Goal: Task Accomplishment & Management: Use online tool/utility

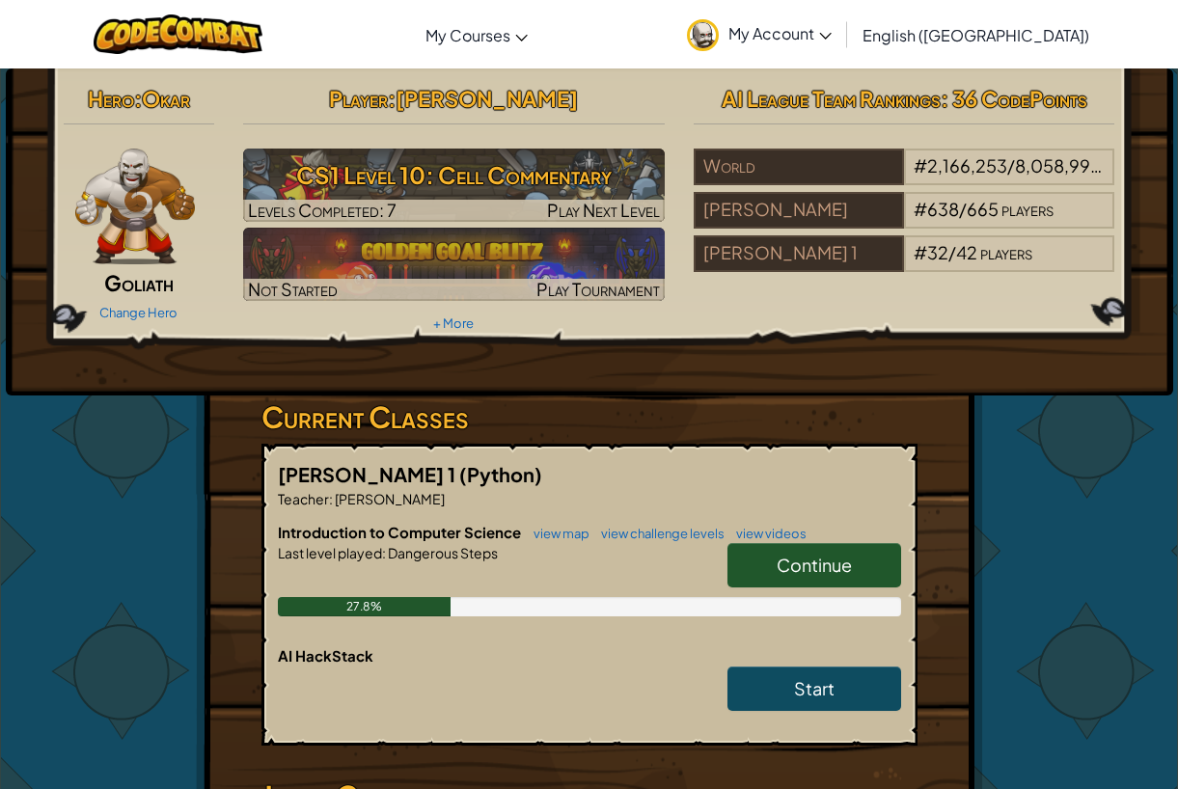
click at [770, 563] on link "Continue" at bounding box center [815, 565] width 174 height 44
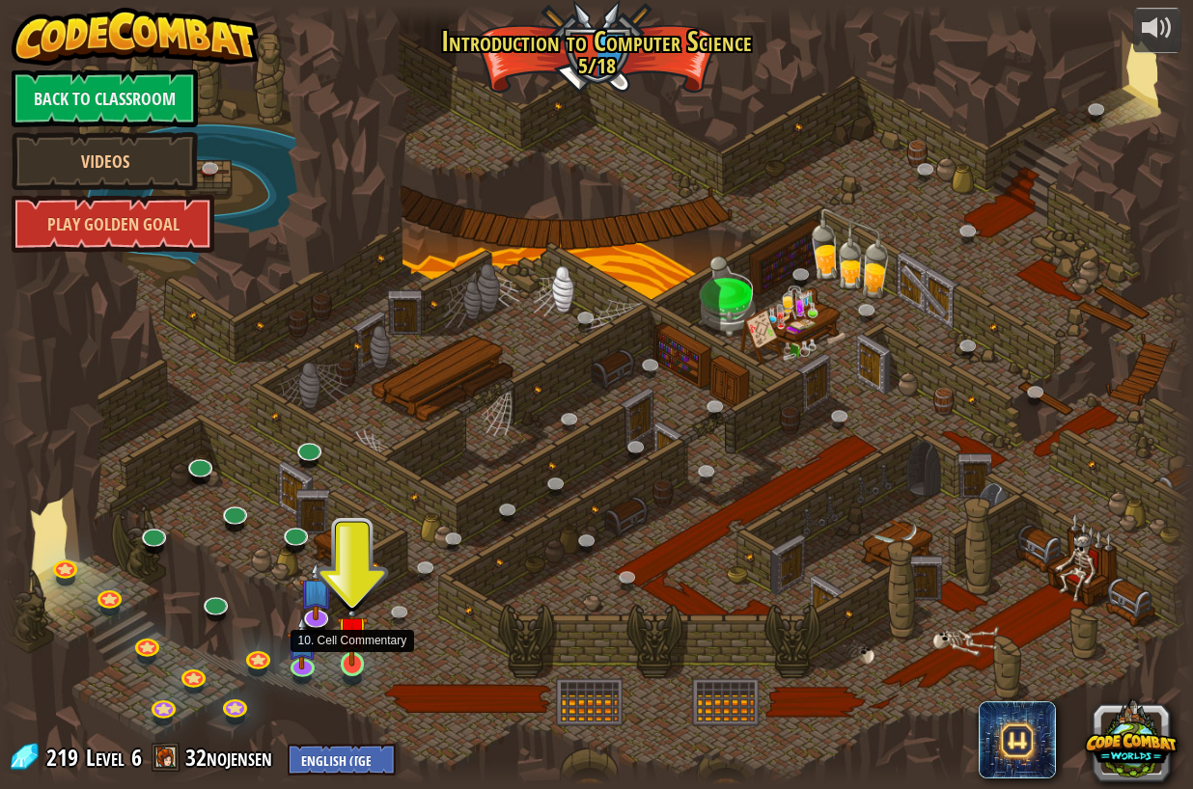
click at [344, 638] on img at bounding box center [352, 631] width 31 height 70
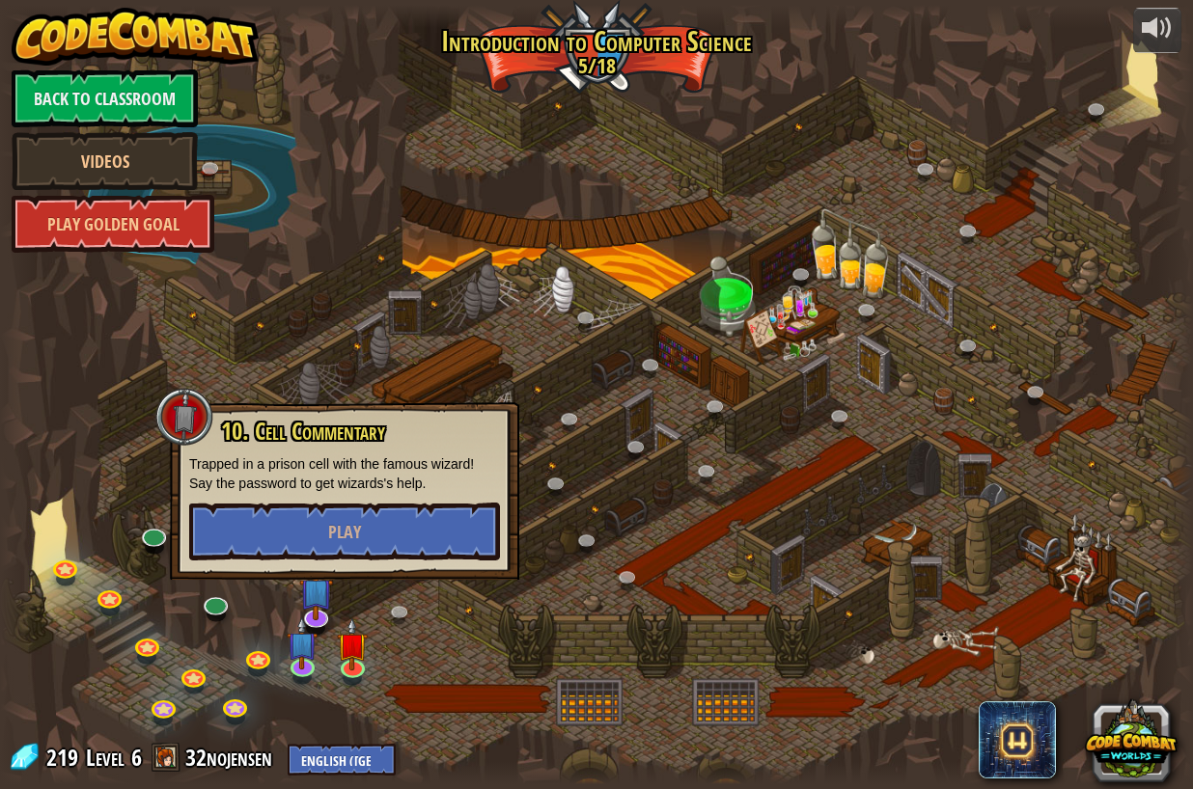
click at [353, 564] on div "10. Cell Commentary Trapped in a prison cell with the famous wizard! Say the pa…" at bounding box center [344, 491] width 349 height 178
click at [356, 544] on button "Play" at bounding box center [344, 532] width 311 height 58
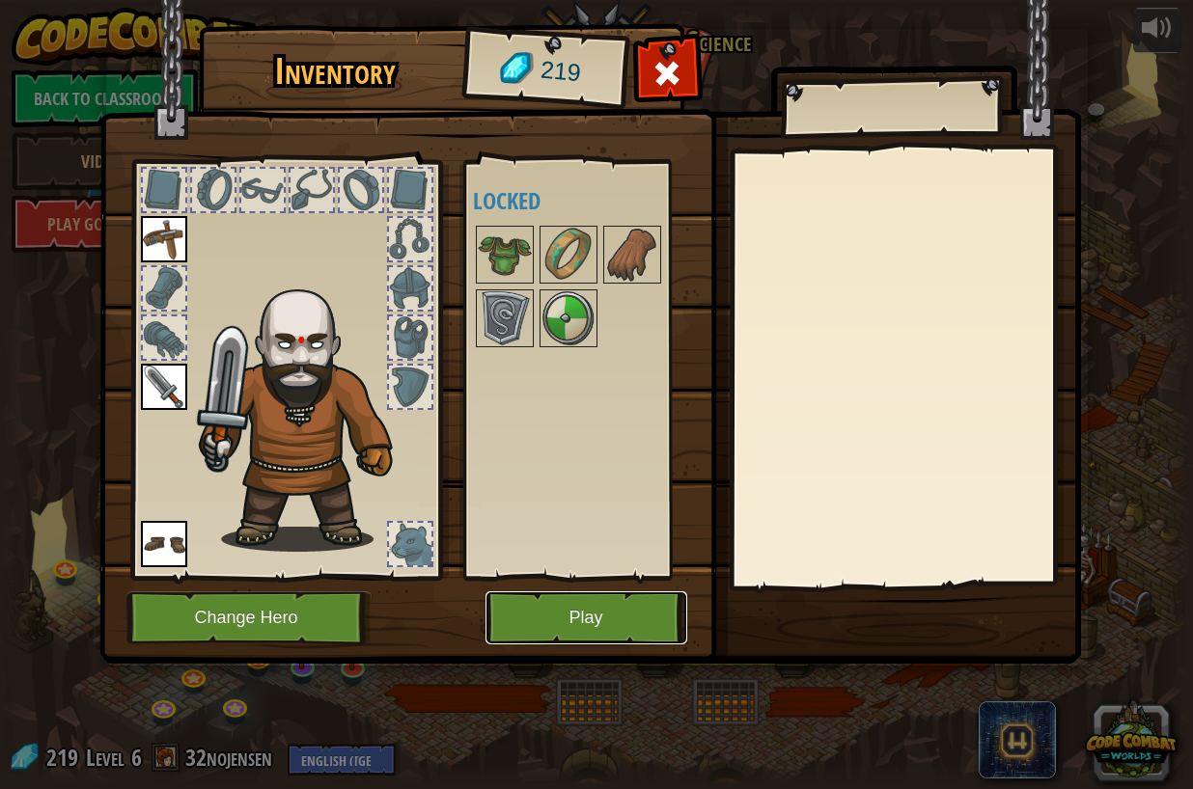
click at [609, 624] on button "Play" at bounding box center [586, 618] width 202 height 53
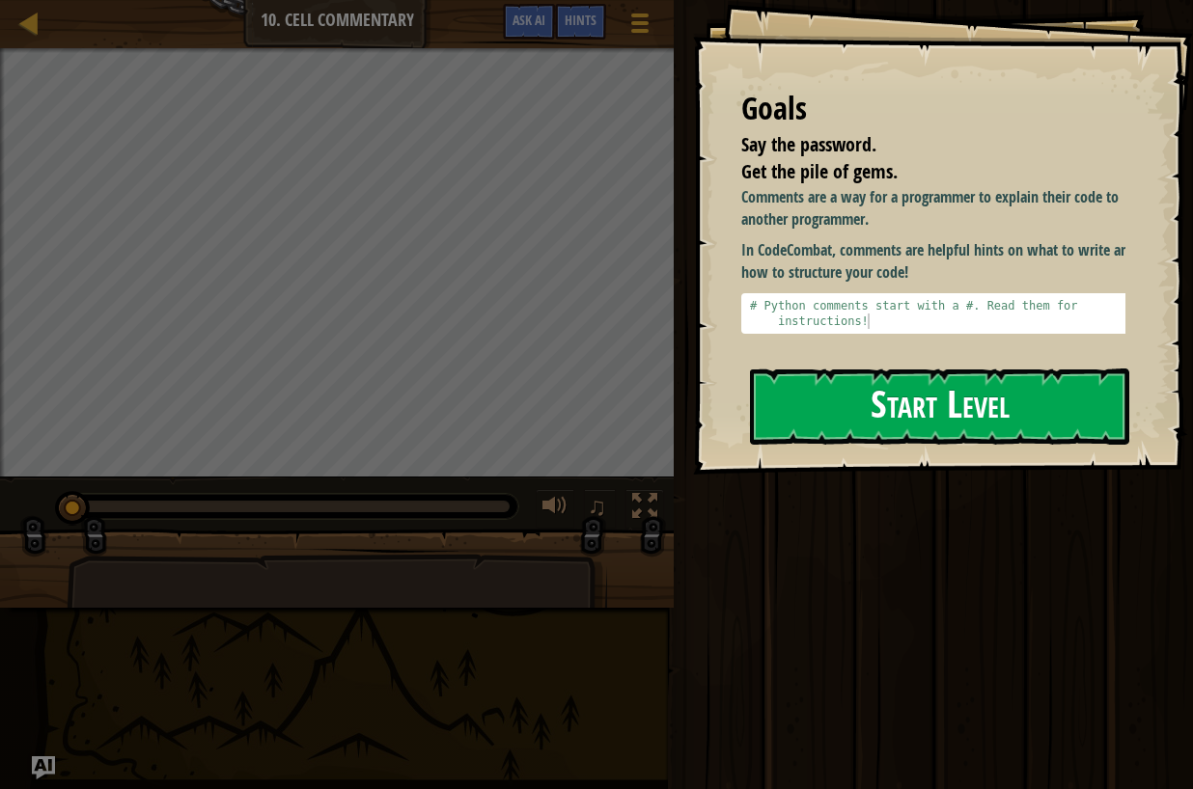
click at [979, 419] on button "Start Level" at bounding box center [939, 407] width 379 height 76
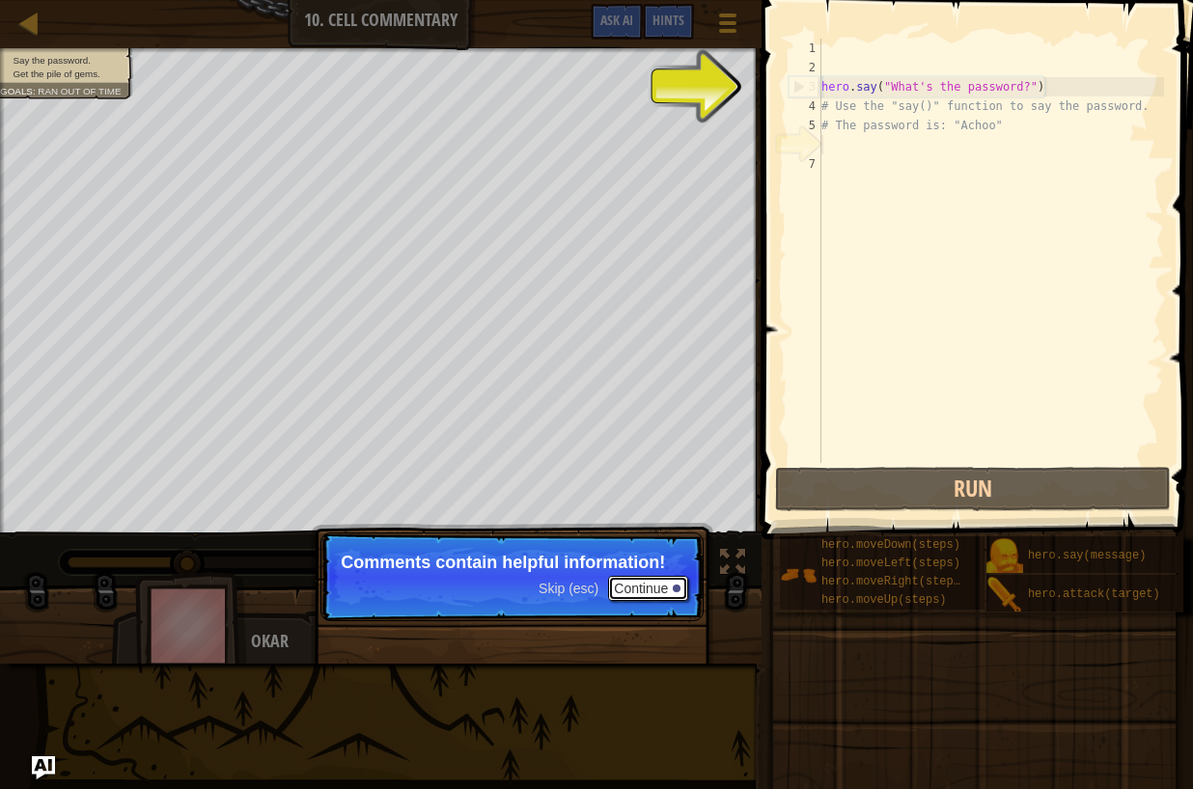
click at [655, 586] on button "Continue" at bounding box center [648, 588] width 80 height 25
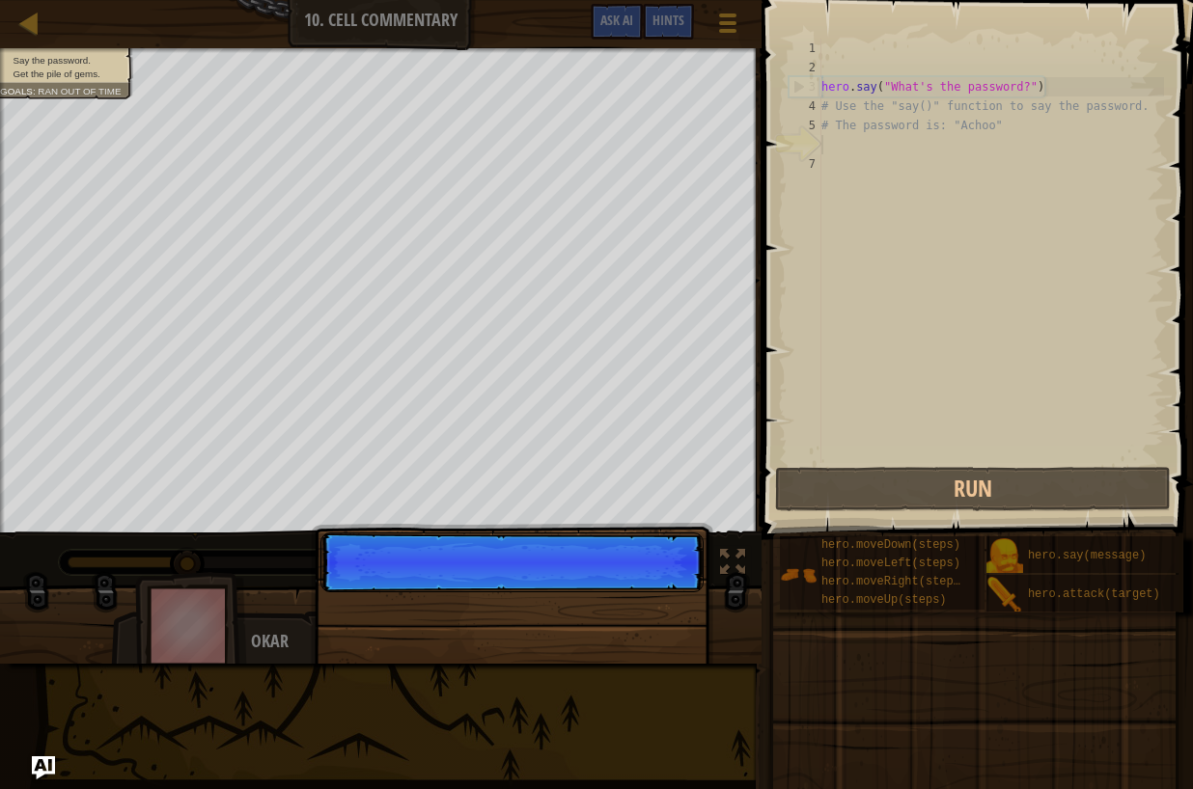
scroll to position [9, 0]
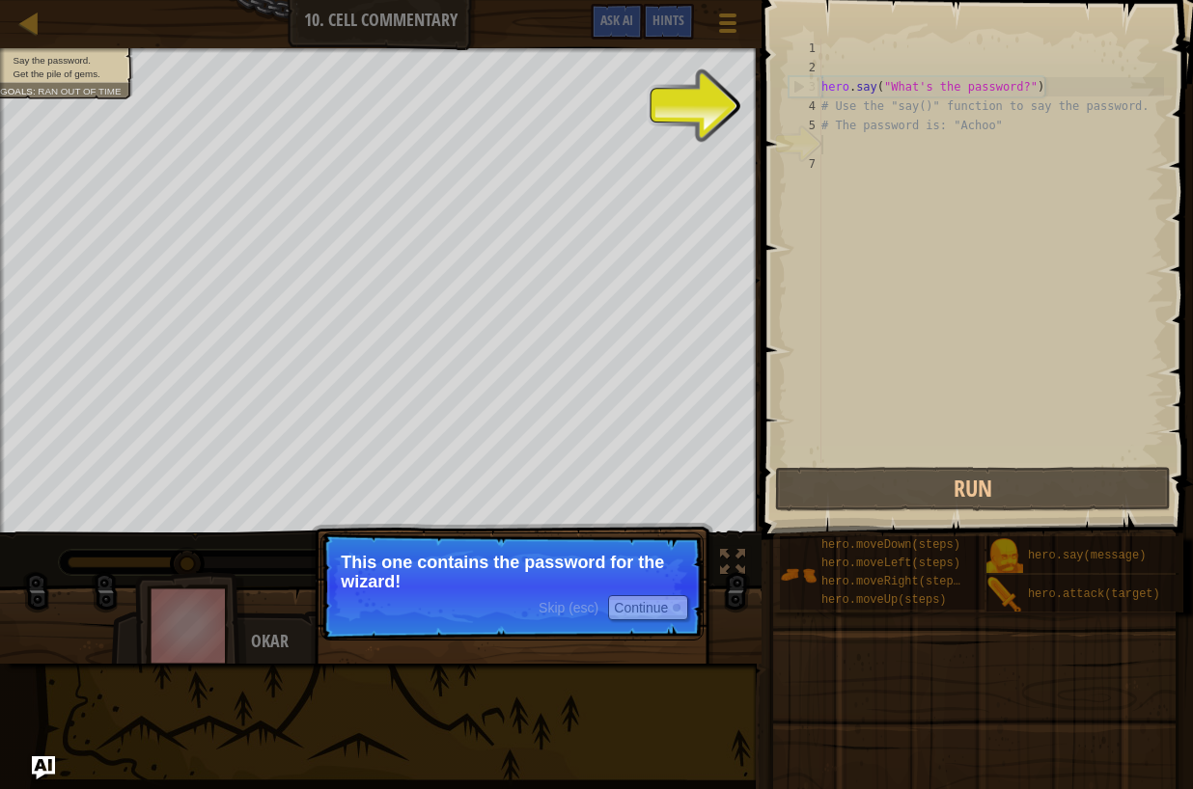
click at [510, 591] on p "This one contains the password for the wizard!" at bounding box center [512, 572] width 343 height 39
click at [618, 613] on button "Continue" at bounding box center [648, 607] width 80 height 25
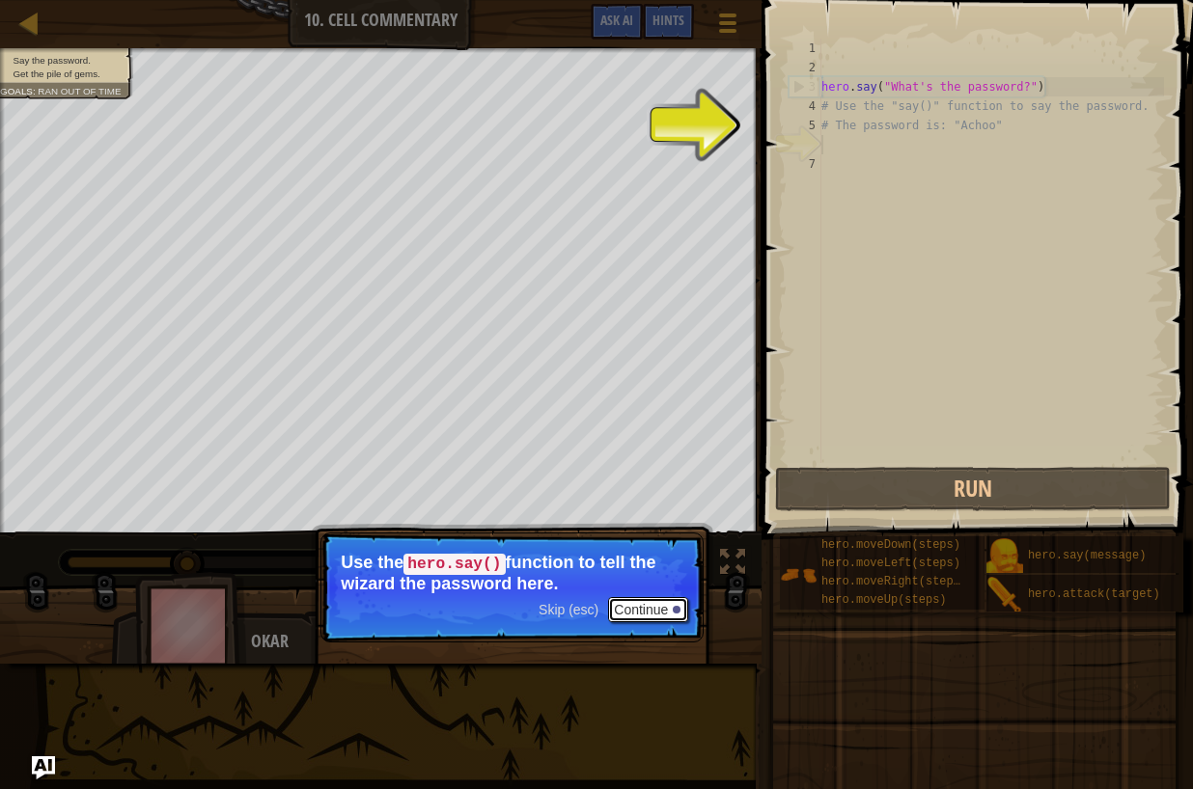
click at [662, 609] on button "Continue" at bounding box center [648, 609] width 80 height 25
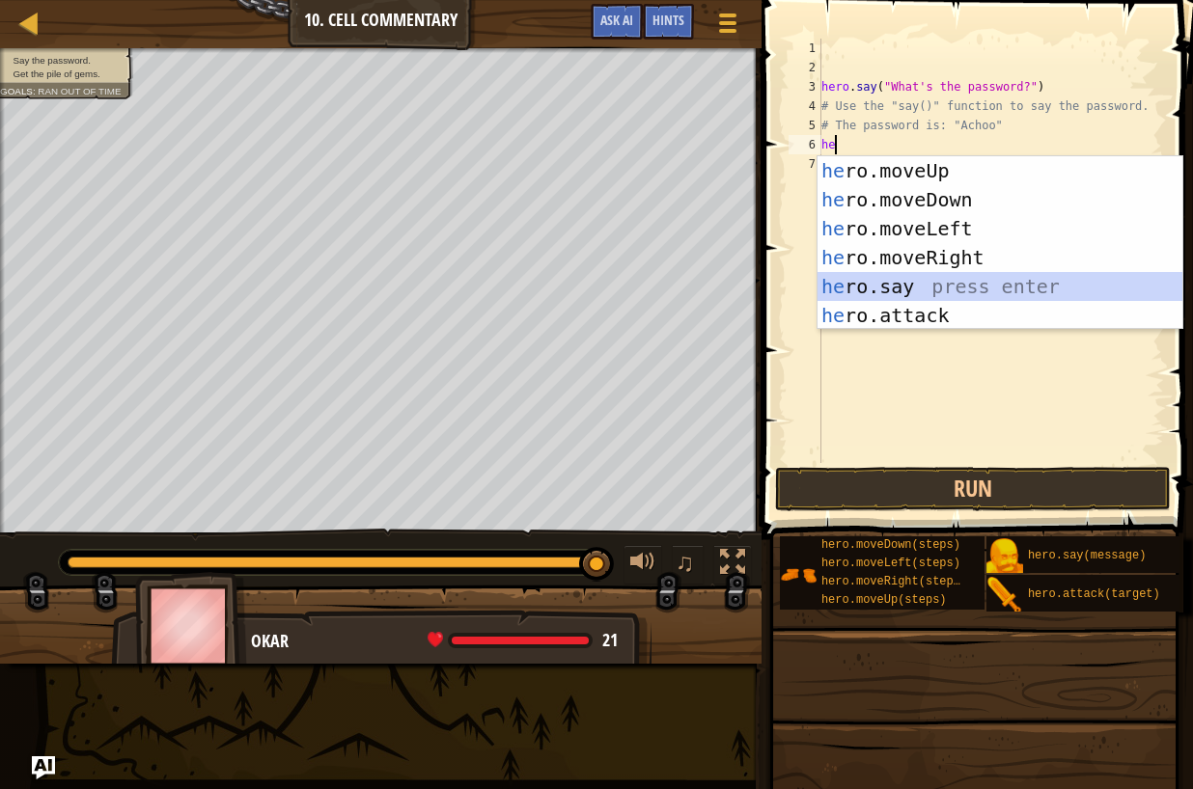
click at [899, 293] on div "he ro.moveUp press enter he ro.moveDown press enter he ro.moveLeft press enter …" at bounding box center [999, 272] width 365 height 232
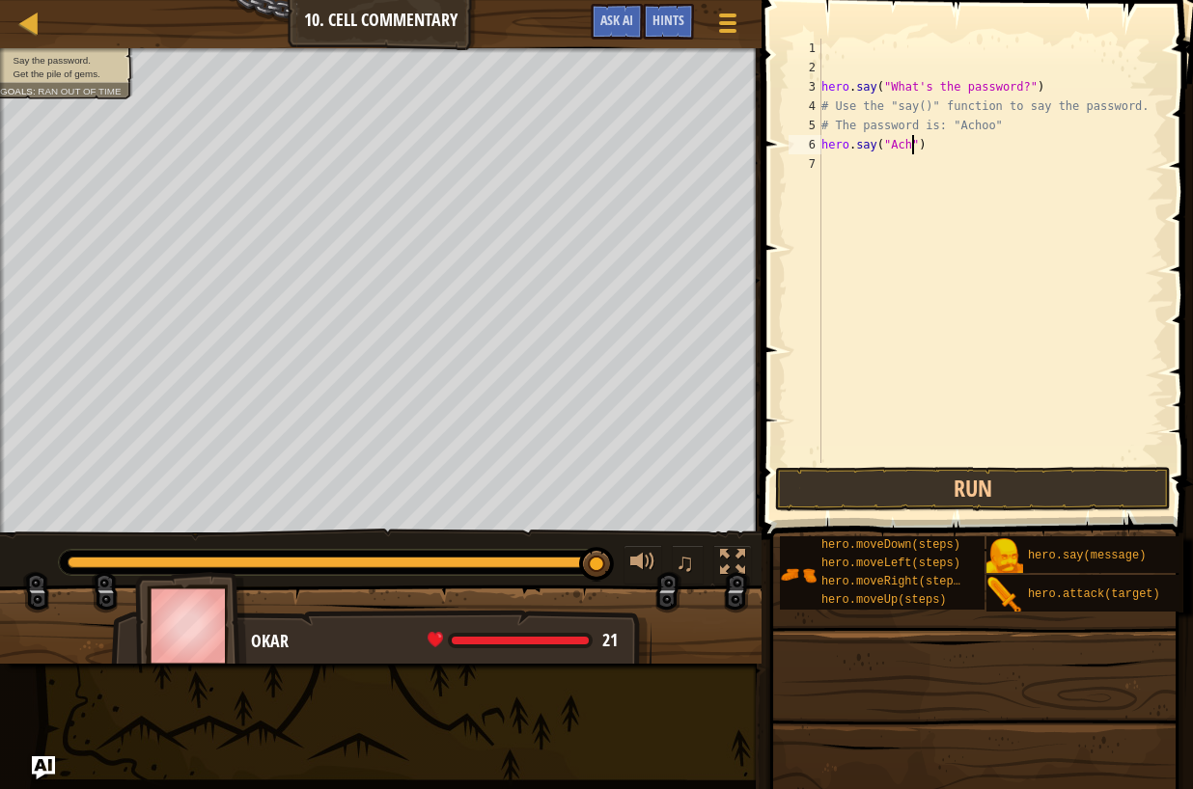
scroll to position [9, 9]
type textarea "hero.say("Achoo")"
click at [933, 482] on button "Run" at bounding box center [973, 489] width 396 height 44
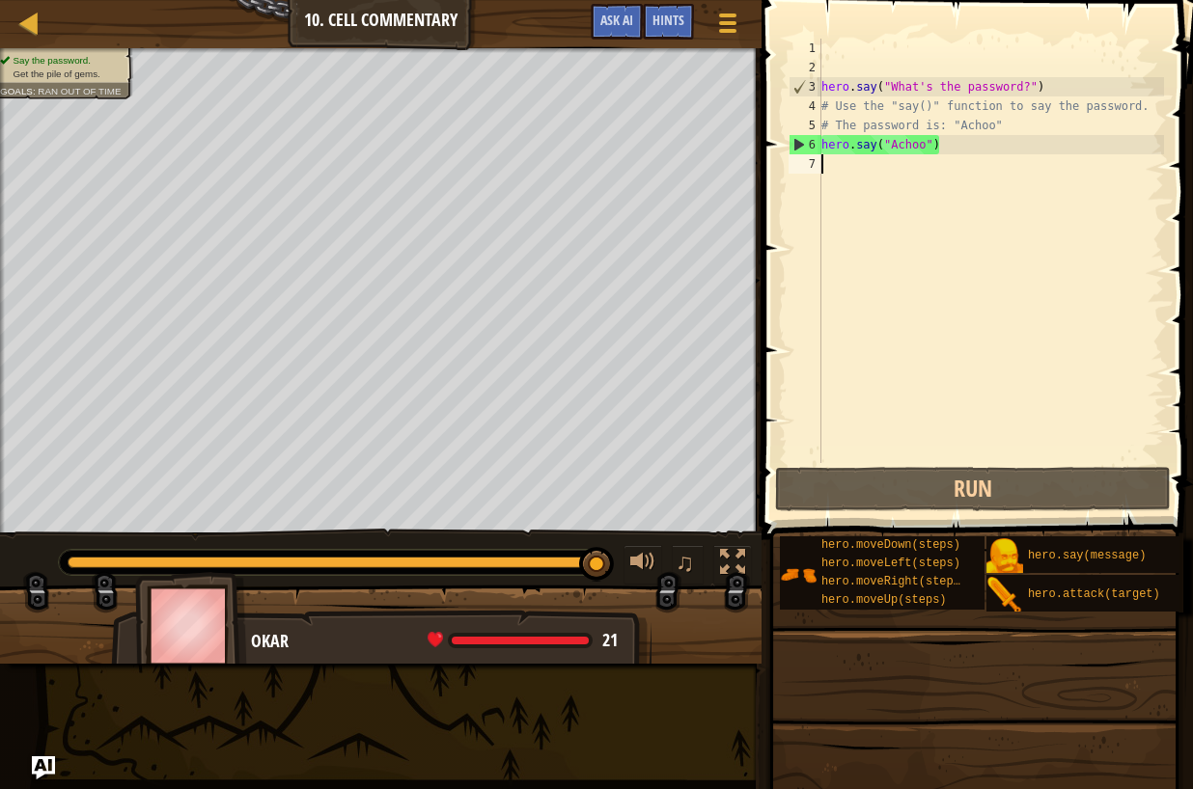
click at [829, 169] on div "hero . say ( "What's the password?" ) # Use the "say()" function to say the pas…" at bounding box center [990, 270] width 346 height 463
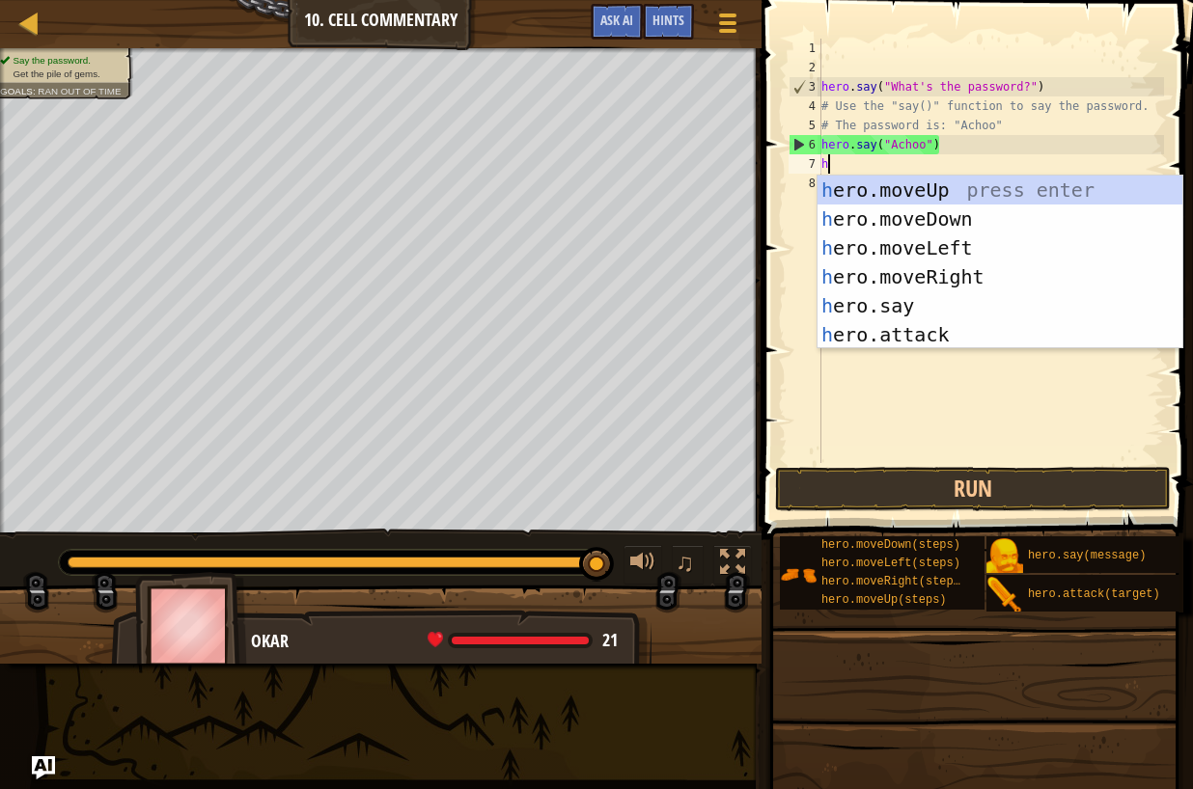
type textarea "he"
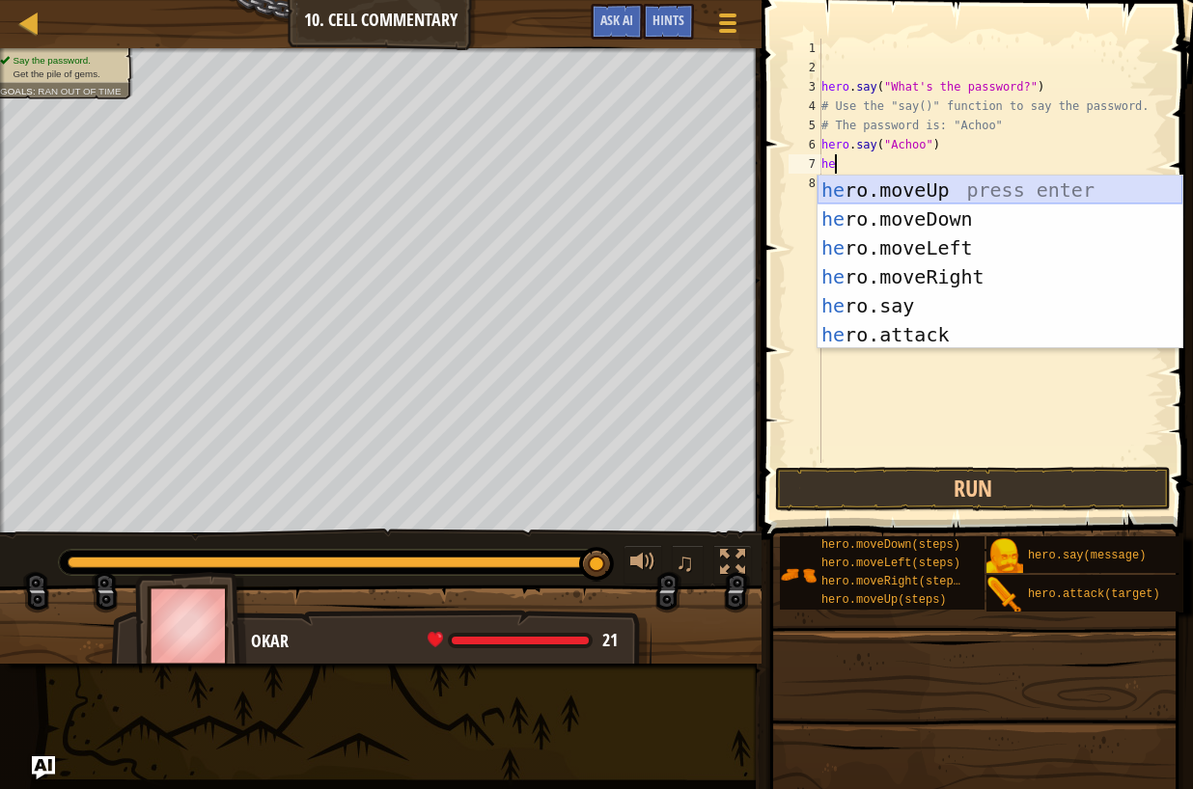
click at [944, 203] on div "he ro.moveUp press enter he ro.moveDown press enter he ro.moveLeft press enter …" at bounding box center [999, 292] width 365 height 232
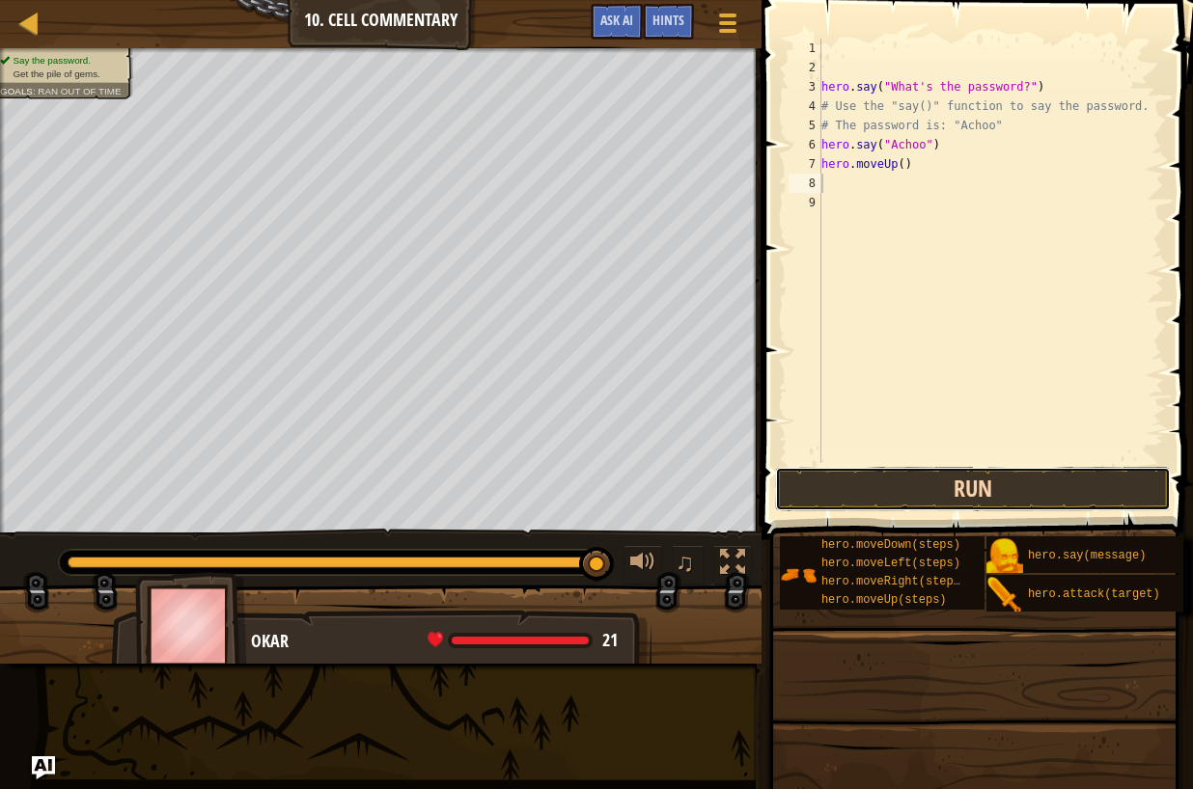
click at [918, 477] on button "Run" at bounding box center [973, 489] width 396 height 44
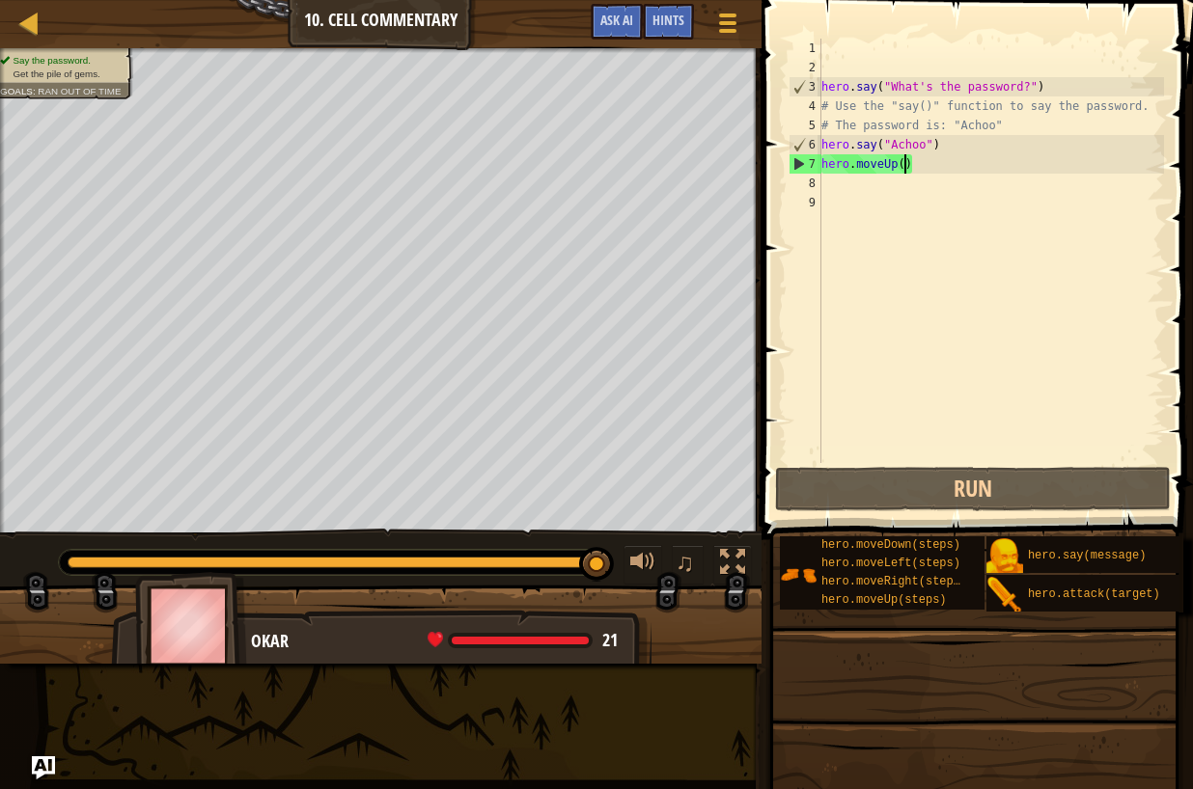
click at [906, 162] on div "hero . say ( "What's the password?" ) # Use the "say()" function to say the pas…" at bounding box center [990, 270] width 346 height 463
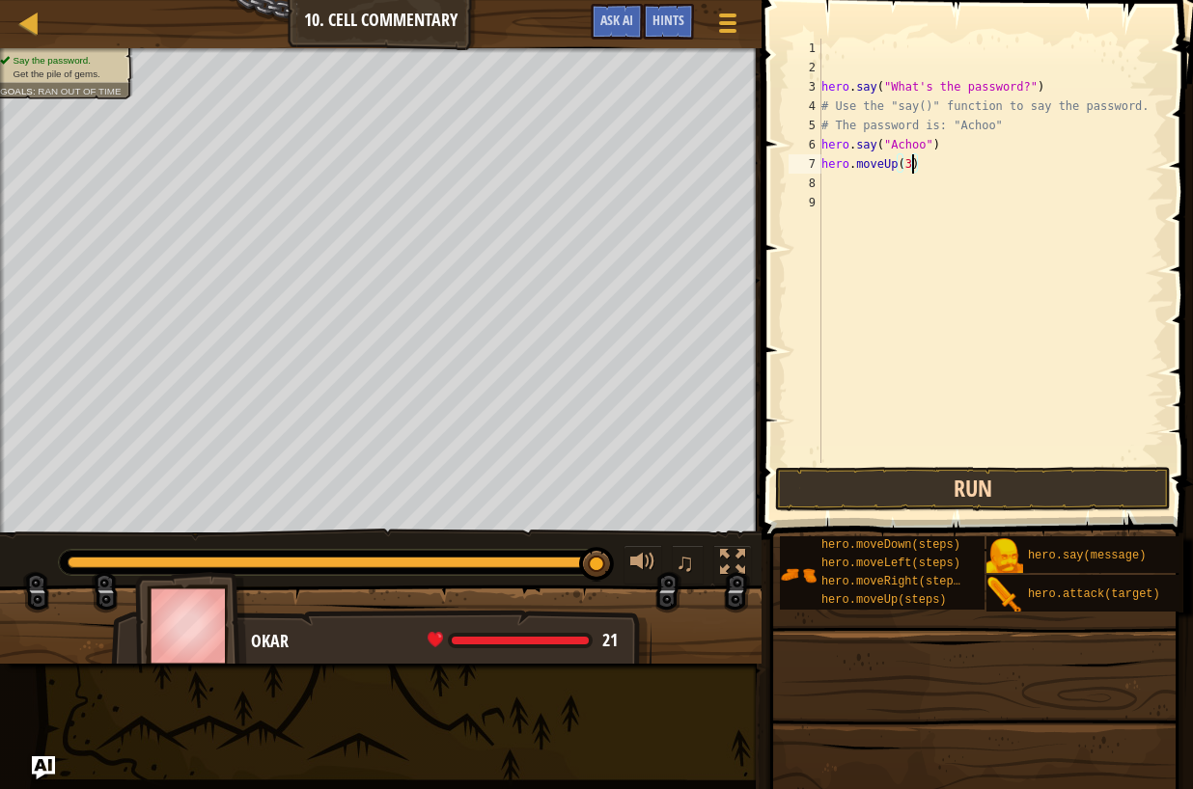
type textarea "hero.moveUp(3)"
click at [919, 491] on button "Run" at bounding box center [973, 489] width 396 height 44
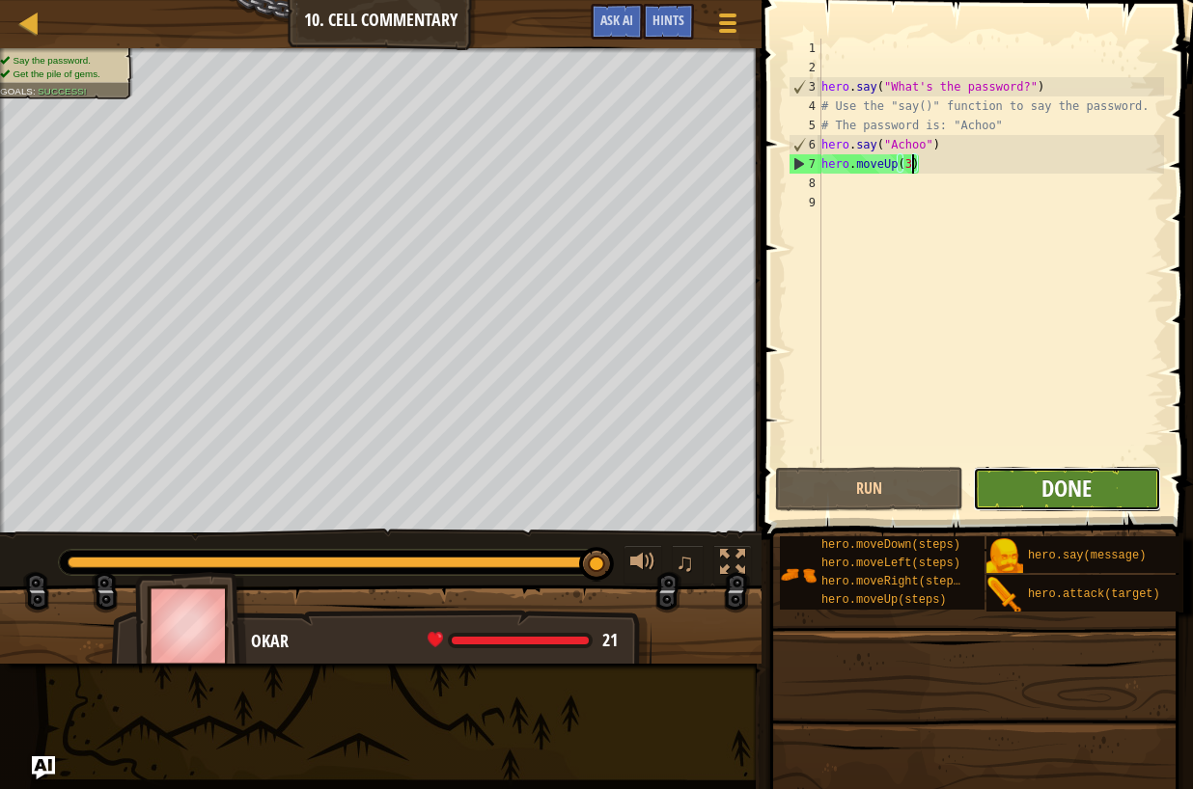
click at [1058, 480] on span "Done" at bounding box center [1066, 488] width 50 height 31
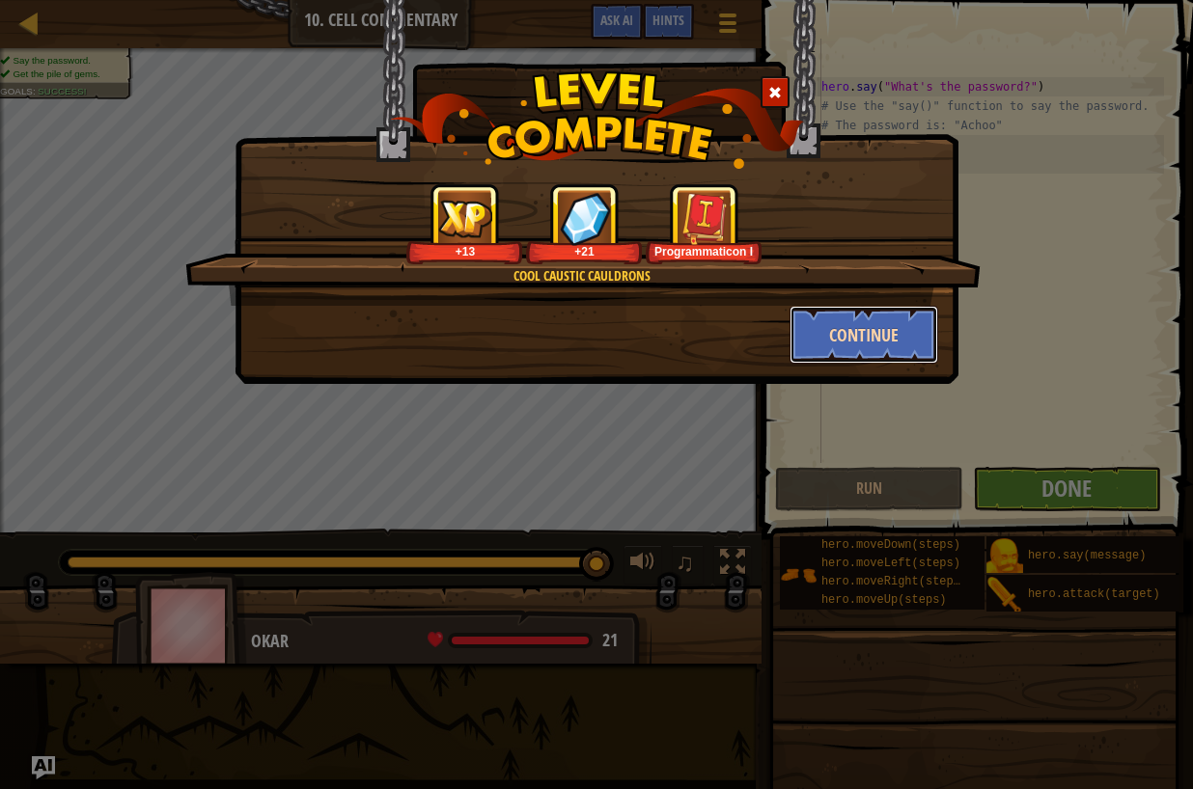
click at [833, 328] on button "Continue" at bounding box center [864, 335] width 150 height 58
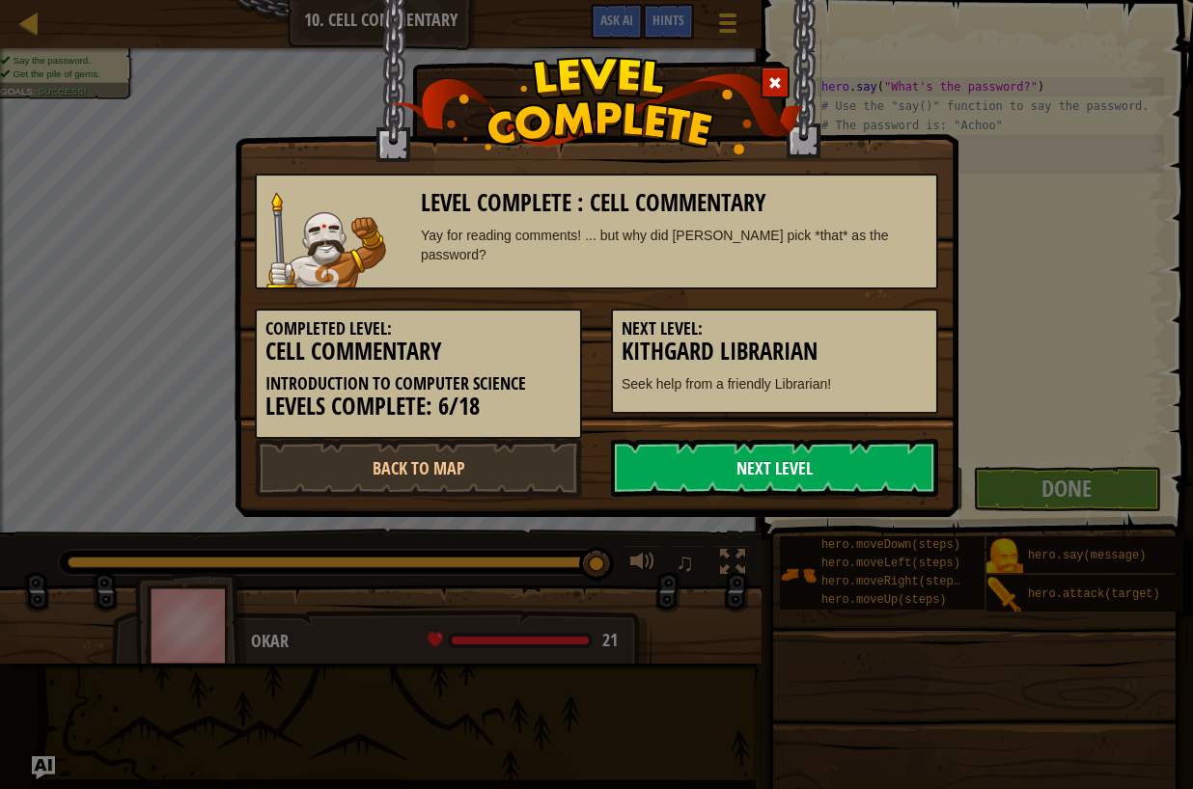
click at [827, 459] on link "Next Level" at bounding box center [774, 468] width 327 height 58
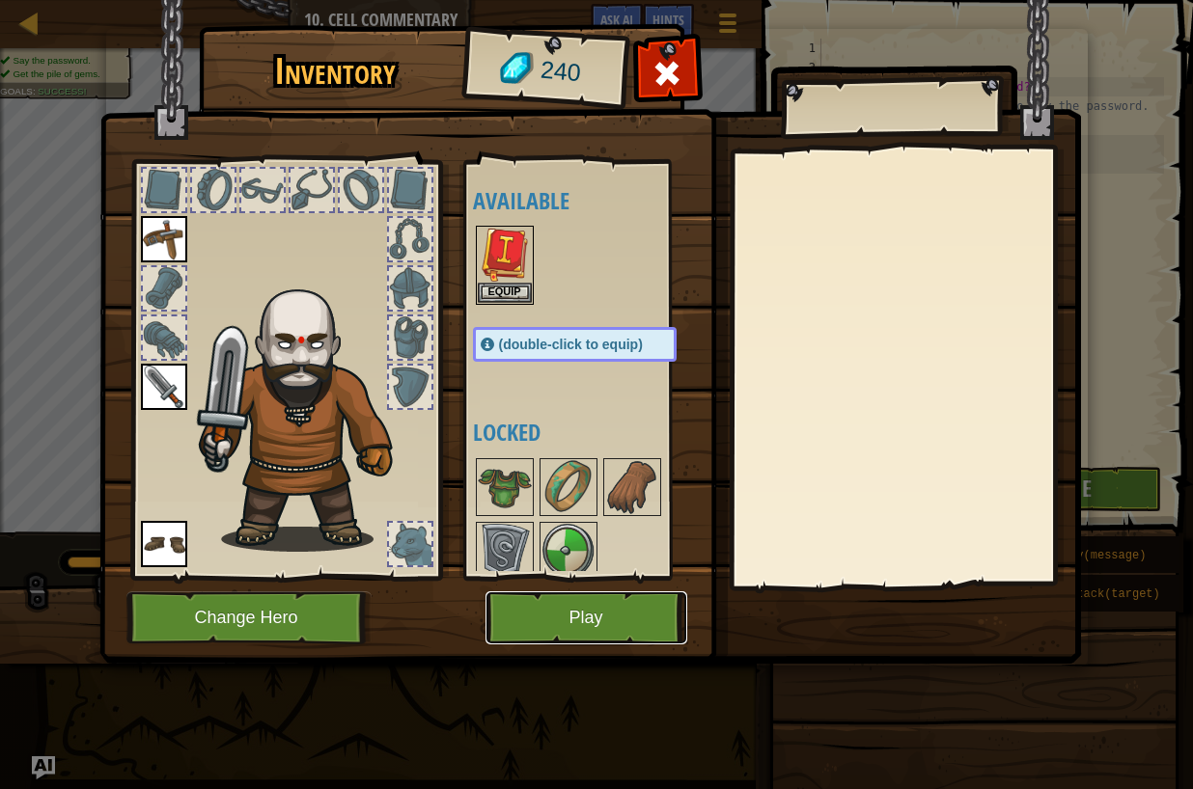
click at [603, 598] on button "Play" at bounding box center [586, 618] width 202 height 53
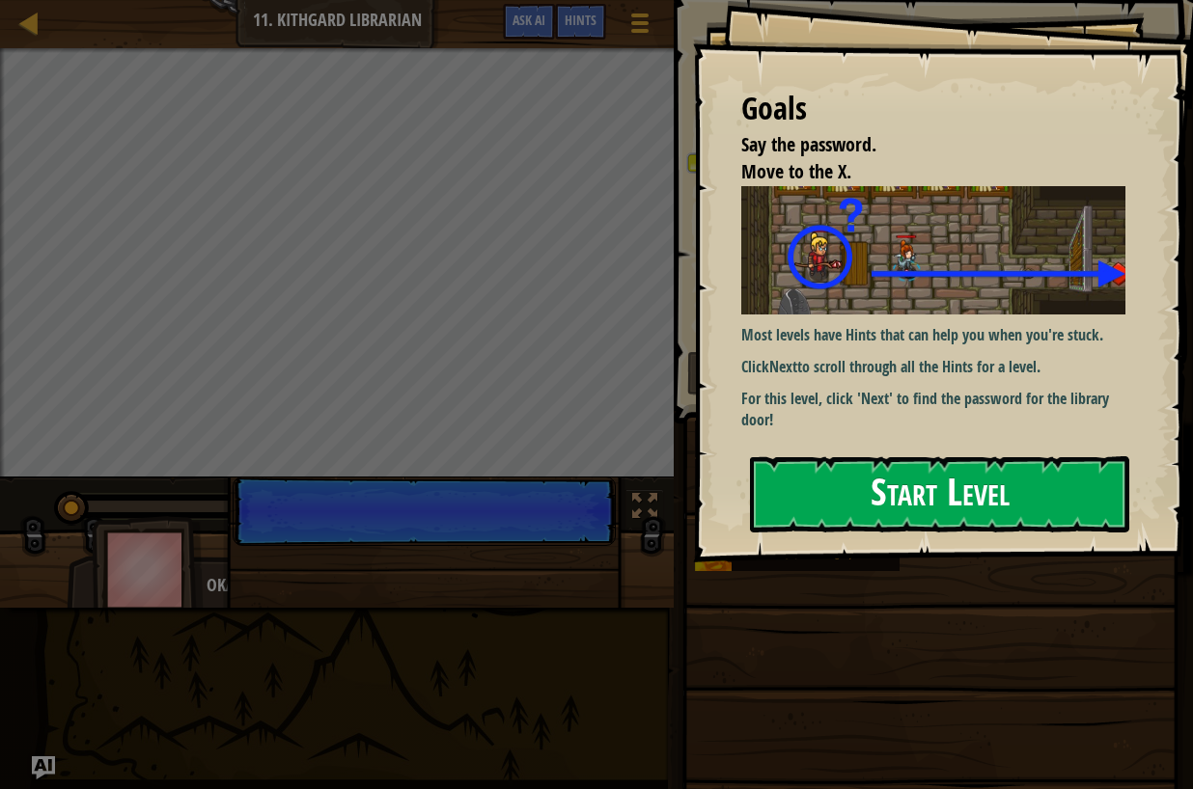
click at [994, 510] on button "Start Level" at bounding box center [939, 494] width 379 height 76
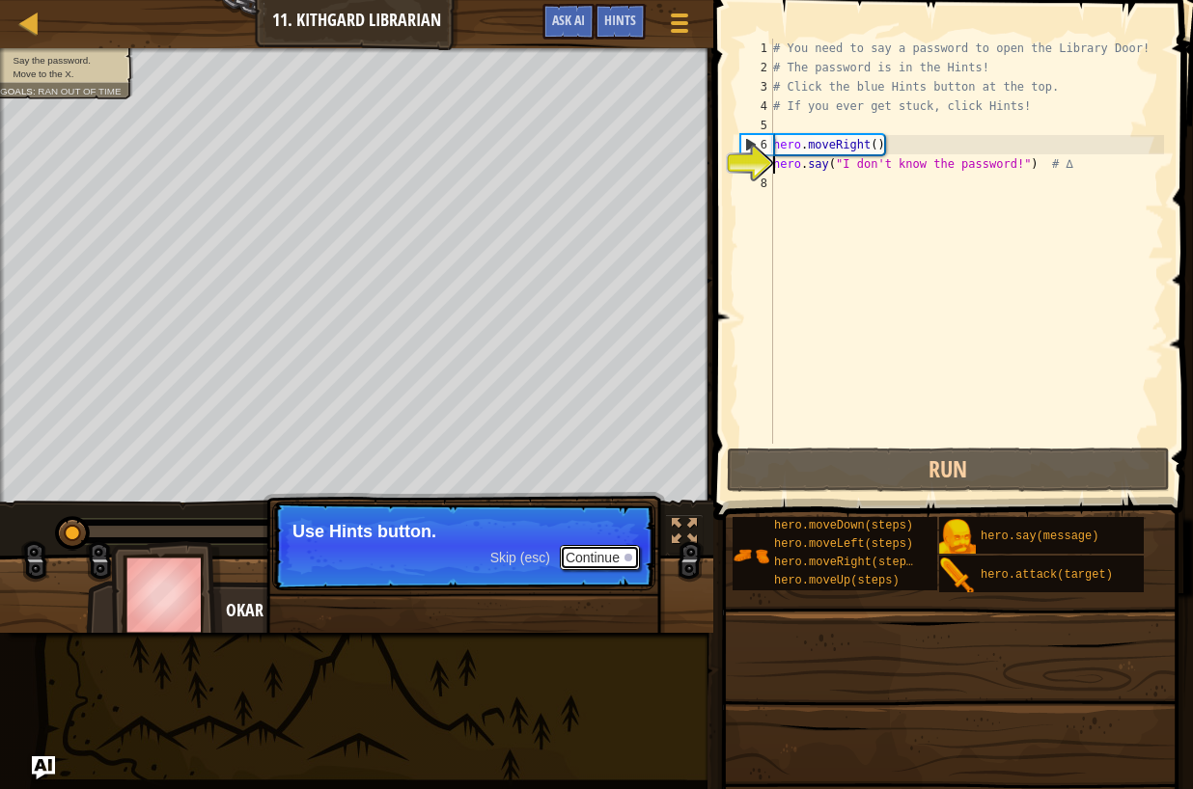
click at [593, 555] on button "Continue" at bounding box center [600, 557] width 80 height 25
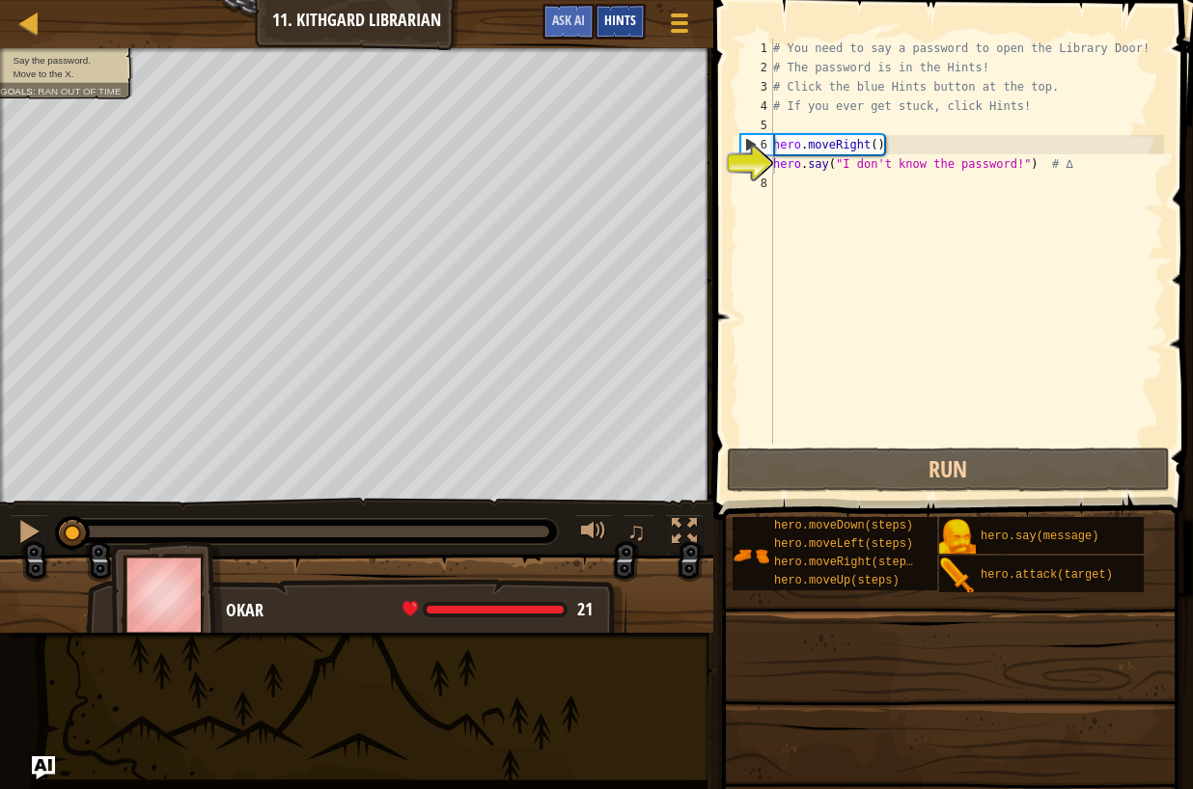
click at [626, 31] on div "Hints" at bounding box center [619, 22] width 51 height 36
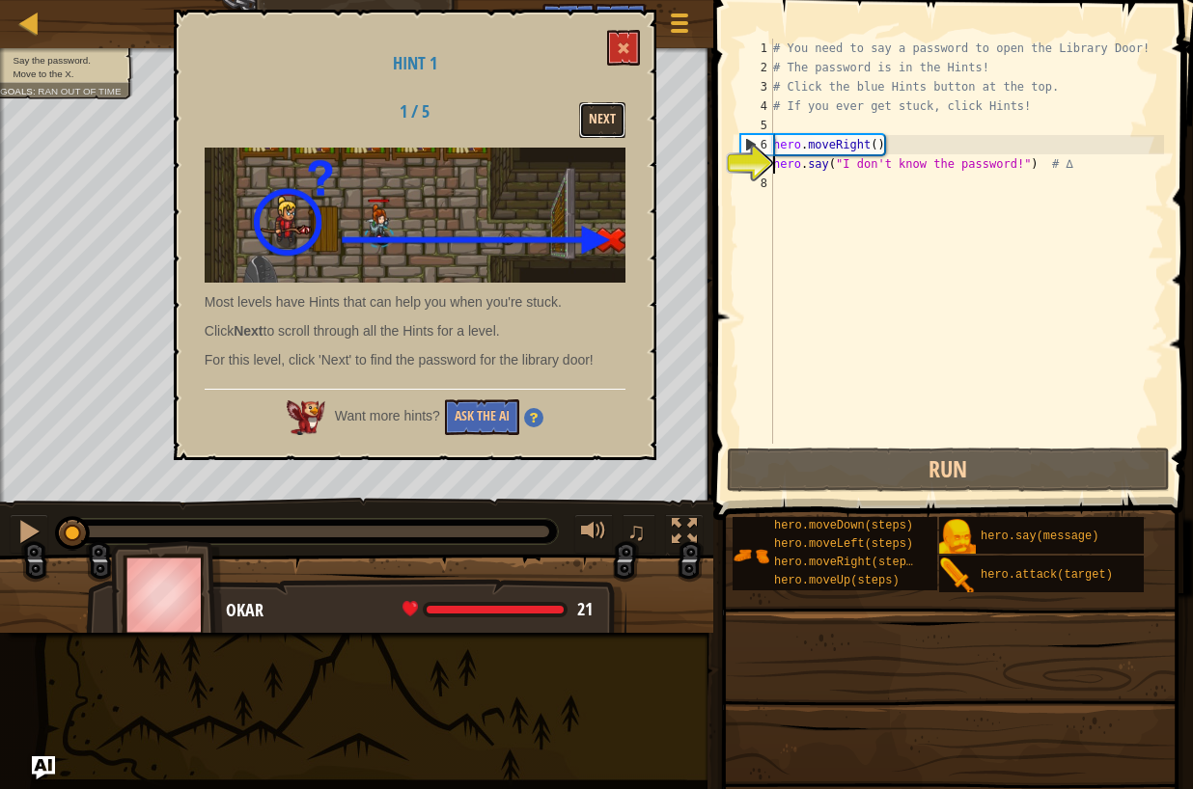
click at [592, 117] on button "Next" at bounding box center [602, 120] width 46 height 36
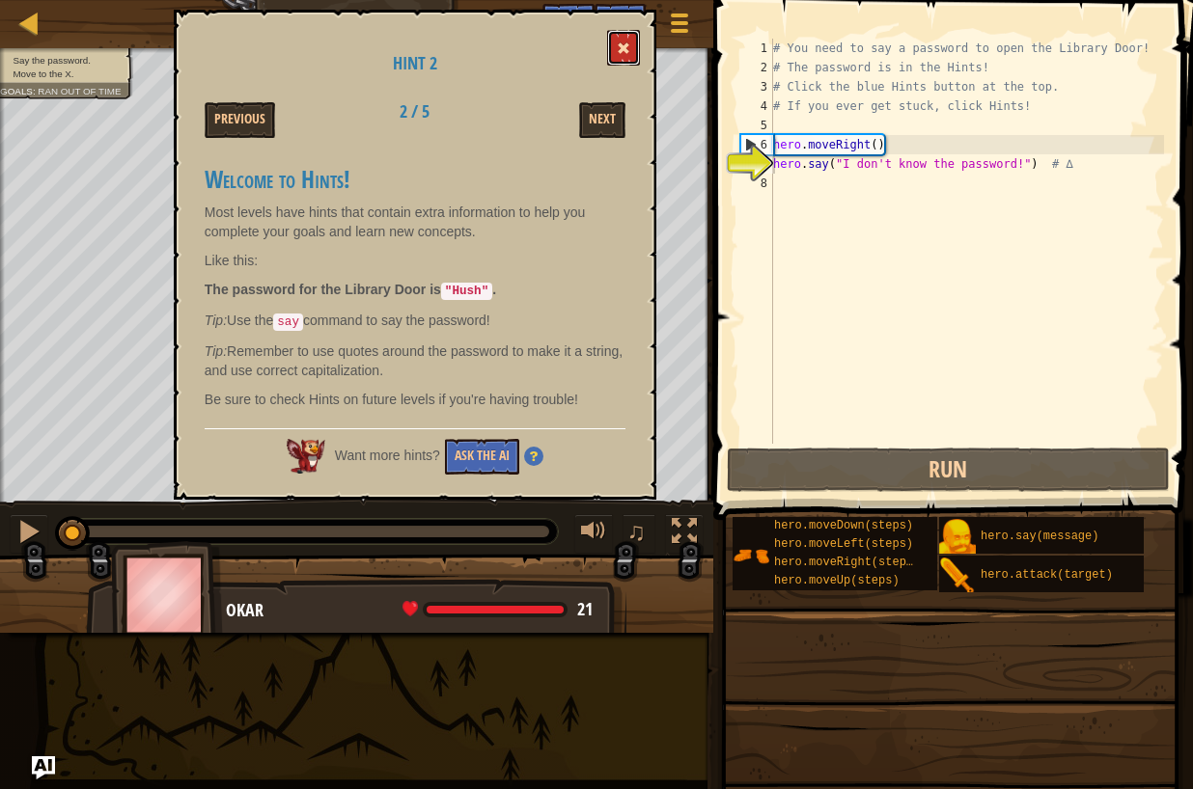
click at [635, 33] on button at bounding box center [623, 48] width 33 height 36
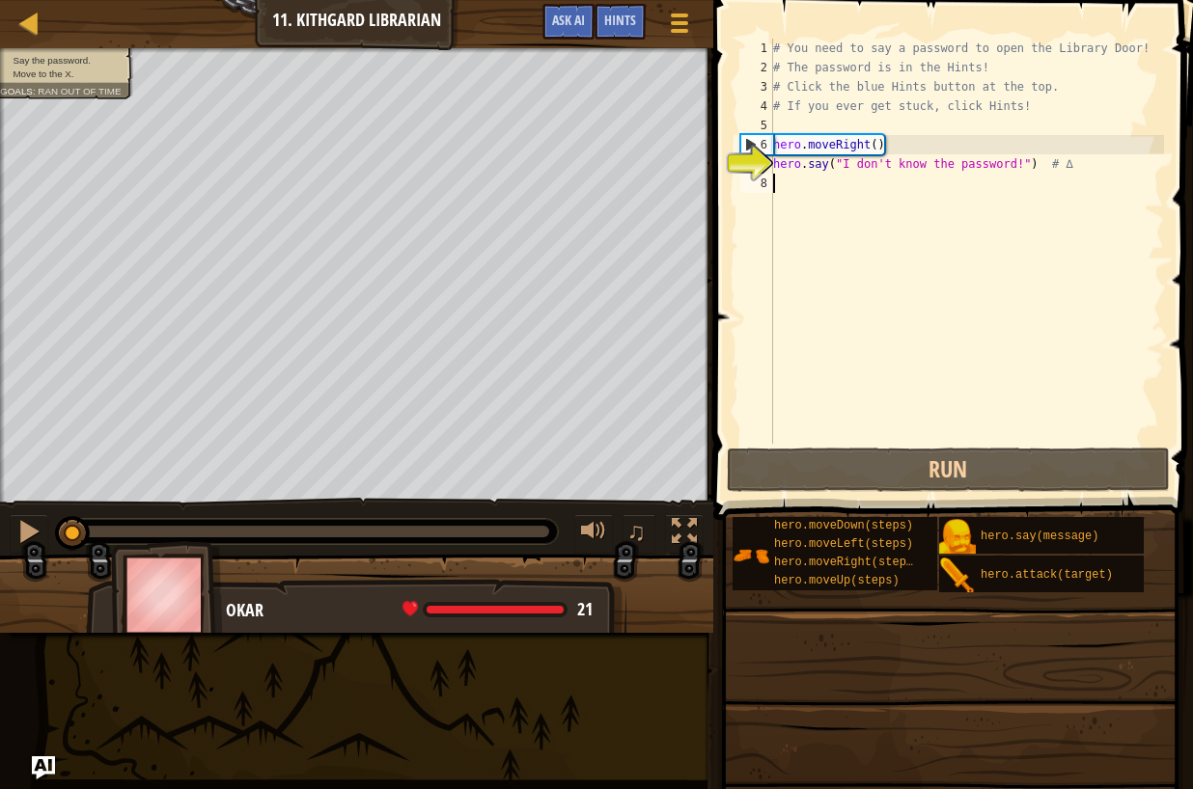
click at [781, 182] on div "# You need to say a password to open the Library Door! # The password is in the…" at bounding box center [966, 261] width 395 height 444
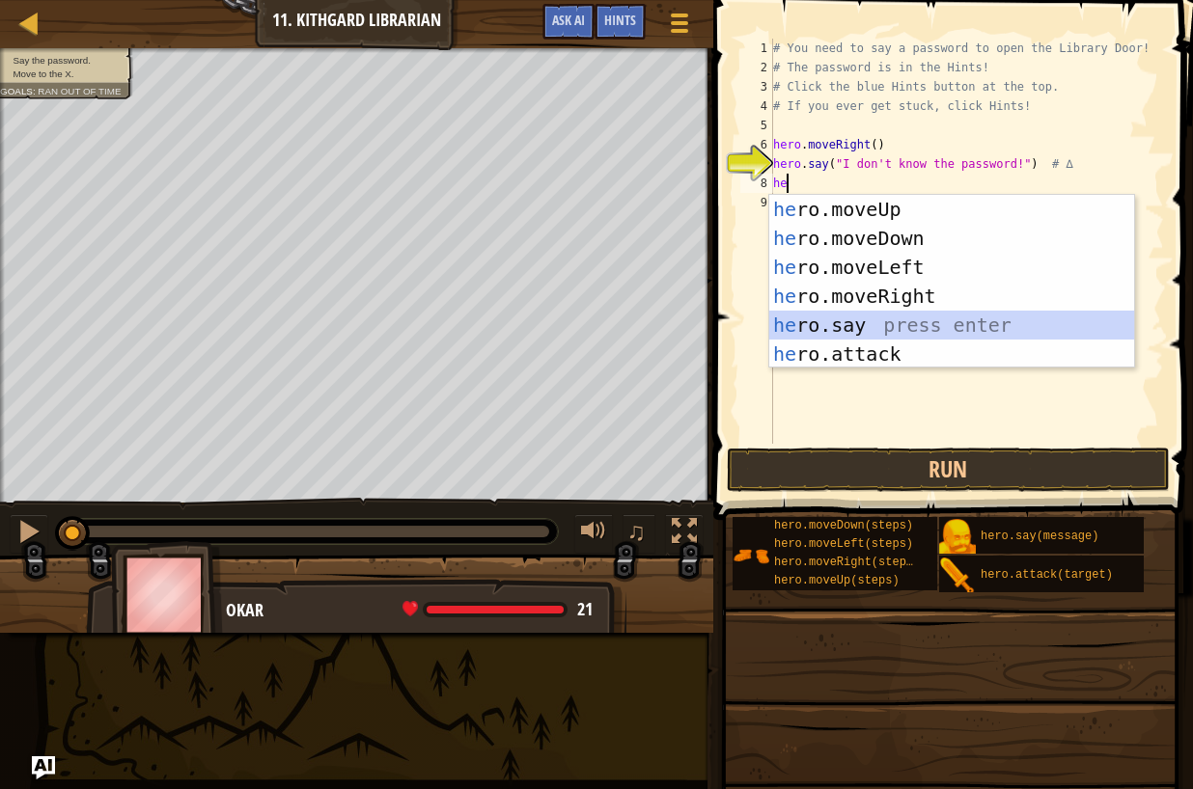
click at [866, 321] on div "he ro.moveUp press enter he ro.moveDown press enter he ro.moveLeft press enter …" at bounding box center [951, 311] width 365 height 232
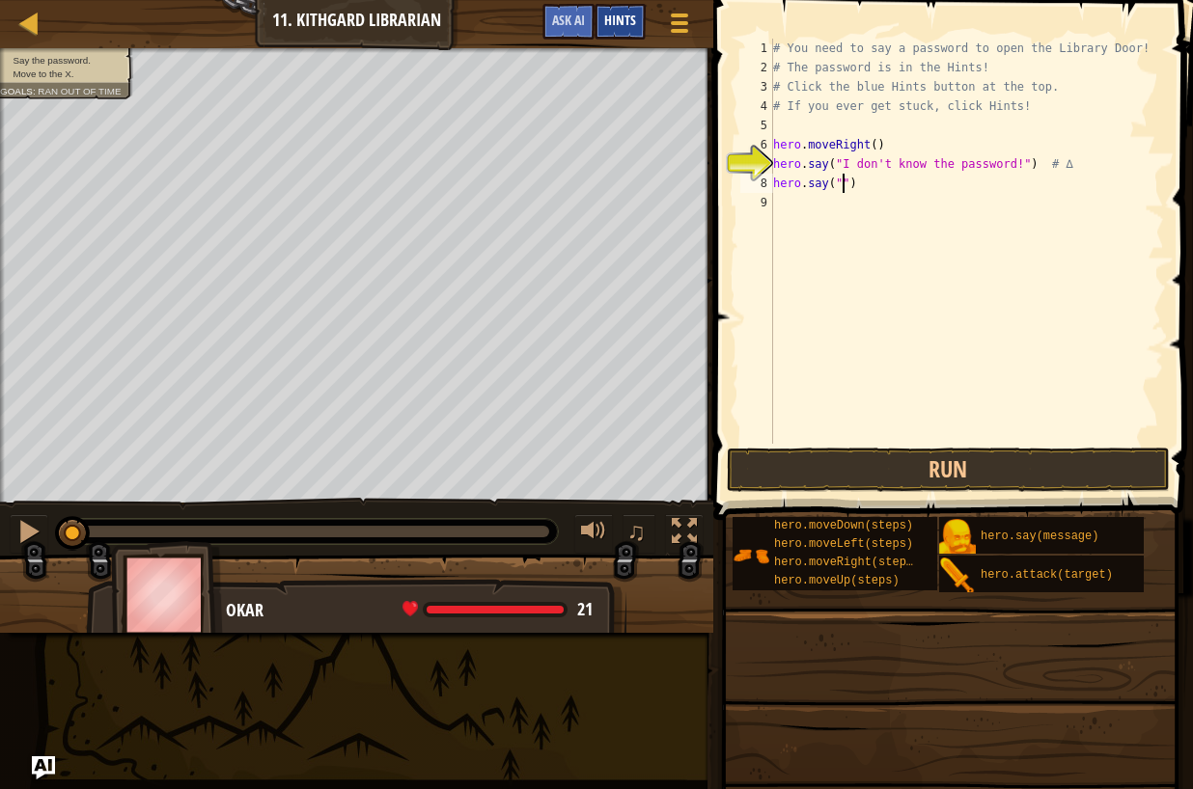
click at [632, 29] on div "Hints" at bounding box center [619, 22] width 51 height 36
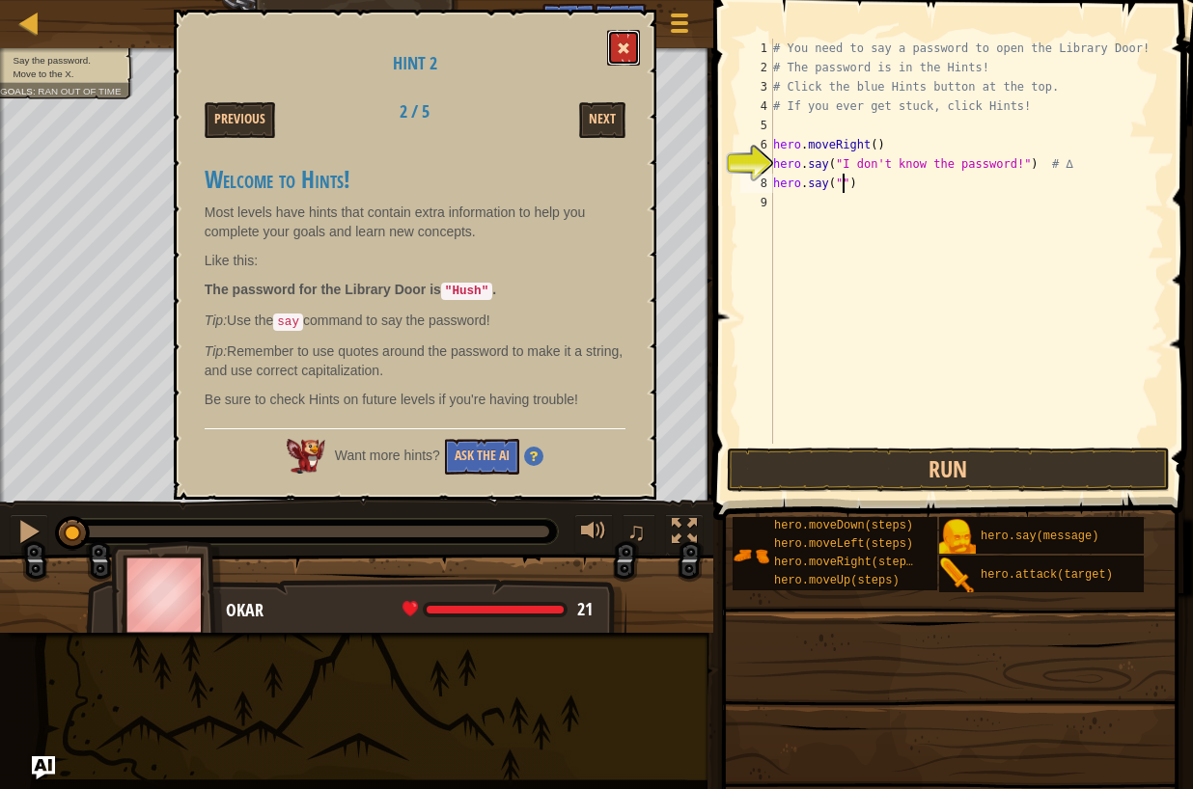
click at [636, 31] on button at bounding box center [623, 48] width 33 height 36
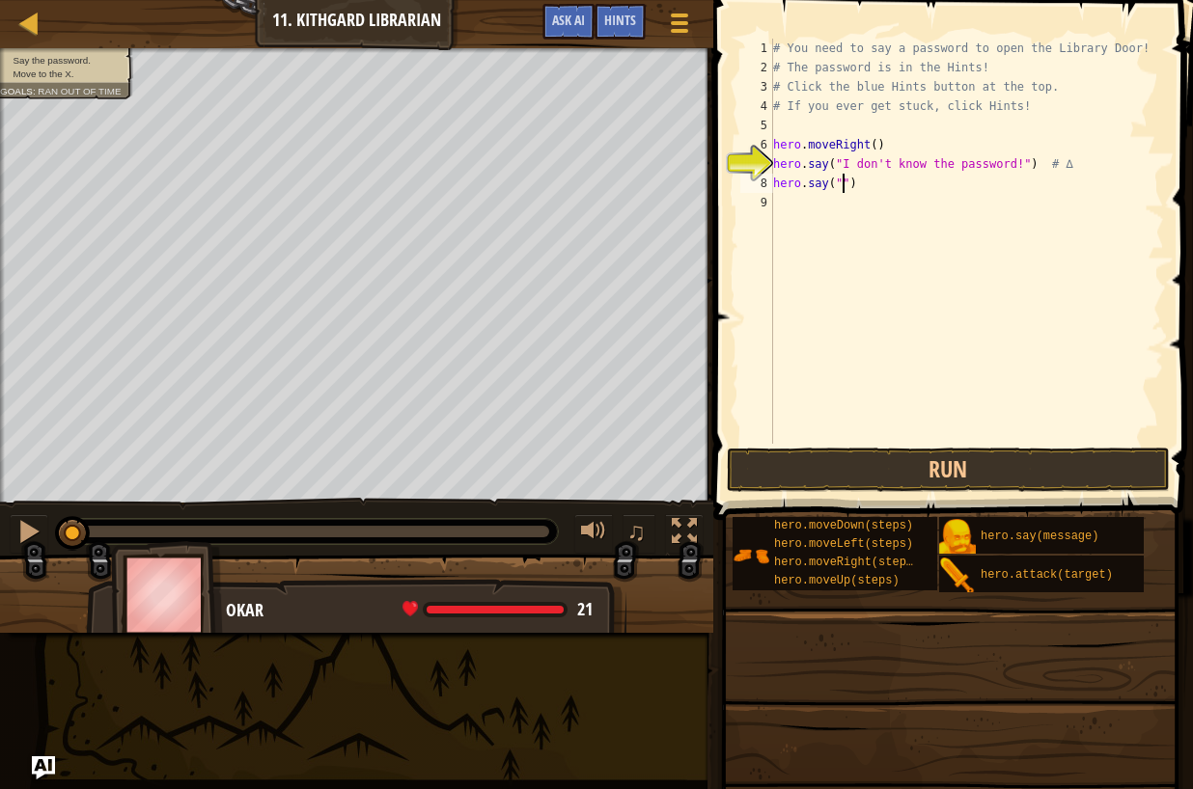
click at [845, 188] on div "# You need to say a password to open the Library Door! # The password is in the…" at bounding box center [966, 261] width 395 height 444
type textarea "hero.say("Hush")"
click at [972, 443] on div "# You need to say a password to open the Library Door! # The password is in the…" at bounding box center [966, 261] width 395 height 444
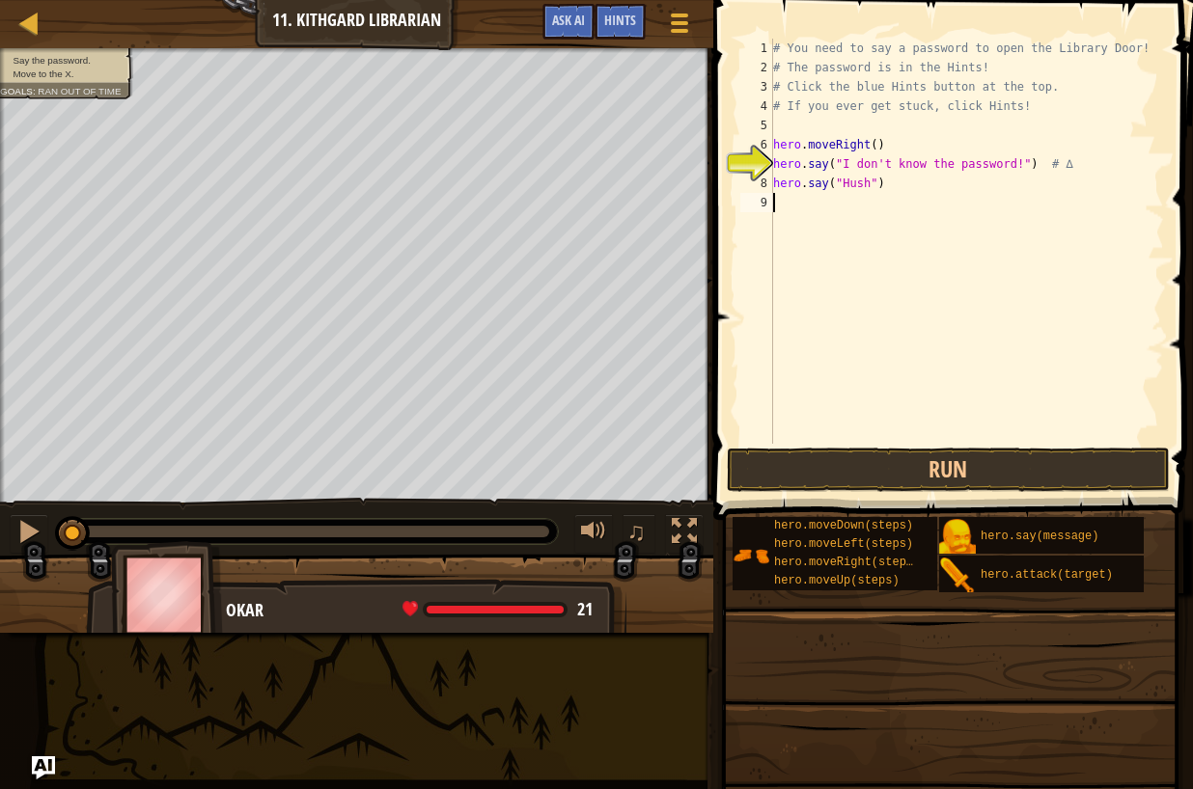
scroll to position [9, 0]
click at [976, 452] on button "Run" at bounding box center [948, 470] width 443 height 44
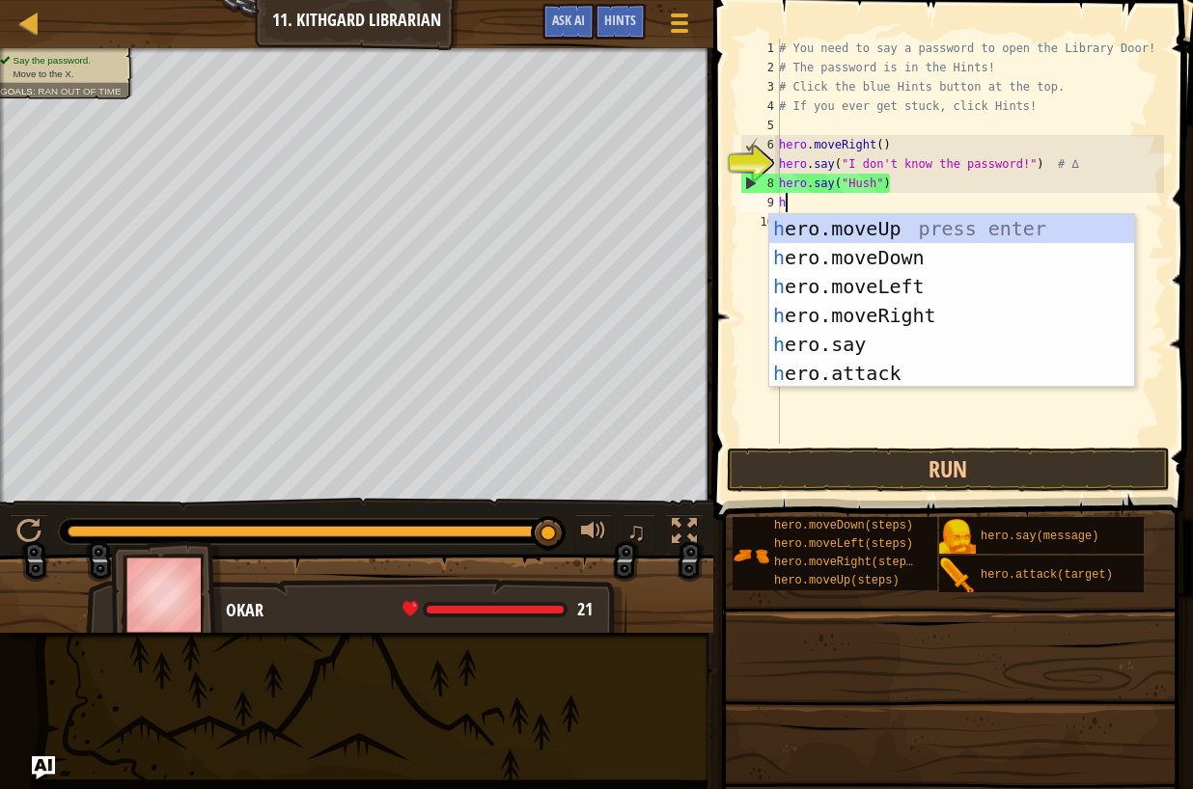
type textarea "he"
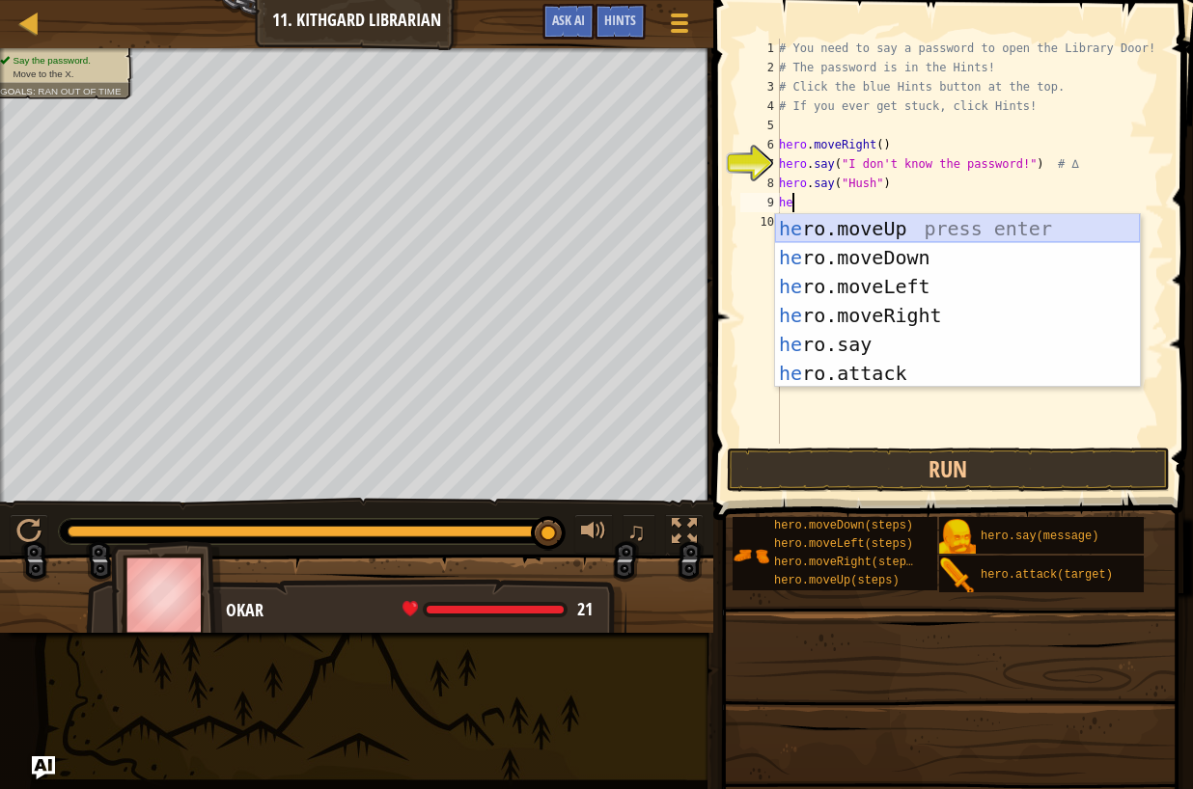
click at [871, 230] on div "he ro.moveUp press enter he ro.moveDown press enter he ro.moveLeft press enter …" at bounding box center [957, 330] width 365 height 232
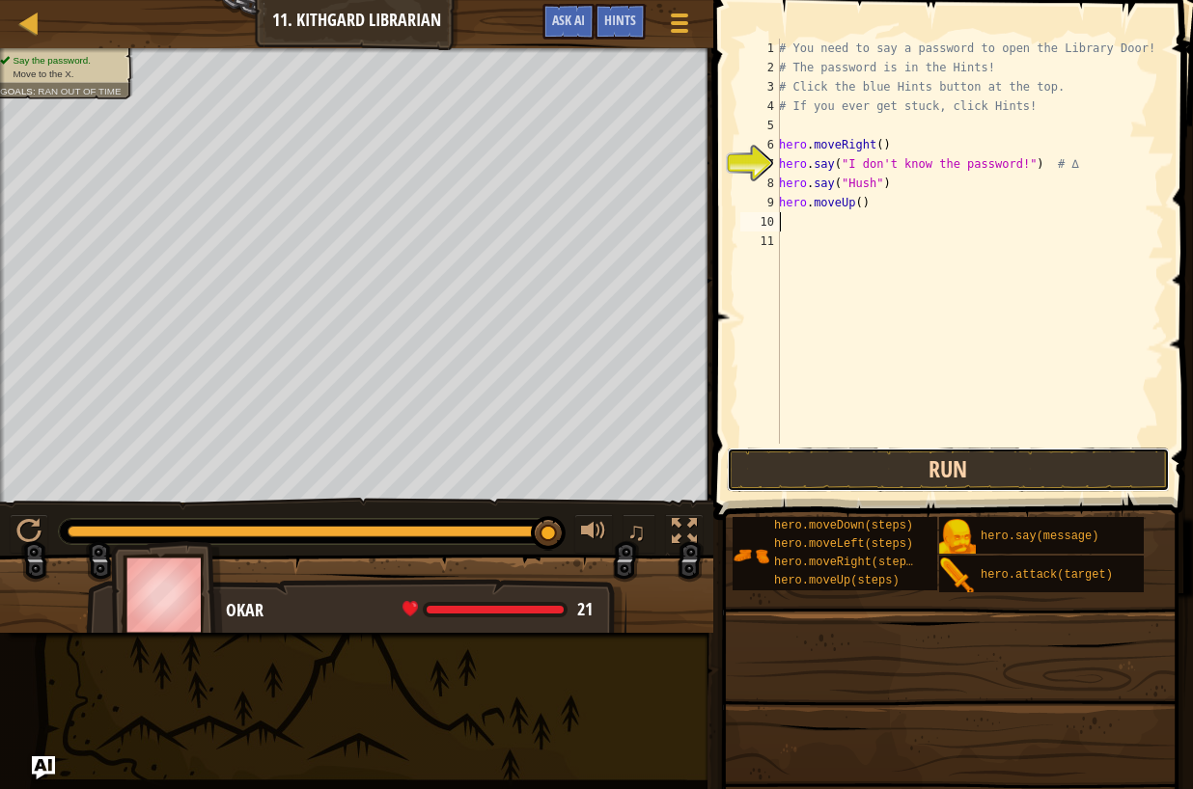
click at [918, 464] on button "Run" at bounding box center [948, 470] width 443 height 44
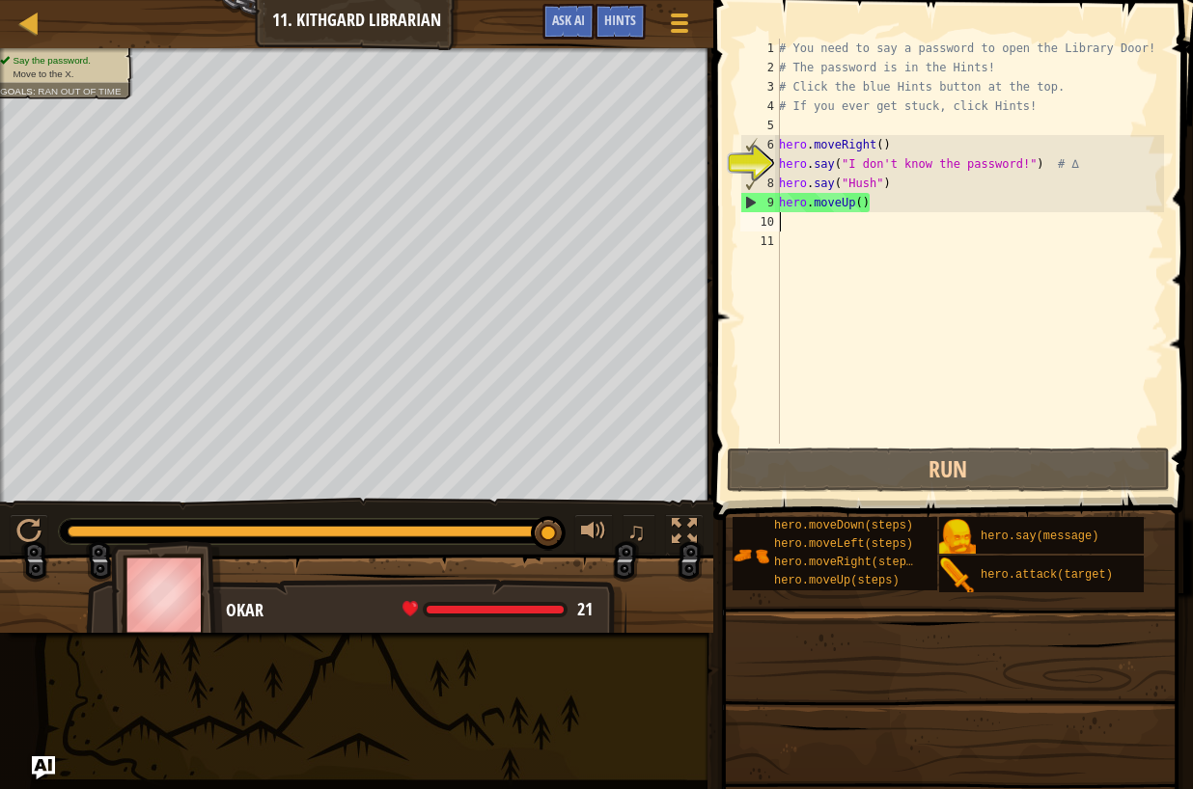
click at [867, 202] on div "# You need to say a password to open the Library Door! # The password is in the…" at bounding box center [969, 261] width 389 height 444
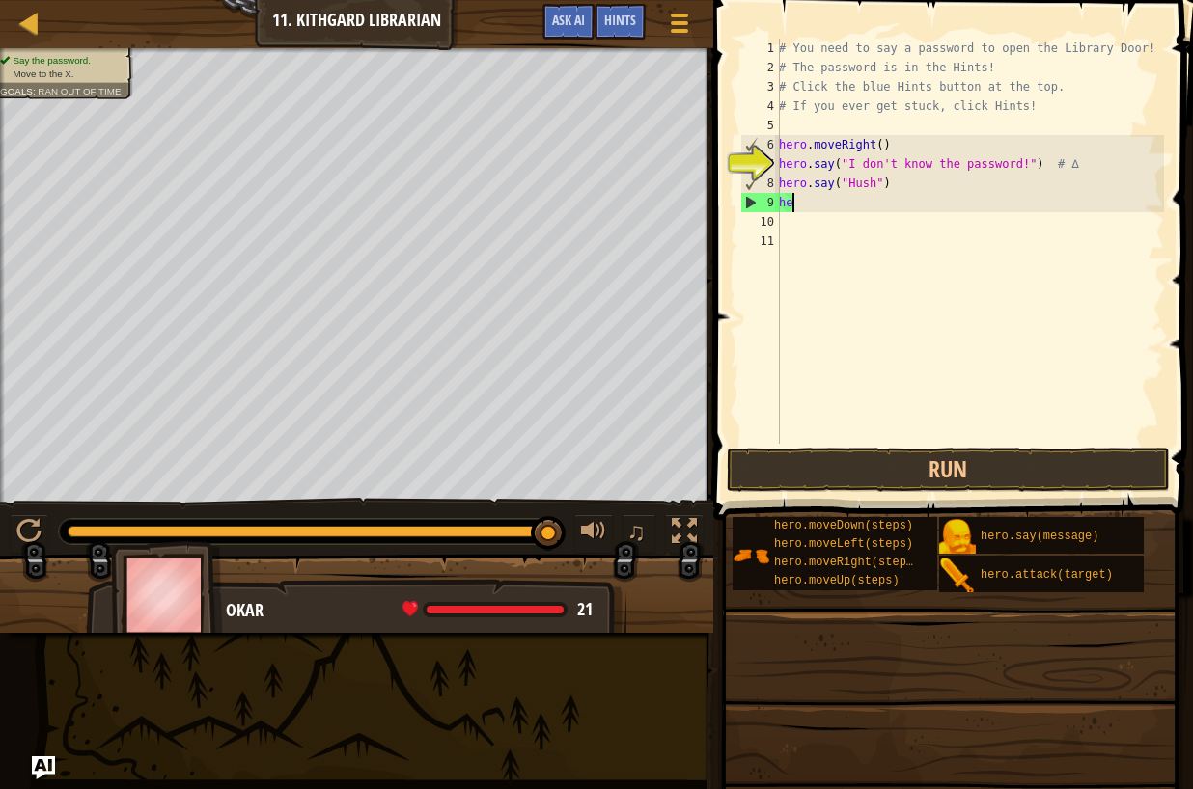
type textarea "h"
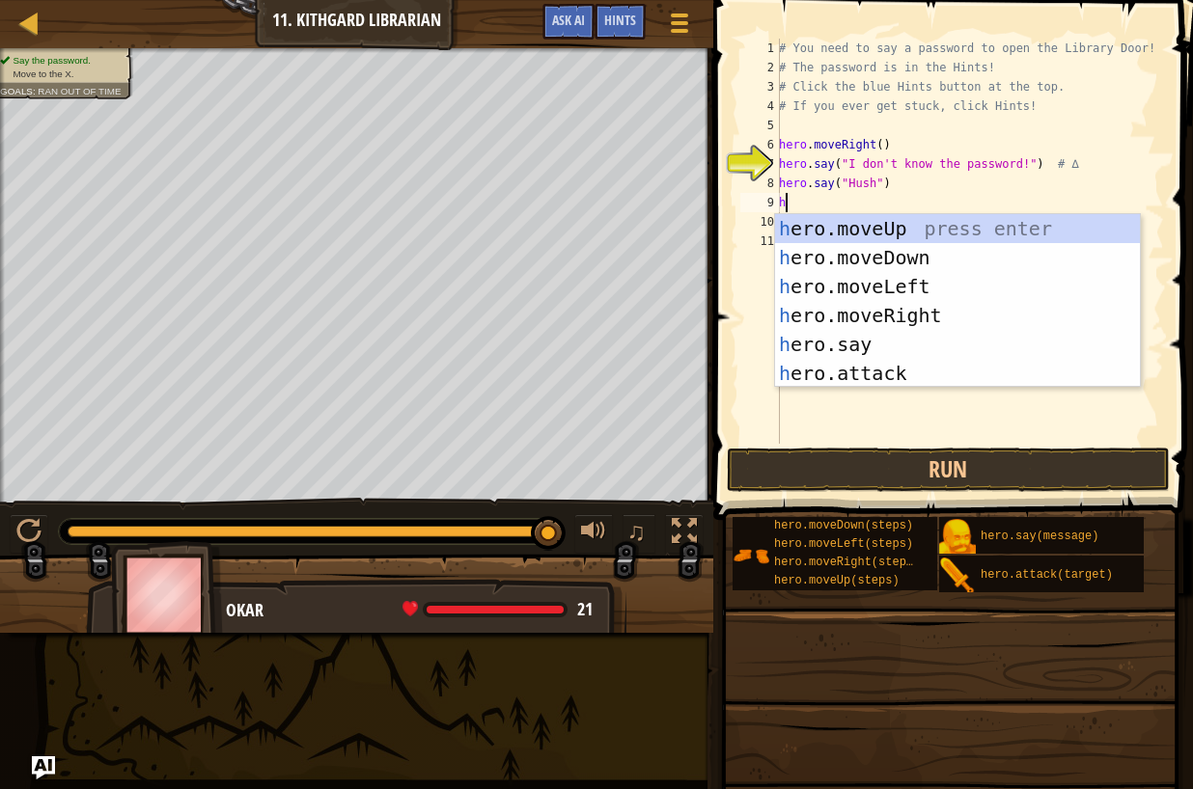
type textarea "he"
click at [887, 250] on div "he ro.moveUp press enter he ro.moveDown press enter he ro.moveLeft press enter …" at bounding box center [957, 330] width 365 height 232
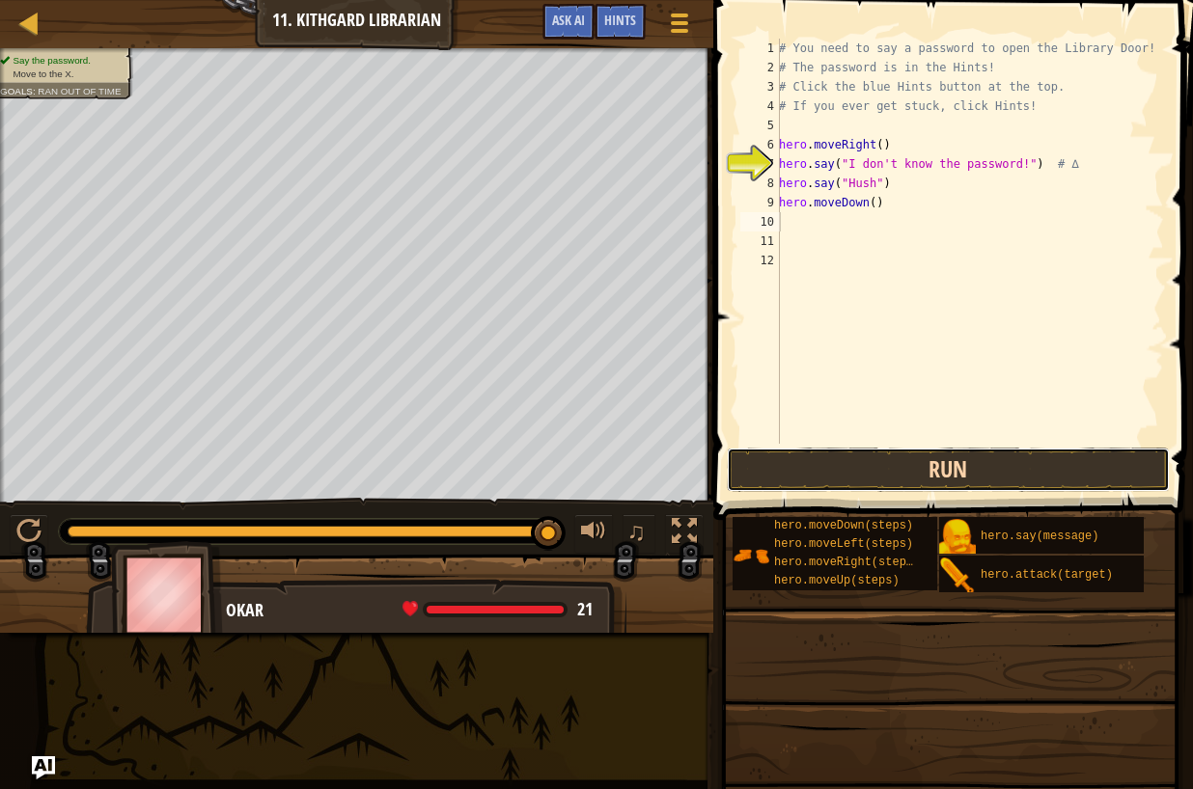
click at [984, 468] on button "Run" at bounding box center [948, 470] width 443 height 44
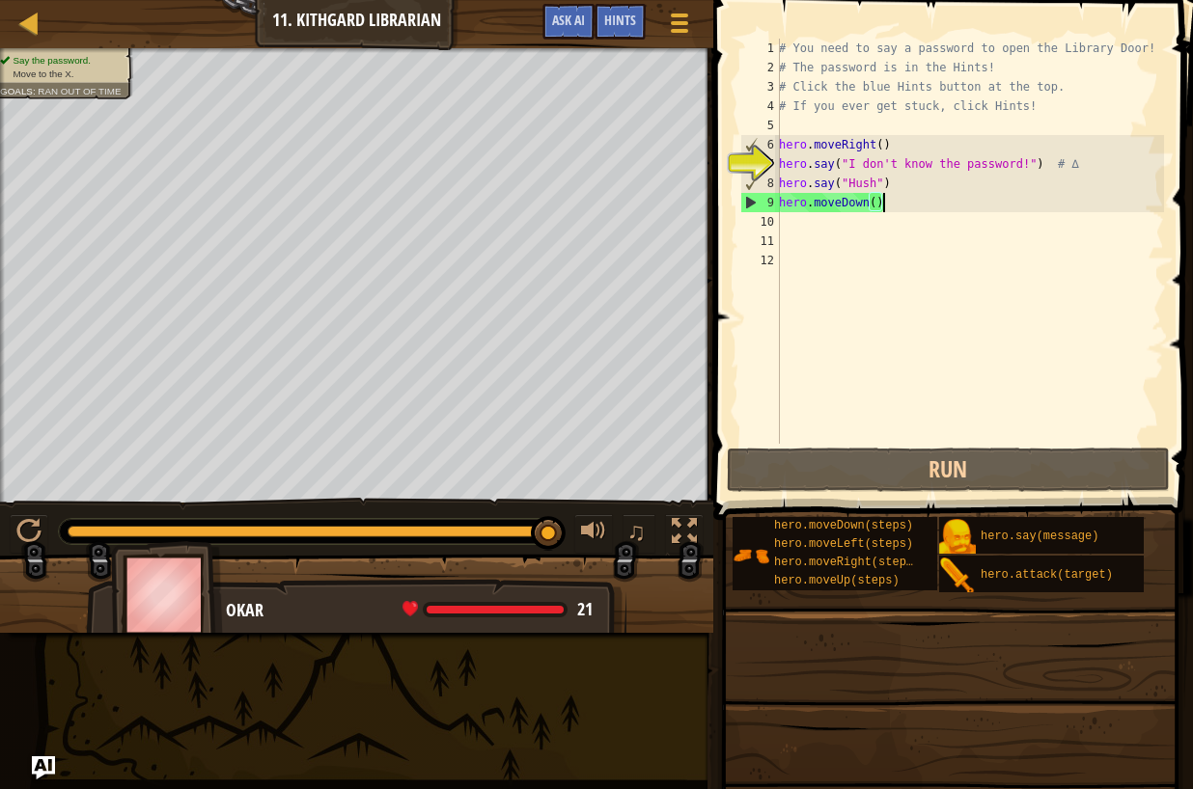
click at [891, 202] on div "# You need to say a password to open the Library Door! # The password is in the…" at bounding box center [969, 261] width 389 height 444
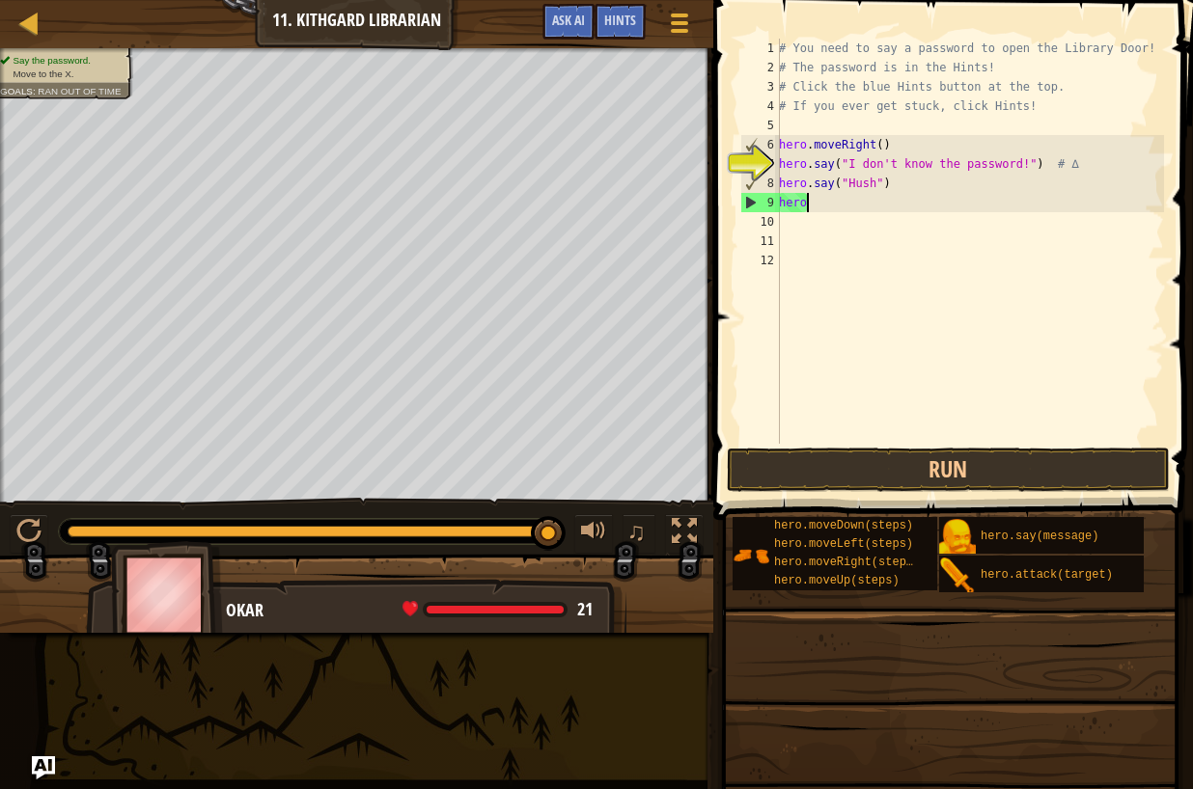
type textarea "h"
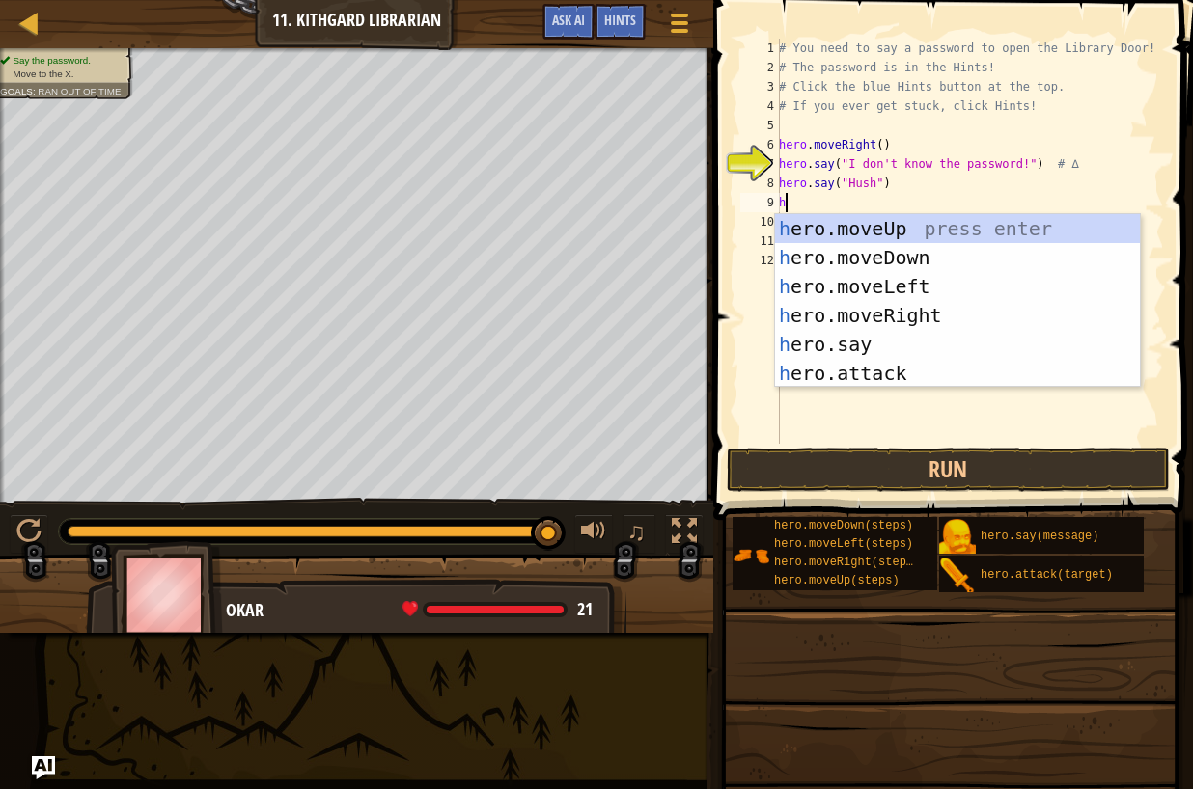
type textarea "he"
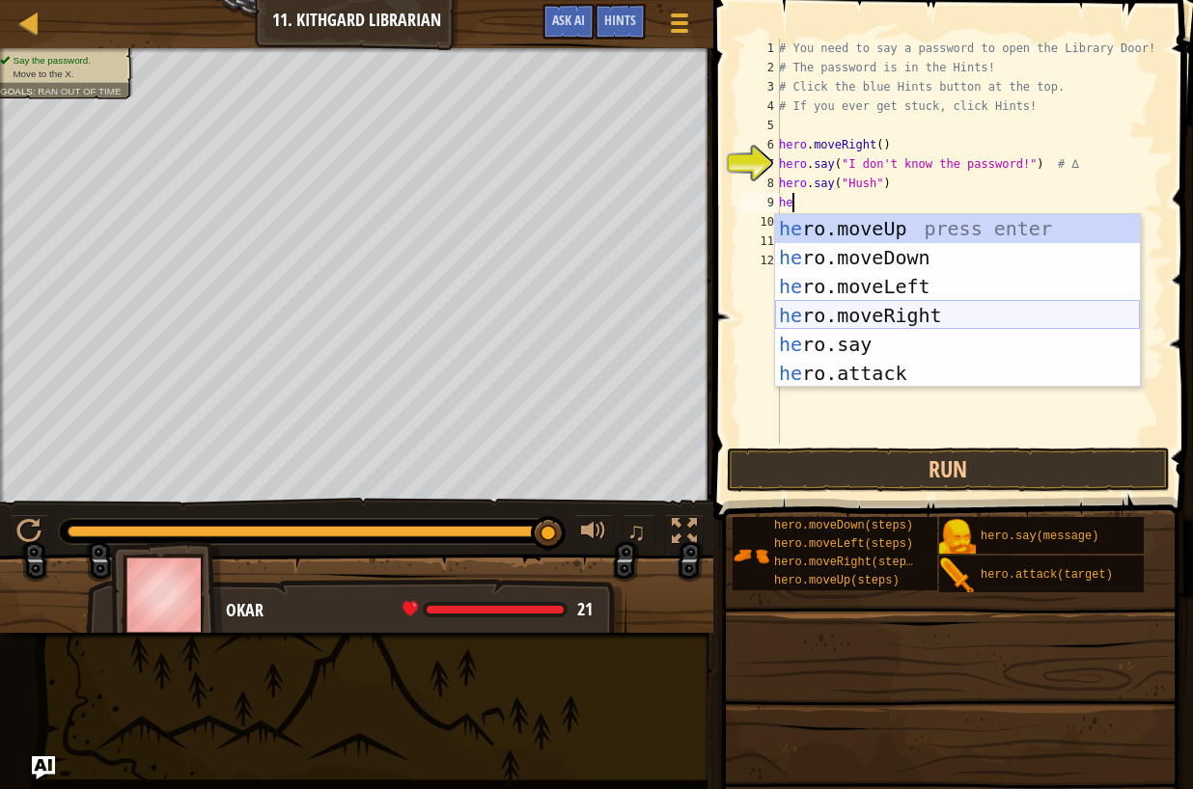
click at [872, 309] on div "he ro.moveUp press enter he ro.moveDown press enter he ro.moveLeft press enter …" at bounding box center [957, 330] width 365 height 232
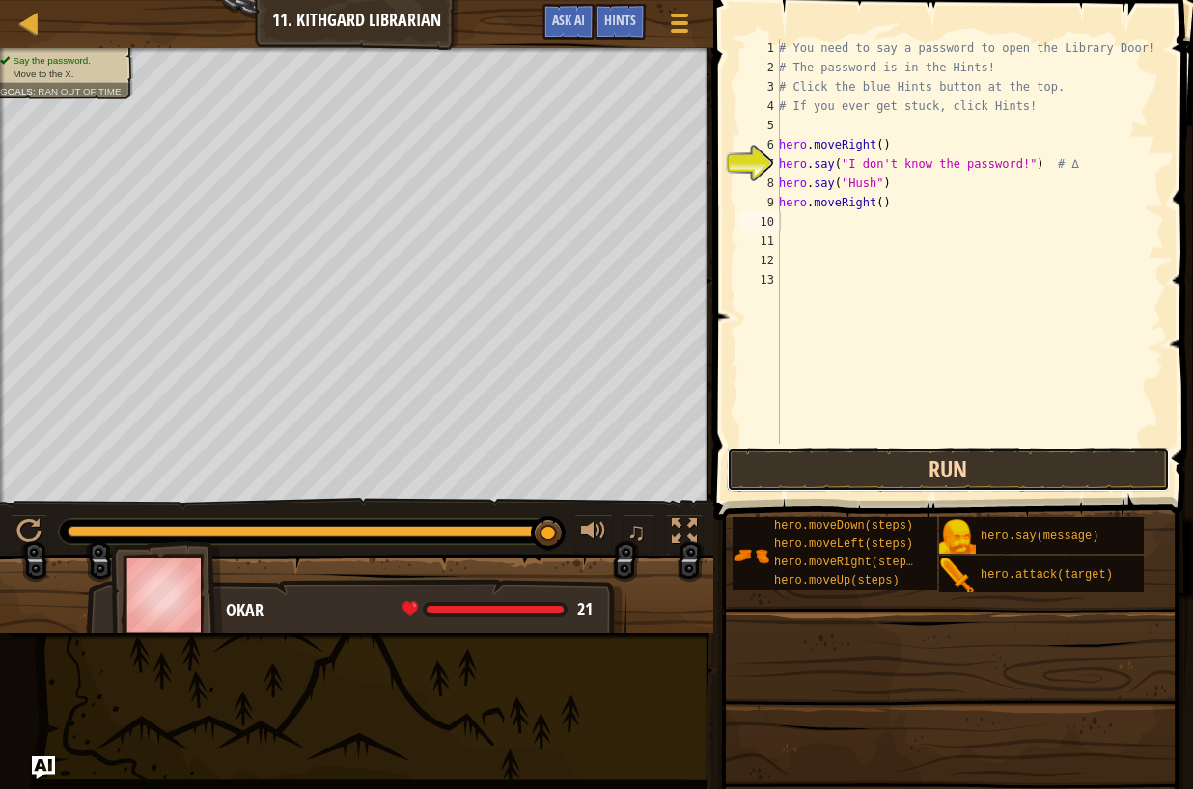
click at [959, 452] on button "Run" at bounding box center [948, 470] width 443 height 44
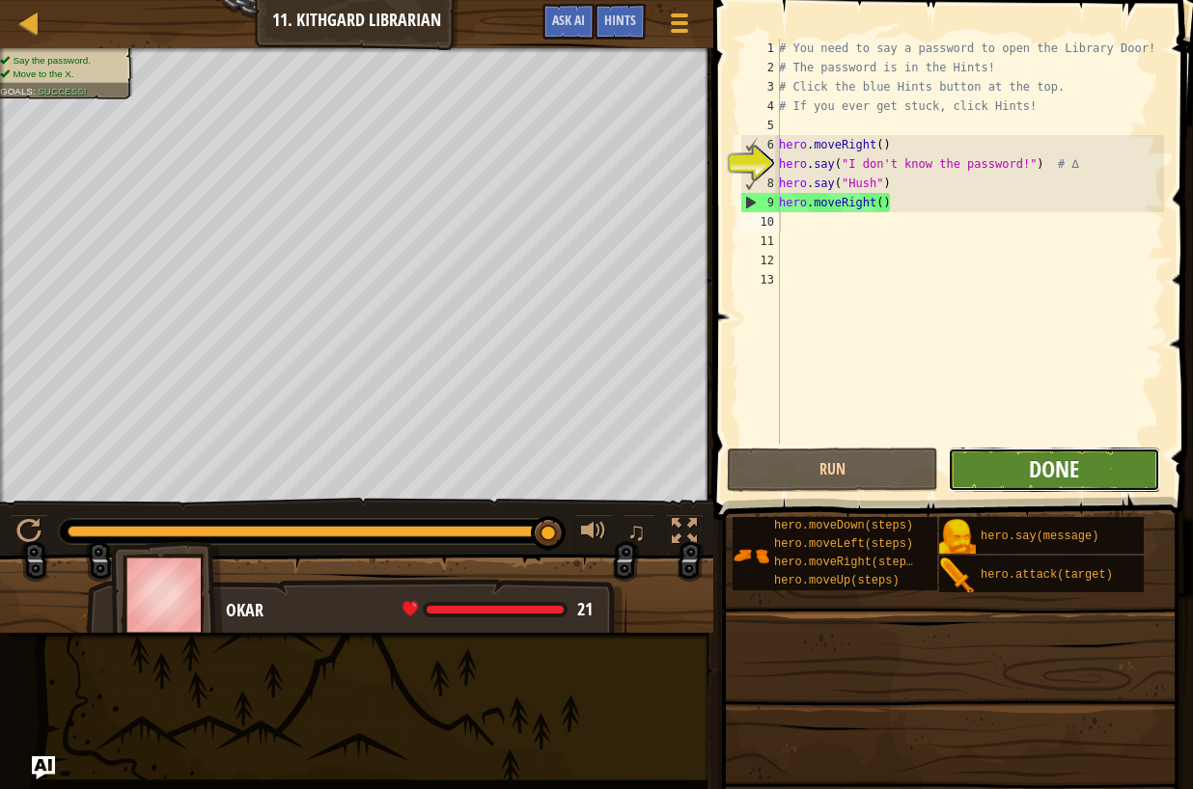
click at [1031, 464] on span "Done" at bounding box center [1054, 469] width 50 height 31
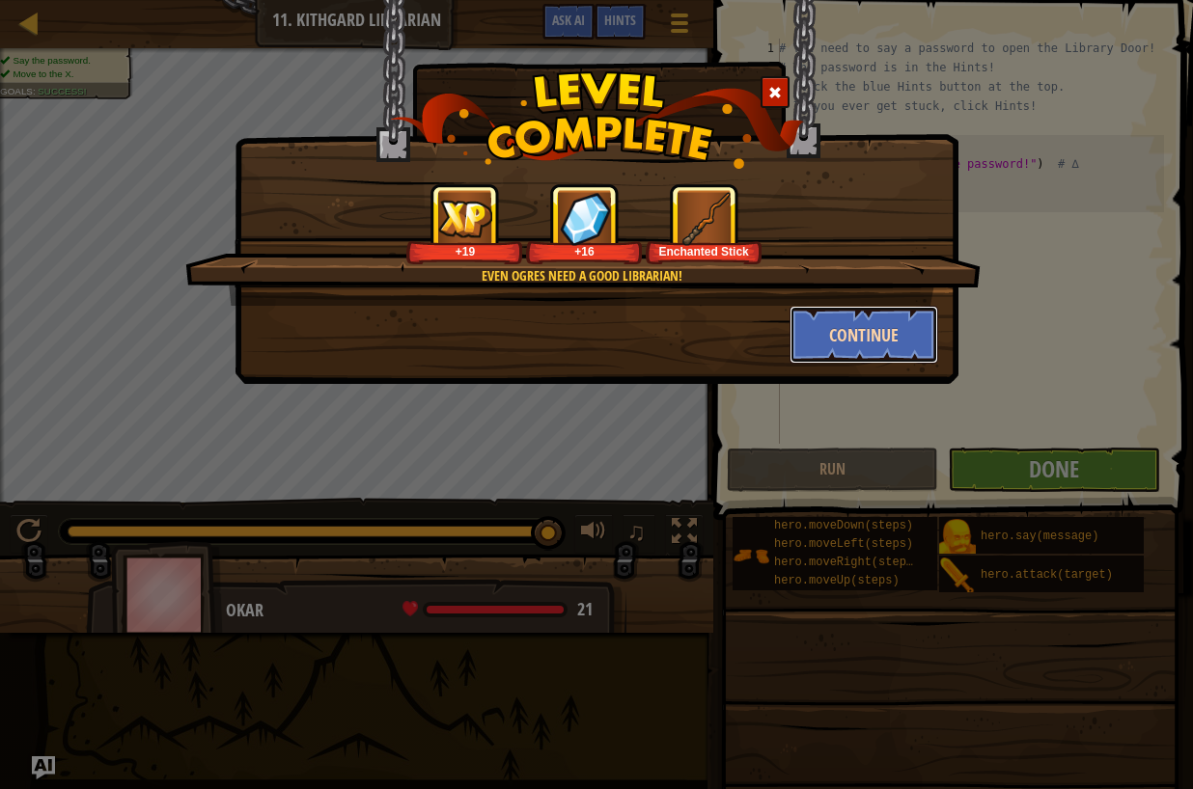
click at [890, 338] on button "Continue" at bounding box center [864, 335] width 150 height 58
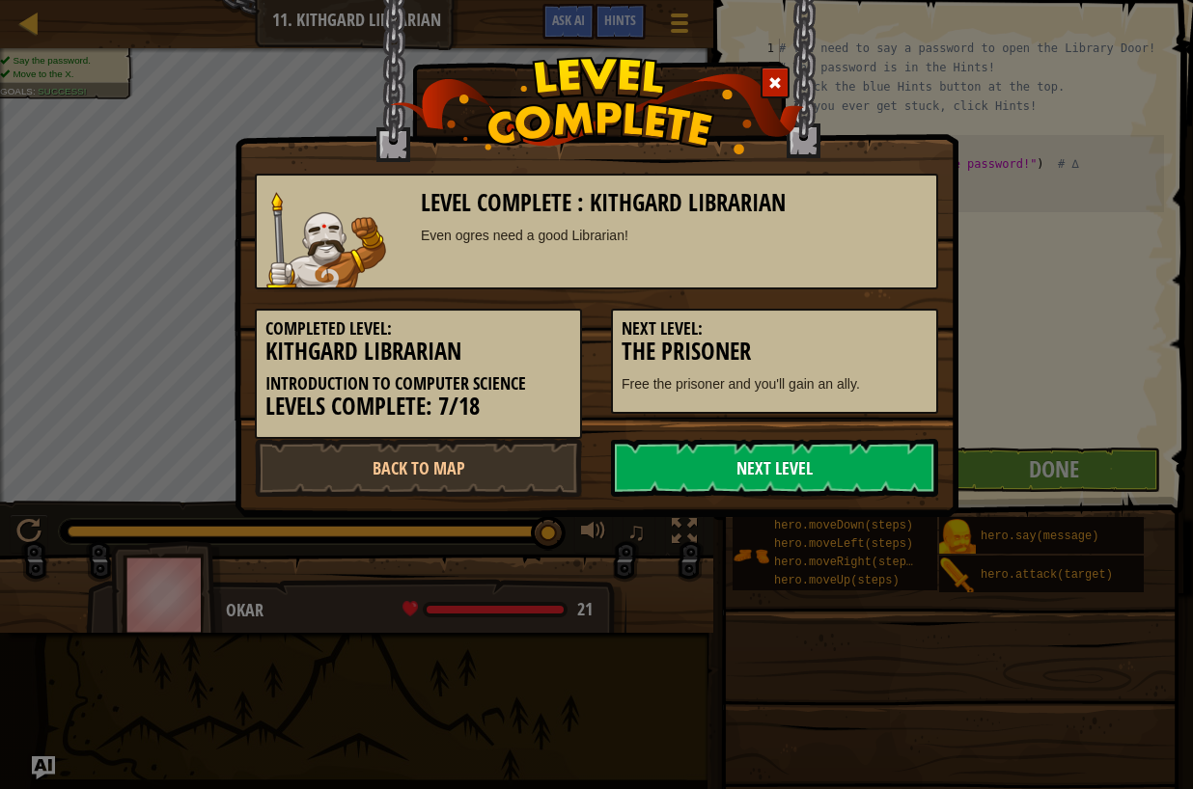
drag, startPoint x: 747, startPoint y: 482, endPoint x: 728, endPoint y: 485, distance: 19.7
click at [731, 482] on link "Next Level" at bounding box center [774, 468] width 327 height 58
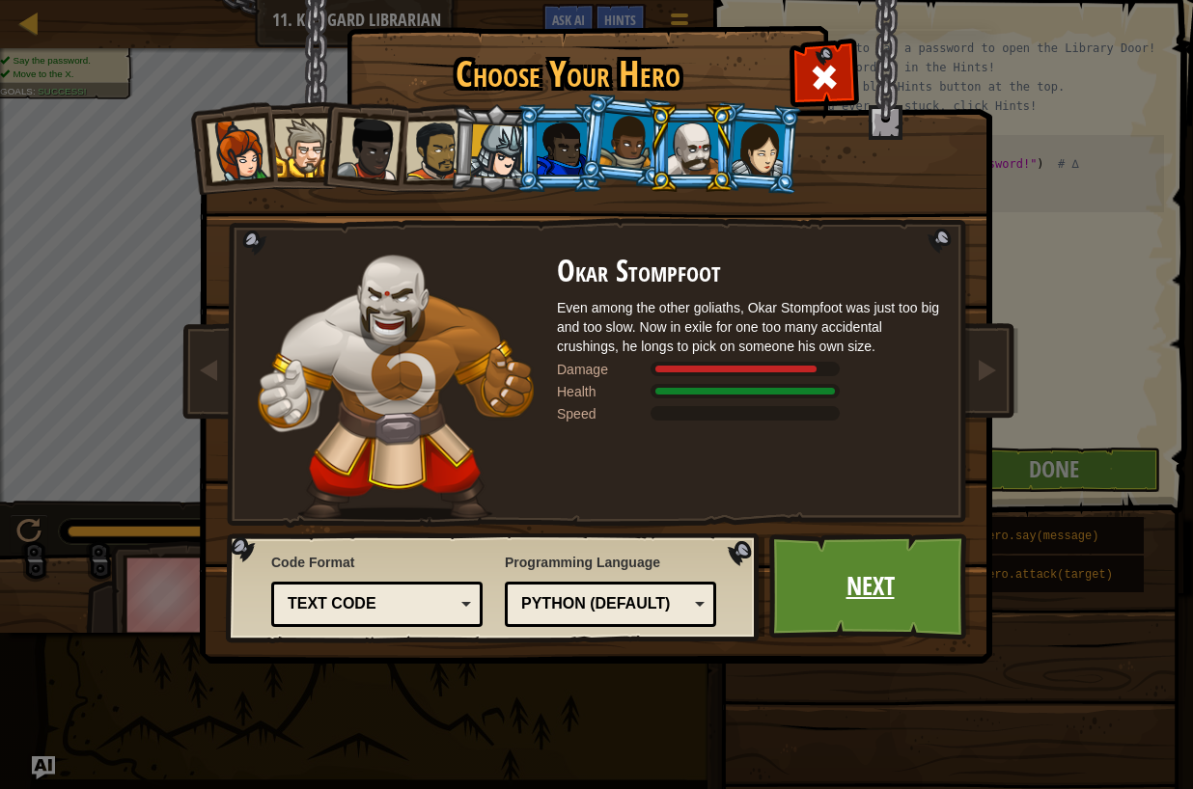
click at [854, 585] on link "Next" at bounding box center [870, 587] width 202 height 106
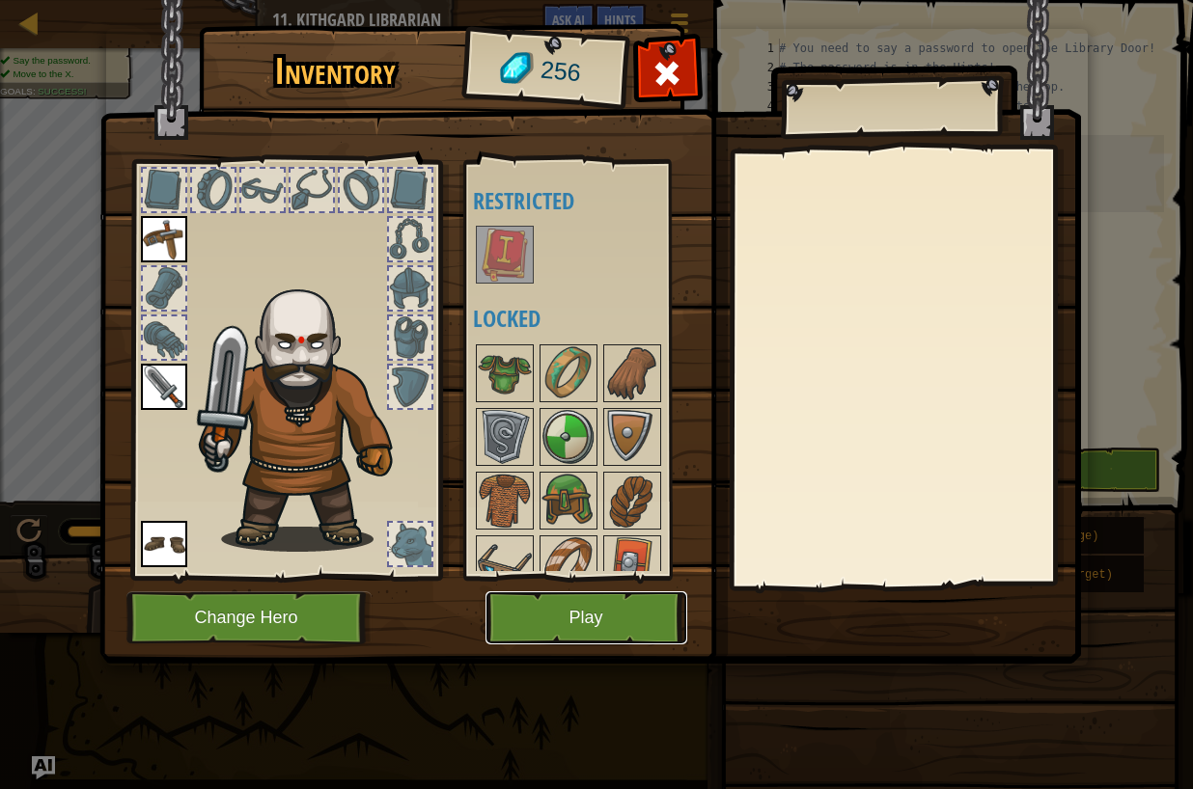
click at [613, 598] on button "Play" at bounding box center [586, 618] width 202 height 53
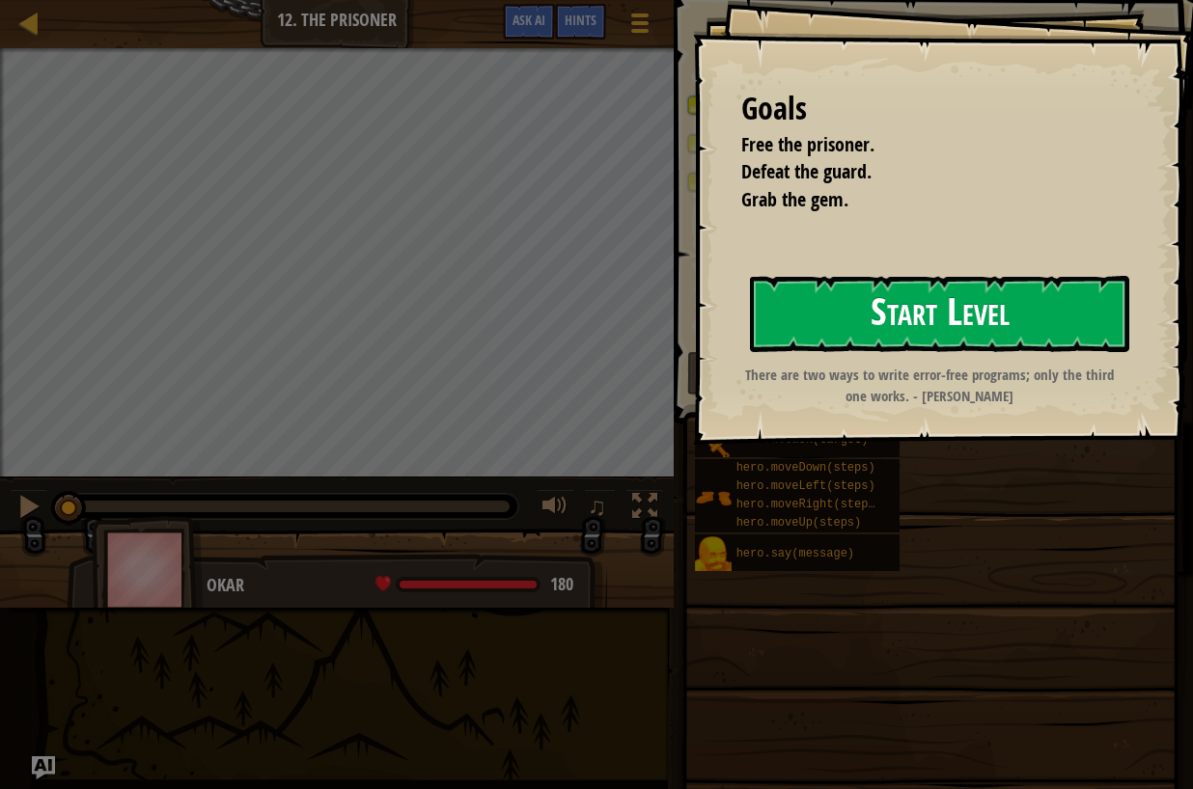
click at [911, 320] on button "Start Level" at bounding box center [939, 314] width 379 height 76
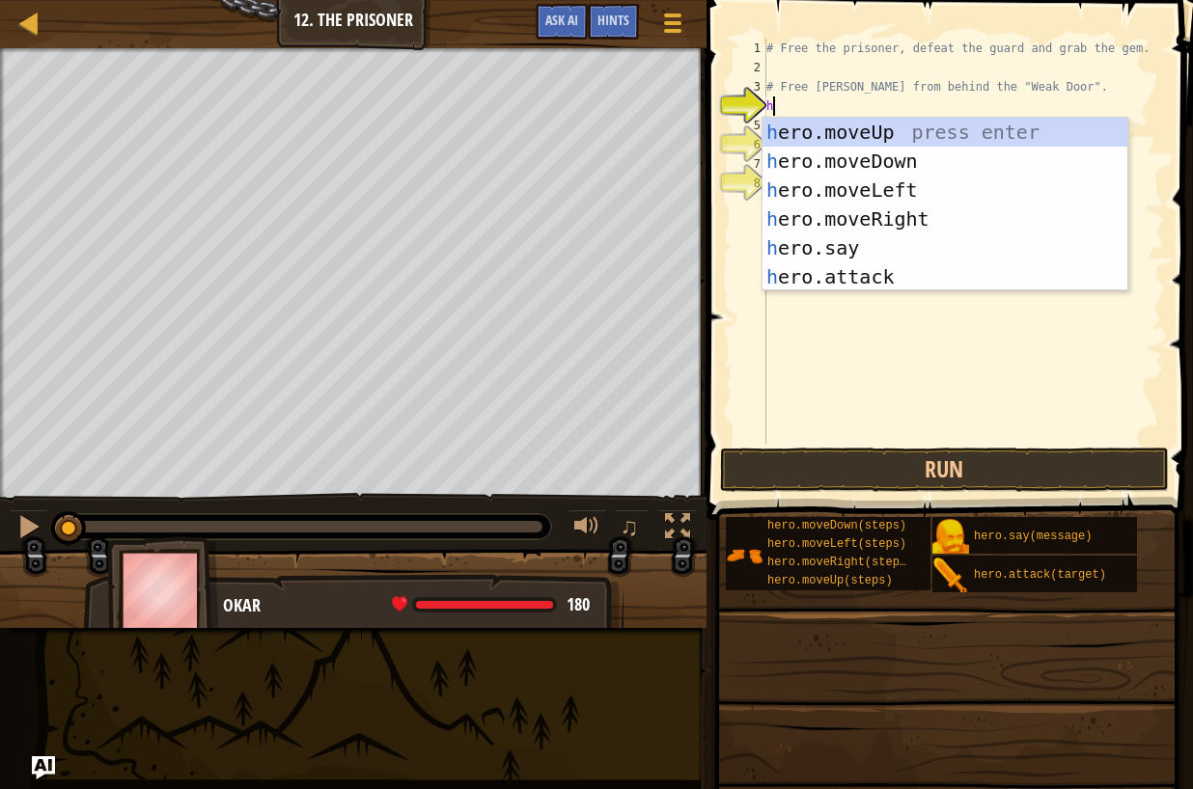
scroll to position [9, 0]
type textarea "he"
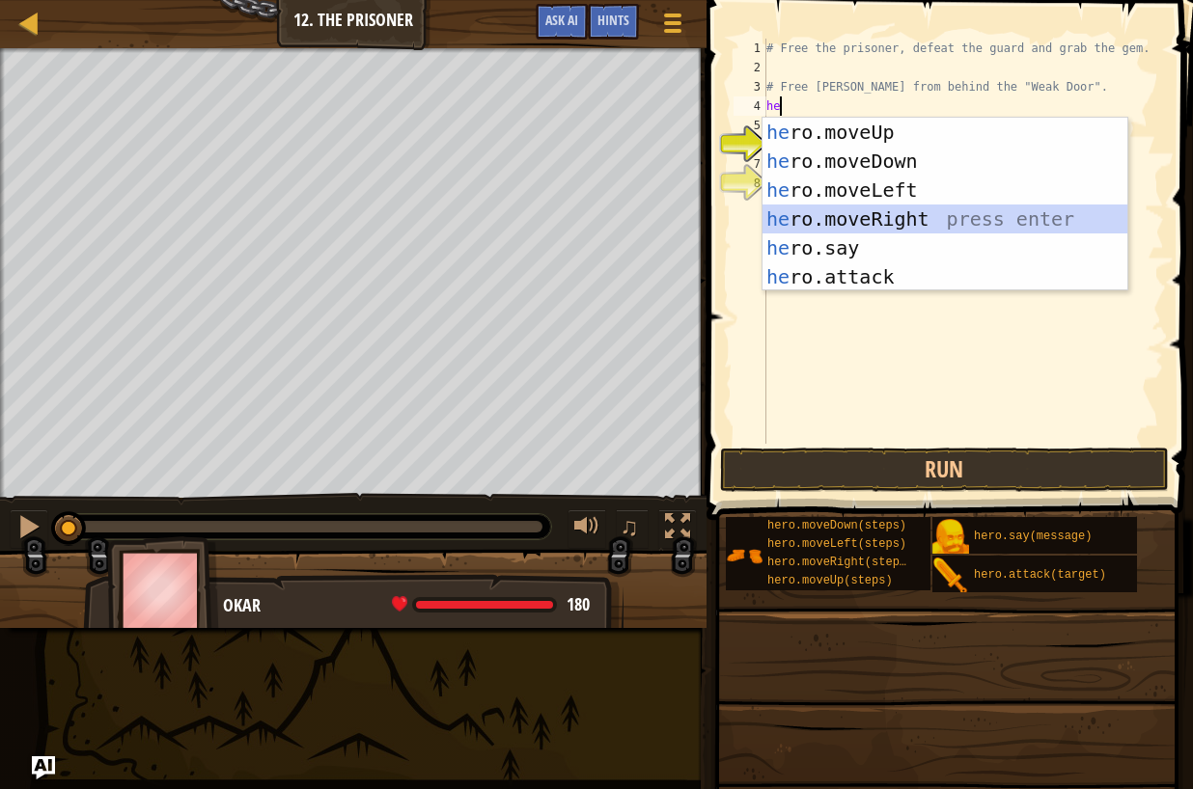
click at [916, 224] on div "he ro.moveUp press enter he ro.moveDown press enter he ro.moveLeft press enter …" at bounding box center [944, 234] width 365 height 232
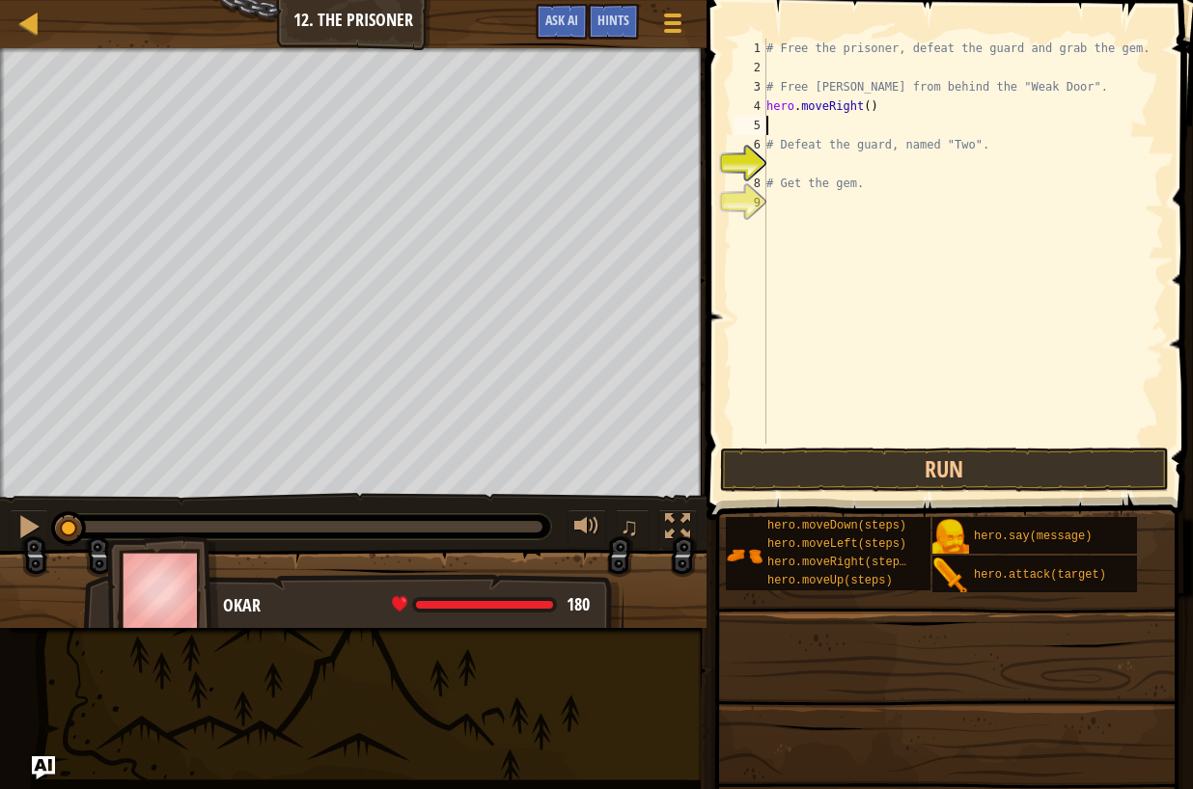
click at [869, 108] on div "# Free the prisoner, defeat the guard and grab the gem. # Free [PERSON_NAME] fr…" at bounding box center [962, 261] width 401 height 444
type textarea "hero.moveRight(3)"
click at [782, 129] on div "# Free the prisoner, defeat the guard and grab the gem. # Free [PERSON_NAME] fr…" at bounding box center [962, 261] width 401 height 444
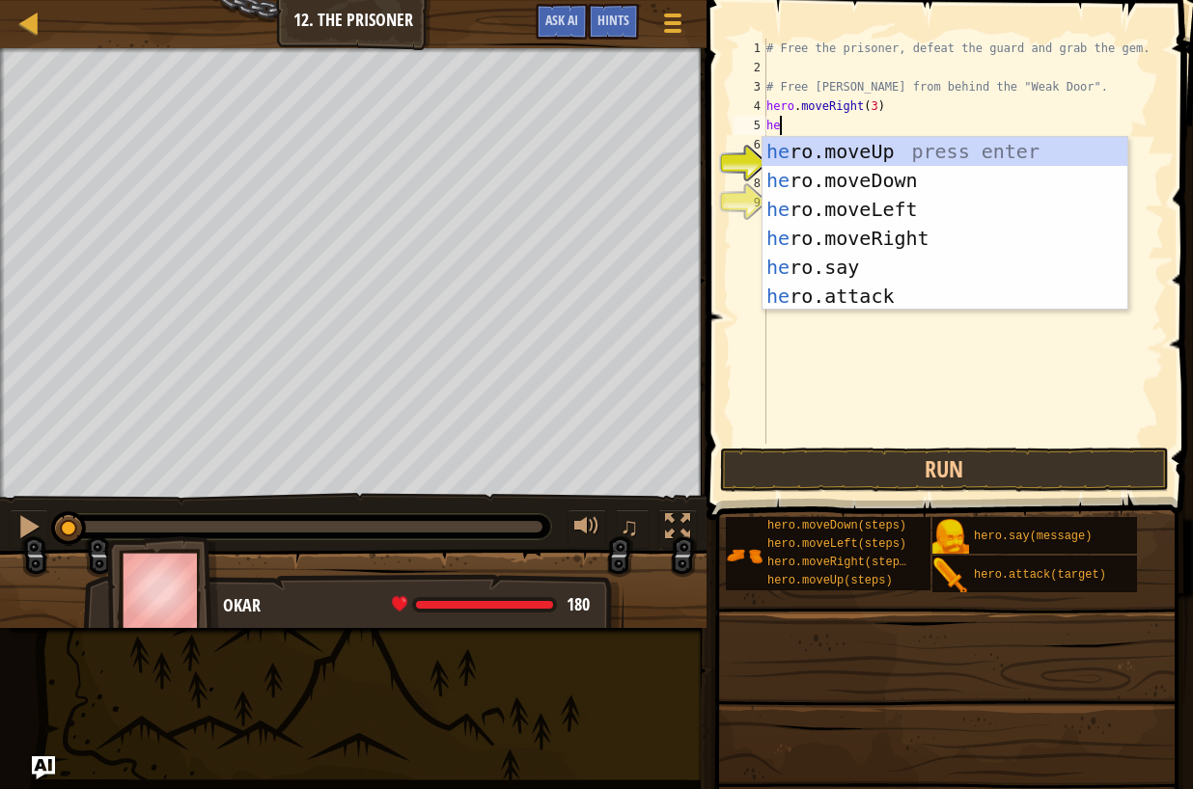
type textarea "her"
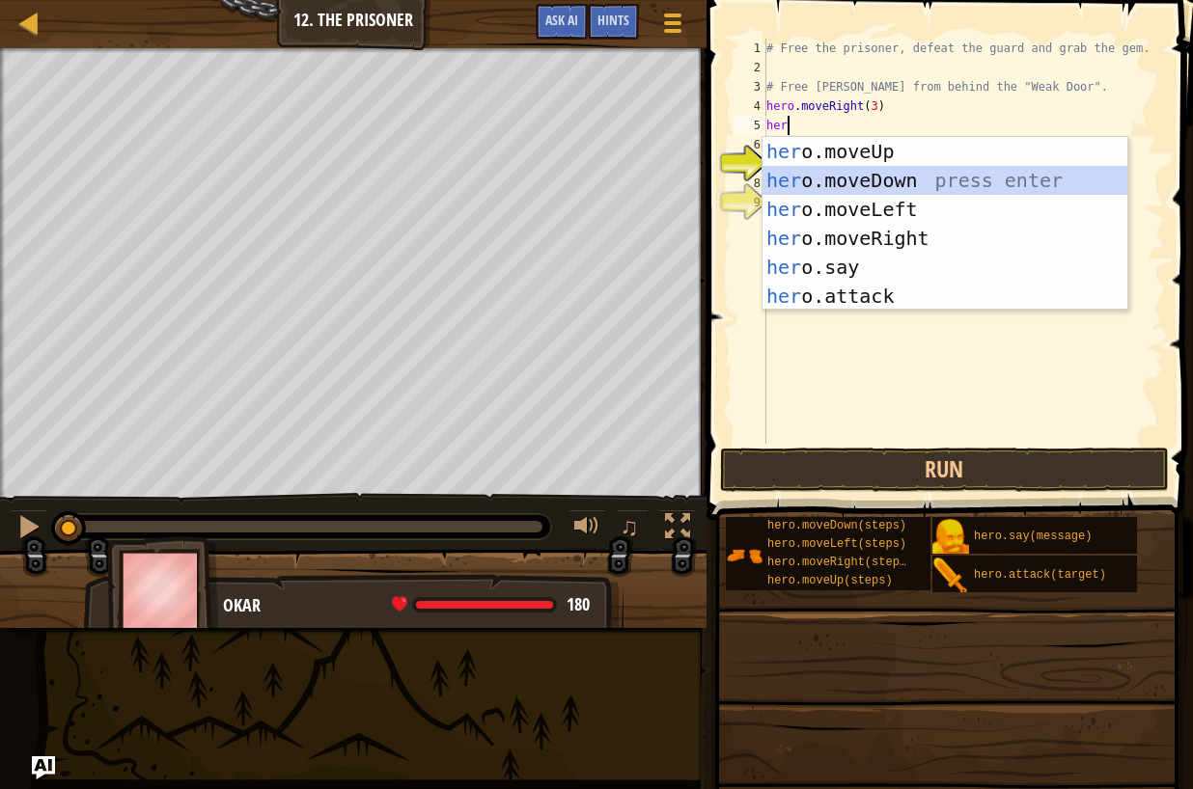
click at [849, 182] on div "her o.moveUp press enter her o.moveDown press enter her o.moveLeft press enter …" at bounding box center [944, 253] width 365 height 232
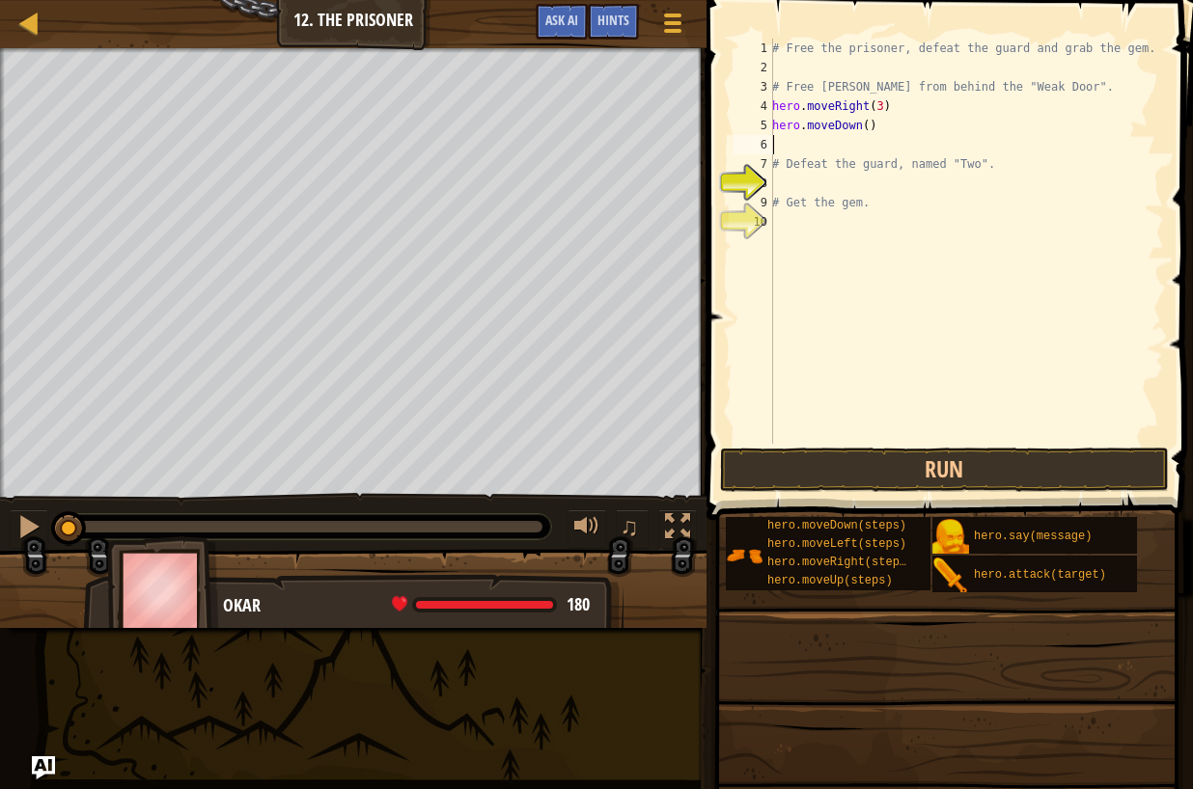
click at [869, 125] on div "# Free the prisoner, defeat the guard and grab the gem. # Free [PERSON_NAME] fr…" at bounding box center [966, 261] width 396 height 444
type textarea "hero.moveDown(3)"
click at [782, 146] on div "# Free the prisoner, defeat the guard and grab the gem. # Free [PERSON_NAME] fr…" at bounding box center [966, 261] width 396 height 444
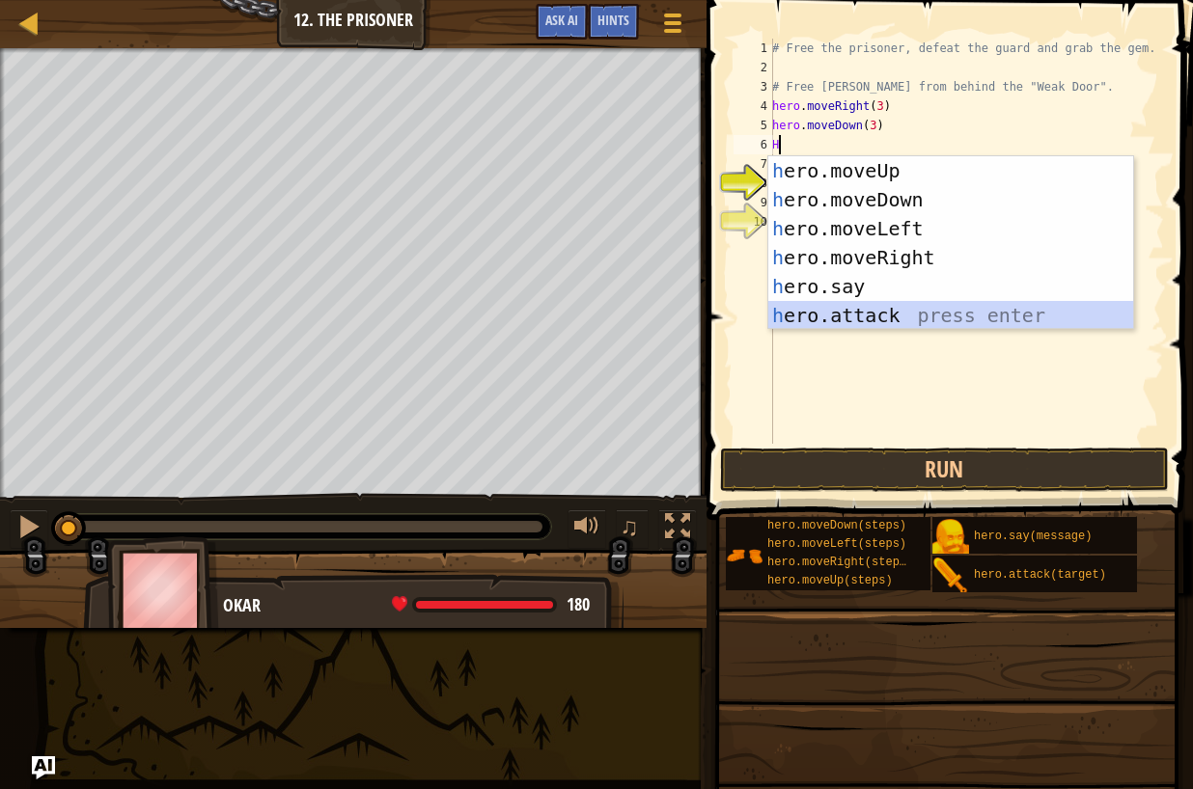
click at [866, 312] on div "h ero.moveUp press enter h ero.moveDown press enter h ero.moveLeft press enter …" at bounding box center [950, 272] width 365 height 232
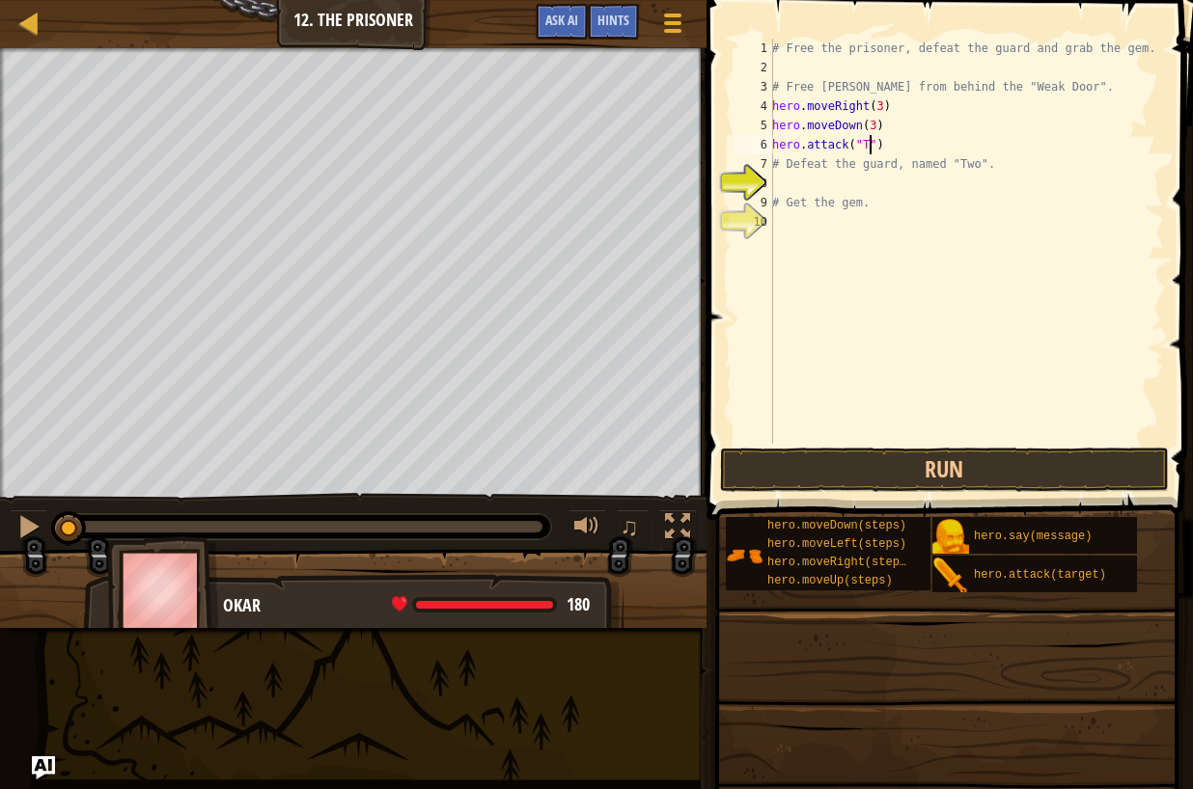
scroll to position [9, 9]
click at [989, 167] on div "# Free the prisoner, defeat the guard and grab the gem. # Free [PERSON_NAME] fr…" at bounding box center [966, 261] width 396 height 444
click at [998, 165] on div "# Free the prisoner, defeat the guard and grab the gem. # Free [PERSON_NAME] fr…" at bounding box center [966, 261] width 396 height 444
type textarea "#"
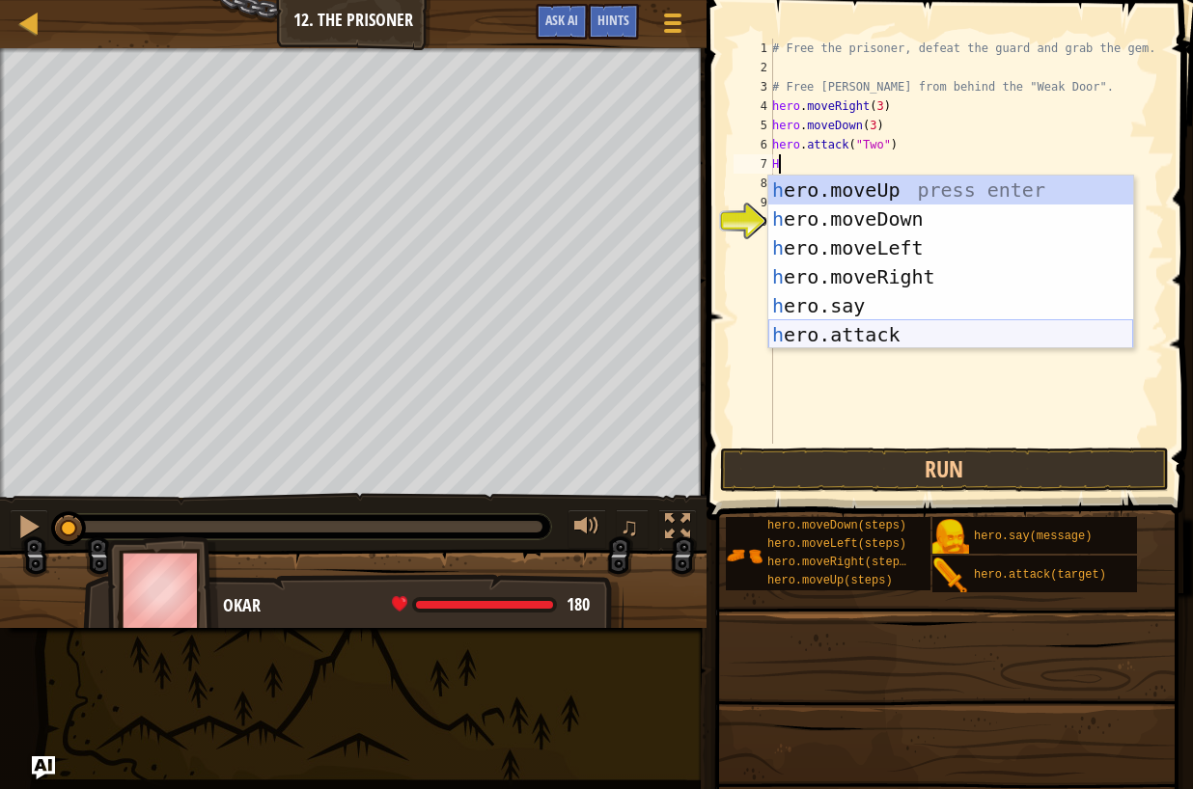
click at [905, 338] on div "h ero.moveUp press enter h ero.moveDown press enter h ero.moveLeft press enter …" at bounding box center [950, 292] width 365 height 232
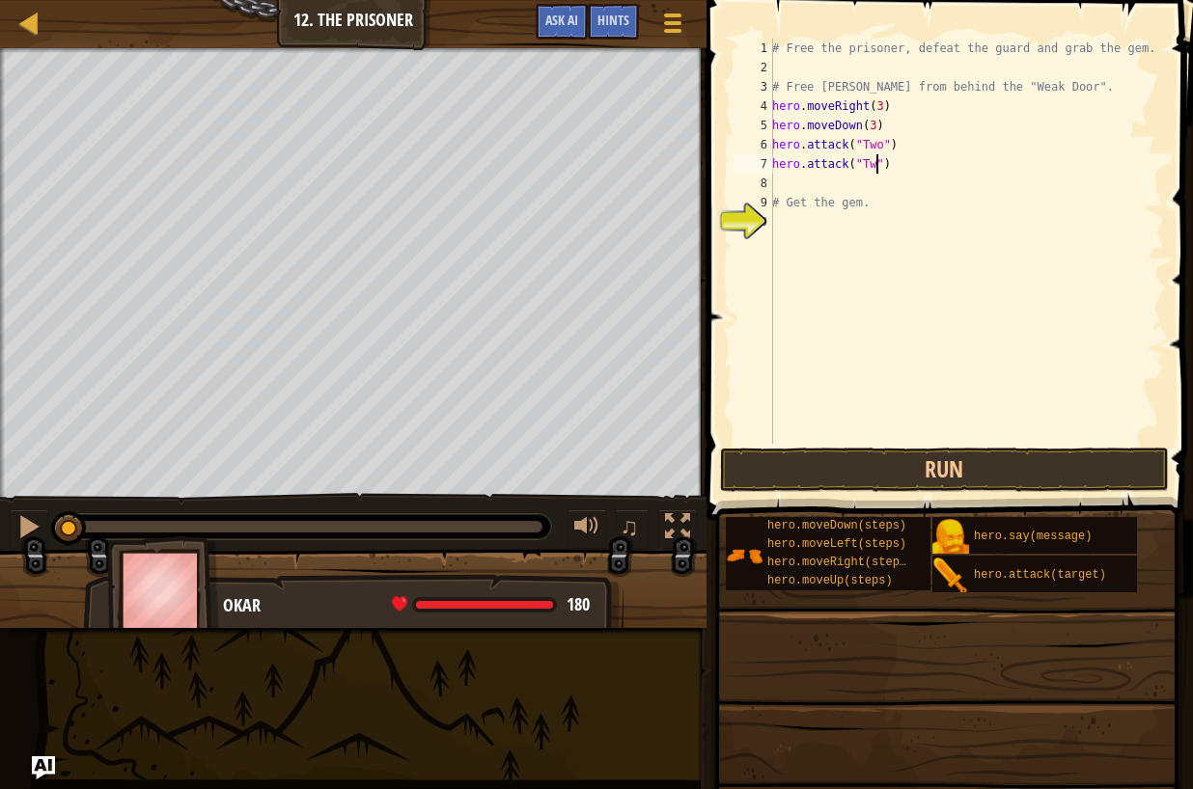
scroll to position [9, 9]
click at [1025, 478] on button "Run" at bounding box center [945, 470] width 450 height 44
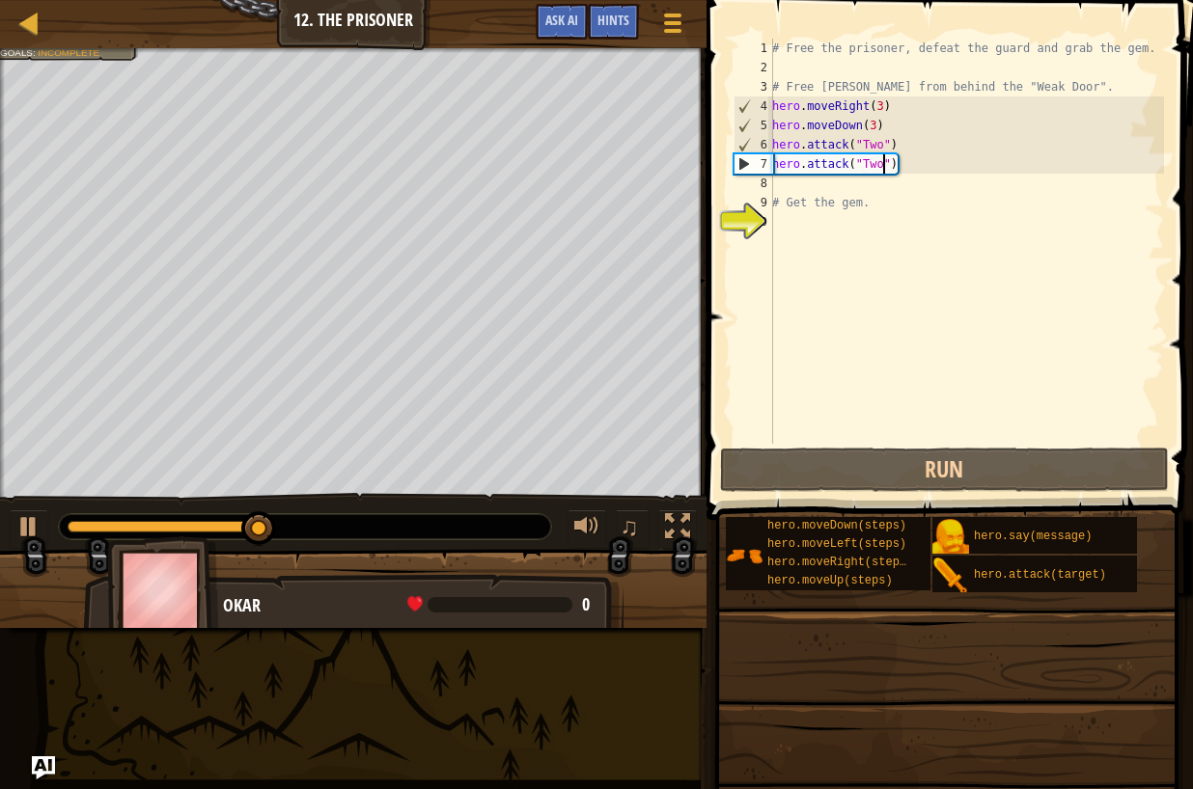
click at [902, 165] on div "# Free the prisoner, defeat the guard and grab the gem. # Free [PERSON_NAME] fr…" at bounding box center [966, 261] width 396 height 444
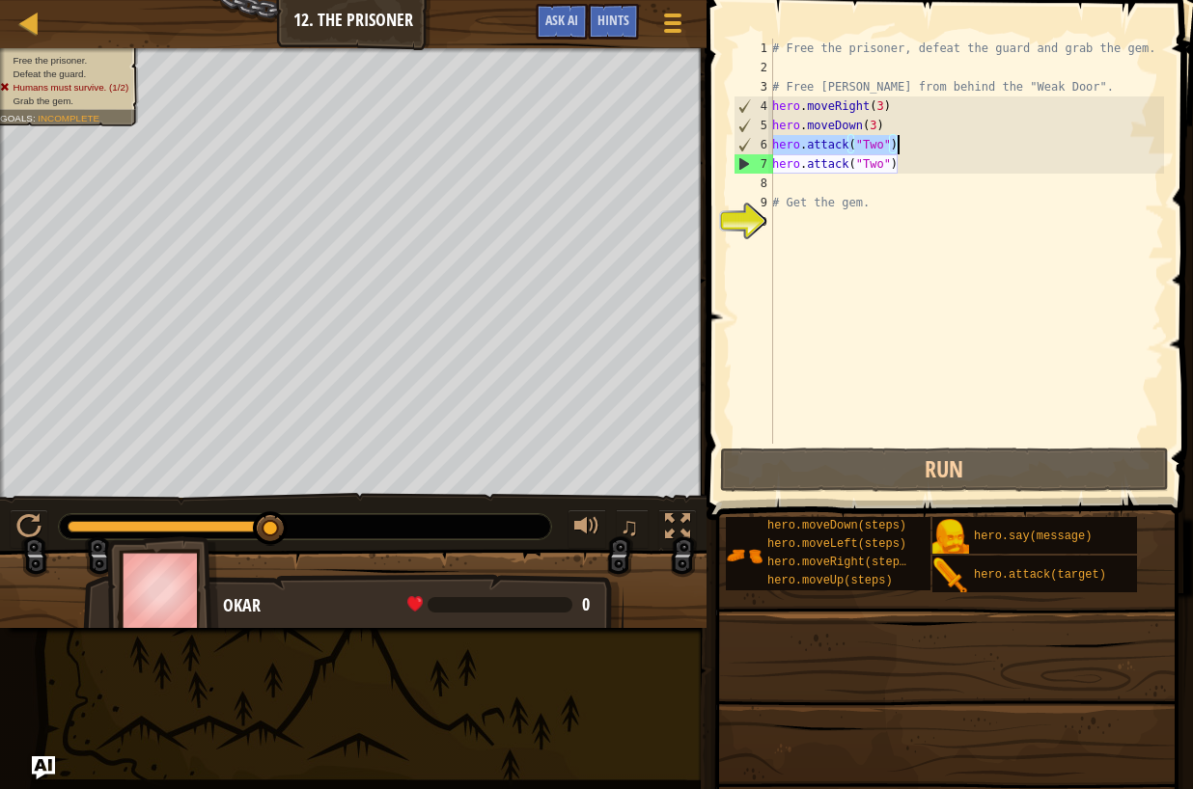
drag, startPoint x: 775, startPoint y: 142, endPoint x: 903, endPoint y: 156, distance: 129.2
click at [903, 156] on div "# Free the prisoner, defeat the guard and grab the gem. # Free [PERSON_NAME] fr…" at bounding box center [966, 261] width 396 height 444
type textarea "hero.attack("Two") hero.attack("Two")"
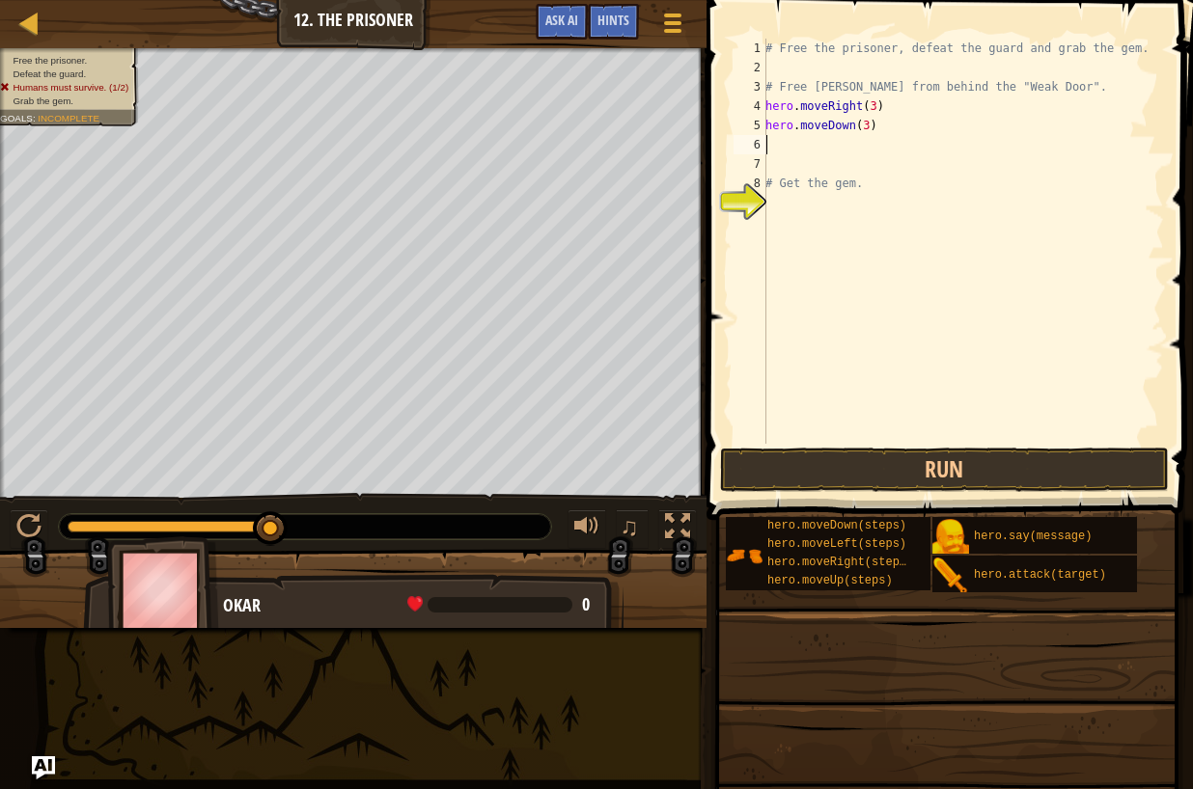
click at [876, 96] on div "# Free the prisoner, defeat the guard and grab the gem. # Free [PERSON_NAME] fr…" at bounding box center [962, 261] width 402 height 444
click at [880, 107] on div "# Free the prisoner, defeat the guard and grab the gem. # Free [PERSON_NAME] fr…" at bounding box center [962, 261] width 402 height 444
click at [879, 107] on div "# Free the prisoner, defeat the guard and grab the gem. # Free [PERSON_NAME] fr…" at bounding box center [962, 261] width 402 height 444
click at [868, 126] on div "# Free the prisoner, defeat the guard and grab the gem. # Free [PERSON_NAME] fr…" at bounding box center [962, 261] width 402 height 444
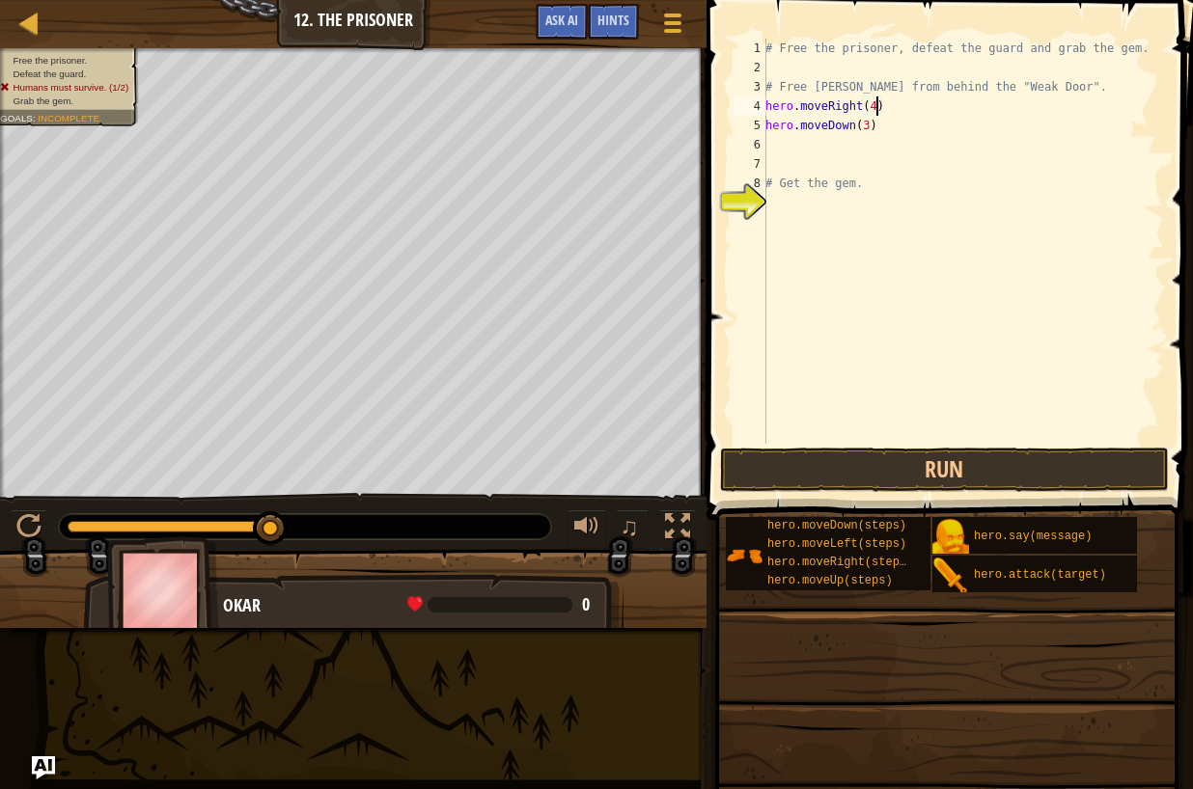
type textarea "hero.moveDown(3)"
click at [772, 143] on div "# Free the prisoner, defeat the guard and grab the gem. # Free [PERSON_NAME] fr…" at bounding box center [962, 261] width 402 height 444
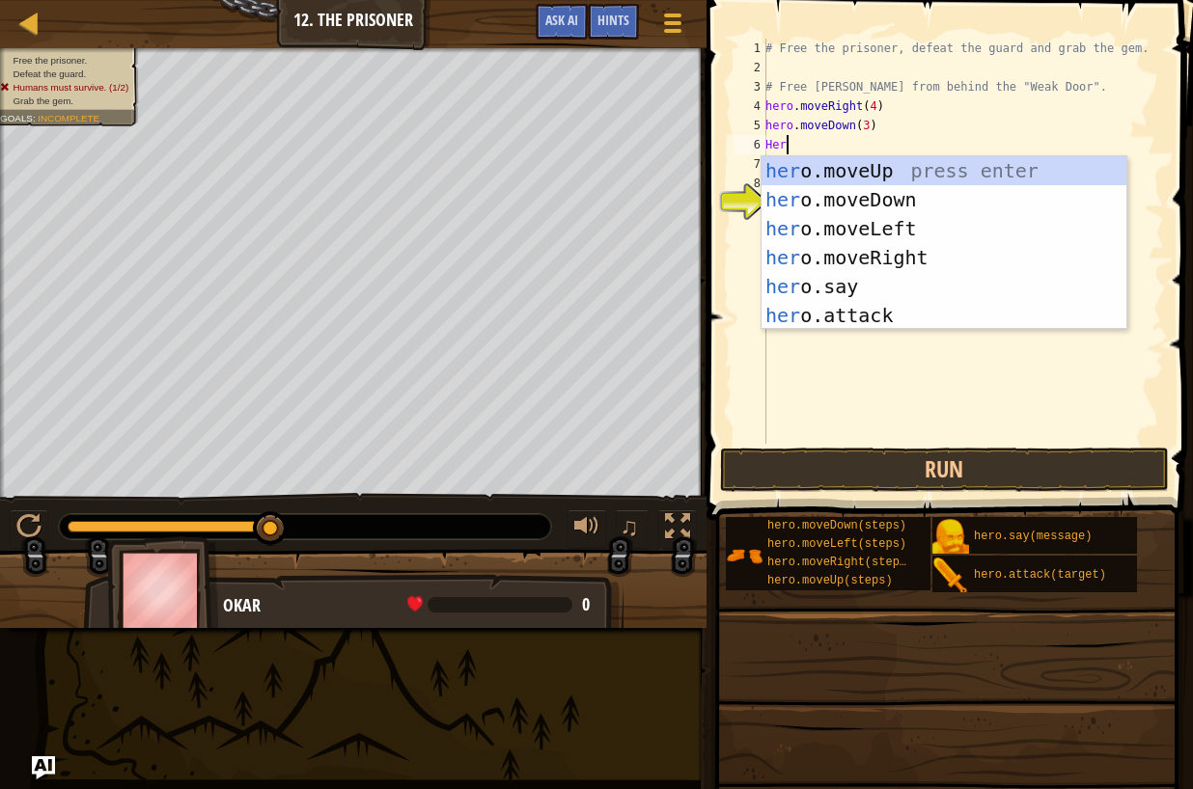
scroll to position [9, 1]
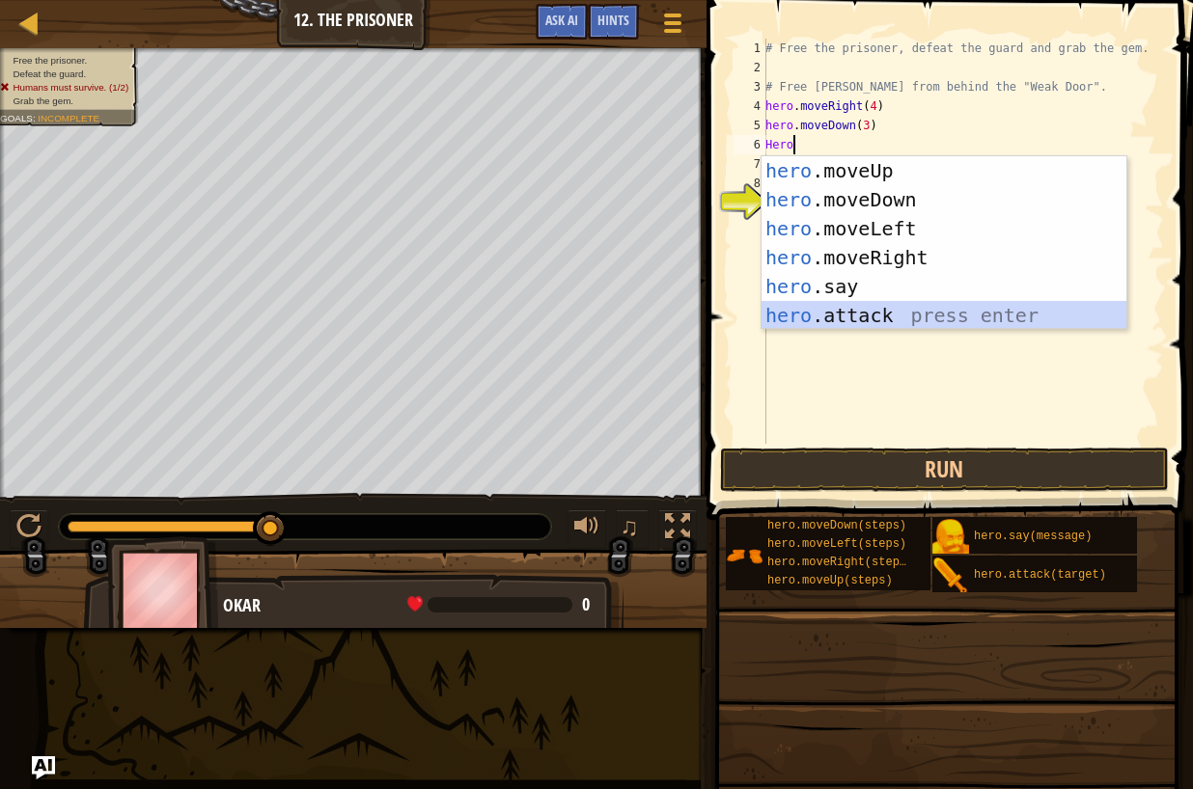
click at [877, 305] on div "hero .moveUp press enter hero .moveDown press enter hero .moveLeft press enter …" at bounding box center [943, 272] width 365 height 232
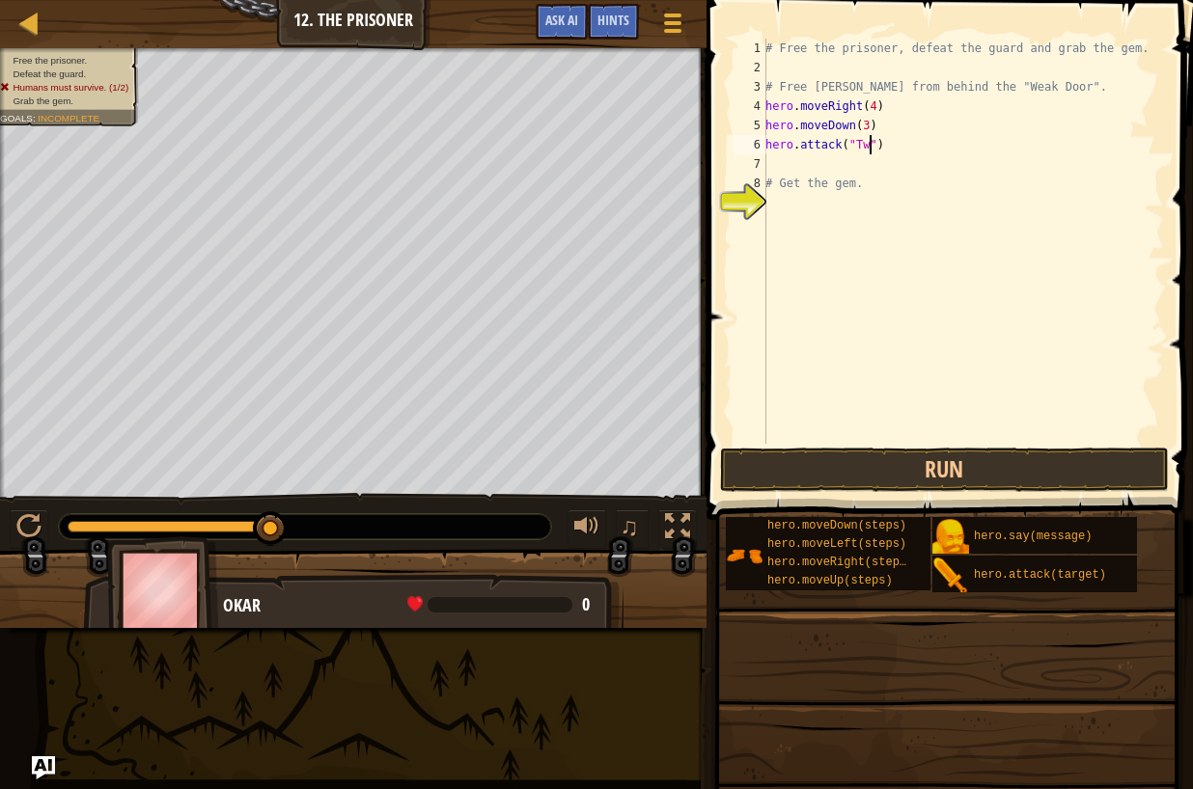
scroll to position [9, 9]
type textarea "hero.attack("Two")"
click at [777, 153] on div "# Free the prisoner, defeat the guard and grab the gem. # Free [PERSON_NAME] fr…" at bounding box center [962, 261] width 402 height 444
click at [770, 159] on div "# Free the prisoner, defeat the guard and grab the gem. # Free [PERSON_NAME] fr…" at bounding box center [962, 261] width 402 height 444
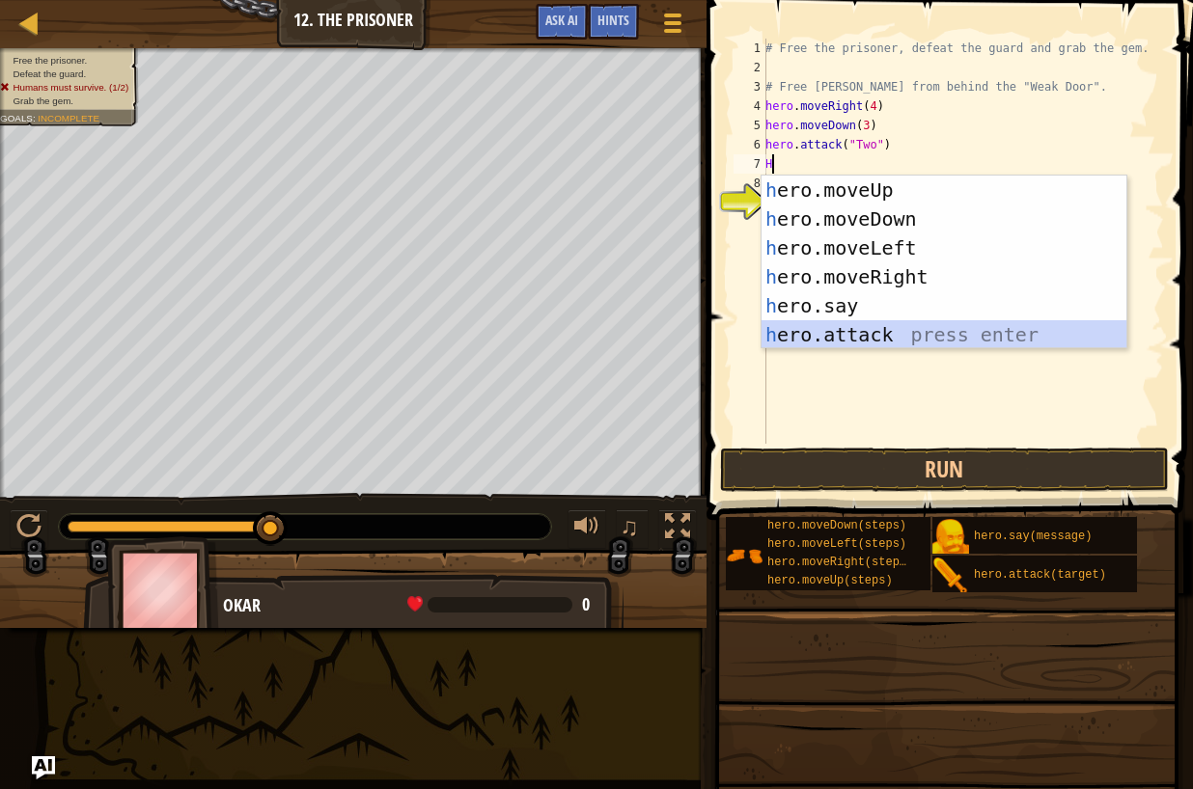
click at [845, 337] on div "h ero.moveUp press enter h ero.moveDown press enter h ero.moveLeft press enter …" at bounding box center [943, 292] width 365 height 232
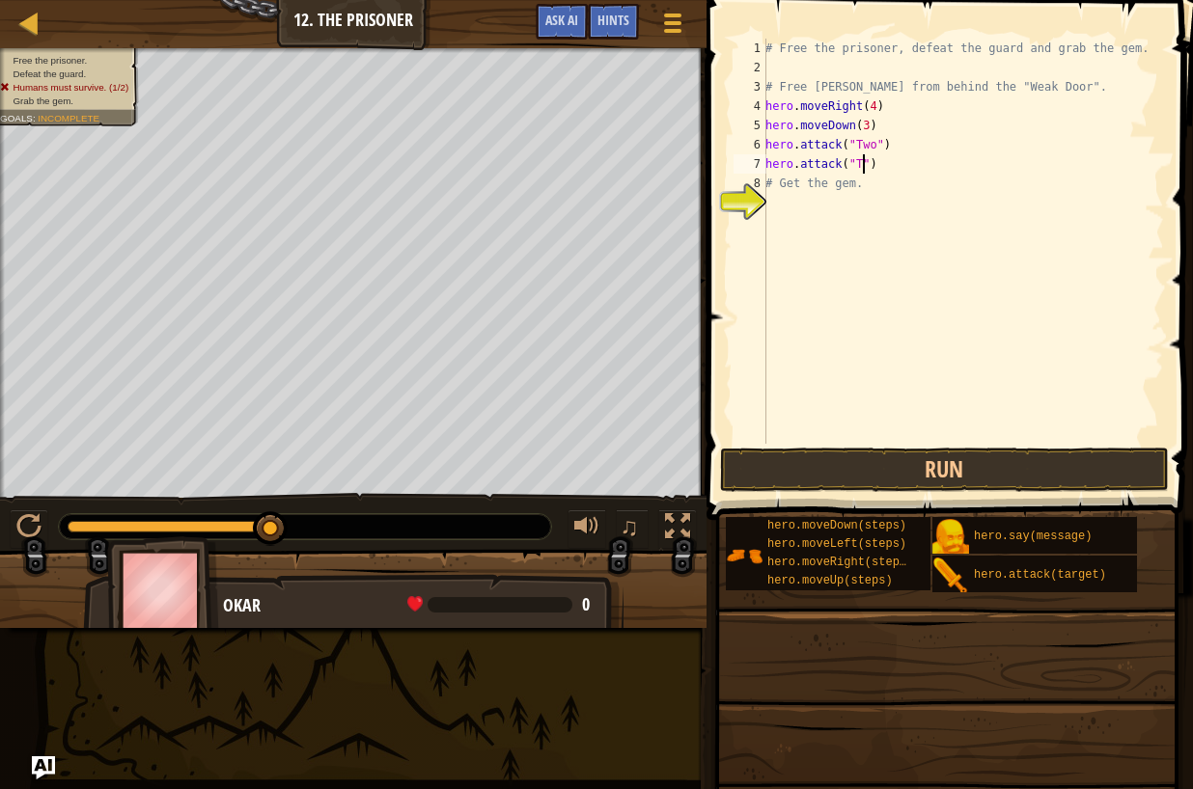
scroll to position [9, 9]
click at [943, 466] on button "Run" at bounding box center [945, 470] width 450 height 44
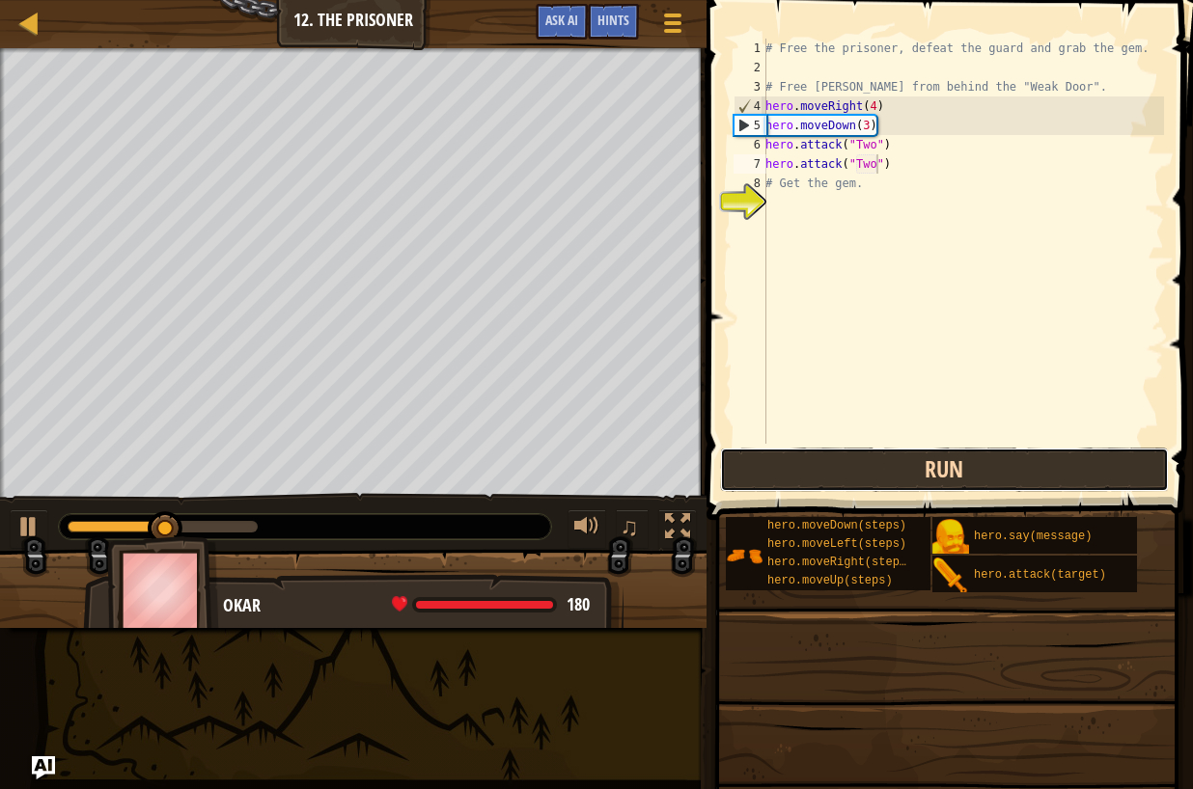
click at [912, 459] on button "Run" at bounding box center [945, 470] width 450 height 44
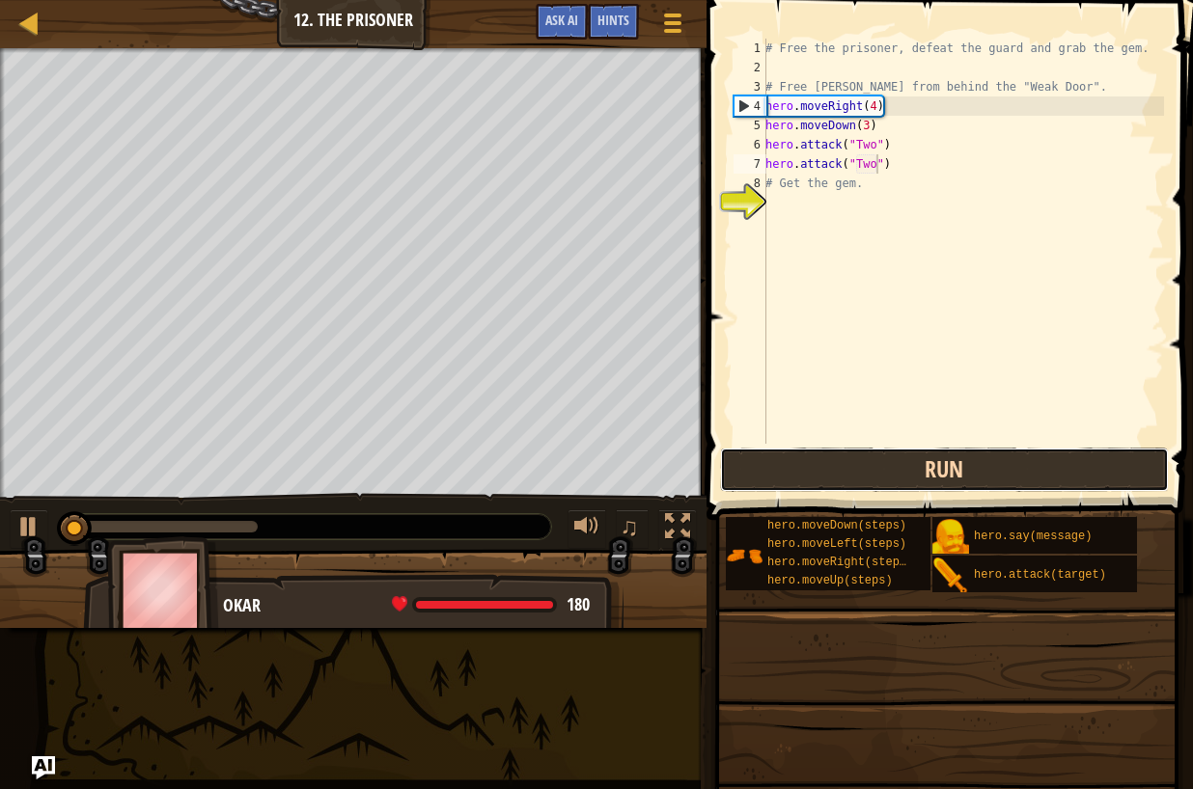
click at [910, 459] on button "Run" at bounding box center [945, 470] width 450 height 44
click at [910, 460] on button "Run" at bounding box center [945, 470] width 450 height 44
click at [907, 463] on button "Run" at bounding box center [945, 470] width 450 height 44
click at [906, 464] on button "Run" at bounding box center [945, 470] width 450 height 44
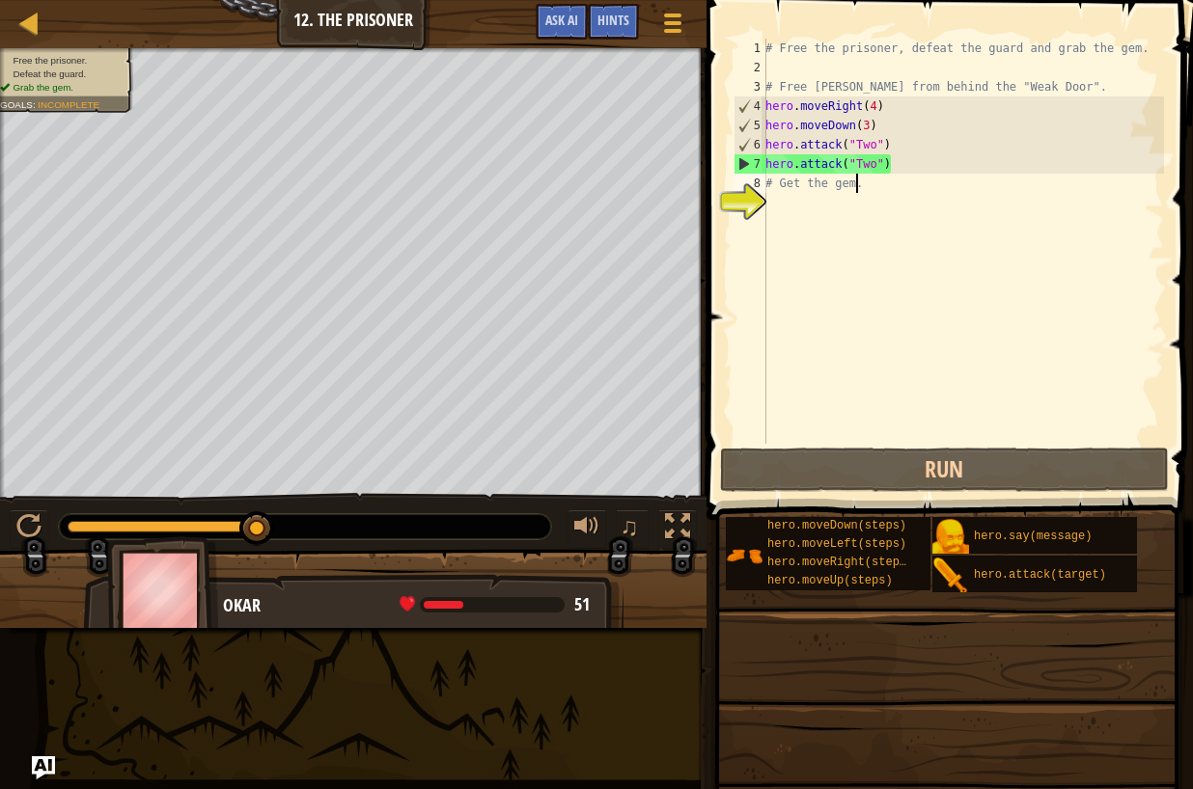
click at [858, 181] on div "# Free the prisoner, defeat the guard and grab the gem. # Free [PERSON_NAME] fr…" at bounding box center [962, 261] width 402 height 444
click at [870, 182] on div "# Free the prisoner, defeat the guard and grab the gem. # Free [PERSON_NAME] fr…" at bounding box center [962, 261] width 402 height 444
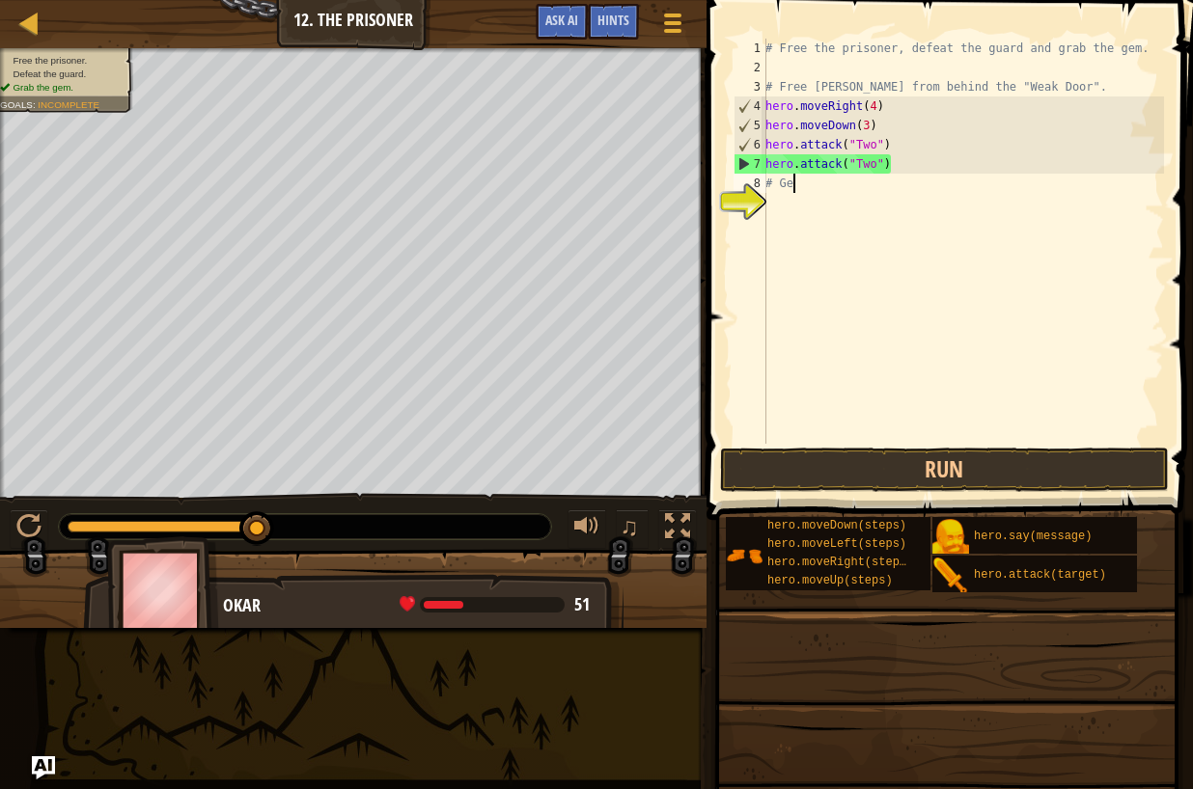
scroll to position [9, 0]
type textarea "#"
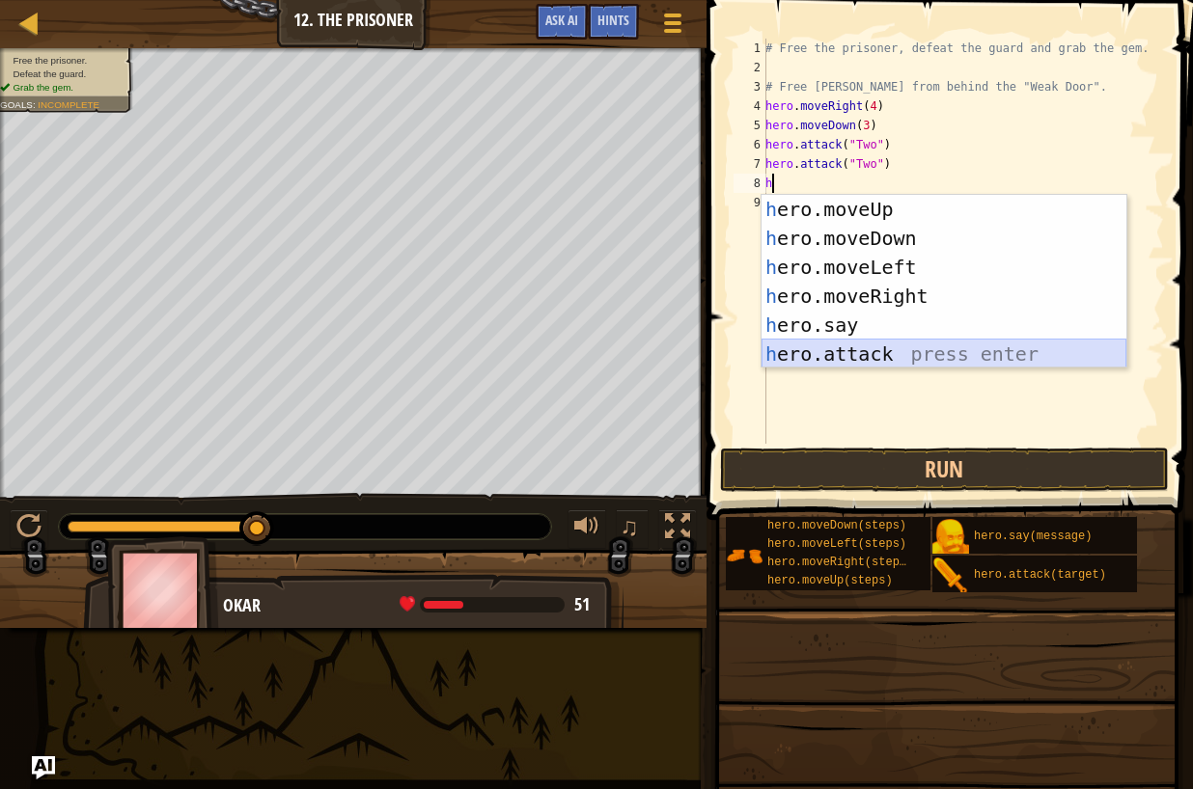
click at [863, 352] on div "h ero.moveUp press enter h ero.moveDown press enter h ero.moveLeft press enter …" at bounding box center [943, 311] width 365 height 232
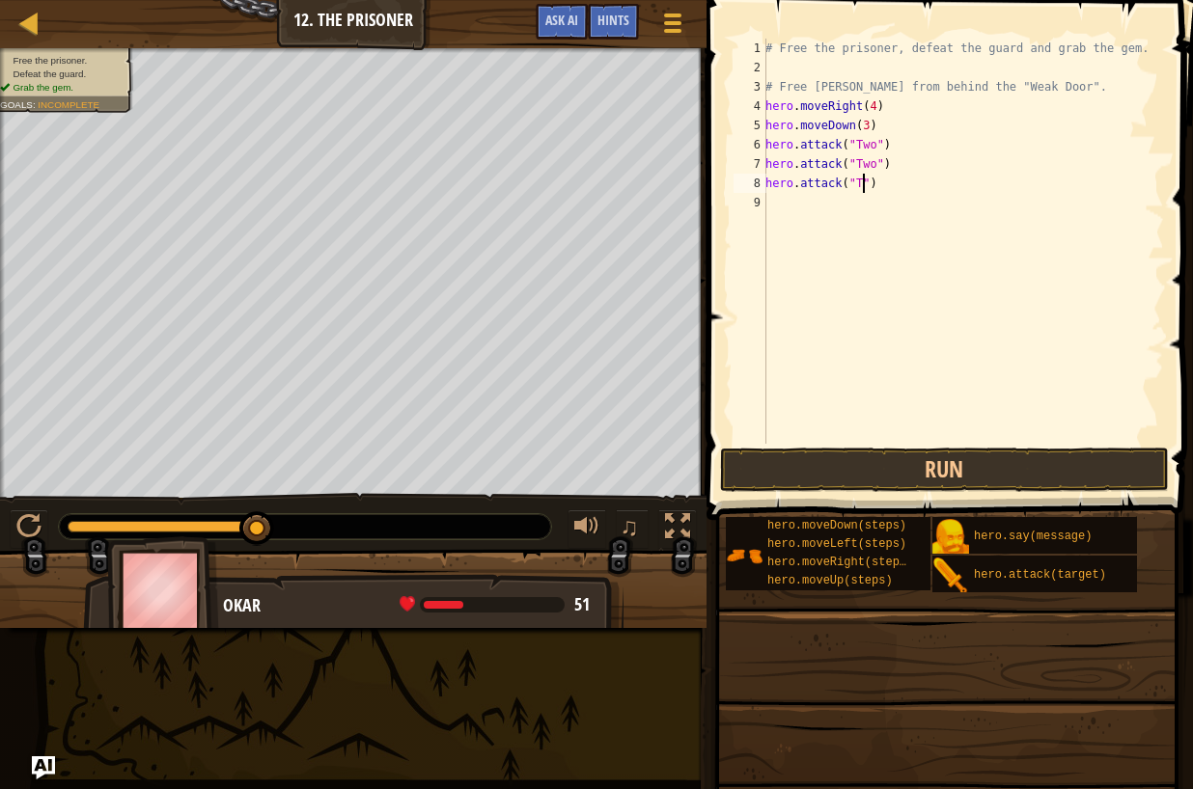
scroll to position [9, 9]
type textarea "hero.attack("Two")"
click at [770, 202] on div "# Free the prisoner, defeat the guard and grab the gem. # Free [PERSON_NAME] fr…" at bounding box center [962, 261] width 402 height 444
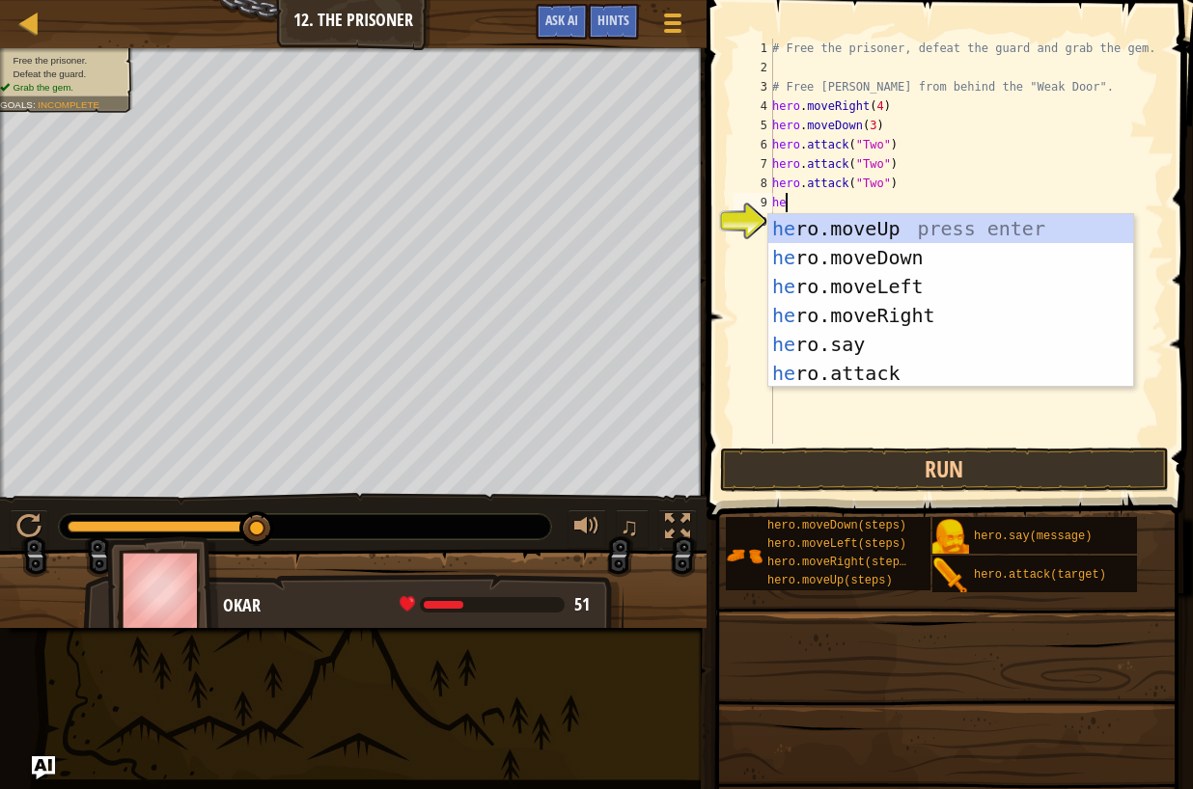
type textarea "her"
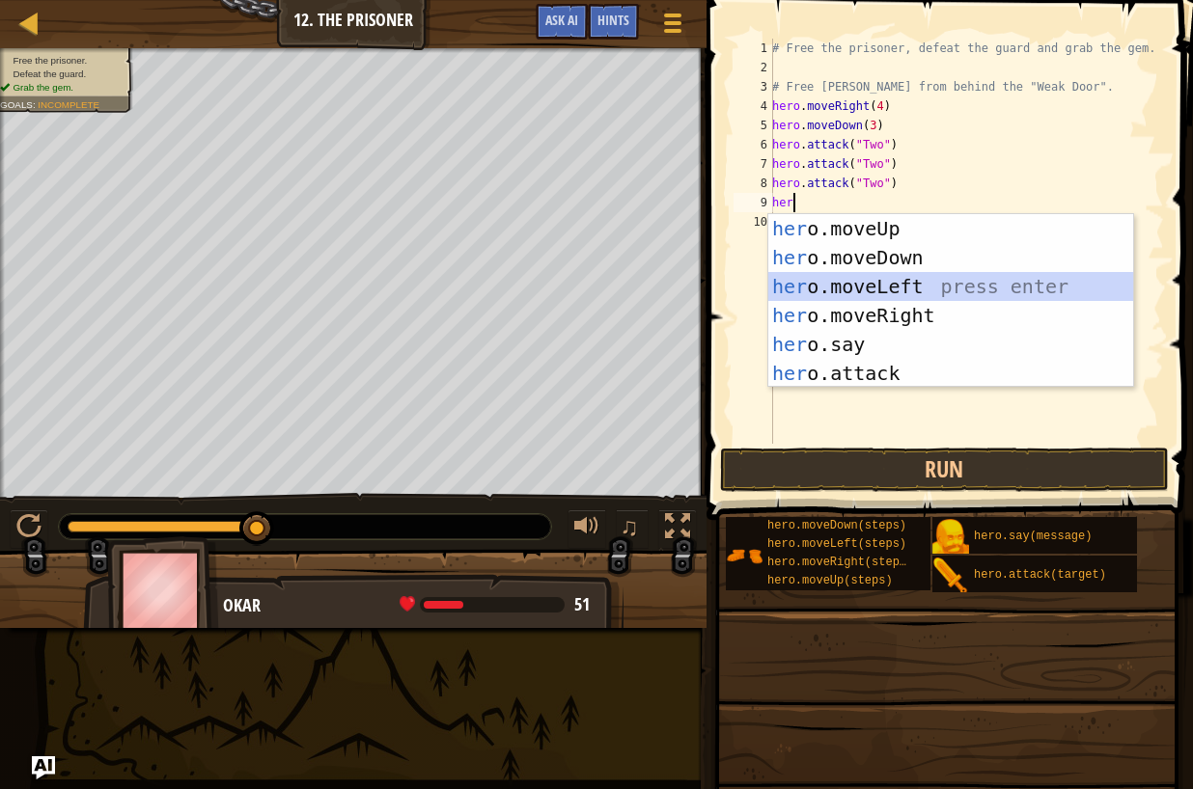
click at [885, 279] on div "her o.moveUp press enter her o.moveDown press enter her o.moveLeft press enter …" at bounding box center [950, 330] width 365 height 232
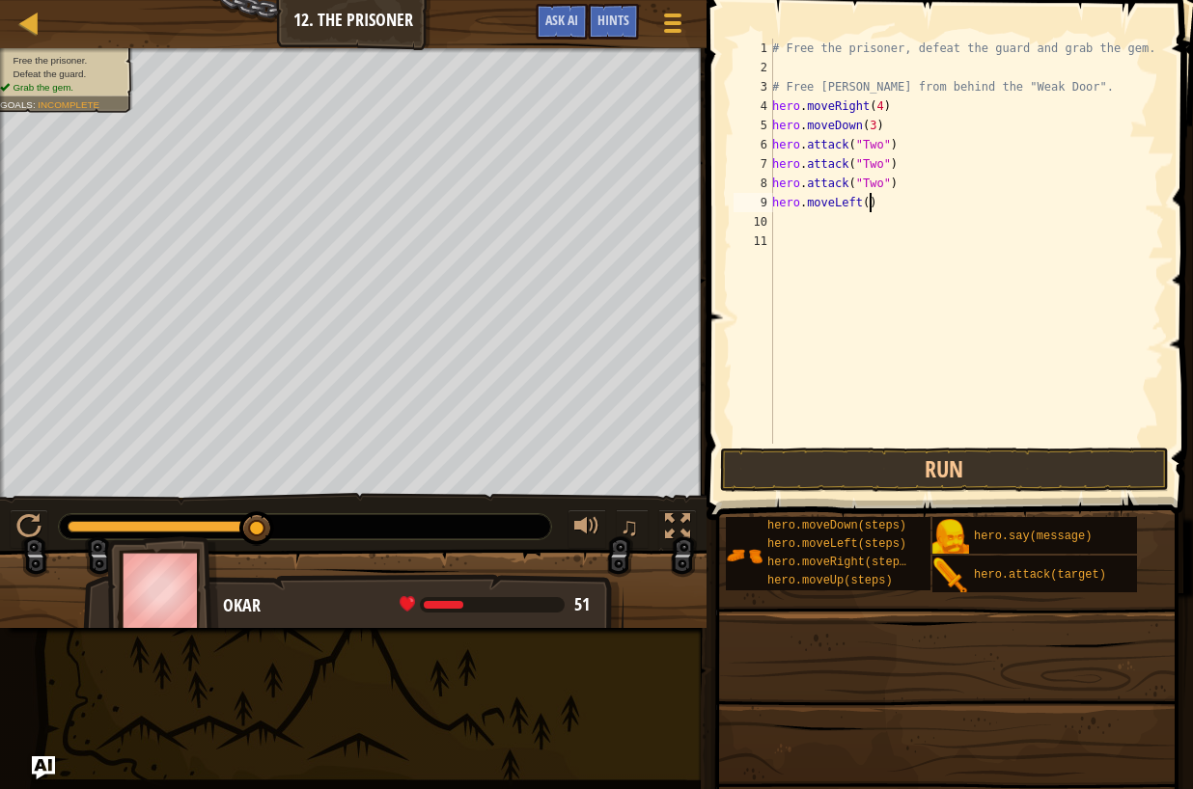
click at [871, 206] on div "# Free the prisoner, defeat the guard and grab the gem. # Free [PERSON_NAME] fr…" at bounding box center [966, 261] width 396 height 444
type textarea "hero.moveLeft(2)"
click at [789, 221] on div "# Free the prisoner, defeat the guard and grab the gem. # Free [PERSON_NAME] fr…" at bounding box center [966, 261] width 396 height 444
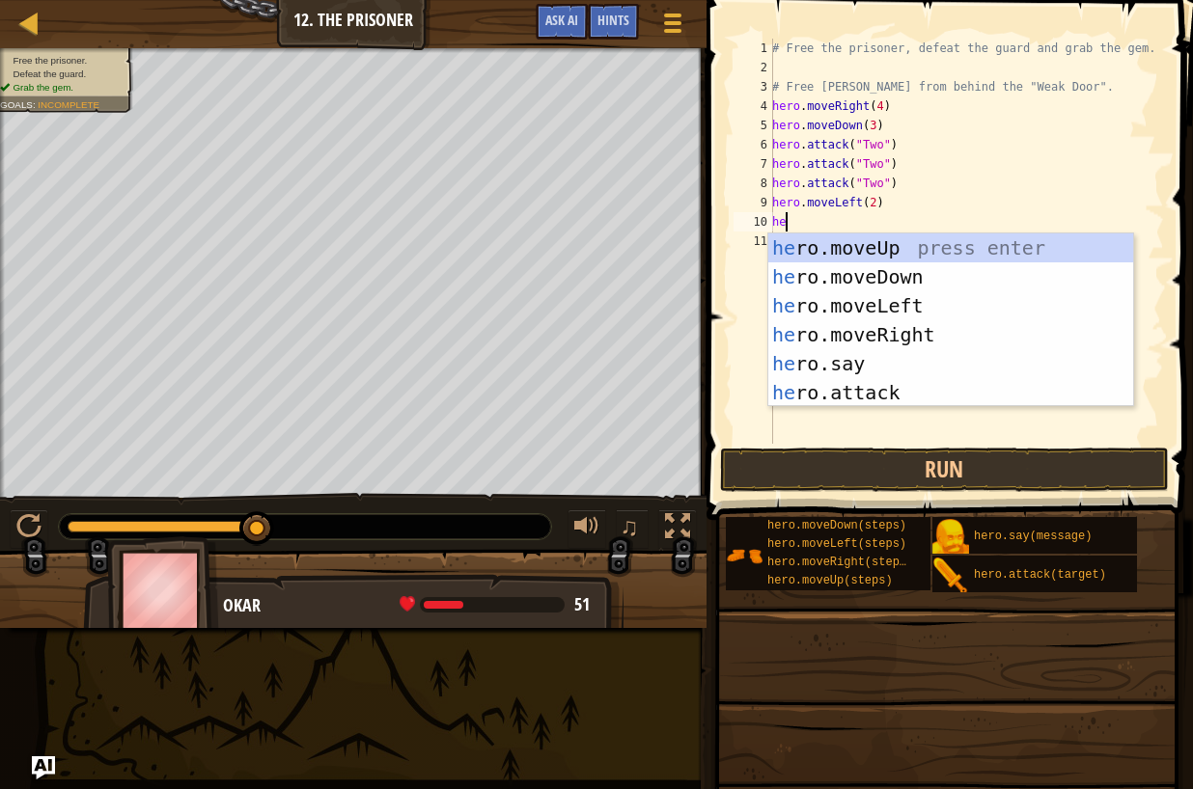
type textarea "her"
click at [872, 251] on div "her o.moveUp press enter her o.moveDown press enter her o.moveLeft press enter …" at bounding box center [950, 350] width 365 height 232
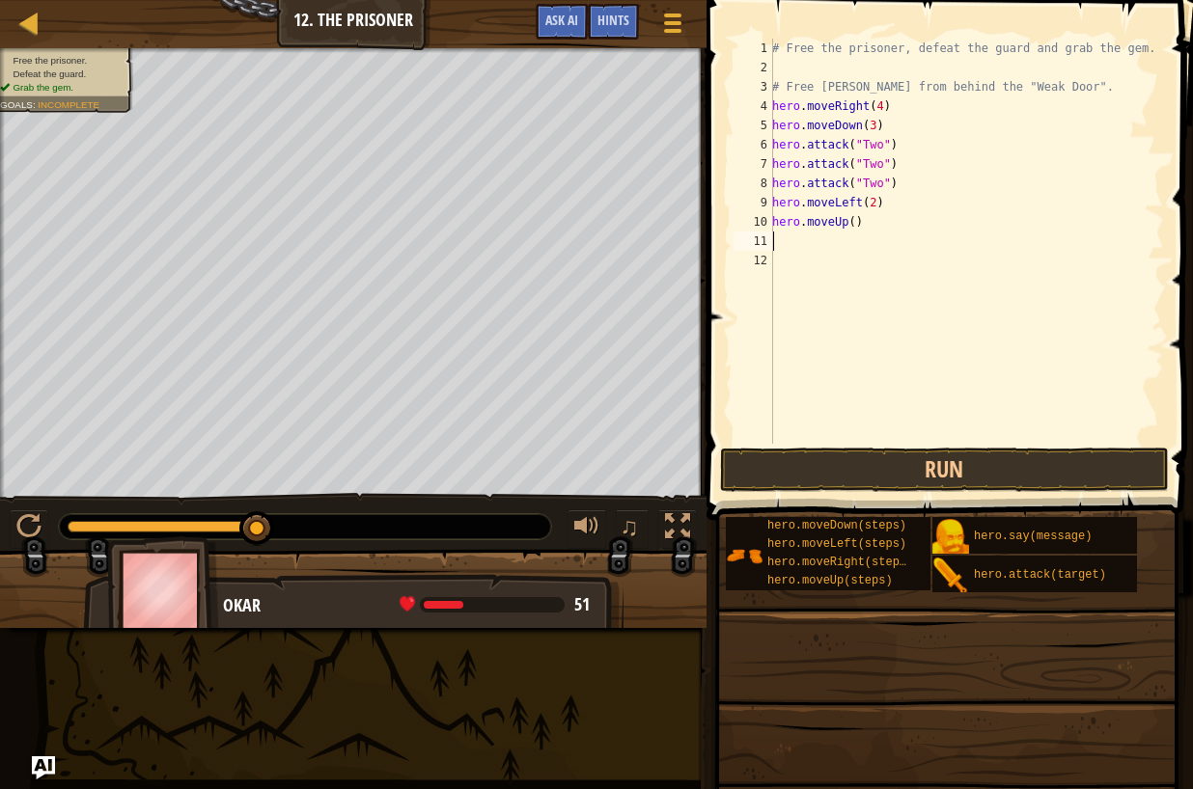
click at [857, 221] on div "# Free the prisoner, defeat the guard and grab the gem. # Free [PERSON_NAME] fr…" at bounding box center [966, 261] width 396 height 444
type textarea "hero.moveUp(1)"
click at [784, 244] on div "# Free the prisoner, defeat the guard and grab the gem. # Free [PERSON_NAME] fr…" at bounding box center [966, 261] width 396 height 444
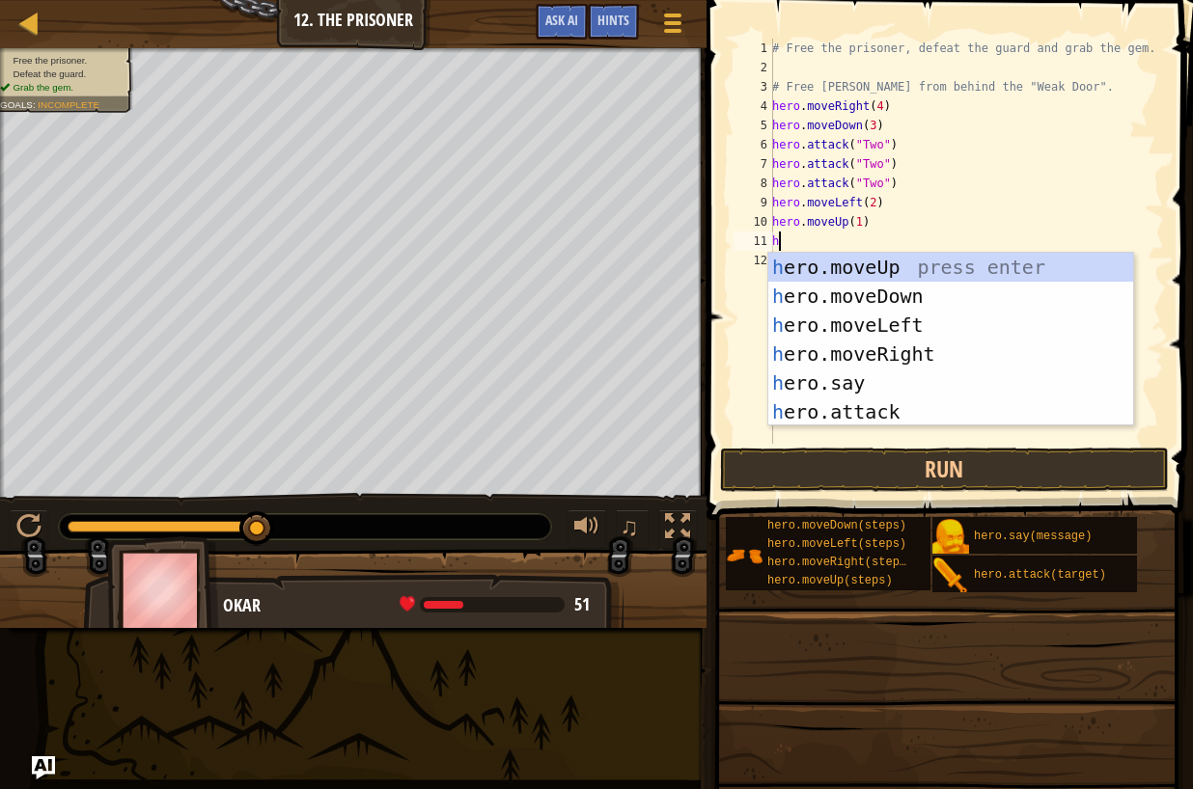
type textarea "he"
click at [916, 360] on div "he ro.moveUp press enter he ro.moveDown press enter he ro.moveLeft press enter …" at bounding box center [950, 369] width 365 height 232
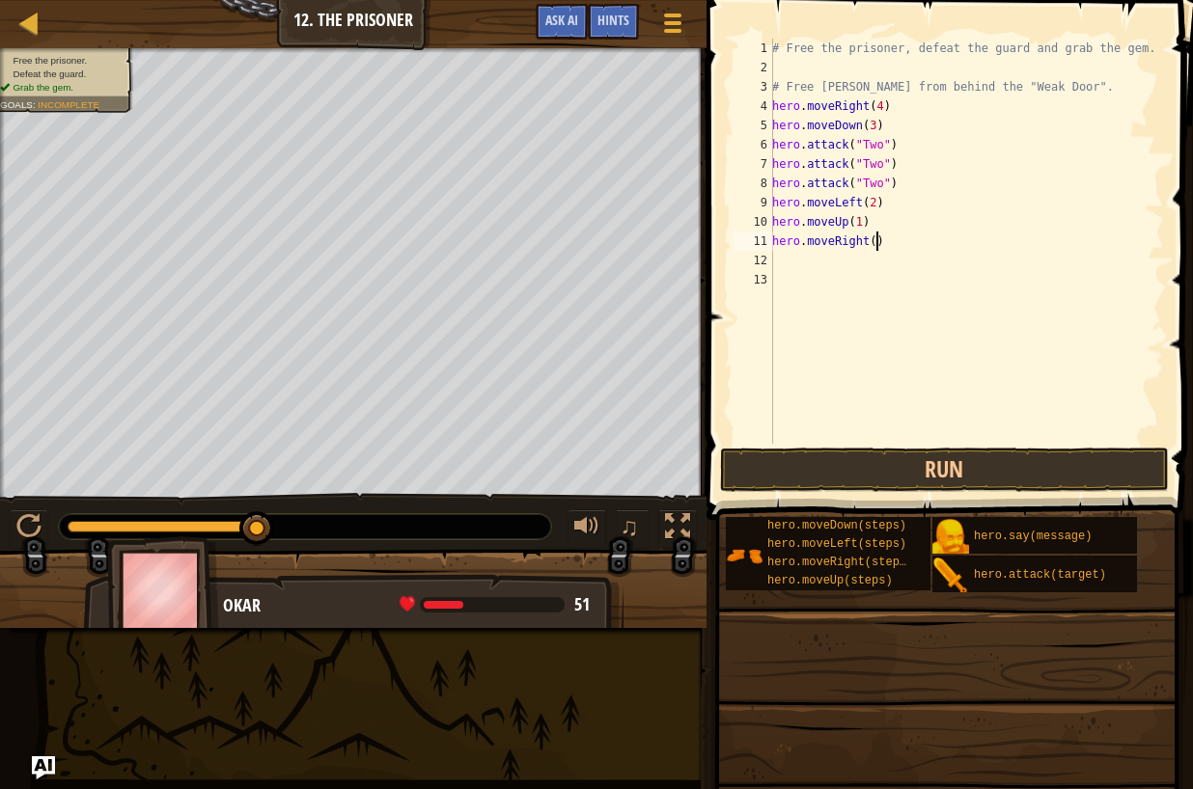
click at [874, 236] on div "# Free the prisoner, defeat the guard and grab the gem. # Free [PERSON_NAME] fr…" at bounding box center [966, 261] width 396 height 444
click at [950, 460] on button "Run" at bounding box center [945, 470] width 450 height 44
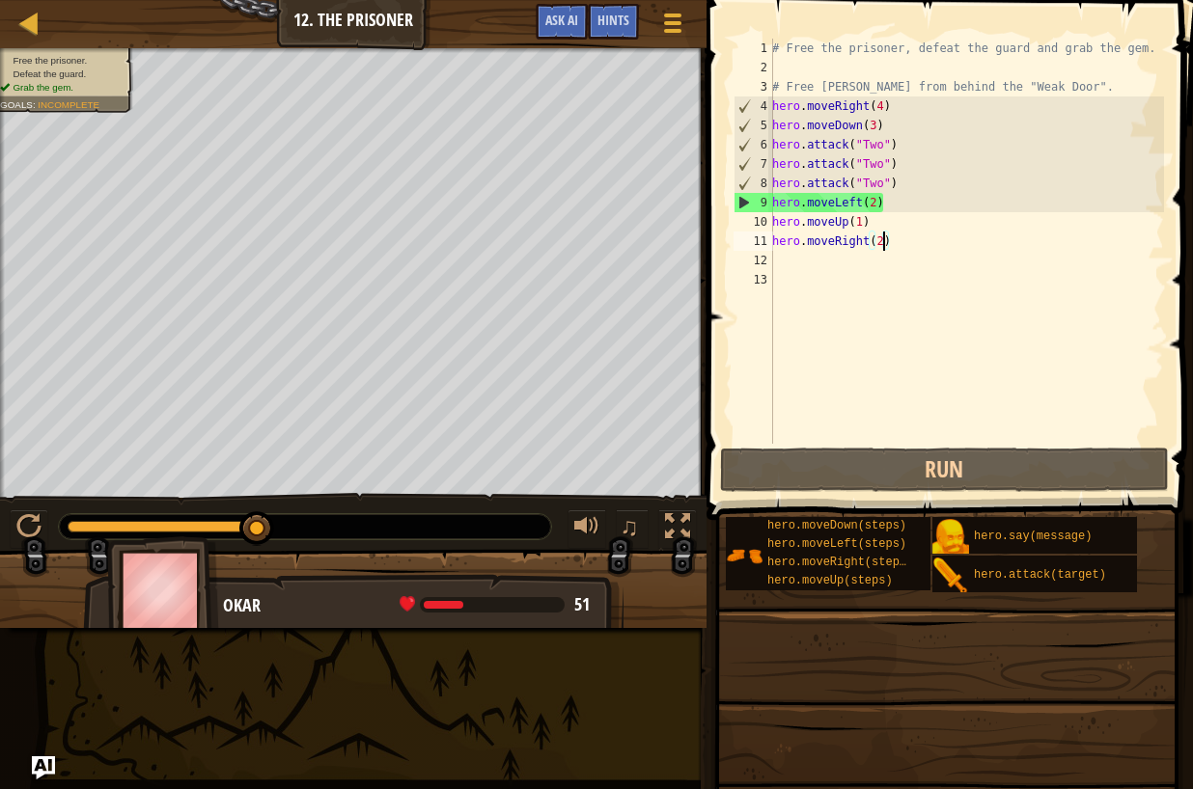
click at [885, 197] on div "# Free the prisoner, defeat the guard and grab the gem. # Free [PERSON_NAME] fr…" at bounding box center [966, 261] width 396 height 444
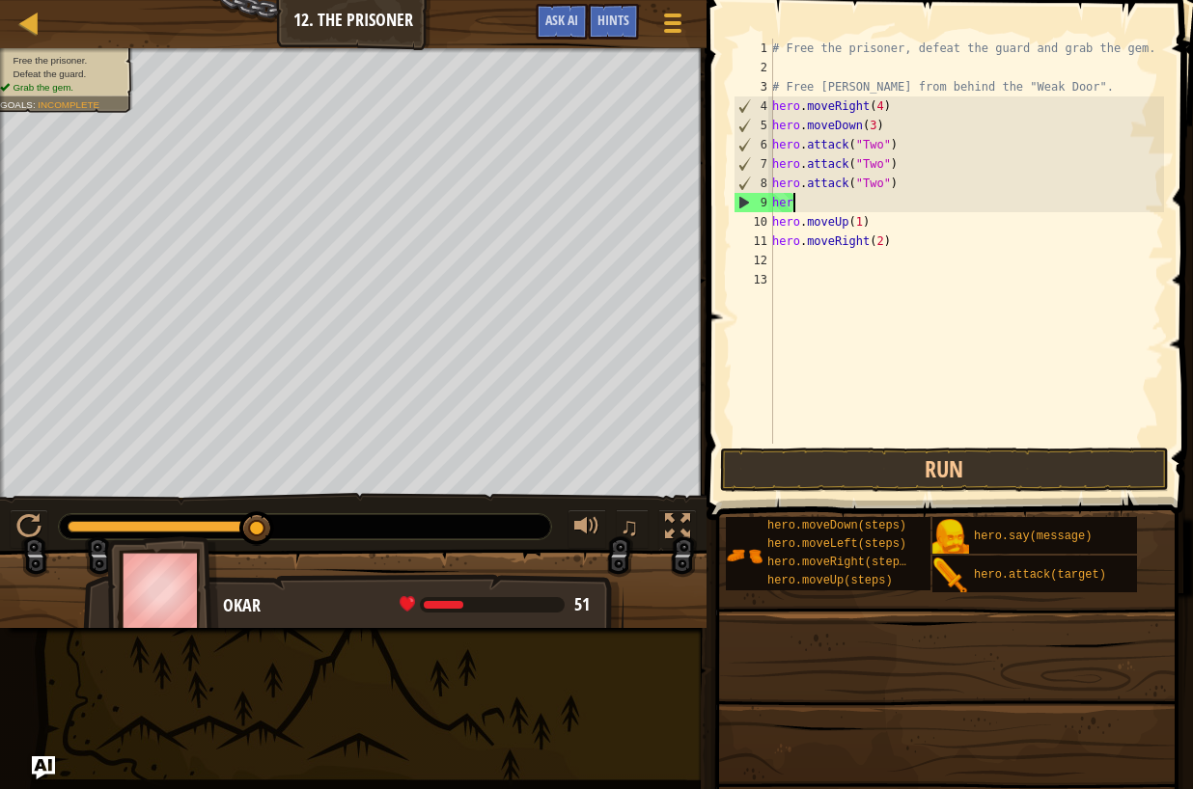
scroll to position [9, 0]
type textarea "h"
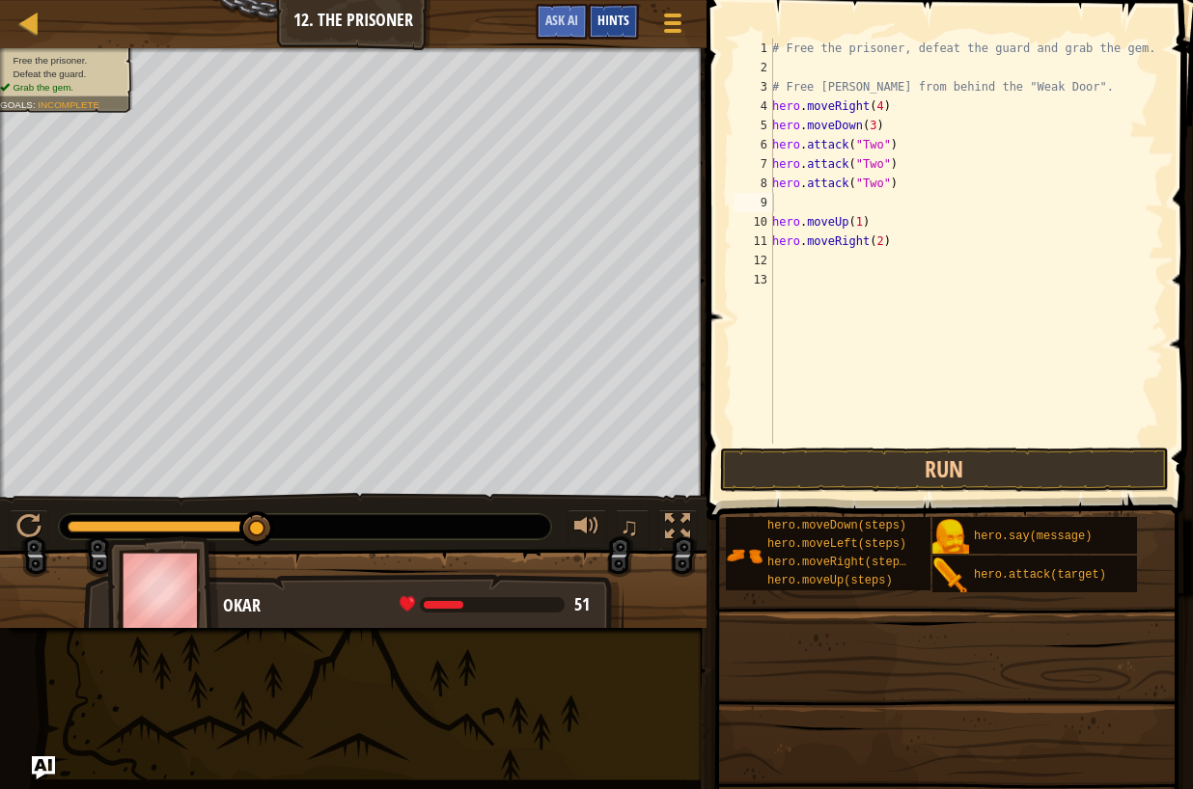
click at [597, 13] on span "Hints" at bounding box center [613, 20] width 32 height 18
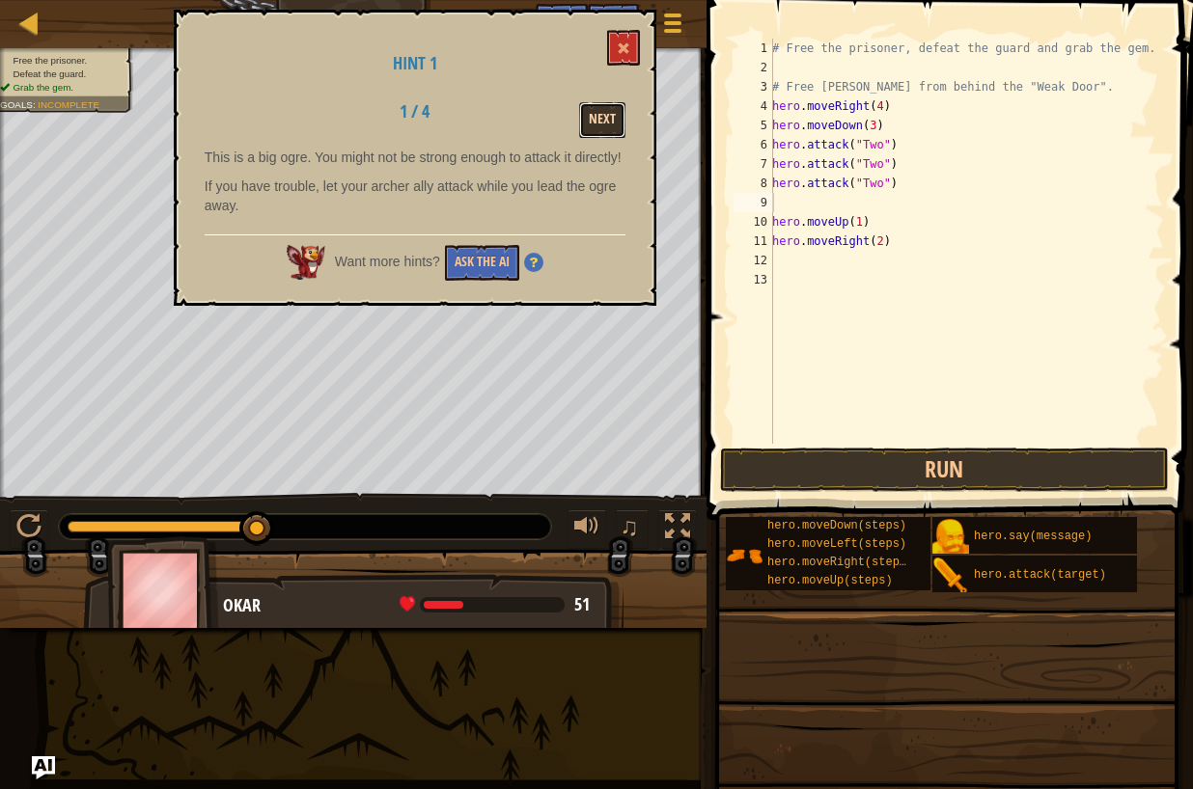
click at [596, 113] on button "Next" at bounding box center [602, 120] width 46 height 36
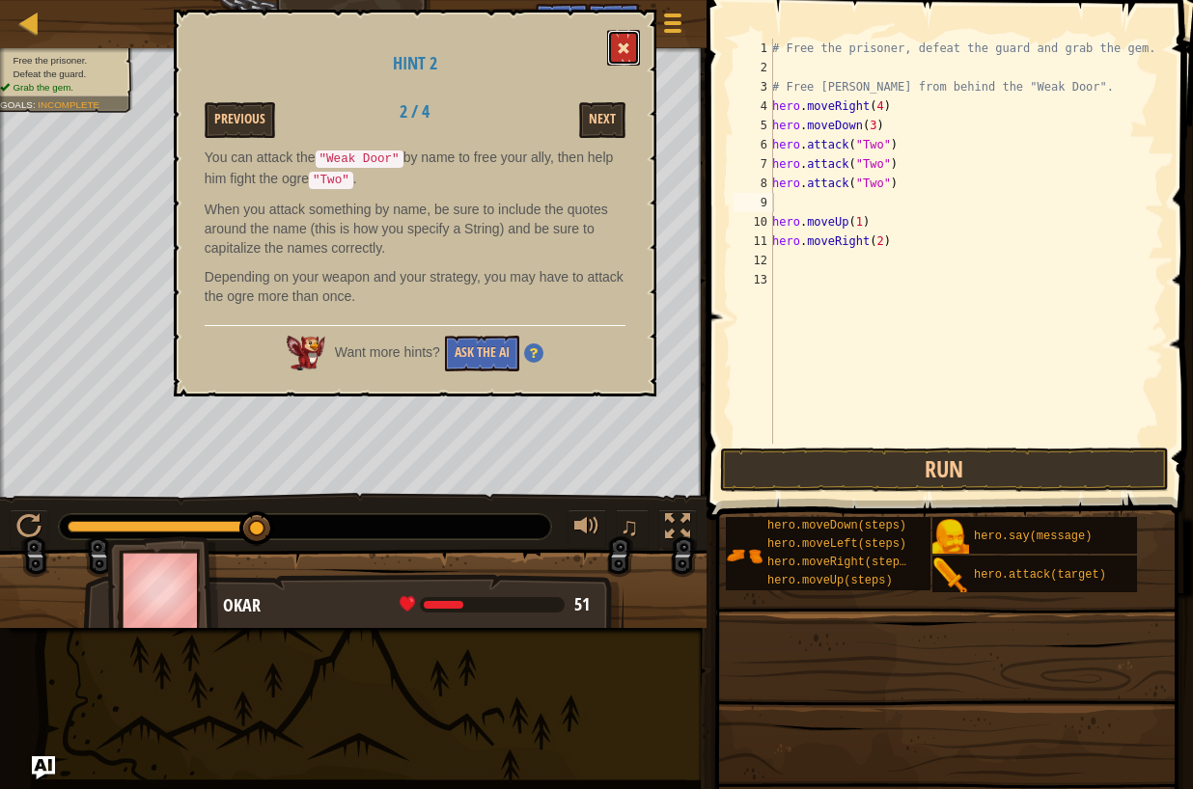
click at [637, 34] on button at bounding box center [623, 48] width 33 height 36
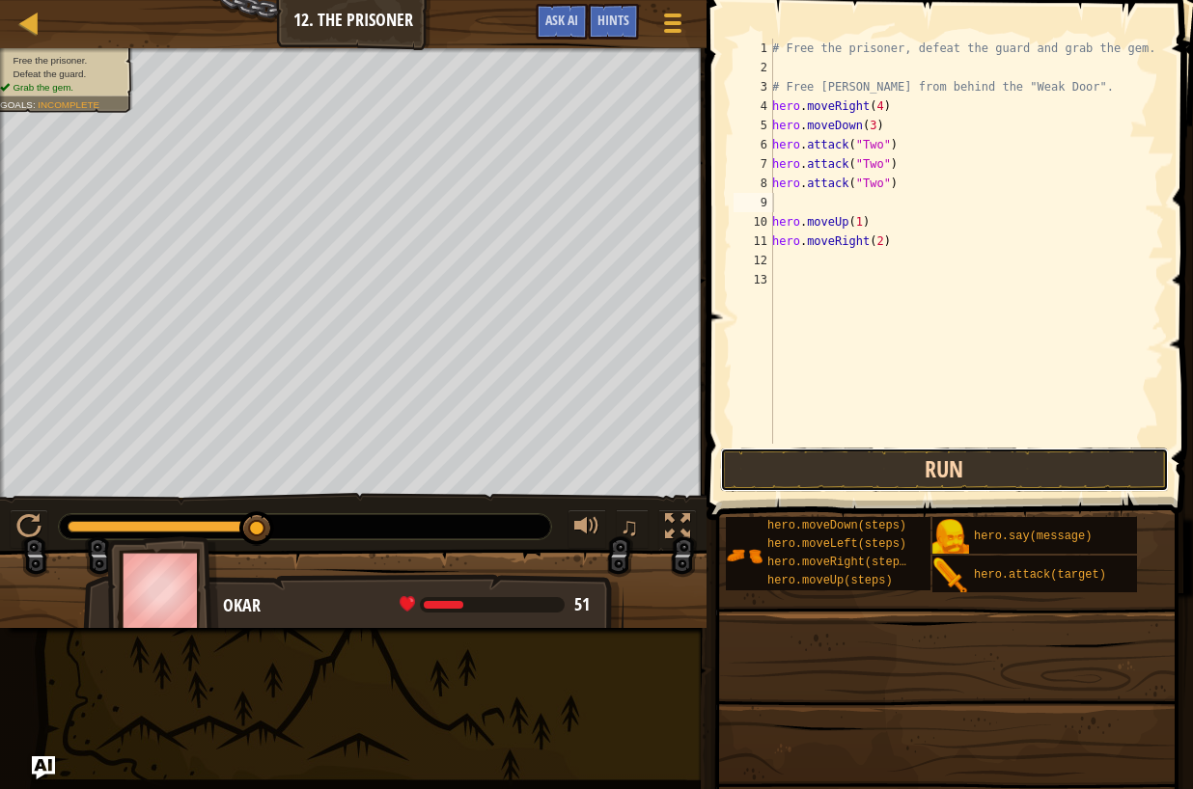
click at [952, 461] on button "Run" at bounding box center [945, 470] width 450 height 44
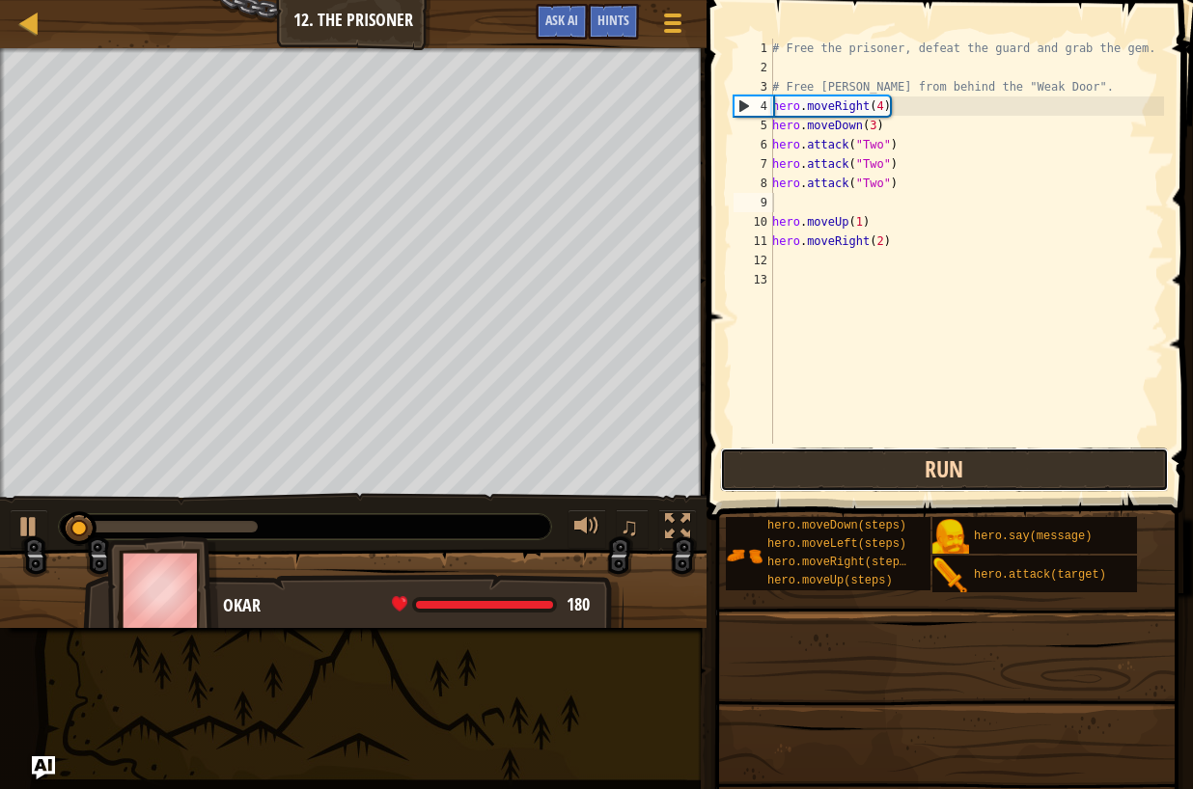
click at [953, 466] on button "Run" at bounding box center [945, 470] width 450 height 44
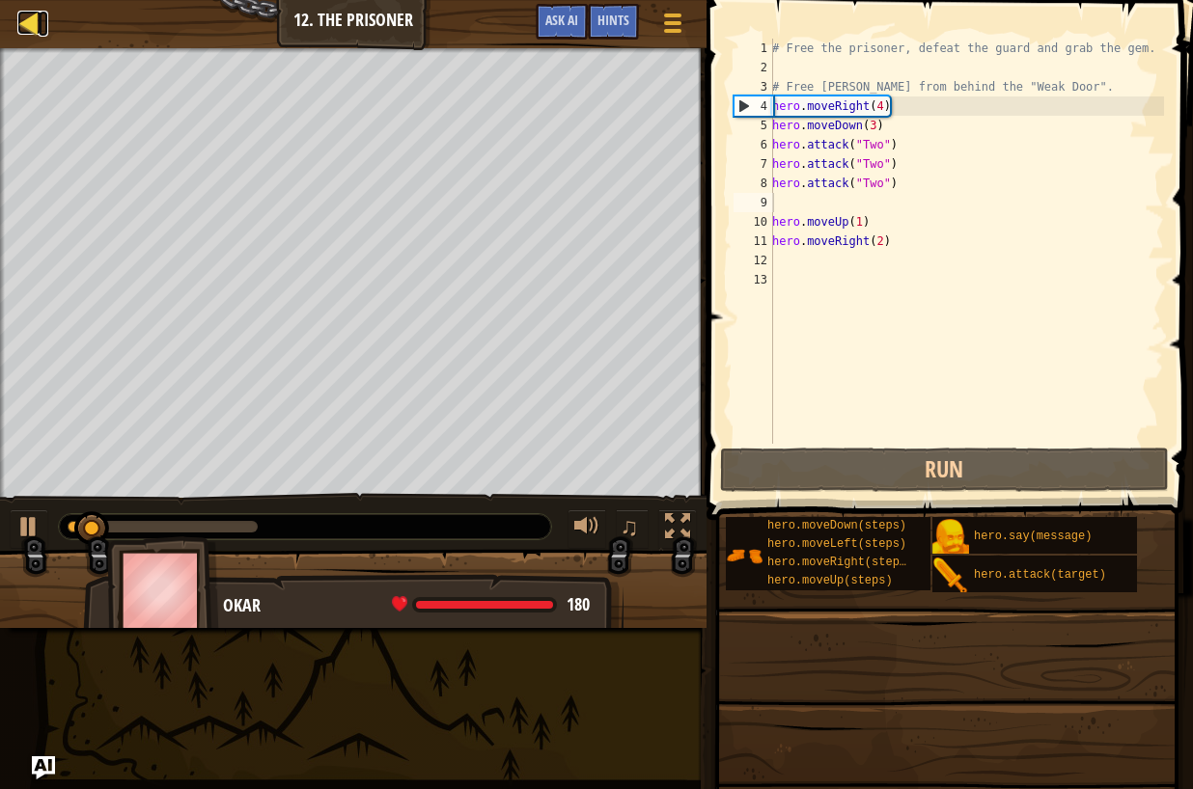
click at [19, 19] on div at bounding box center [29, 23] width 24 height 24
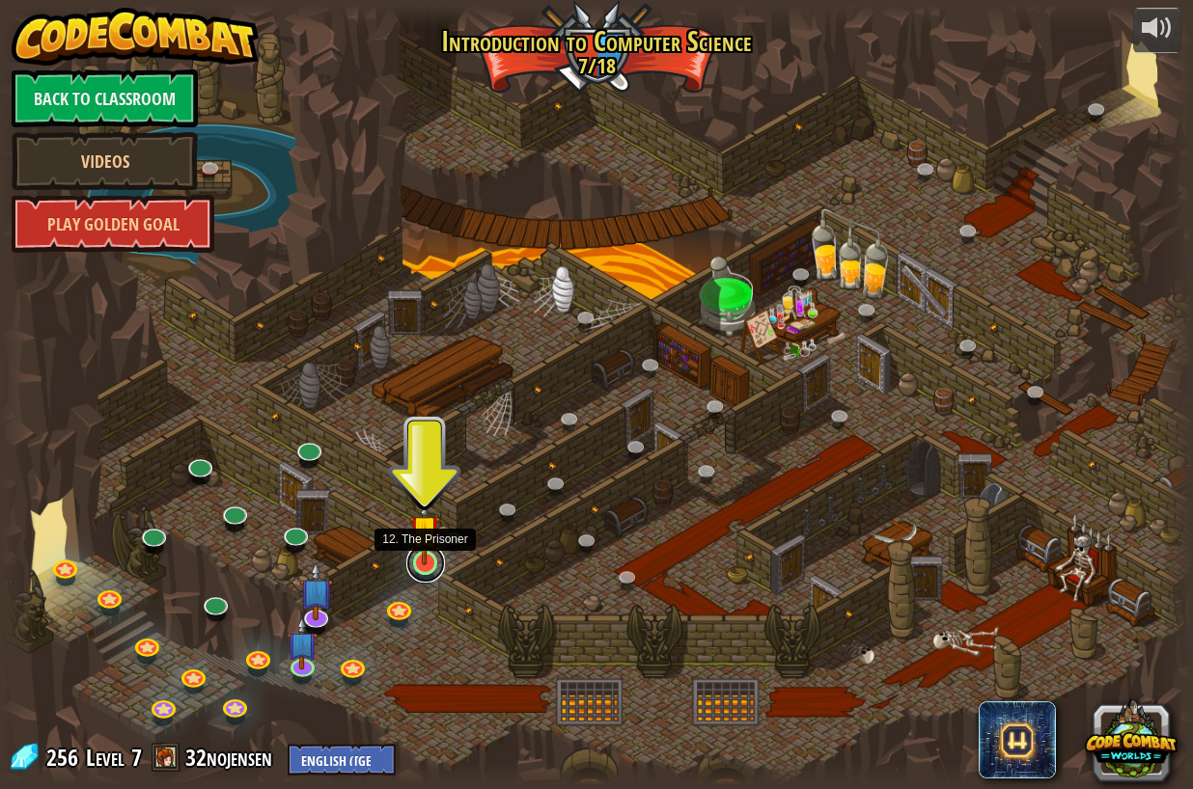
click at [411, 569] on link at bounding box center [425, 563] width 39 height 39
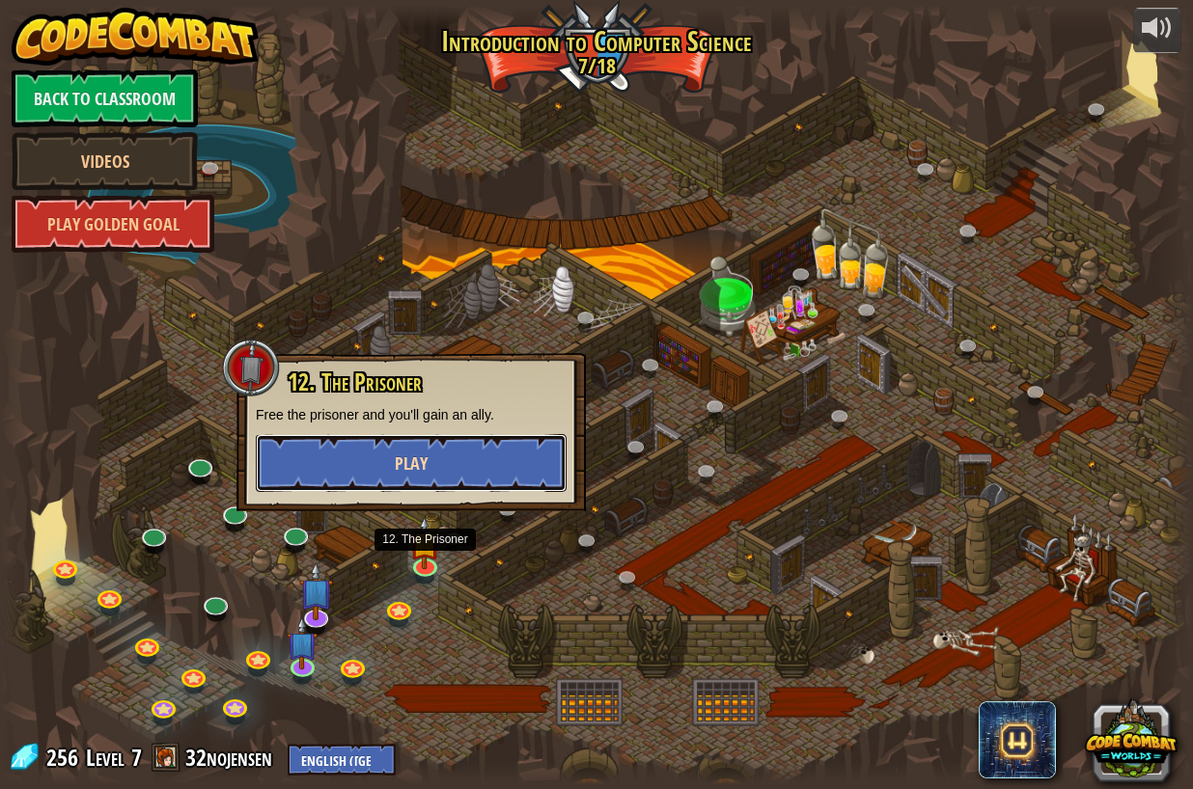
click at [375, 477] on button "Play" at bounding box center [411, 463] width 311 height 58
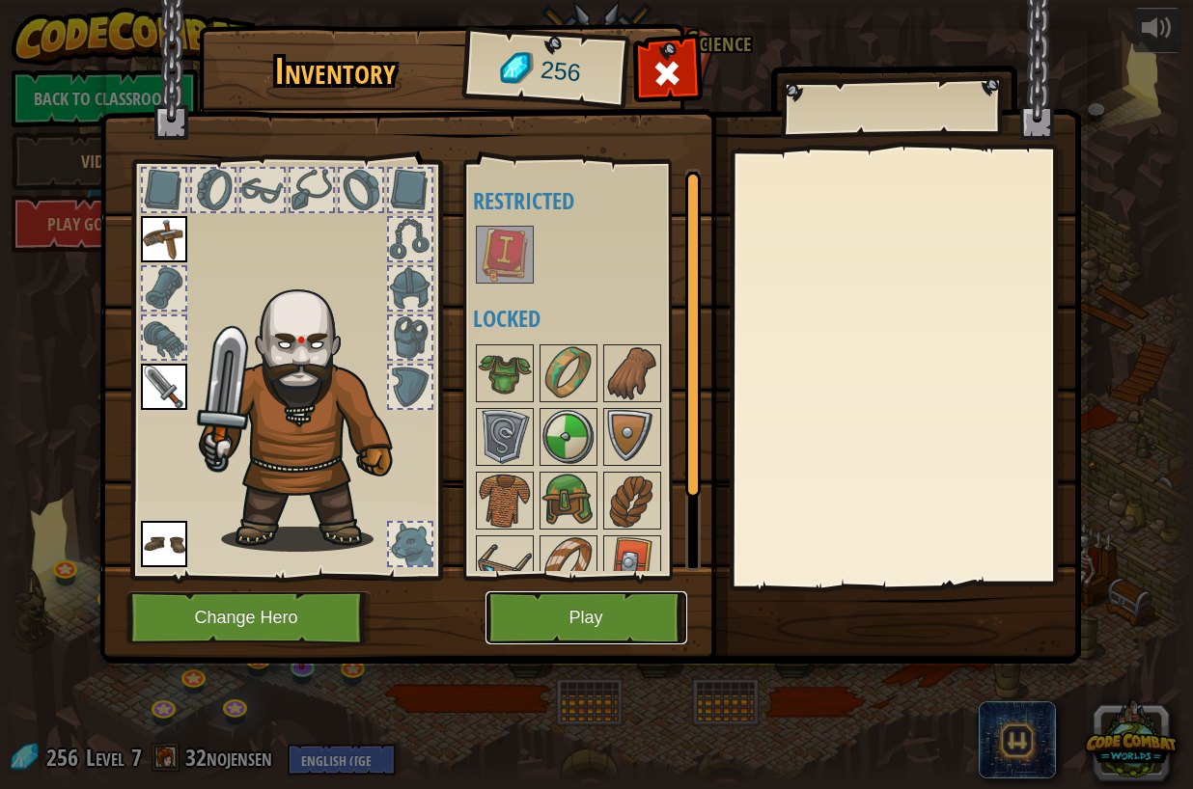
click at [600, 624] on button "Play" at bounding box center [586, 618] width 202 height 53
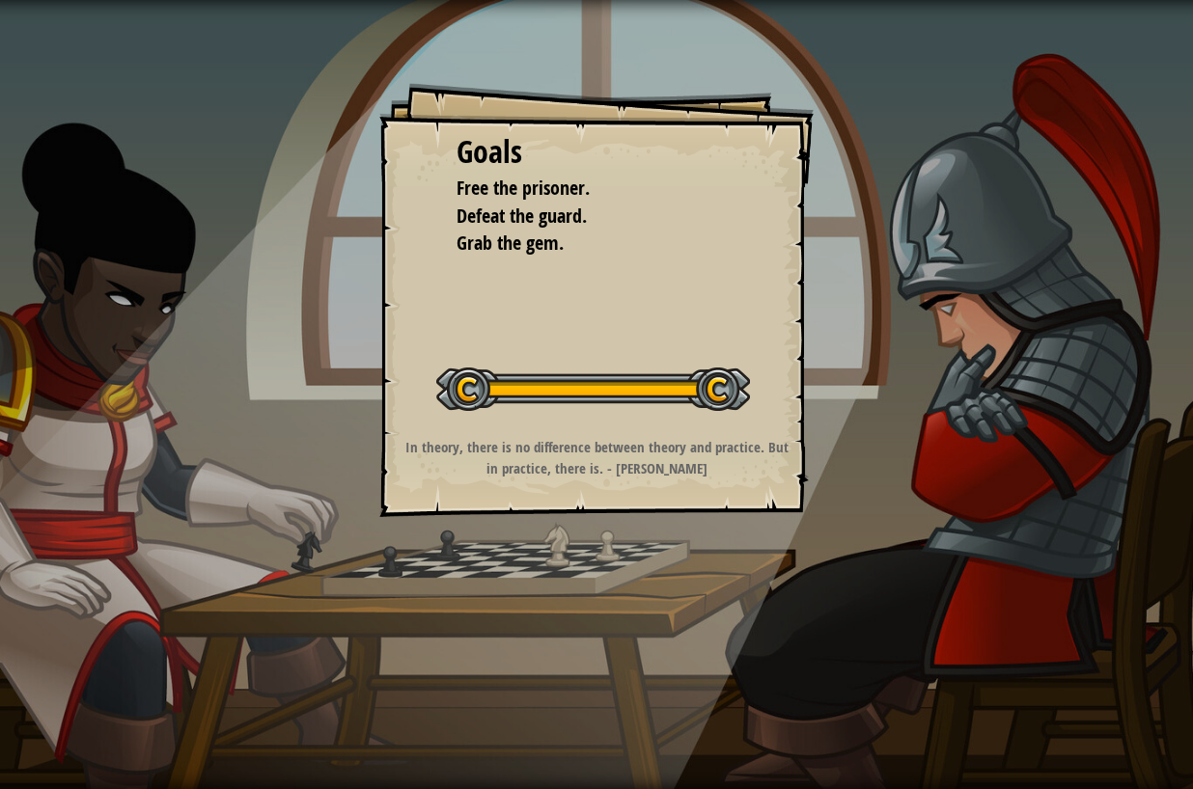
click at [0, 0] on button "Start Level" at bounding box center [0, 0] width 0 height 0
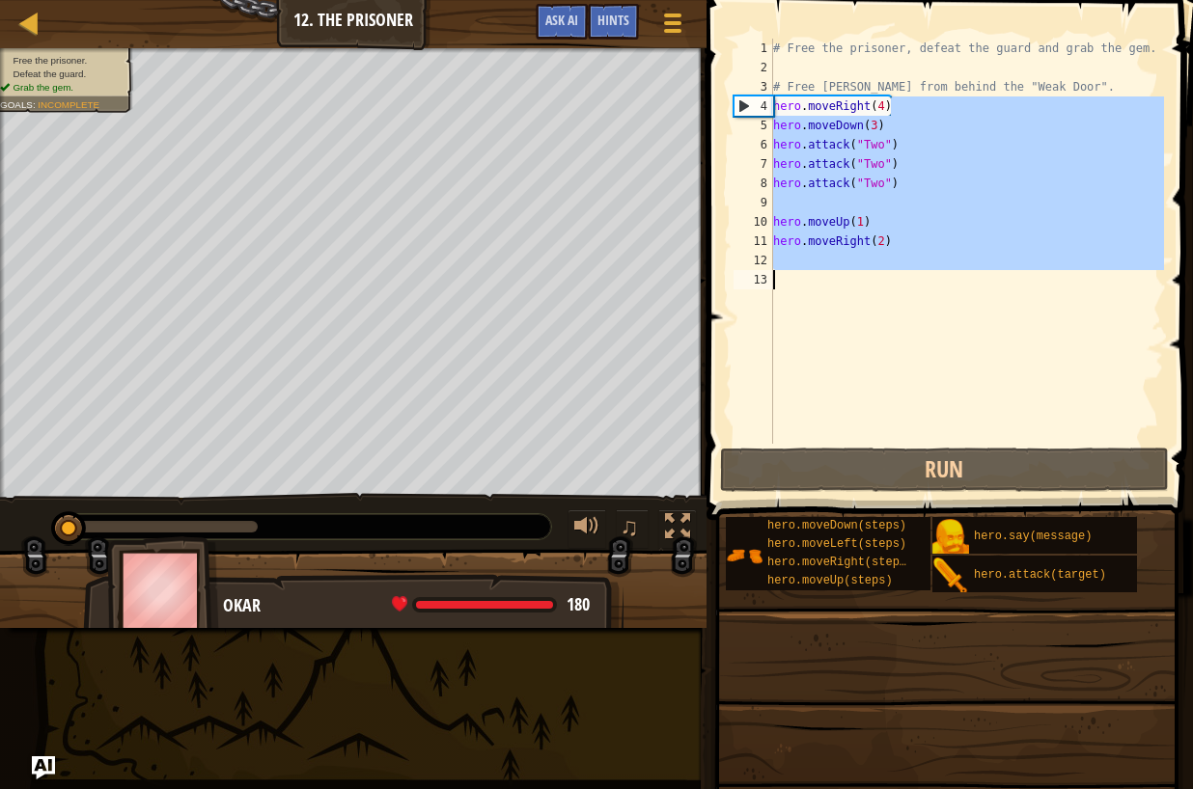
drag, startPoint x: 883, startPoint y: 102, endPoint x: 940, endPoint y: 293, distance: 199.4
click at [940, 293] on div "# Free the prisoner, defeat the guard and grab the gem. # Free [PERSON_NAME] fr…" at bounding box center [966, 261] width 395 height 444
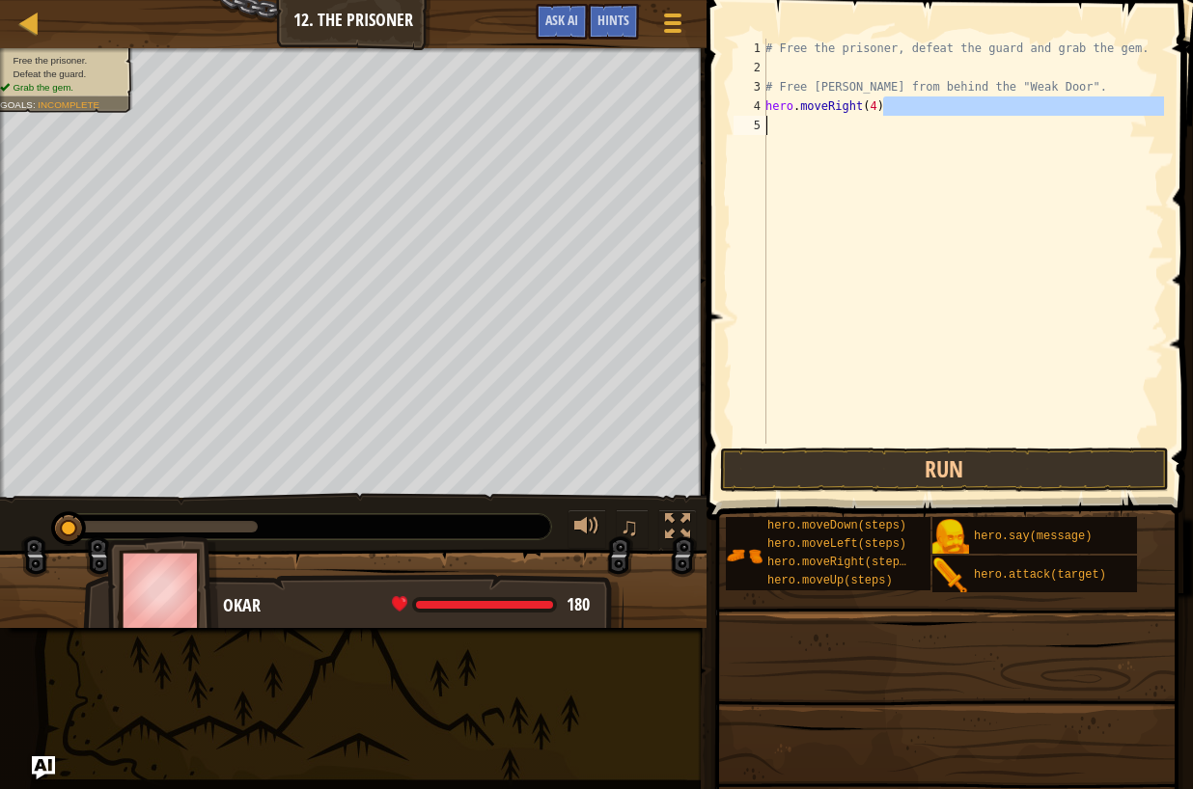
drag, startPoint x: 896, startPoint y: 101, endPoint x: 876, endPoint y: 113, distance: 23.3
click at [868, 115] on div "# Free the prisoner, defeat the guard and grab the gem. # Free [PERSON_NAME] fr…" at bounding box center [962, 261] width 402 height 444
drag, startPoint x: 871, startPoint y: 108, endPoint x: 782, endPoint y: 117, distance: 90.2
click at [779, 120] on div "# Free the prisoner, defeat the guard and grab the gem. # Free [PERSON_NAME] fr…" at bounding box center [962, 261] width 402 height 444
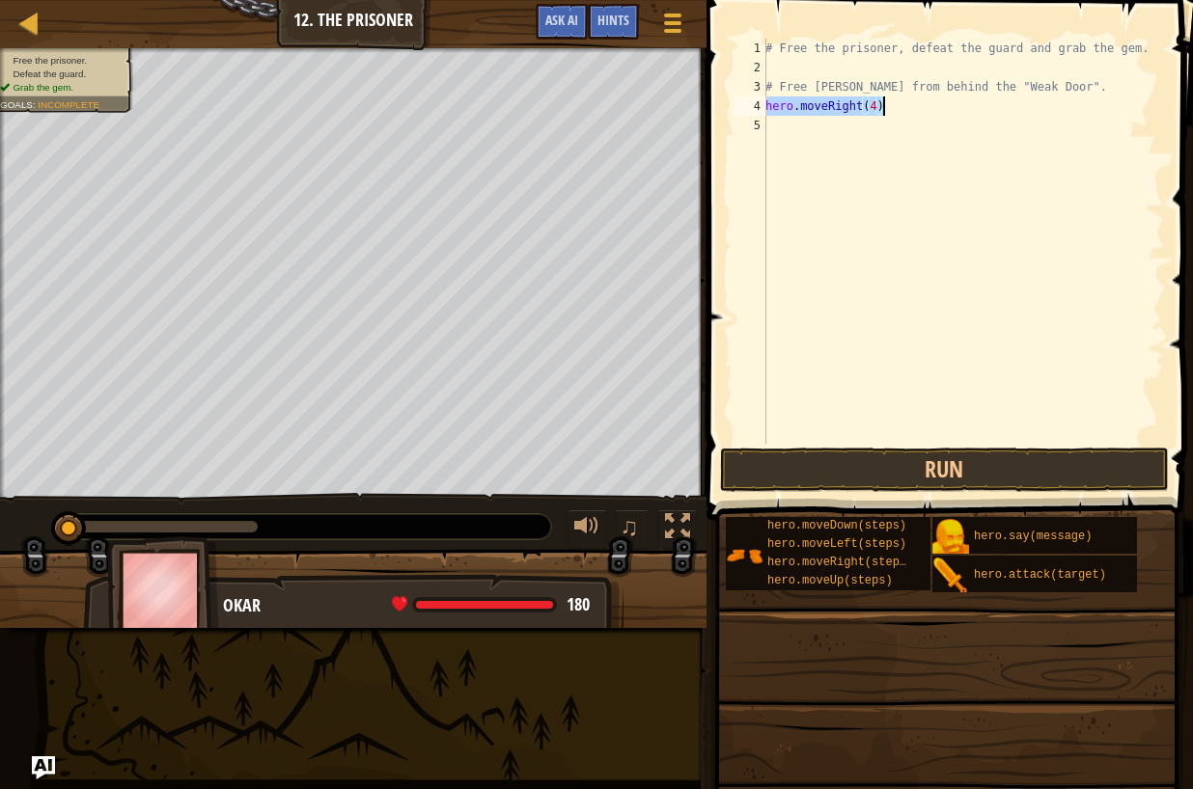
drag, startPoint x: 767, startPoint y: 104, endPoint x: 885, endPoint y: 103, distance: 117.7
click at [885, 103] on div "# Free the prisoner, defeat the guard and grab the gem. # Free [PERSON_NAME] fr…" at bounding box center [962, 261] width 402 height 444
type textarea "hero.moveRight(4)"
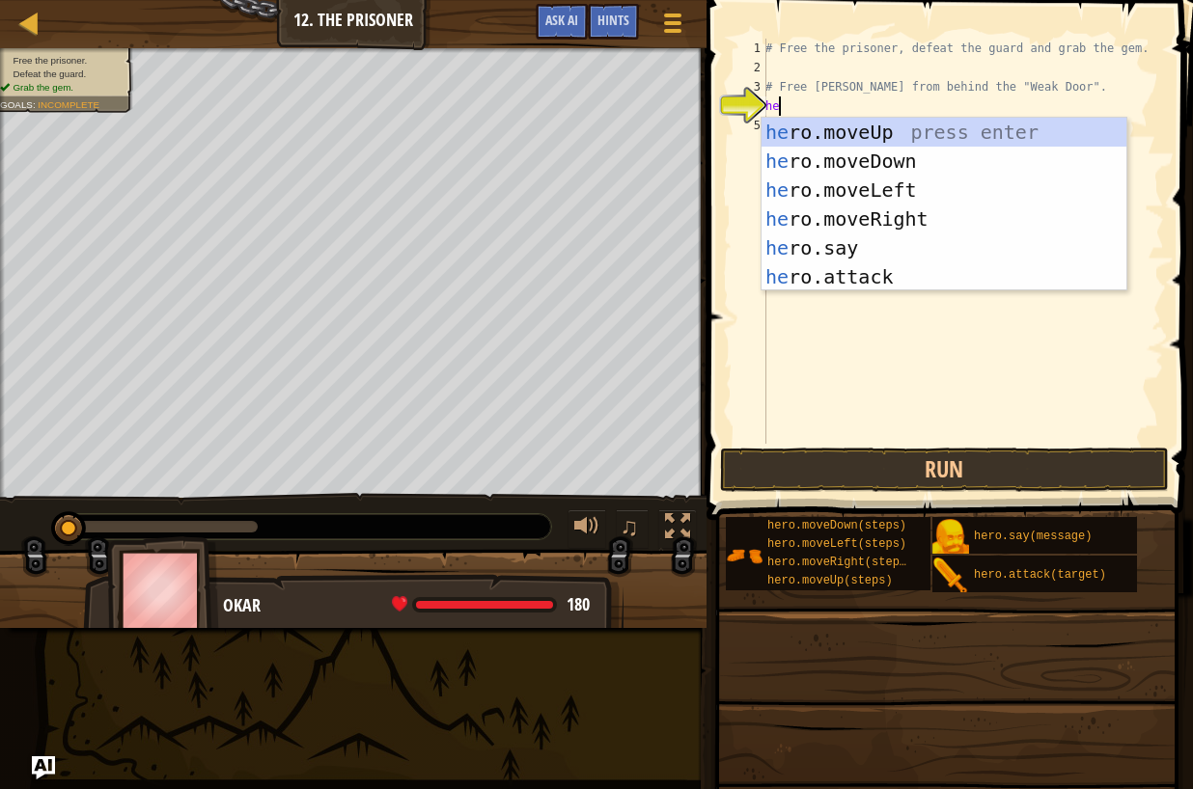
type textarea "her"
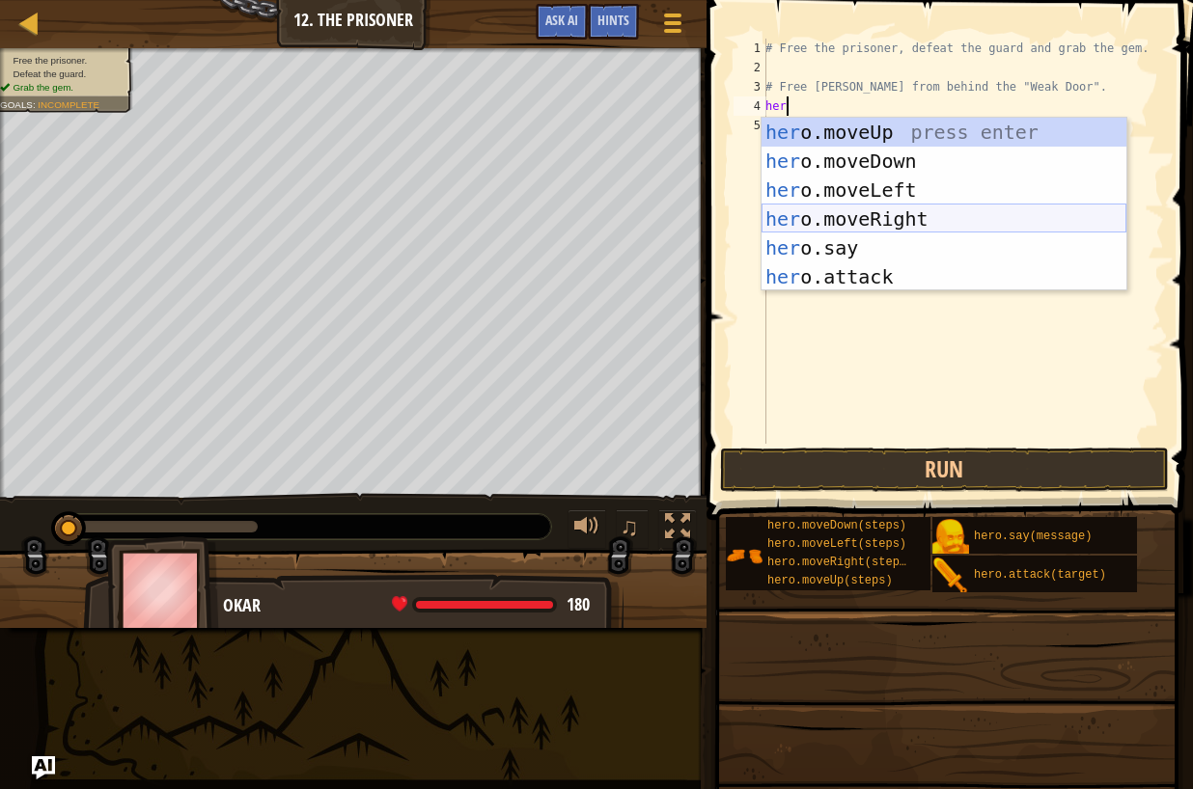
click at [893, 214] on div "her o.moveUp press enter her o.moveDown press enter her o.moveLeft press enter …" at bounding box center [943, 234] width 365 height 232
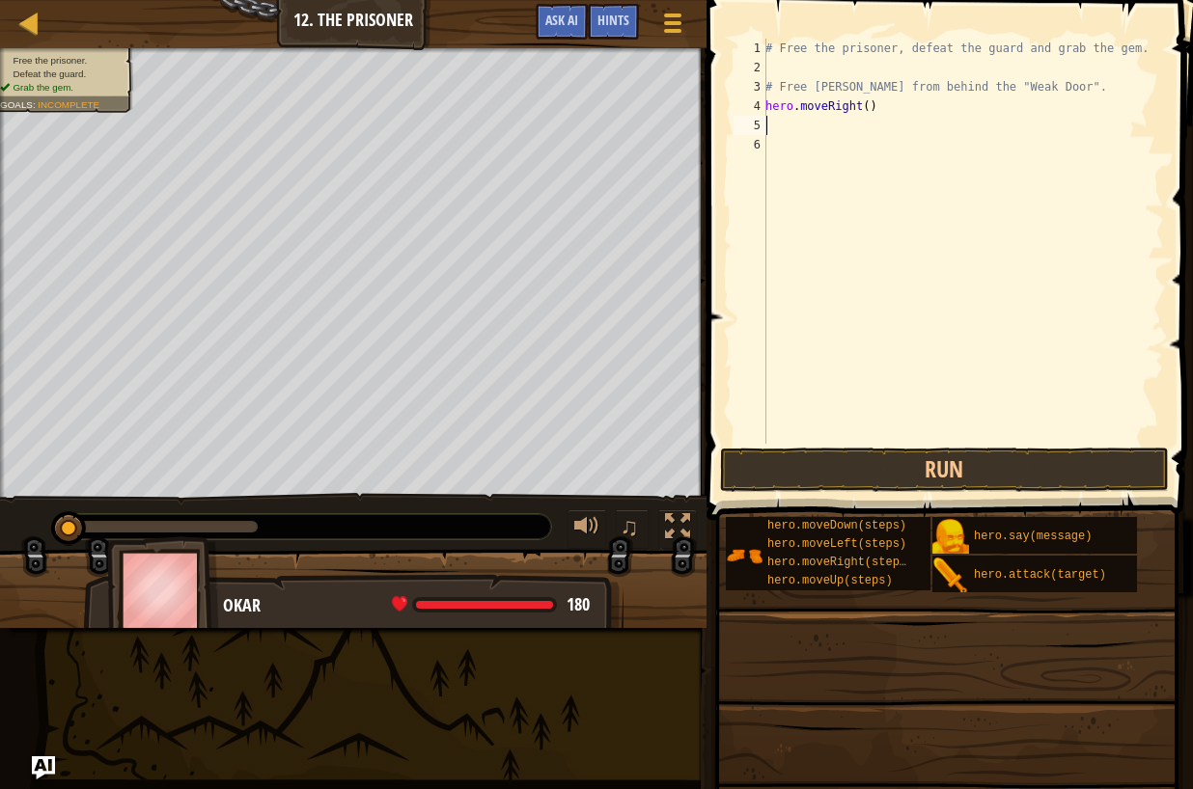
click at [865, 103] on div "# Free the prisoner, defeat the guard and grab the gem. # Free [PERSON_NAME] fr…" at bounding box center [962, 261] width 402 height 444
click at [860, 105] on div "# Free the prisoner, defeat the guard and grab the gem. # Free [PERSON_NAME] fr…" at bounding box center [962, 261] width 402 height 444
click at [873, 105] on div "# Free the prisoner, defeat the guard and grab the gem. # Free [PERSON_NAME] fr…" at bounding box center [962, 261] width 402 height 444
click at [867, 107] on div "# Free the prisoner, defeat the guard and grab the gem. # Free [PERSON_NAME] fr…" at bounding box center [962, 261] width 402 height 444
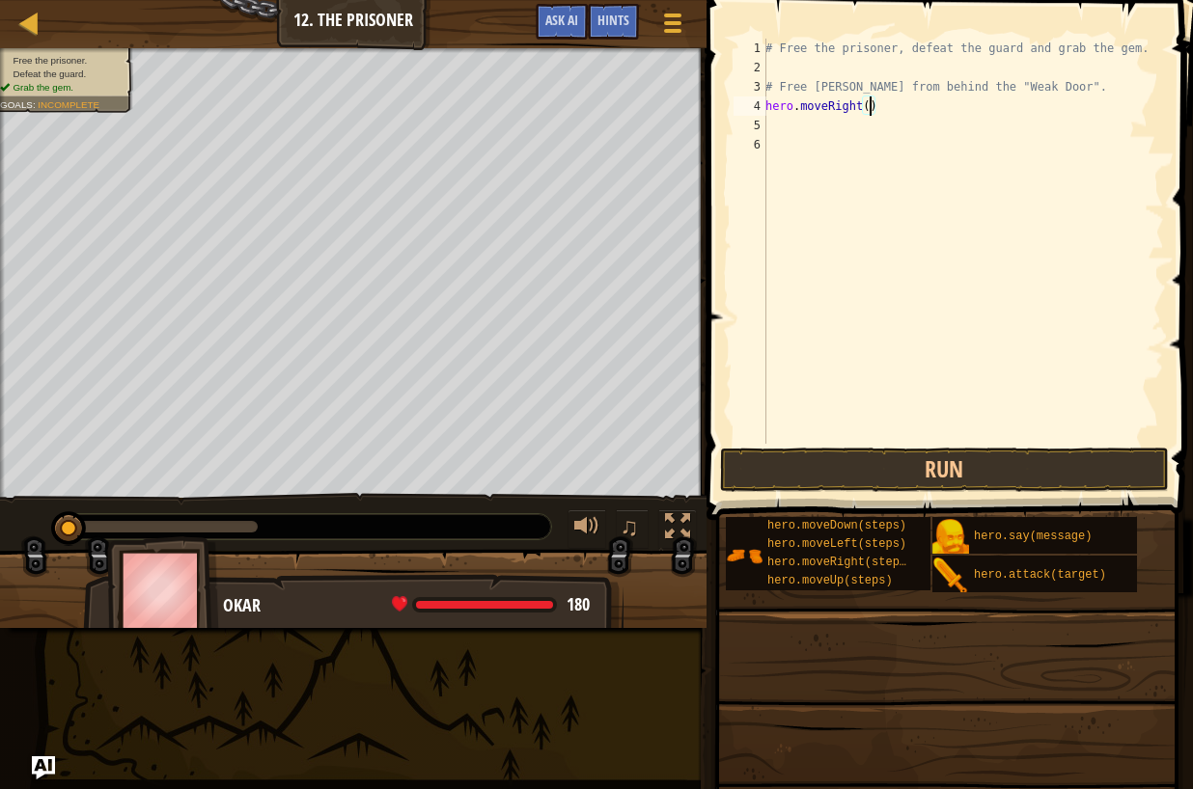
type textarea "hero.moveRight(1)"
click at [776, 124] on div "# Free the prisoner, defeat the guard and grab the gem. # Free [PERSON_NAME] fr…" at bounding box center [962, 261] width 402 height 444
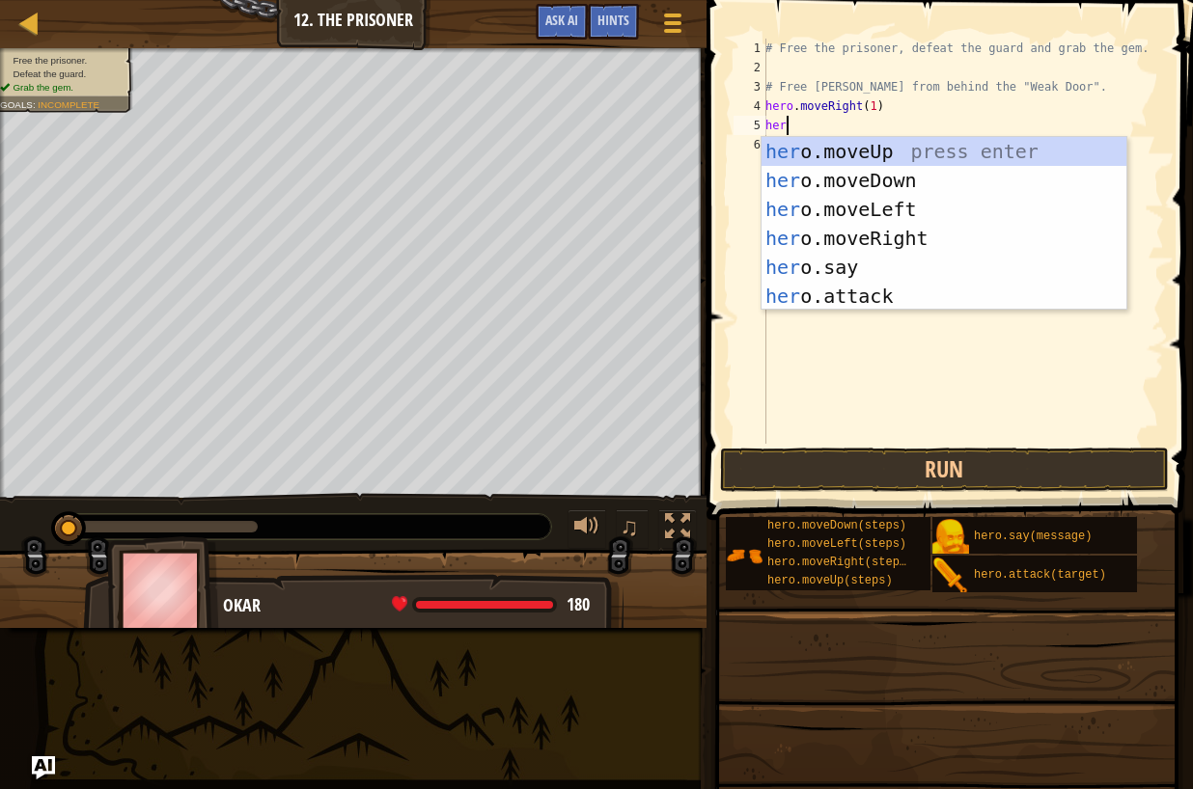
type textarea "hero"
click at [874, 168] on div "hero .moveUp press enter hero .moveDown press enter hero .moveLeft press enter …" at bounding box center [943, 253] width 365 height 232
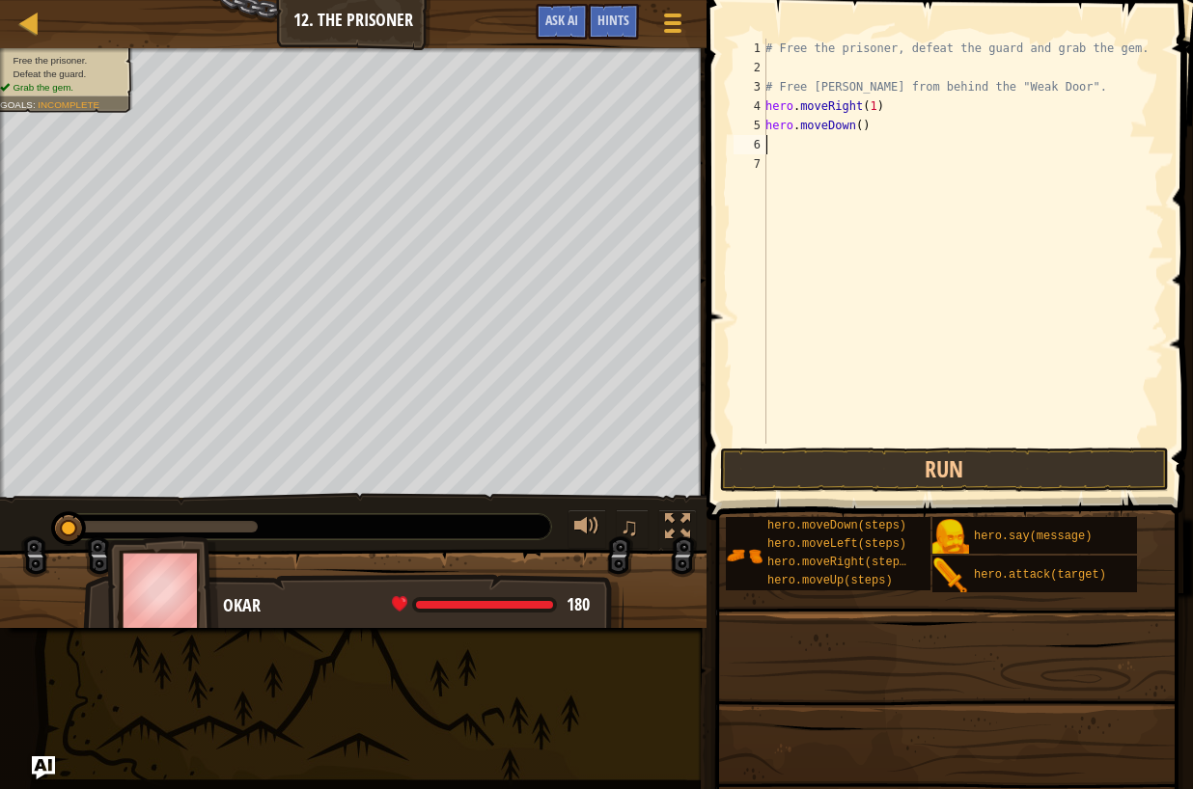
scroll to position [9, 0]
click at [781, 141] on div "# Free the prisoner, defeat the guard and grab the gem. # Free [PERSON_NAME] fr…" at bounding box center [962, 261] width 402 height 444
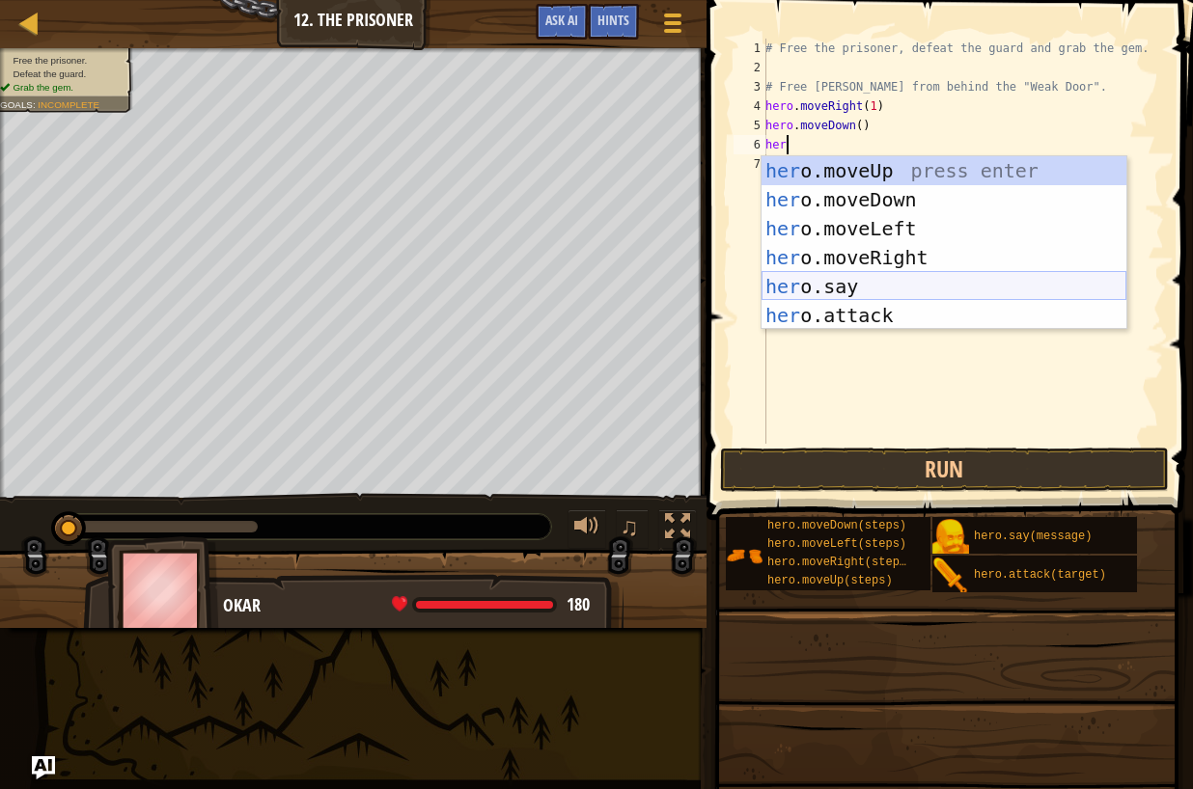
click at [847, 283] on div "her o.moveUp press enter her o.moveDown press enter her o.moveLeft press enter …" at bounding box center [943, 272] width 365 height 232
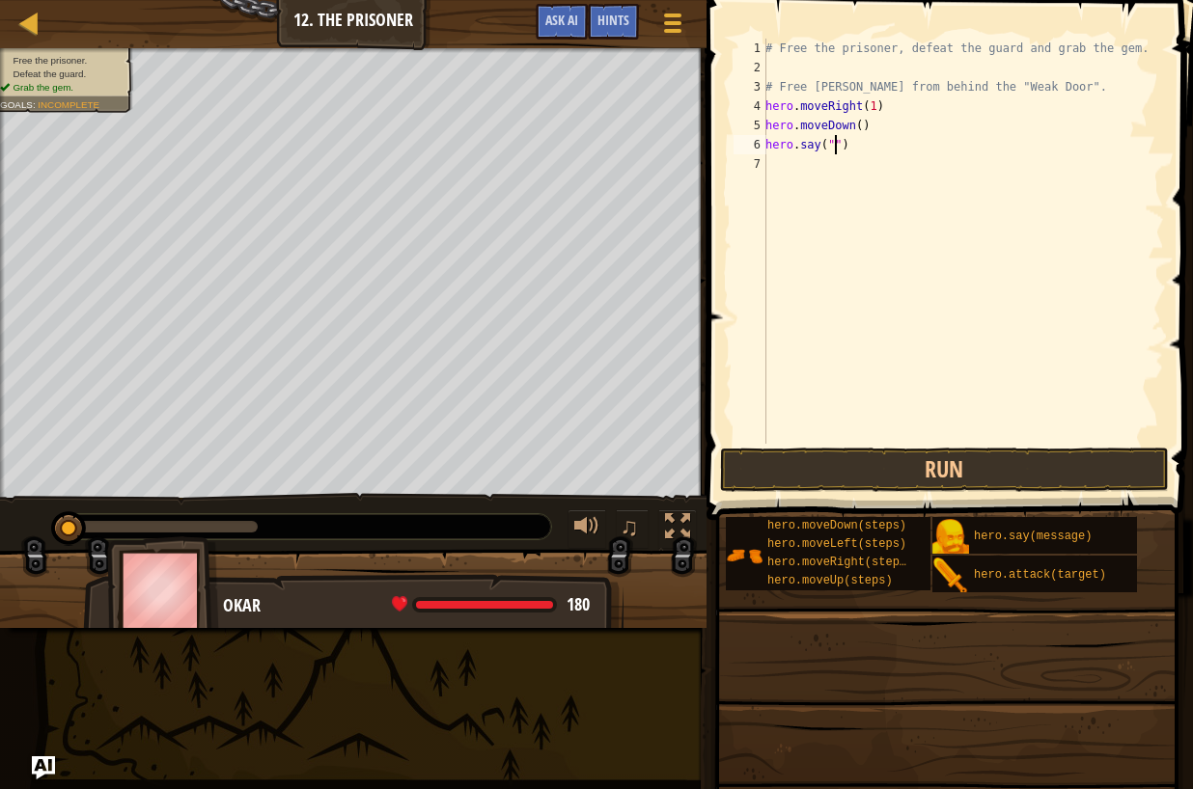
click at [550, 2] on div "Map Introduction to Computer Science 12. The Prisoner Game Menu Done Hints Ask …" at bounding box center [353, 24] width 706 height 48
click at [619, 19] on span "Hints" at bounding box center [613, 20] width 32 height 18
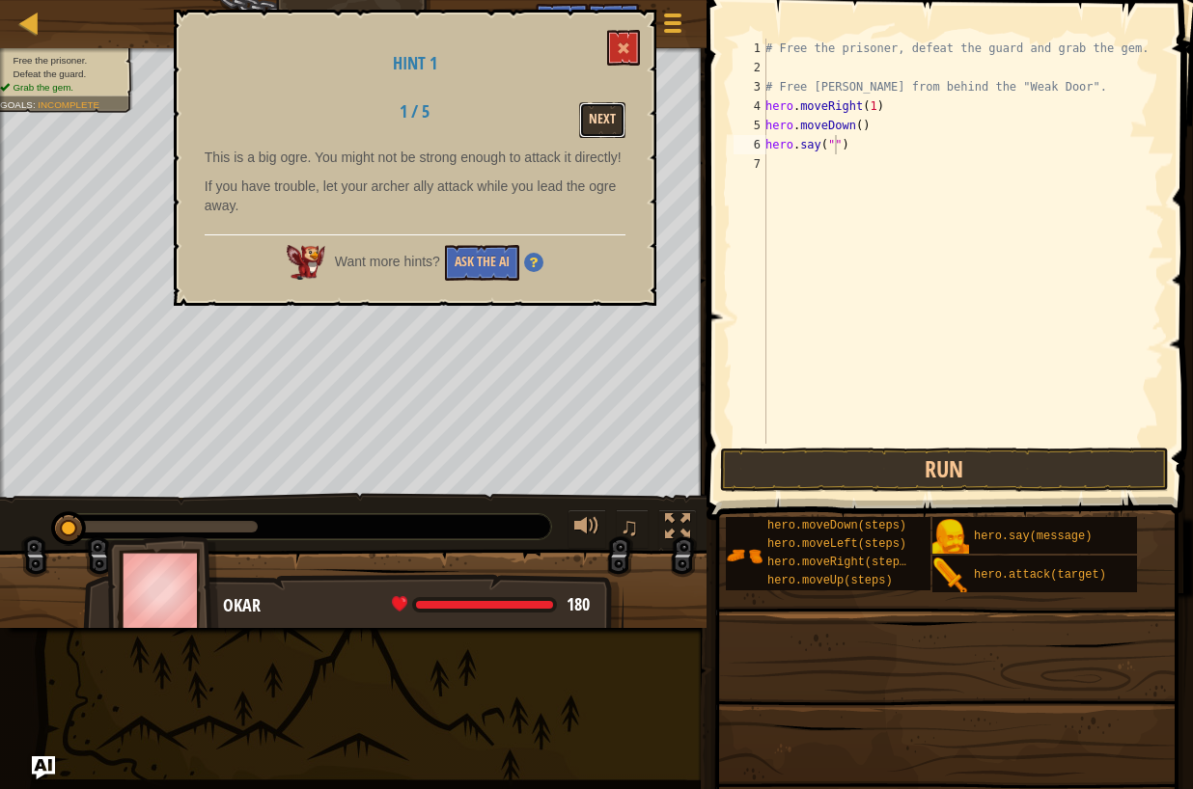
click at [616, 110] on button "Next" at bounding box center [602, 120] width 46 height 36
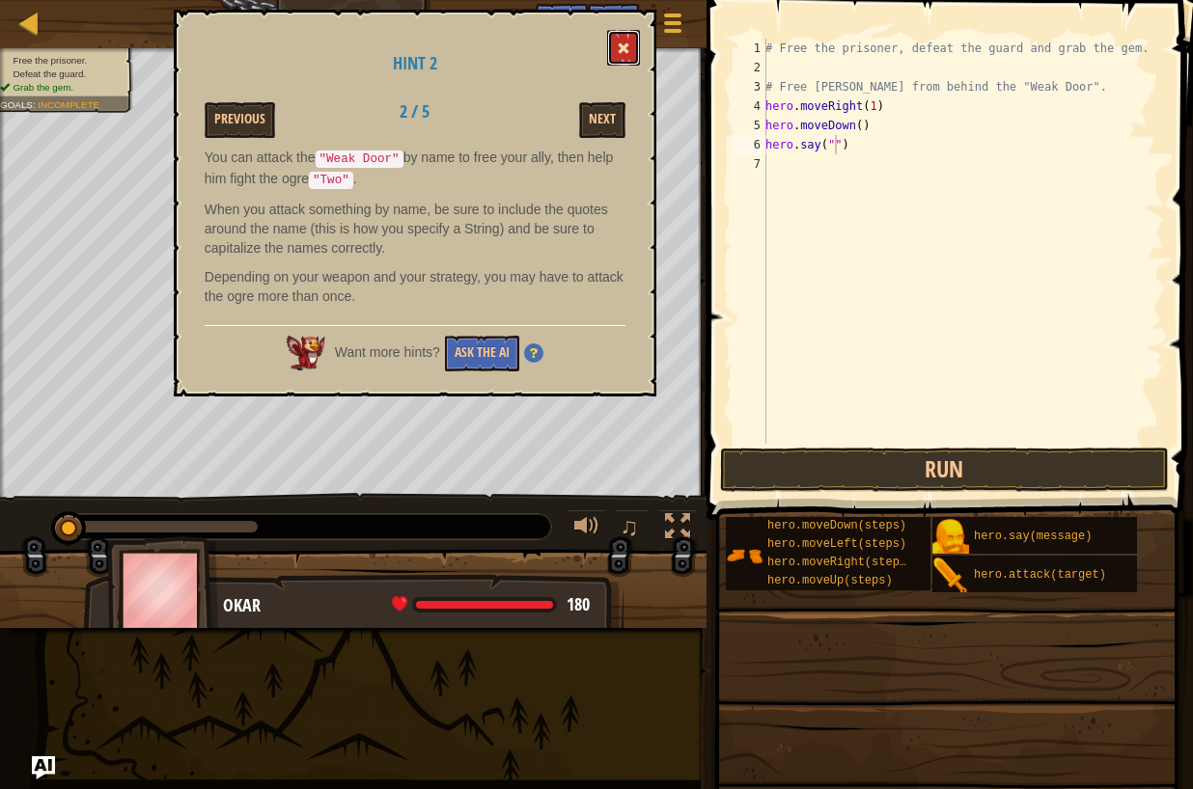
click at [624, 30] on button at bounding box center [623, 48] width 33 height 36
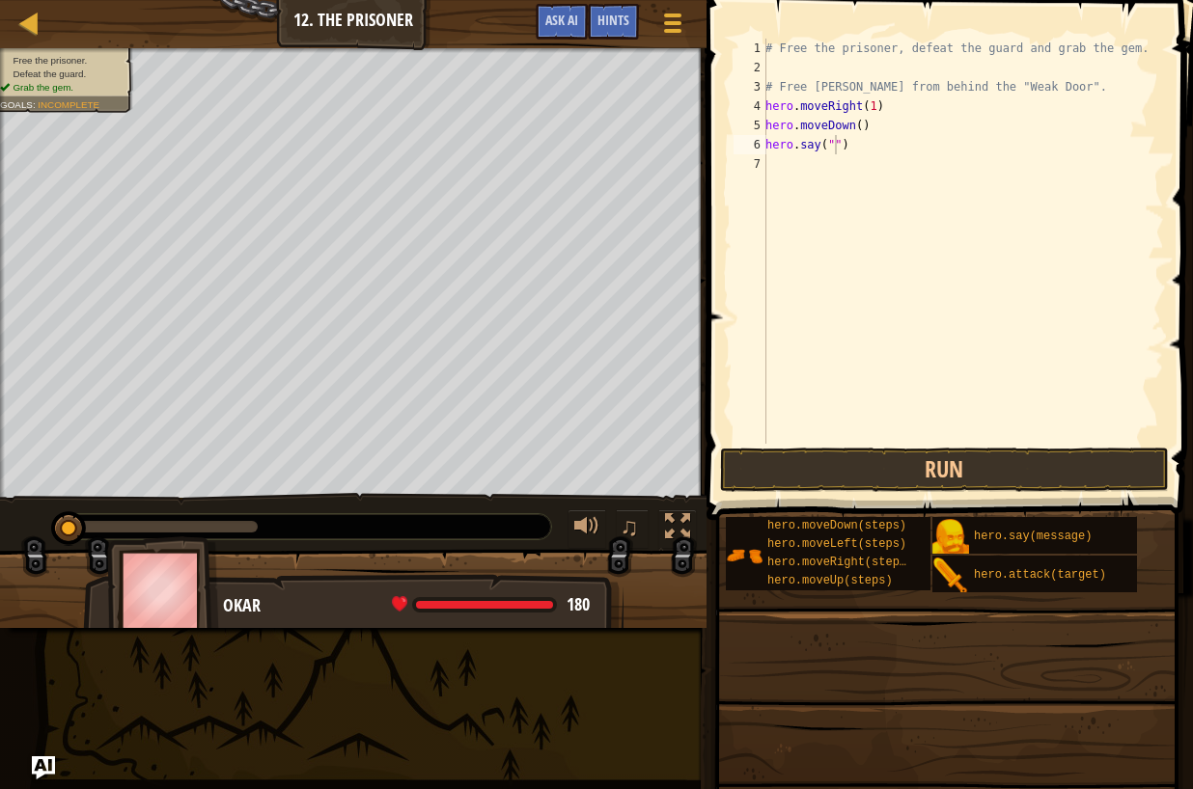
click at [836, 147] on div "# Free the prisoner, defeat the guard and grab the gem. # Free [PERSON_NAME] fr…" at bounding box center [962, 261] width 402 height 444
click at [957, 456] on button "Run" at bounding box center [945, 470] width 450 height 44
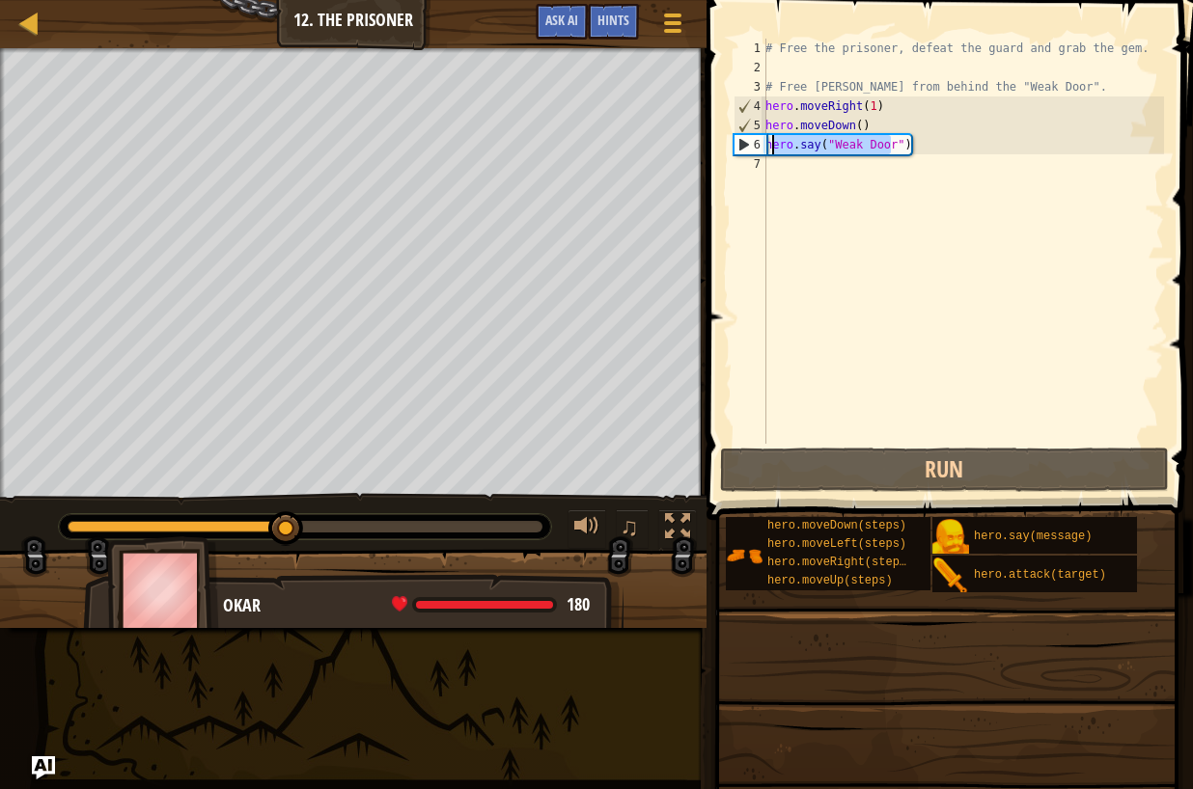
drag, startPoint x: 889, startPoint y: 147, endPoint x: 767, endPoint y: 149, distance: 121.6
click at [767, 149] on div "# Free the prisoner, defeat the guard and grab the gem. # Free [PERSON_NAME] fr…" at bounding box center [962, 261] width 402 height 444
type textarea "r")"
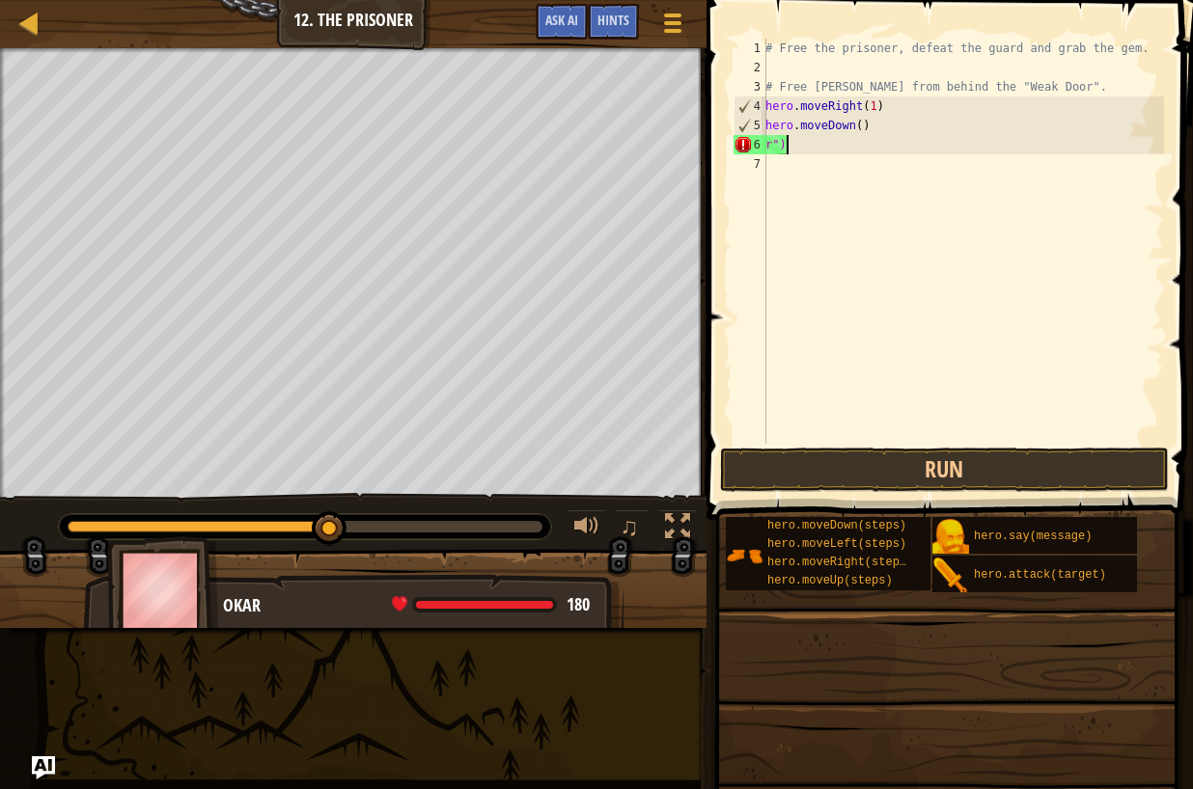
drag, startPoint x: 806, startPoint y: 138, endPoint x: 786, endPoint y: 148, distance: 21.6
click at [786, 148] on div "# Free the prisoner, defeat the guard and grab the gem. # Free [PERSON_NAME] fr…" at bounding box center [962, 261] width 402 height 444
drag, startPoint x: 787, startPoint y: 146, endPoint x: 765, endPoint y: 145, distance: 22.2
click at [762, 145] on div "r") 1 2 3 4 5 6 7 # Free the prisoner, defeat the guard and grab the gem. # Fre…" at bounding box center [947, 241] width 434 height 405
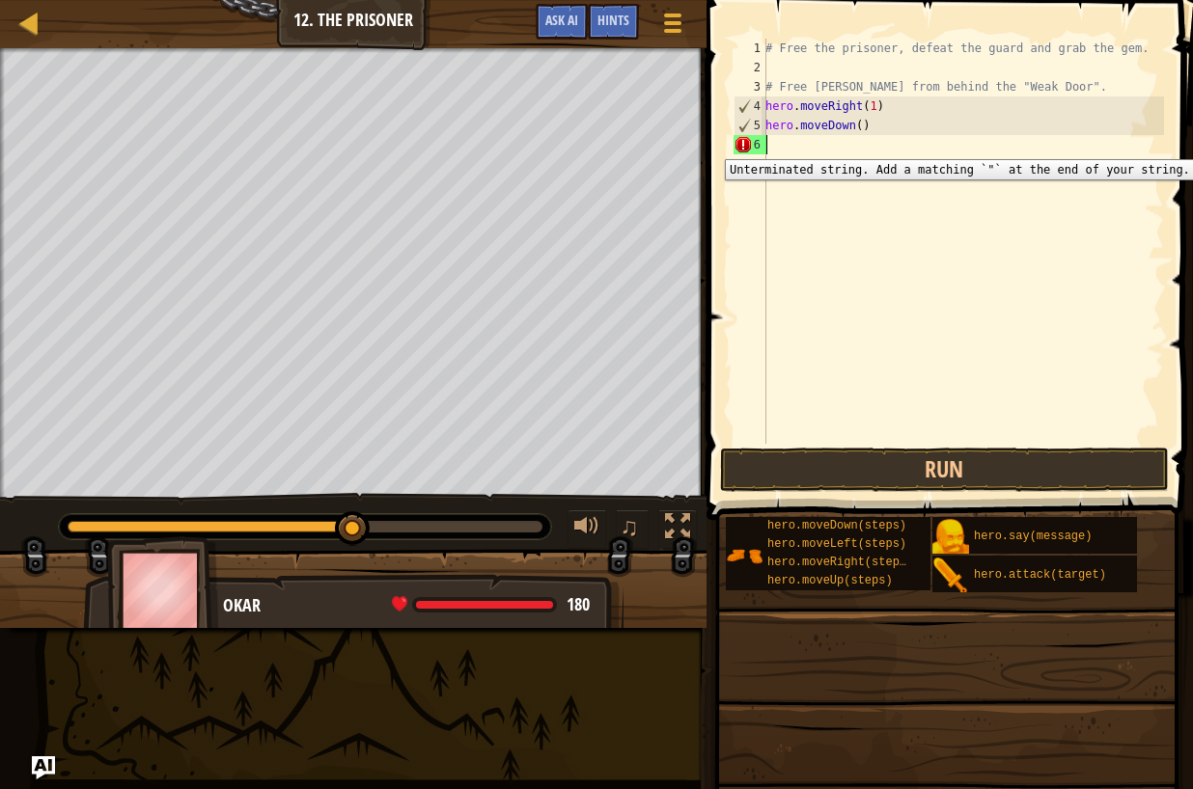
scroll to position [9, 0]
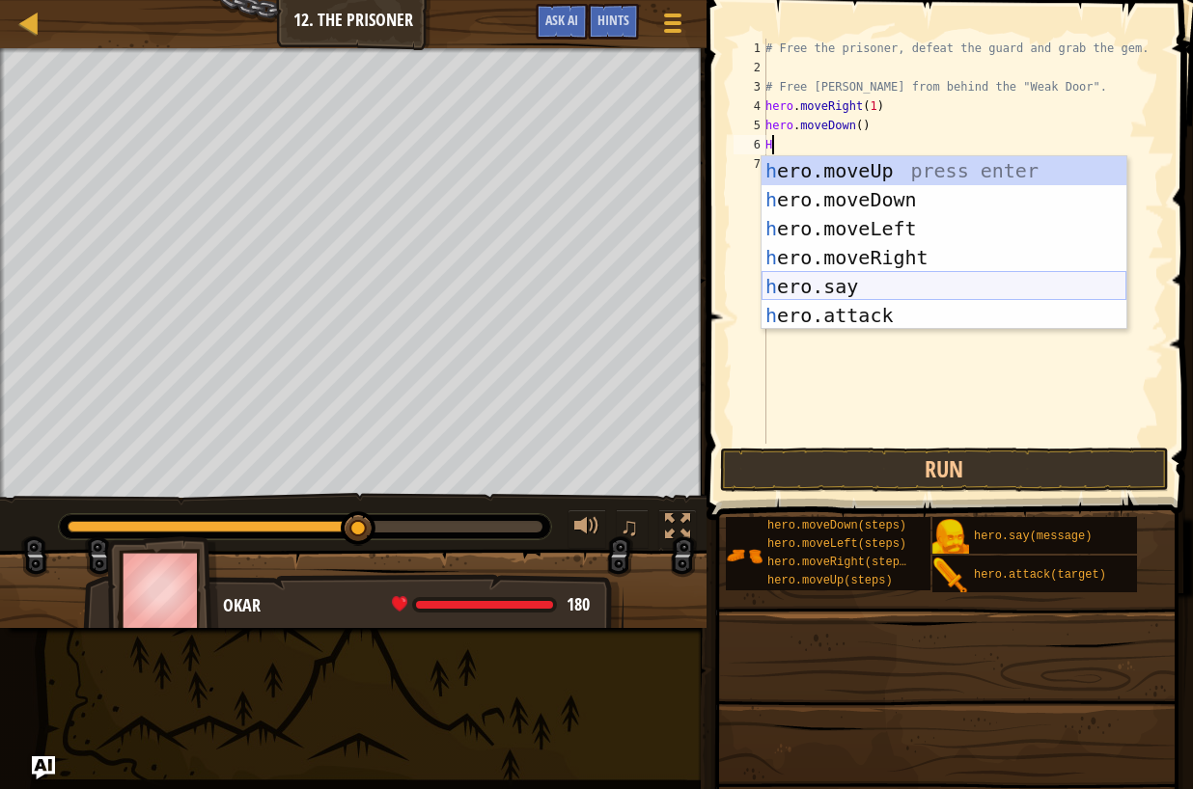
click at [873, 284] on div "h ero.moveUp press enter h ero.moveDown press enter h ero.moveLeft press enter …" at bounding box center [943, 272] width 365 height 232
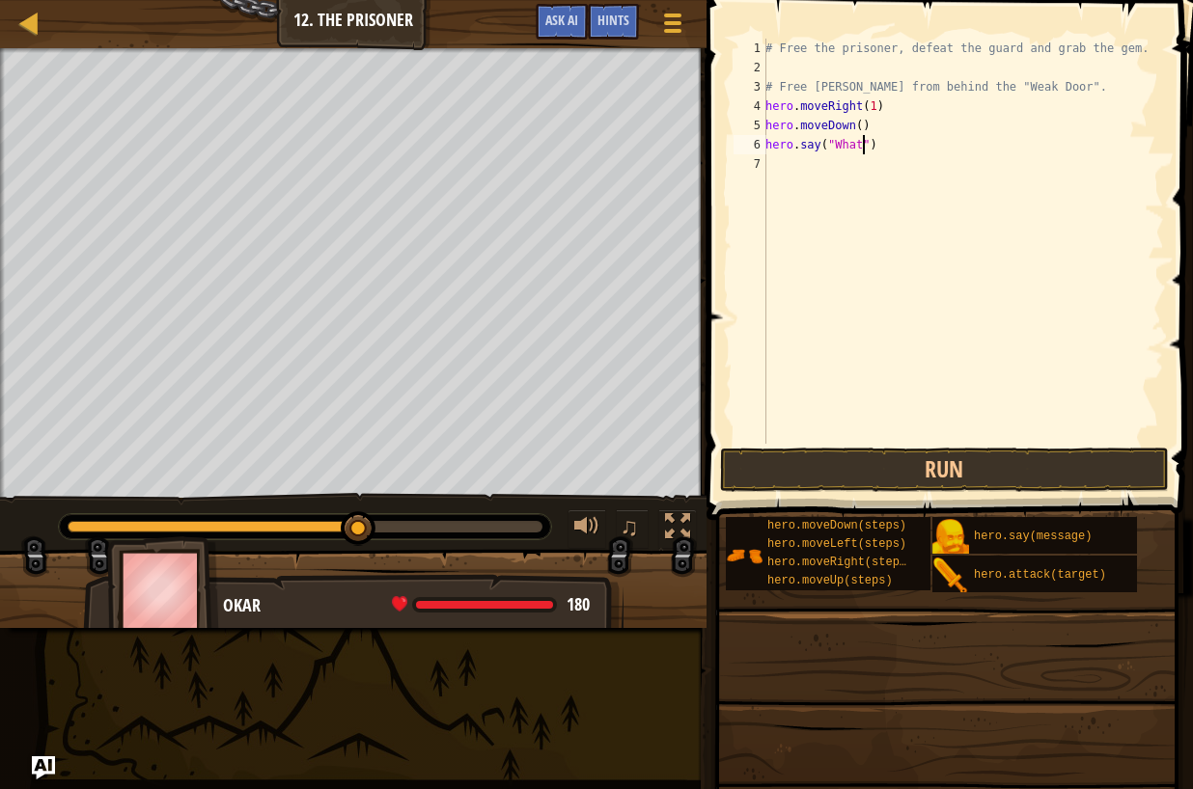
scroll to position [9, 9]
click at [872, 140] on div "# Free the prisoner, defeat the guard and grab the gem. # Free [PERSON_NAME] fr…" at bounding box center [962, 261] width 402 height 444
click at [871, 144] on div "# Free the prisoner, defeat the guard and grab the gem. # Free [PERSON_NAME] fr…" at bounding box center [962, 261] width 402 height 444
type textarea "hero.say("What's the password ")"
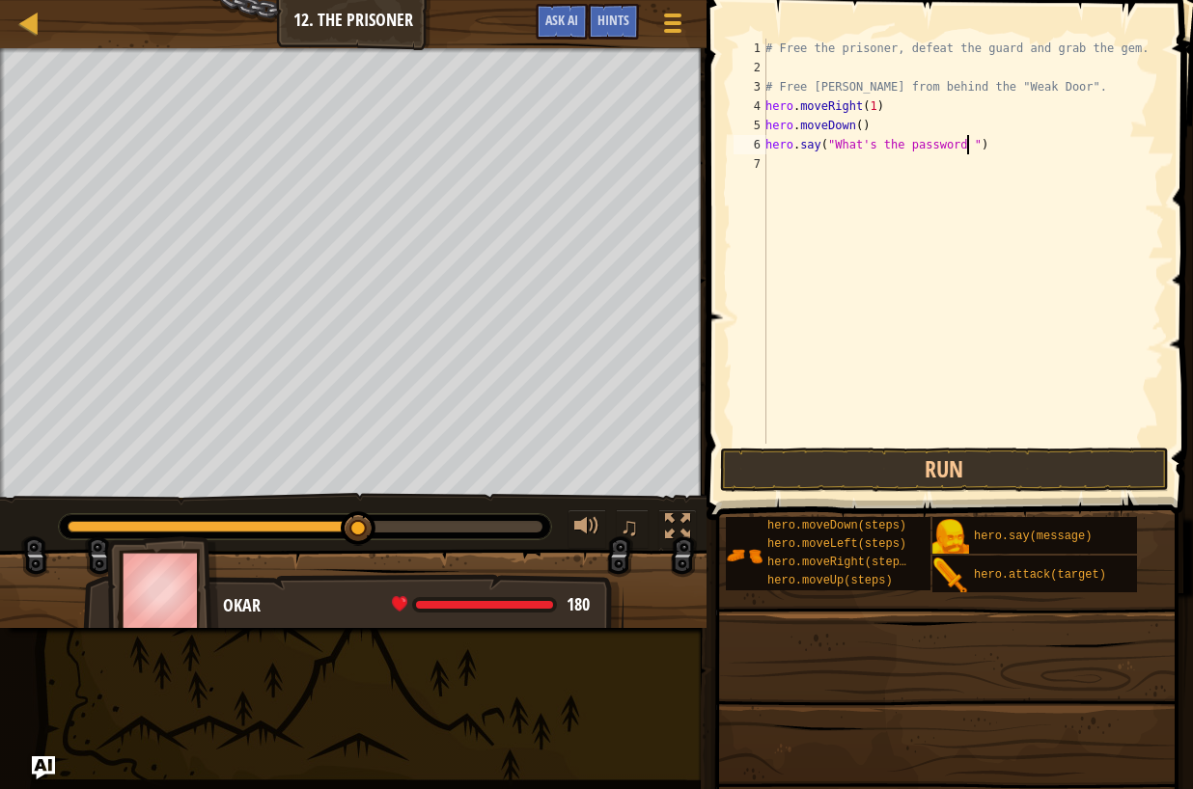
scroll to position [9, 16]
click at [771, 163] on div "# Free the prisoner, defeat the guard and grab the gem. # Free [PERSON_NAME] fr…" at bounding box center [962, 261] width 402 height 444
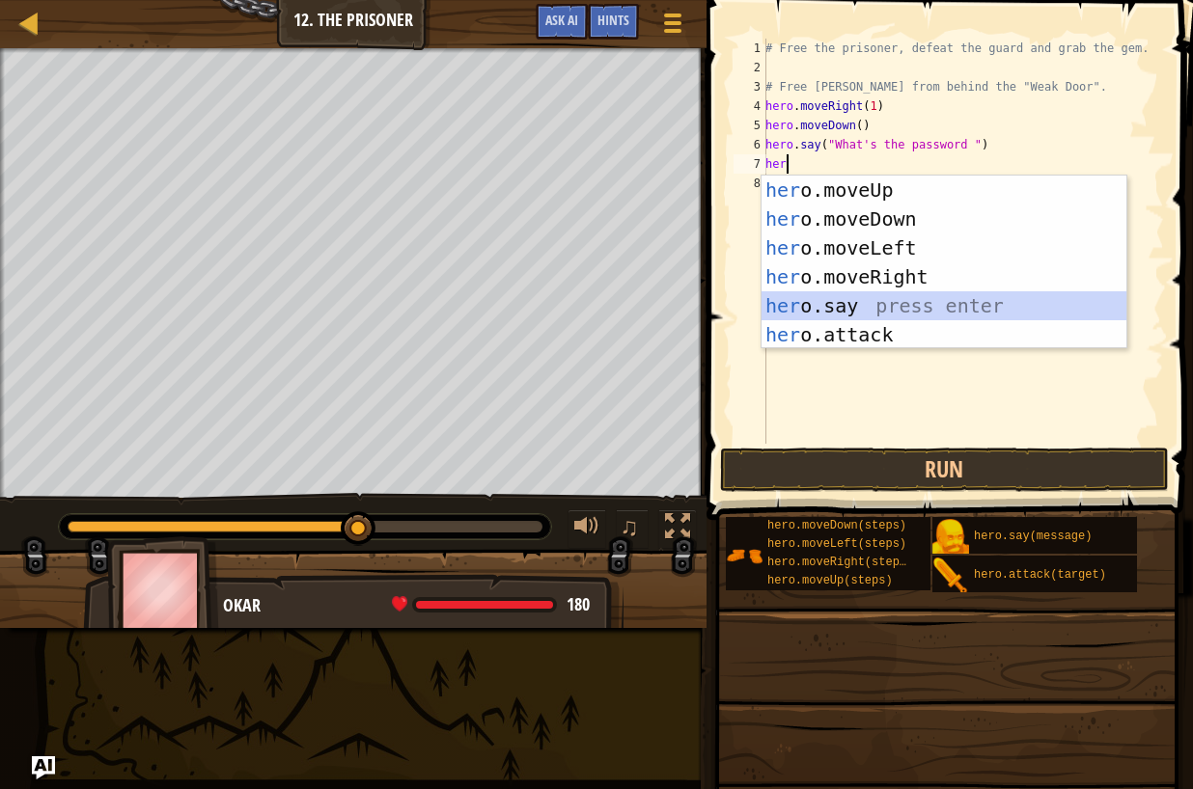
click at [805, 311] on div "her o.moveUp press enter her o.moveDown press enter her o.moveLeft press enter …" at bounding box center [943, 292] width 365 height 232
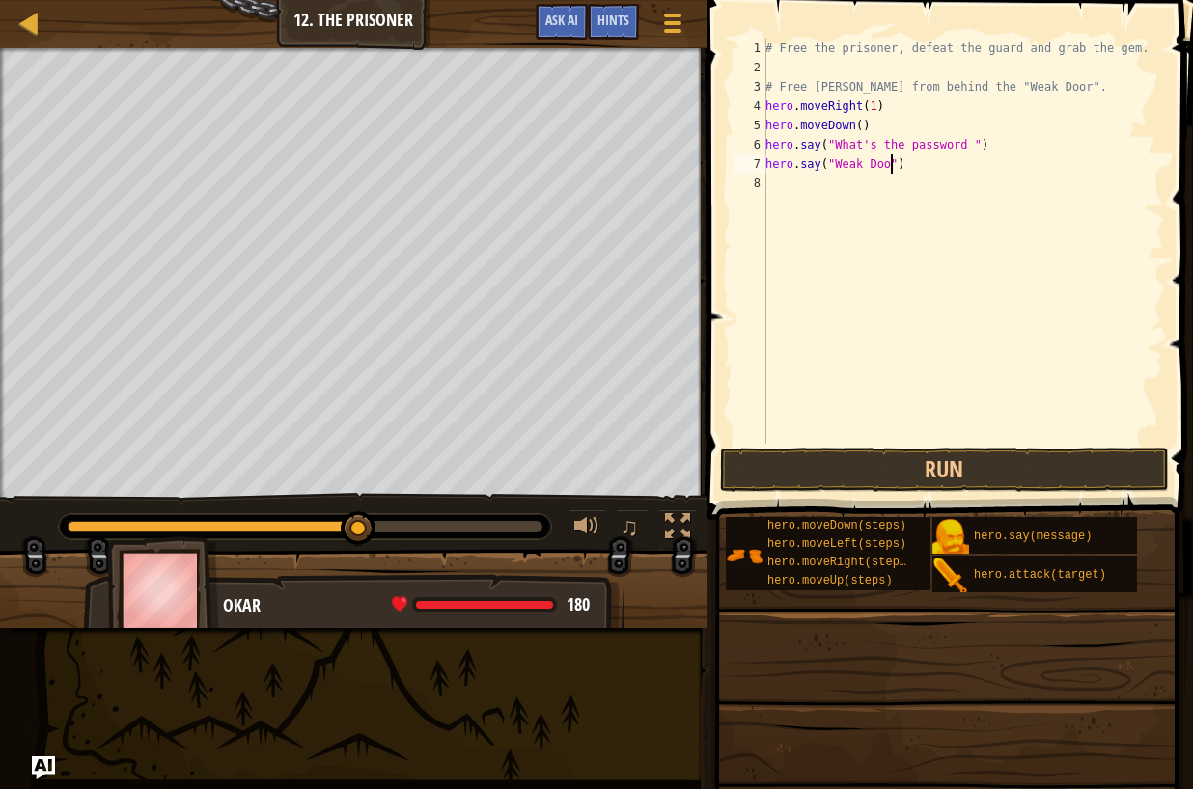
scroll to position [9, 11]
type textarea "hero.say("Weak Door")"
click at [957, 469] on button "Run" at bounding box center [945, 470] width 450 height 44
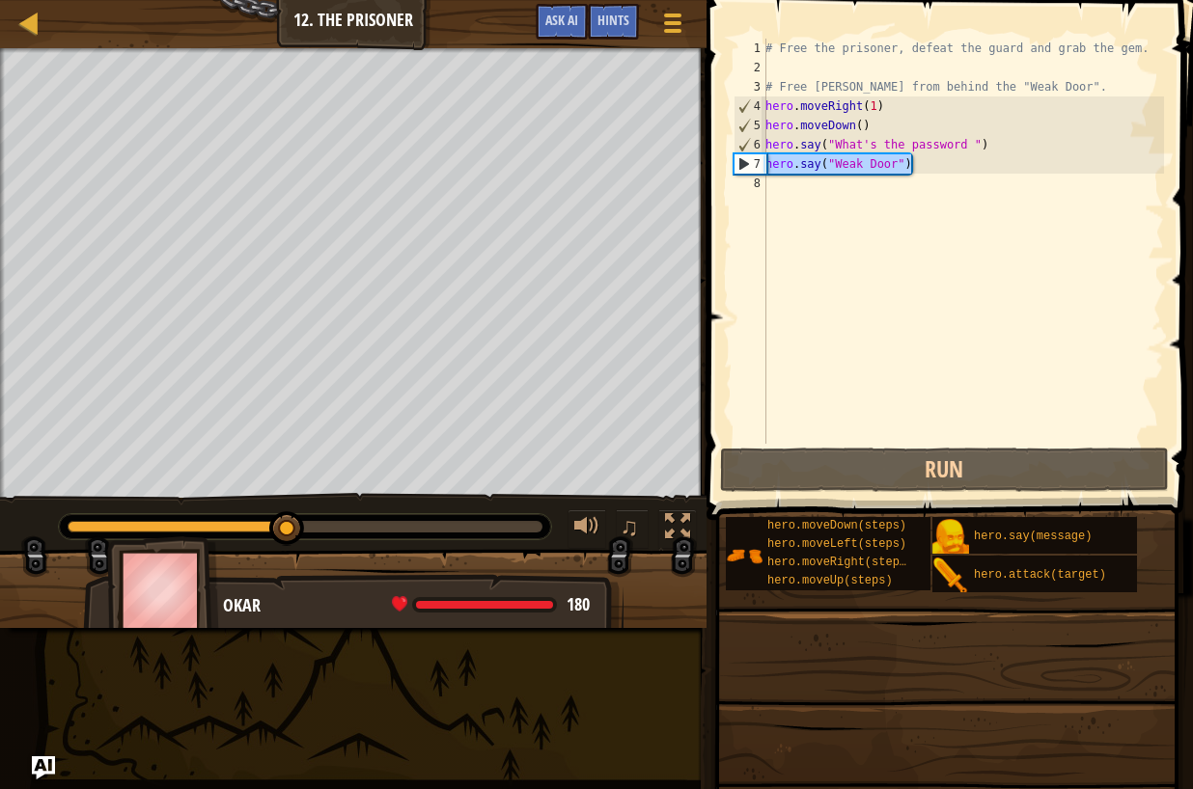
drag, startPoint x: 914, startPoint y: 170, endPoint x: 734, endPoint y: 160, distance: 179.7
click at [734, 160] on div "hero.say("Weak Door") 1 2 3 4 5 6 7 8 # Free the prisoner, defeat the guard and…" at bounding box center [947, 241] width 434 height 405
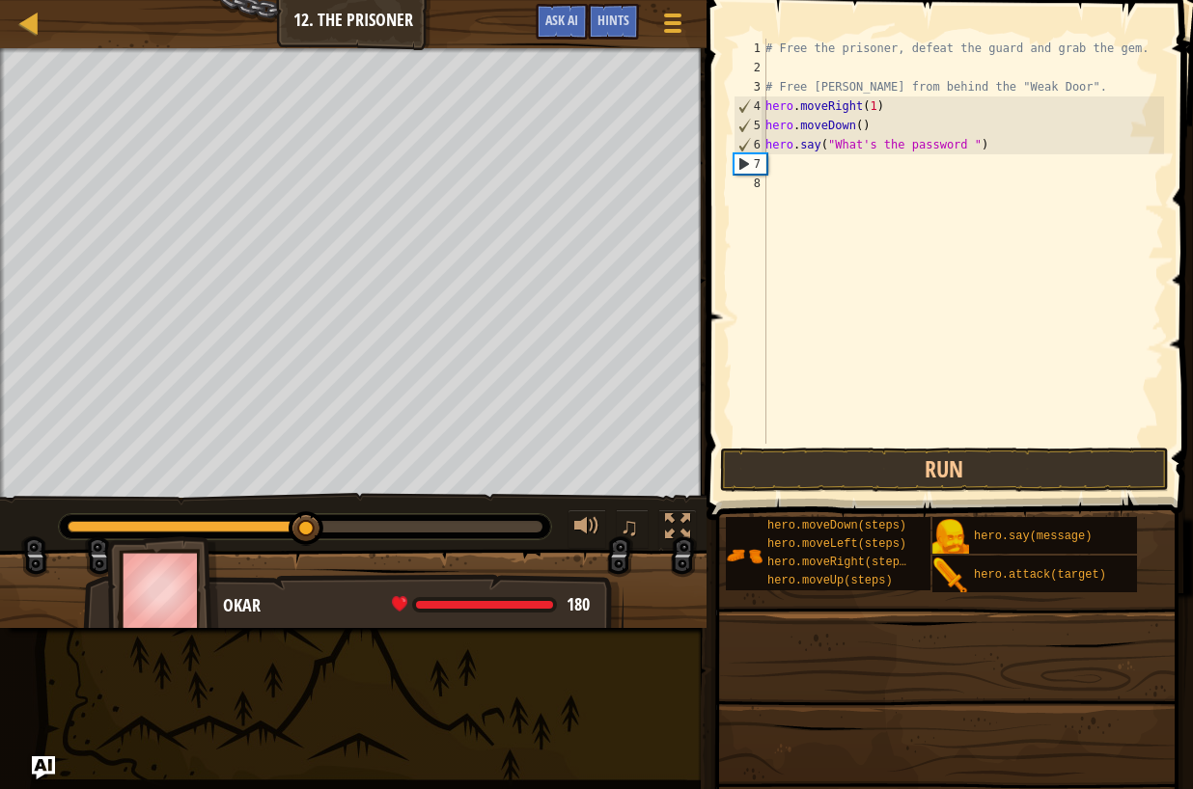
scroll to position [9, 0]
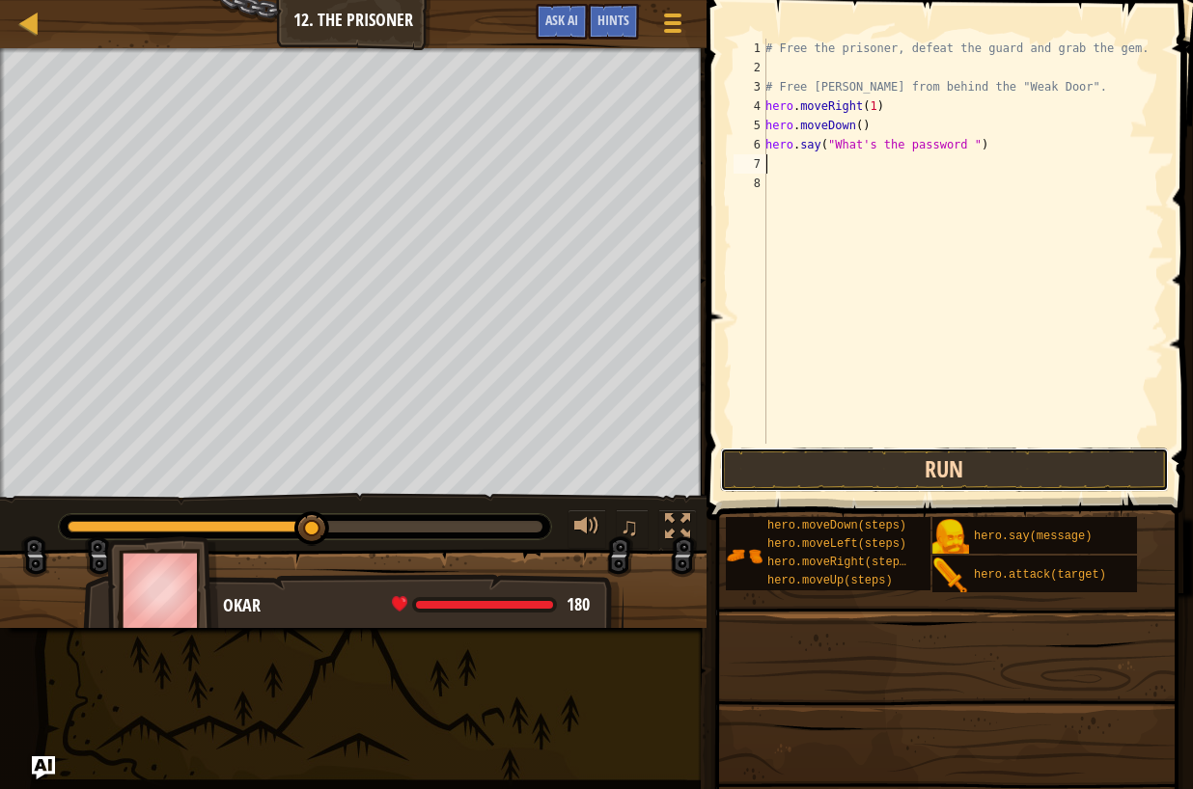
click at [985, 464] on button "Run" at bounding box center [945, 470] width 450 height 44
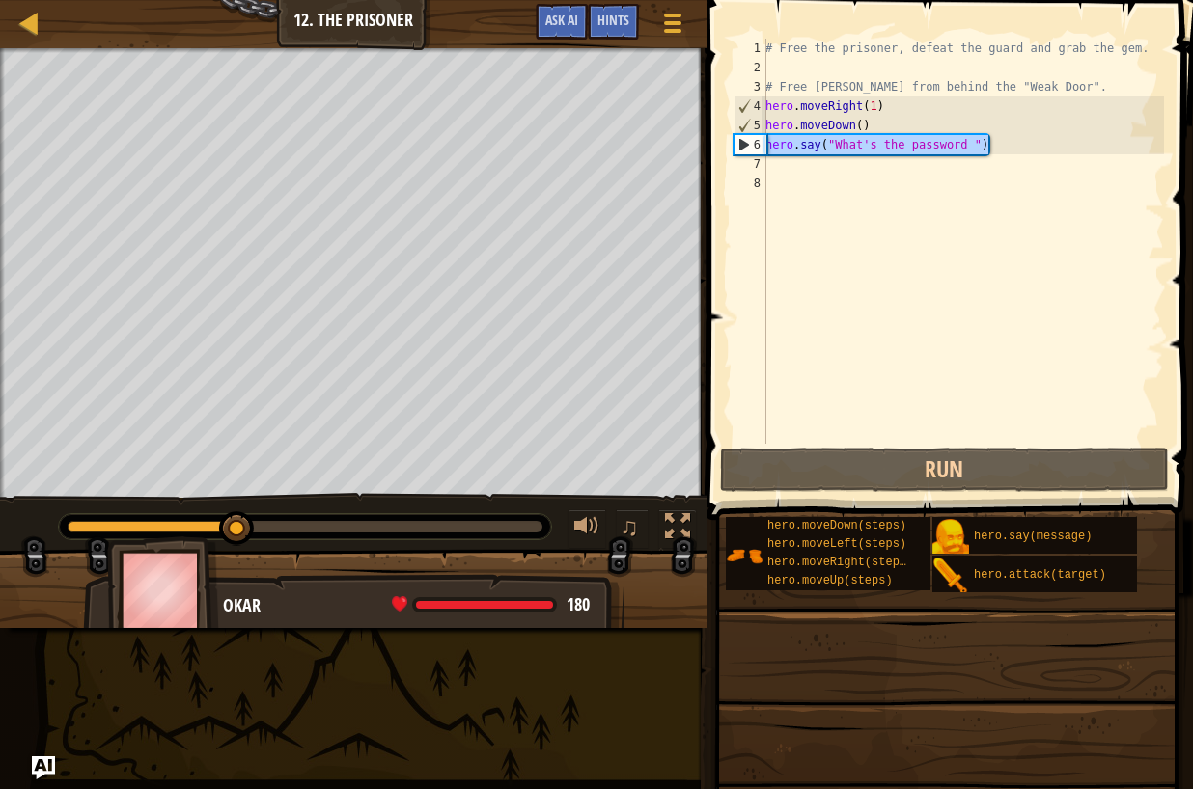
drag, startPoint x: 990, startPoint y: 139, endPoint x: 759, endPoint y: 142, distance: 230.6
click at [759, 142] on div "1 2 3 4 5 6 7 8 # Free the prisoner, defeat the guard and grab the gem. # Free …" at bounding box center [947, 241] width 434 height 405
type textarea "hero.say("What's the password ")"
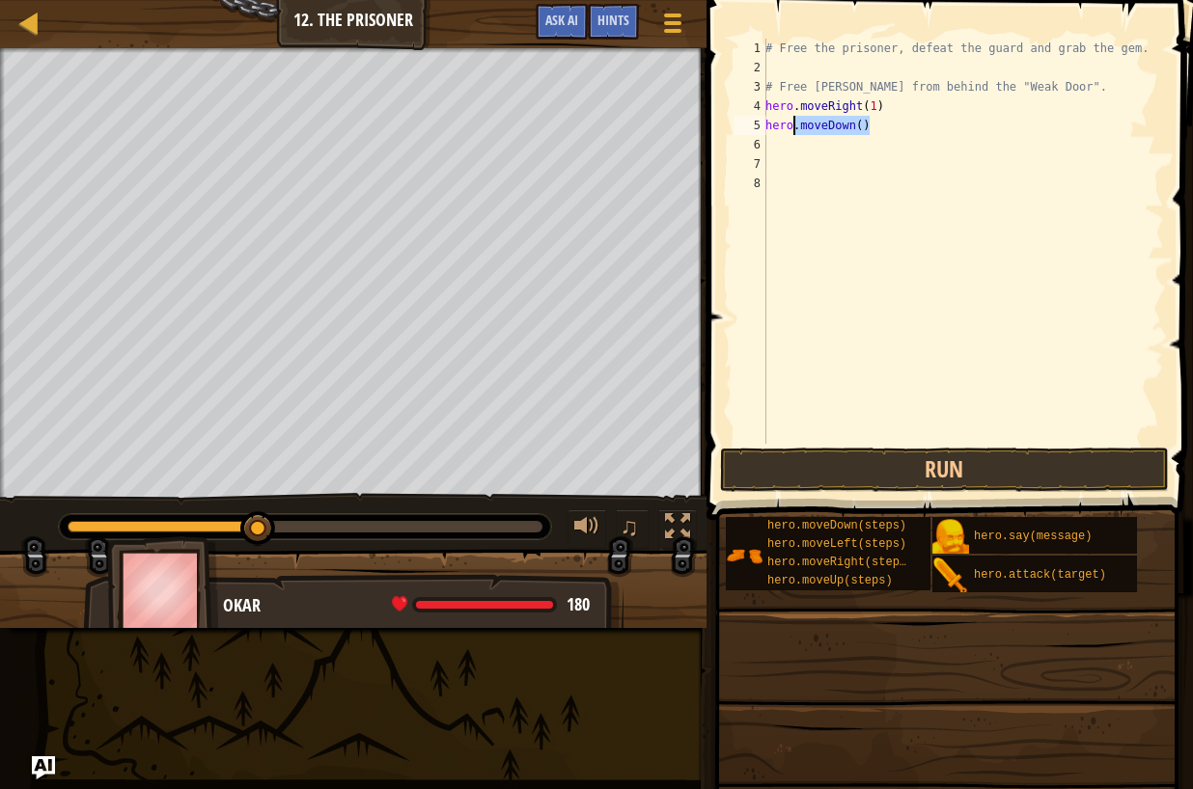
drag, startPoint x: 870, startPoint y: 130, endPoint x: 794, endPoint y: 122, distance: 76.7
click at [794, 122] on div "# Free the prisoner, defeat the guard and grab the gem. # Free [PERSON_NAME] fr…" at bounding box center [962, 261] width 402 height 444
type textarea "hero"
drag, startPoint x: 793, startPoint y: 127, endPoint x: 763, endPoint y: 119, distance: 31.1
click at [763, 119] on div "hero 1 2 3 4 5 6 7 8 # Free the prisoner, defeat the guard and grab the gem. # …" at bounding box center [947, 241] width 434 height 405
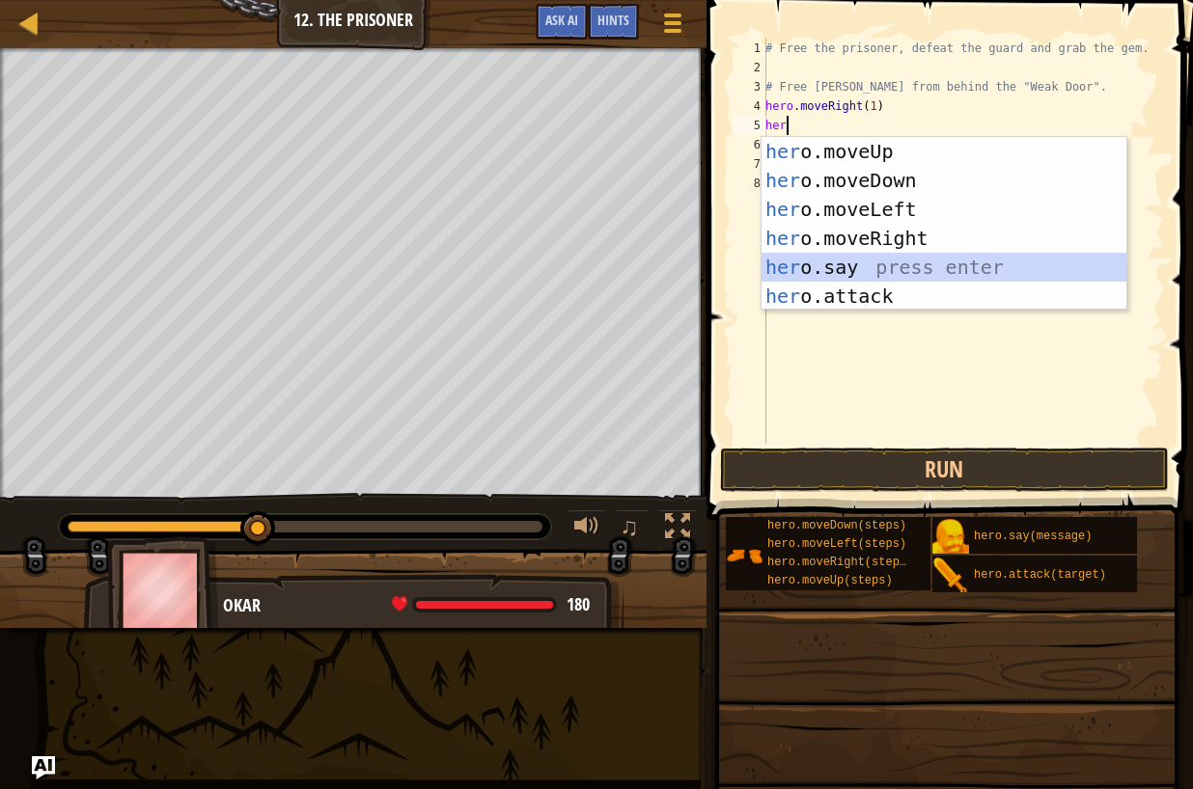
click at [893, 275] on div "her o.moveUp press enter her o.moveDown press enter her o.moveLeft press enter …" at bounding box center [943, 253] width 365 height 232
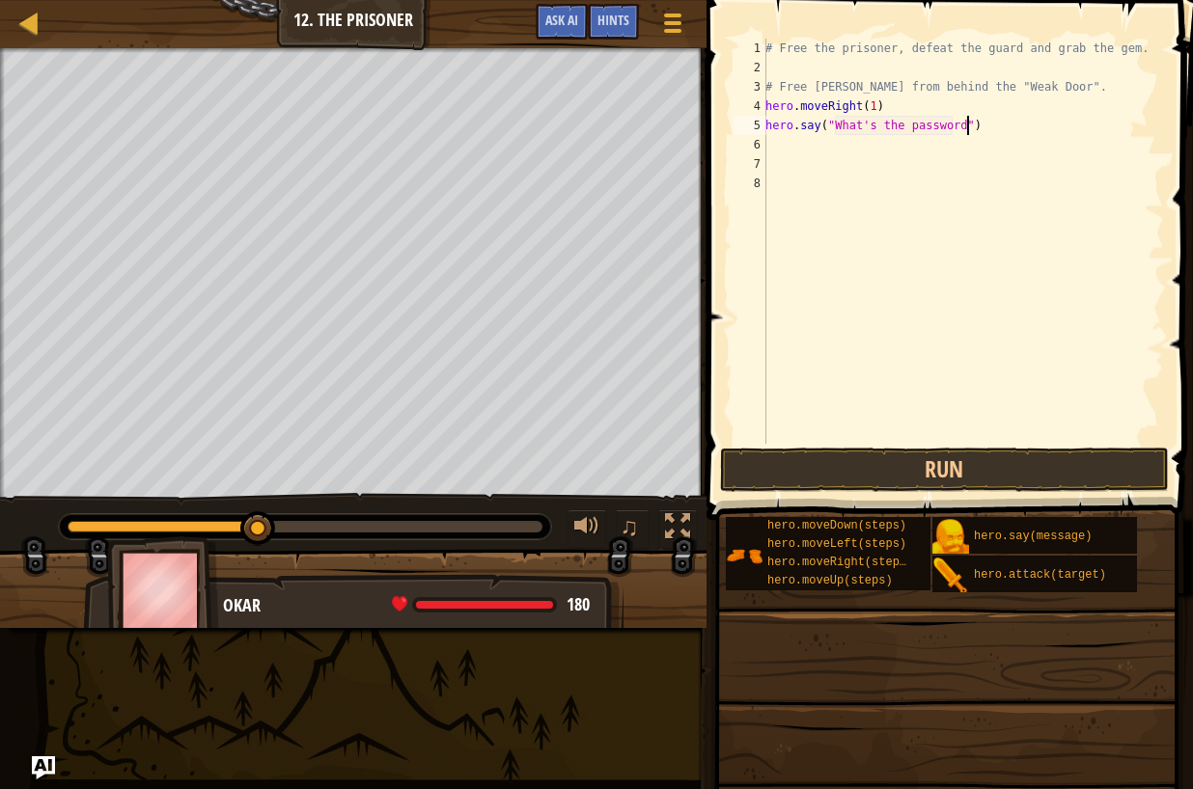
scroll to position [9, 17]
type textarea "hero.say("What's the password?")"
click at [830, 469] on button "Run" at bounding box center [945, 470] width 450 height 44
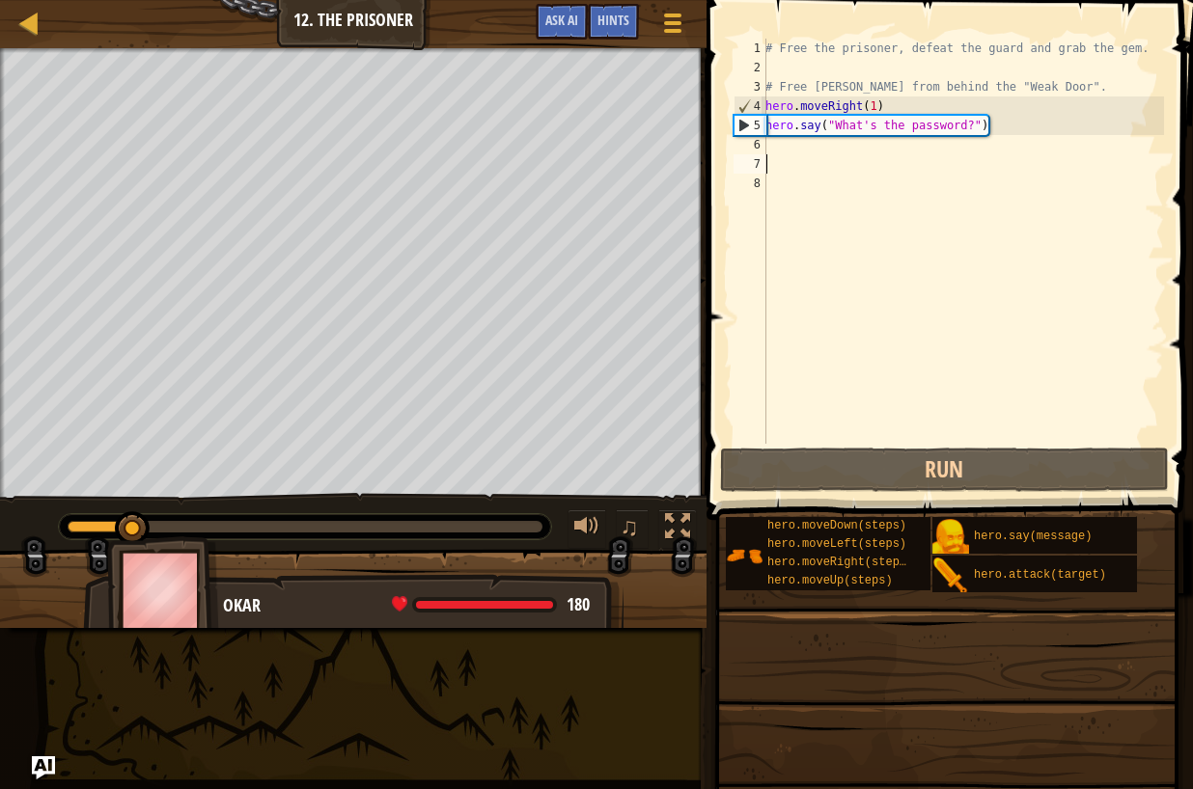
click at [792, 164] on div "# Free the prisoner, defeat the guard and grab the gem. # Free [PERSON_NAME] fr…" at bounding box center [962, 261] width 402 height 444
click at [785, 143] on div "# Free the prisoner, defeat the guard and grab the gem. # Free [PERSON_NAME] fr…" at bounding box center [962, 261] width 402 height 444
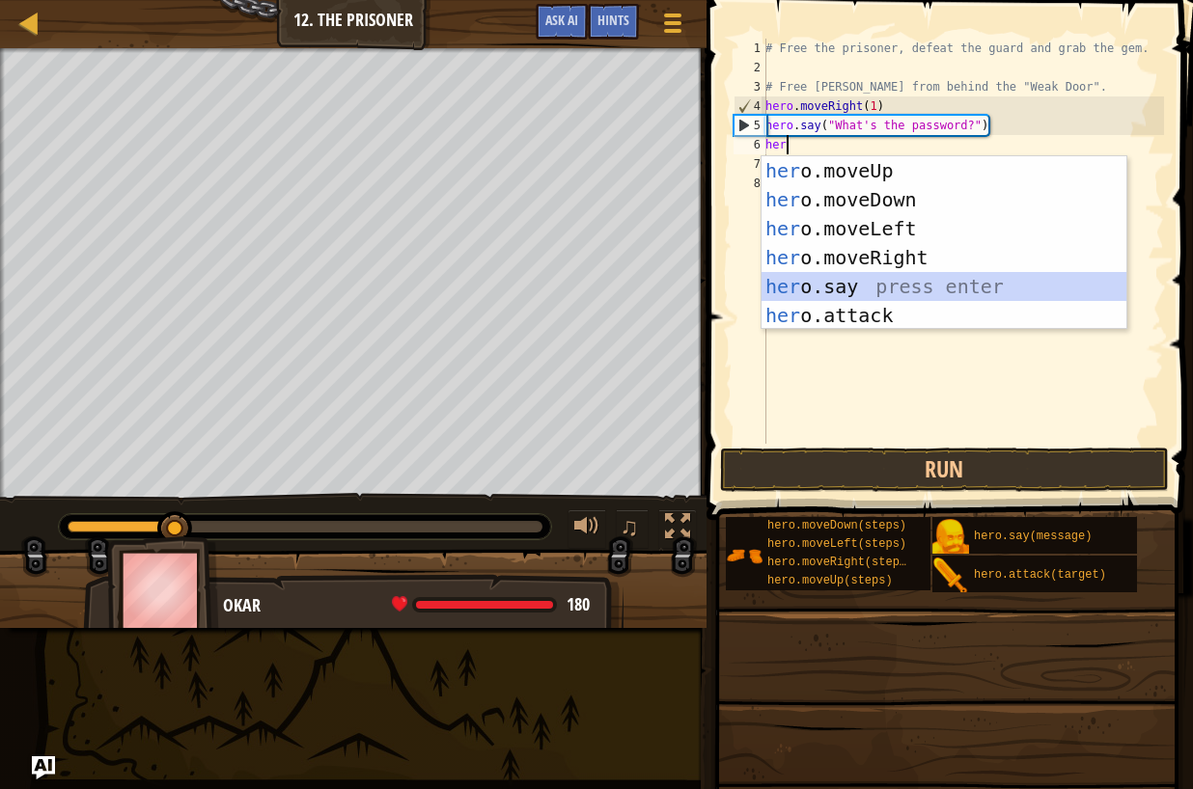
click at [884, 298] on div "her o.moveUp press enter her o.moveDown press enter her o.moveLeft press enter …" at bounding box center [943, 272] width 365 height 232
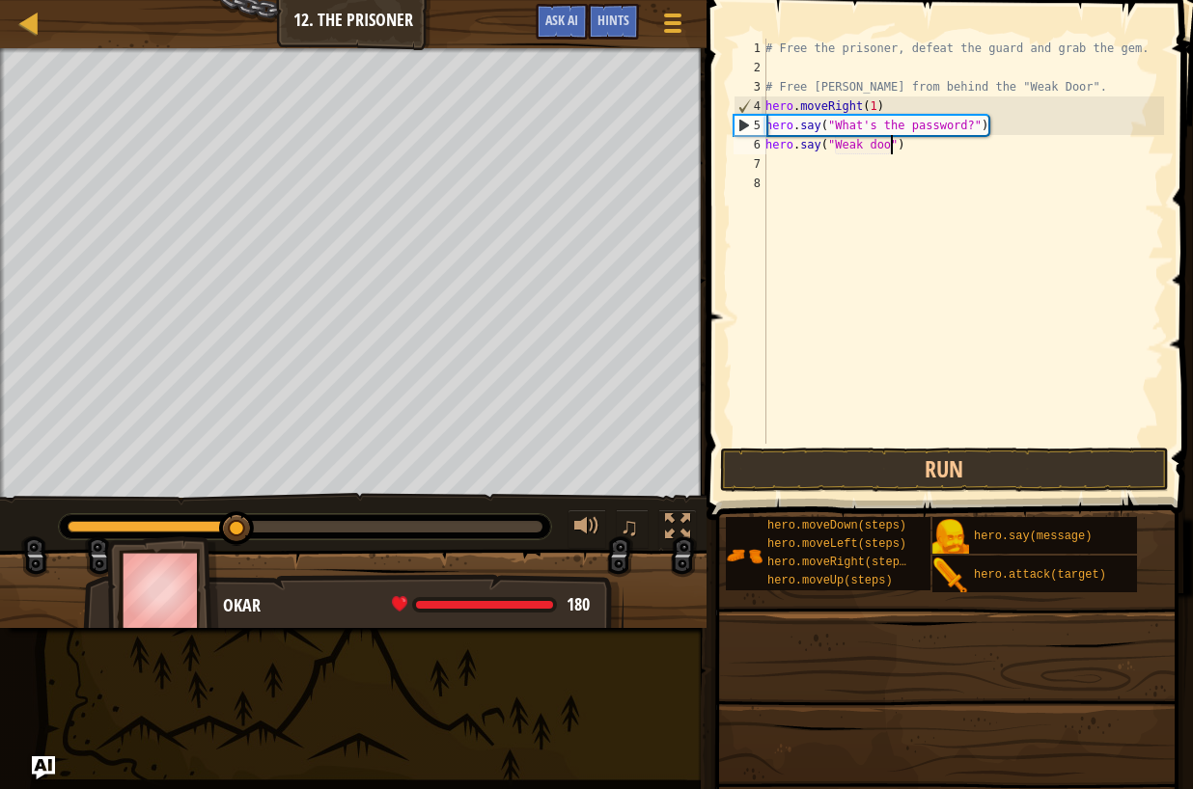
scroll to position [9, 11]
click at [921, 478] on button "Run" at bounding box center [945, 470] width 450 height 44
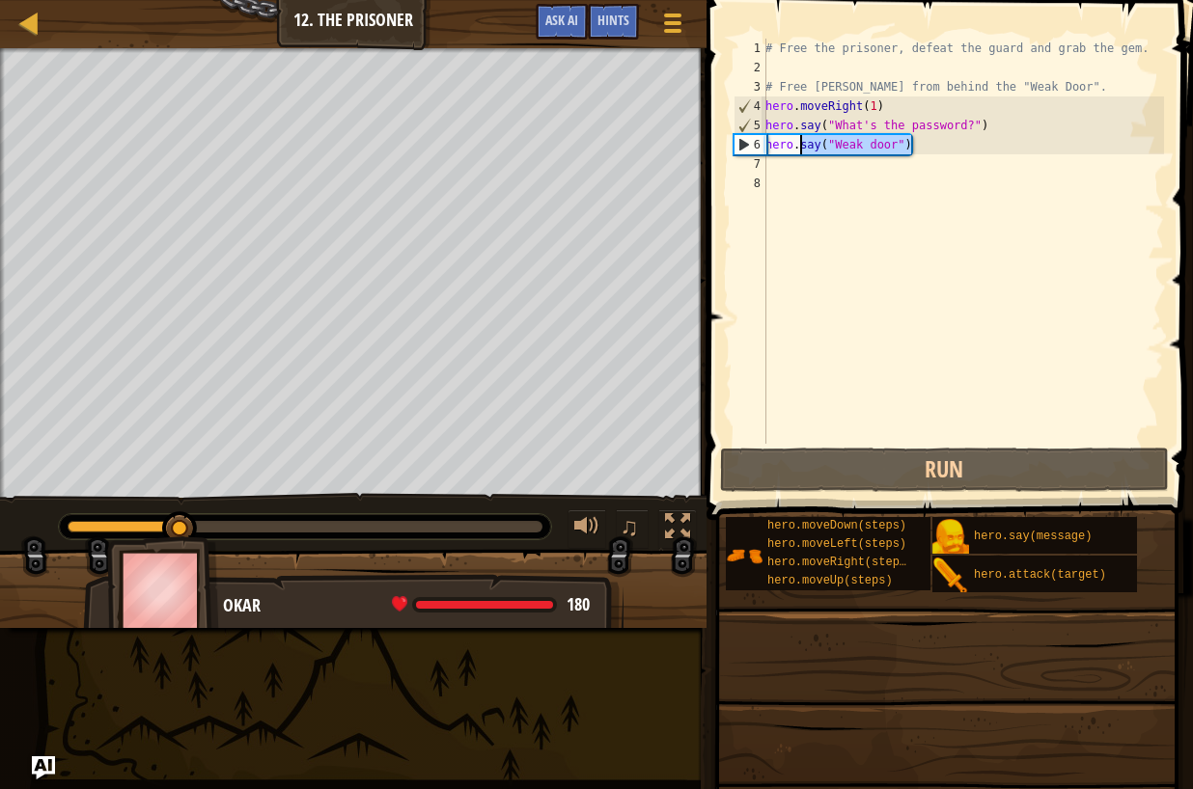
drag, startPoint x: 916, startPoint y: 144, endPoint x: 807, endPoint y: 152, distance: 109.4
click at [805, 150] on div "# Free the prisoner, defeat the guard and grab the gem. # Free [PERSON_NAME] fr…" at bounding box center [962, 261] width 402 height 444
drag, startPoint x: 766, startPoint y: 146, endPoint x: 848, endPoint y: 161, distance: 83.5
click at [848, 161] on div "# Free the prisoner, defeat the guard and grab the gem. # Free [PERSON_NAME] fr…" at bounding box center [962, 261] width 402 height 444
type textarea "hero.say("Weak door")"
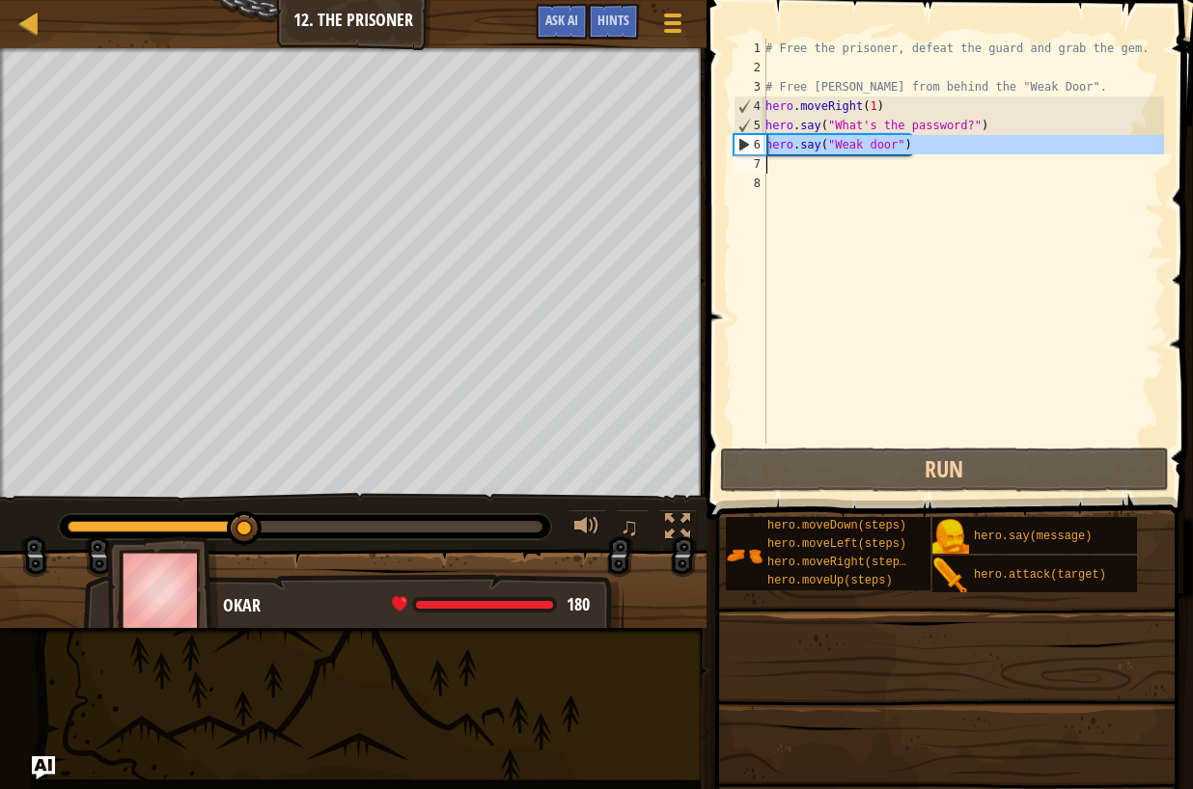
scroll to position [9, 0]
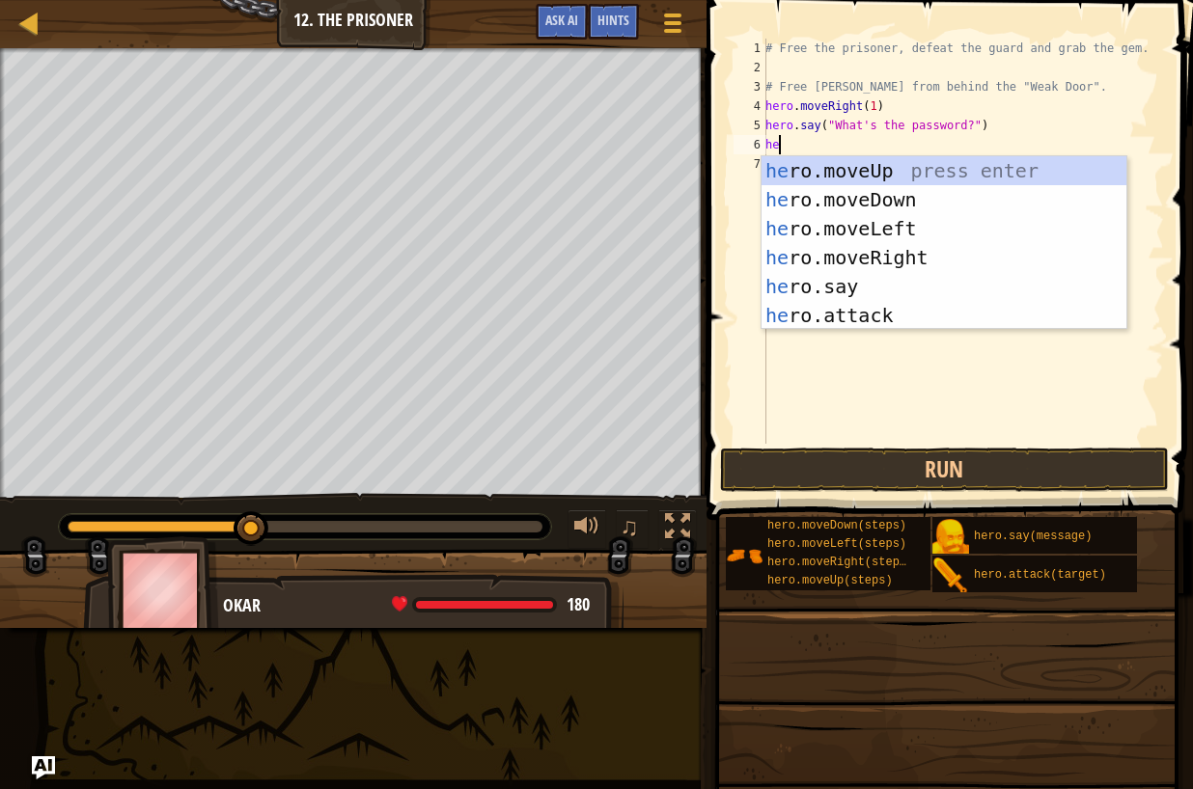
type textarea "her"
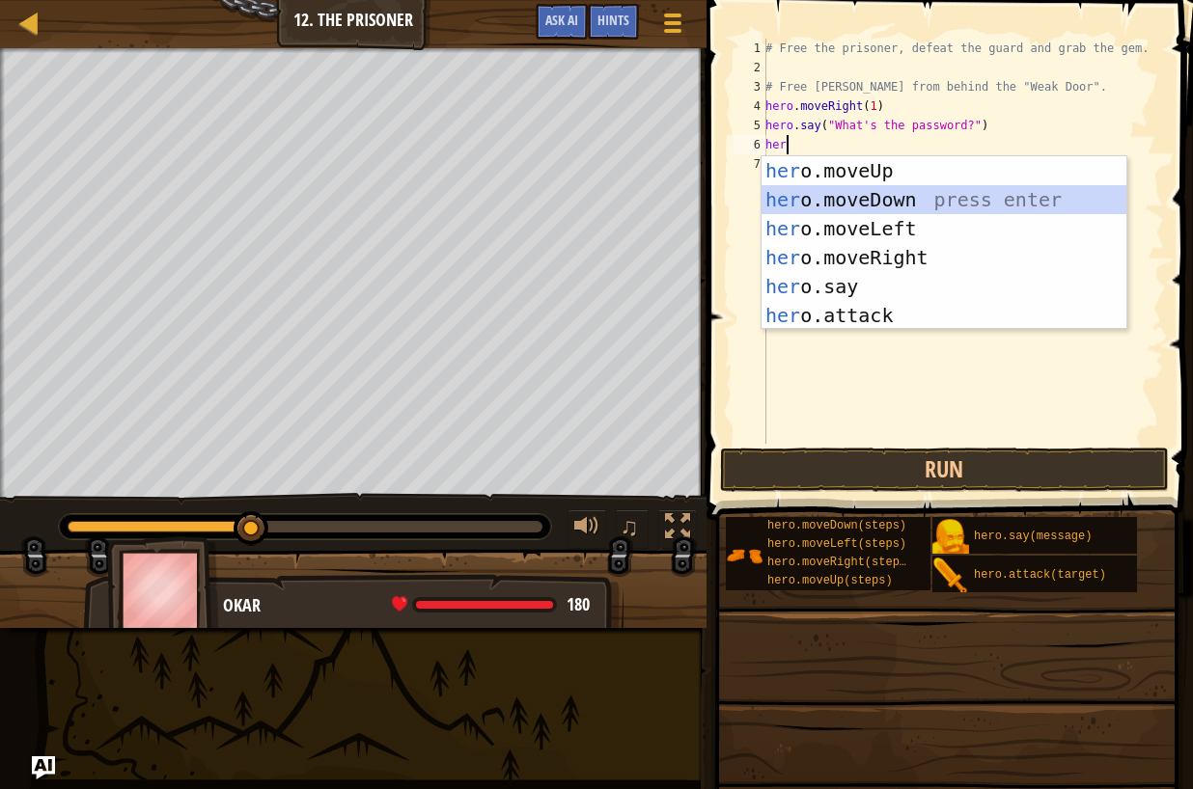
click at [868, 188] on div "her o.moveUp press enter her o.moveDown press enter her o.moveLeft press enter …" at bounding box center [943, 272] width 365 height 232
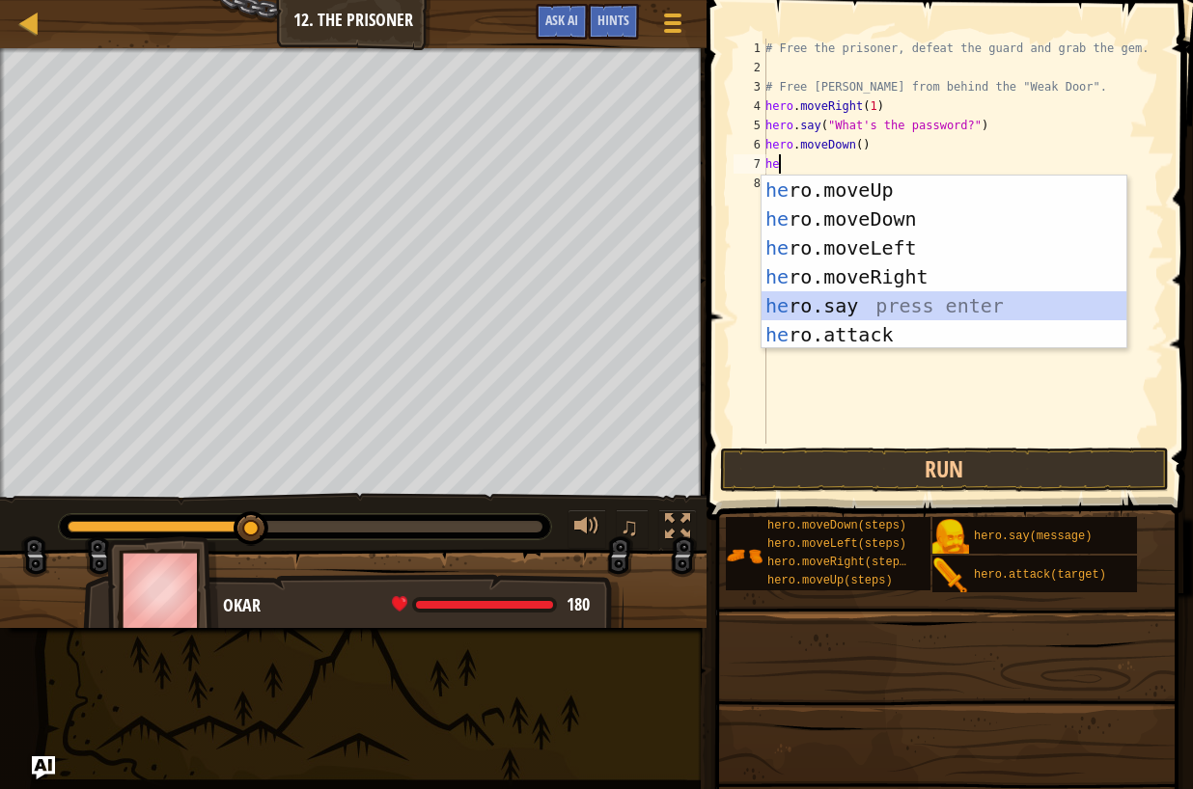
click at [833, 307] on div "he ro.moveUp press enter he ro.moveDown press enter he ro.moveLeft press enter …" at bounding box center [943, 292] width 365 height 232
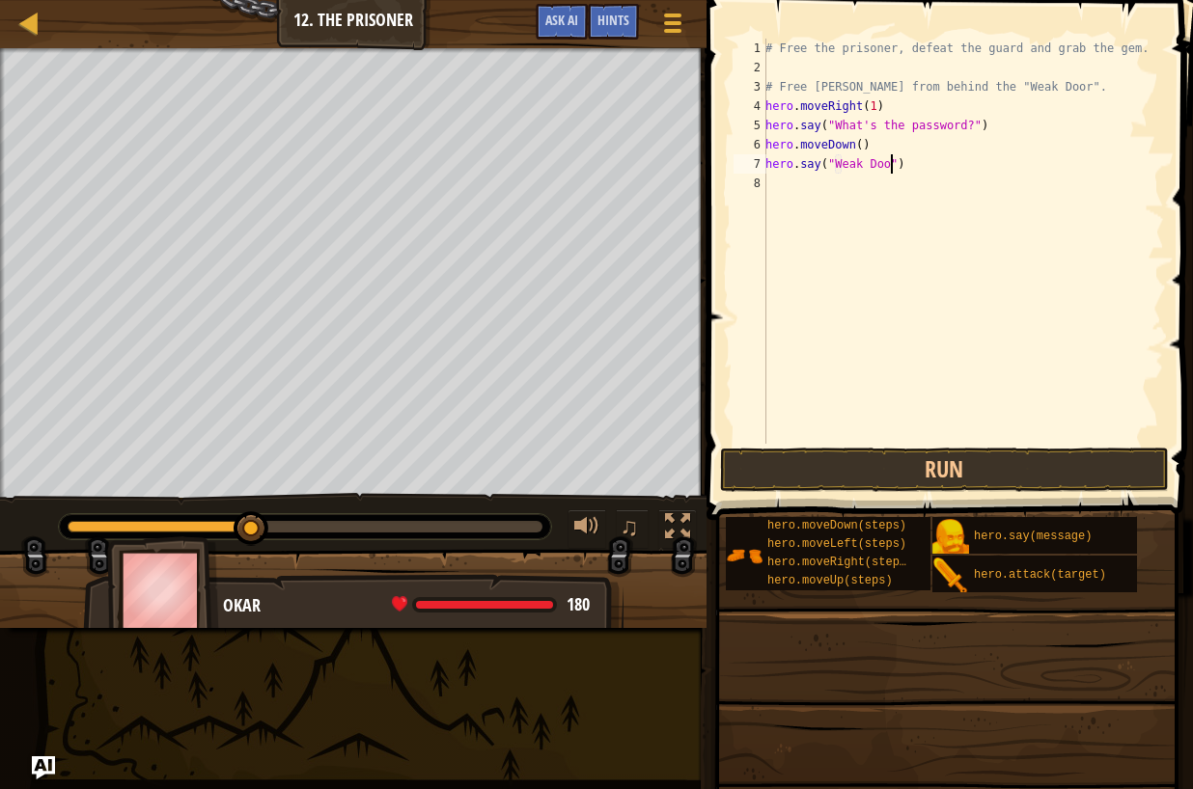
scroll to position [9, 11]
click at [864, 144] on div "# Free the prisoner, defeat the guard and grab the gem. # Free [PERSON_NAME] fr…" at bounding box center [962, 261] width 402 height 444
click at [885, 464] on button "Run" at bounding box center [945, 470] width 450 height 44
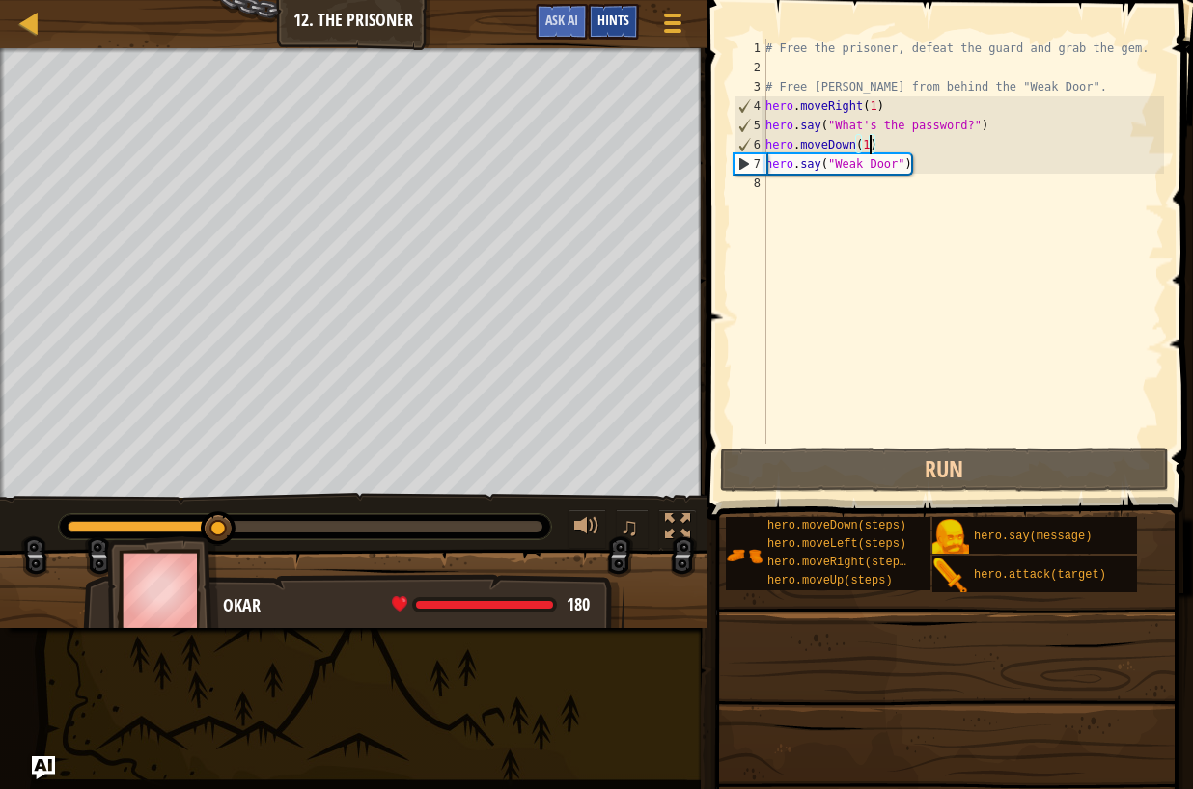
click at [594, 25] on div "Hints" at bounding box center [613, 22] width 51 height 36
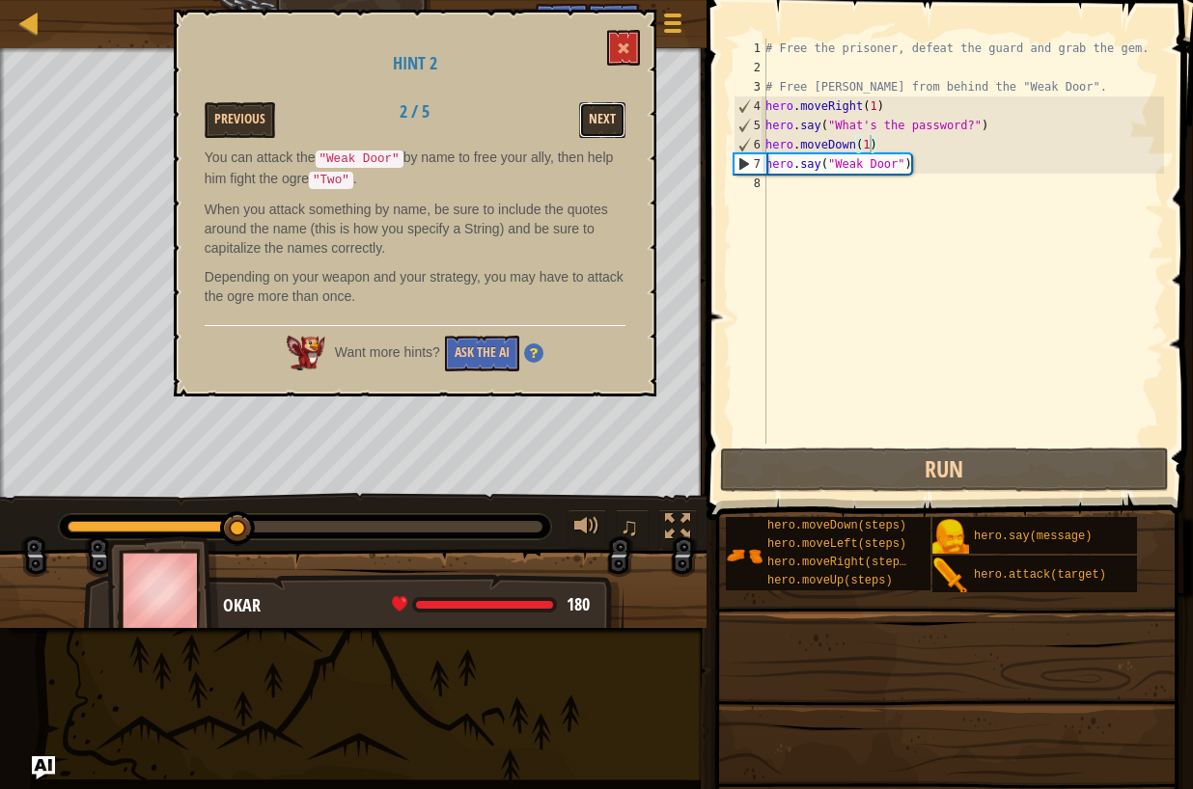
click at [609, 125] on button "Next" at bounding box center [602, 120] width 46 height 36
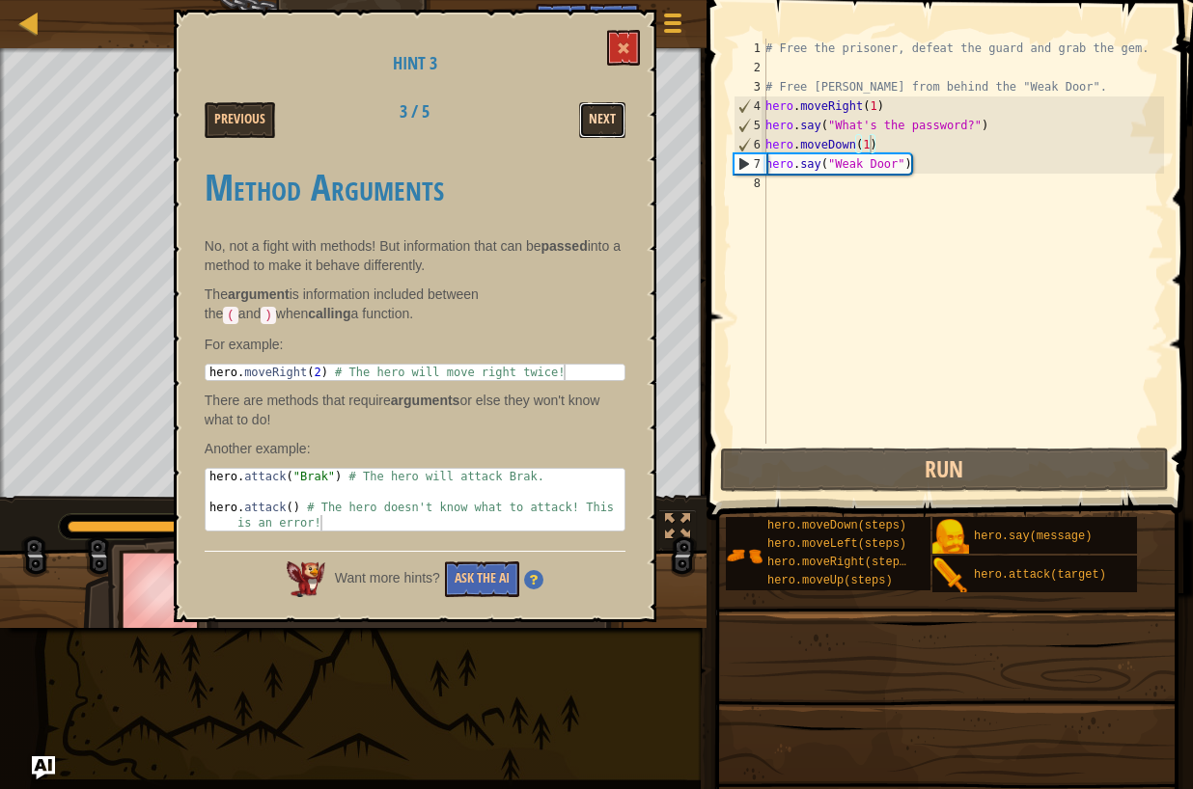
click at [581, 121] on button "Next" at bounding box center [602, 120] width 46 height 36
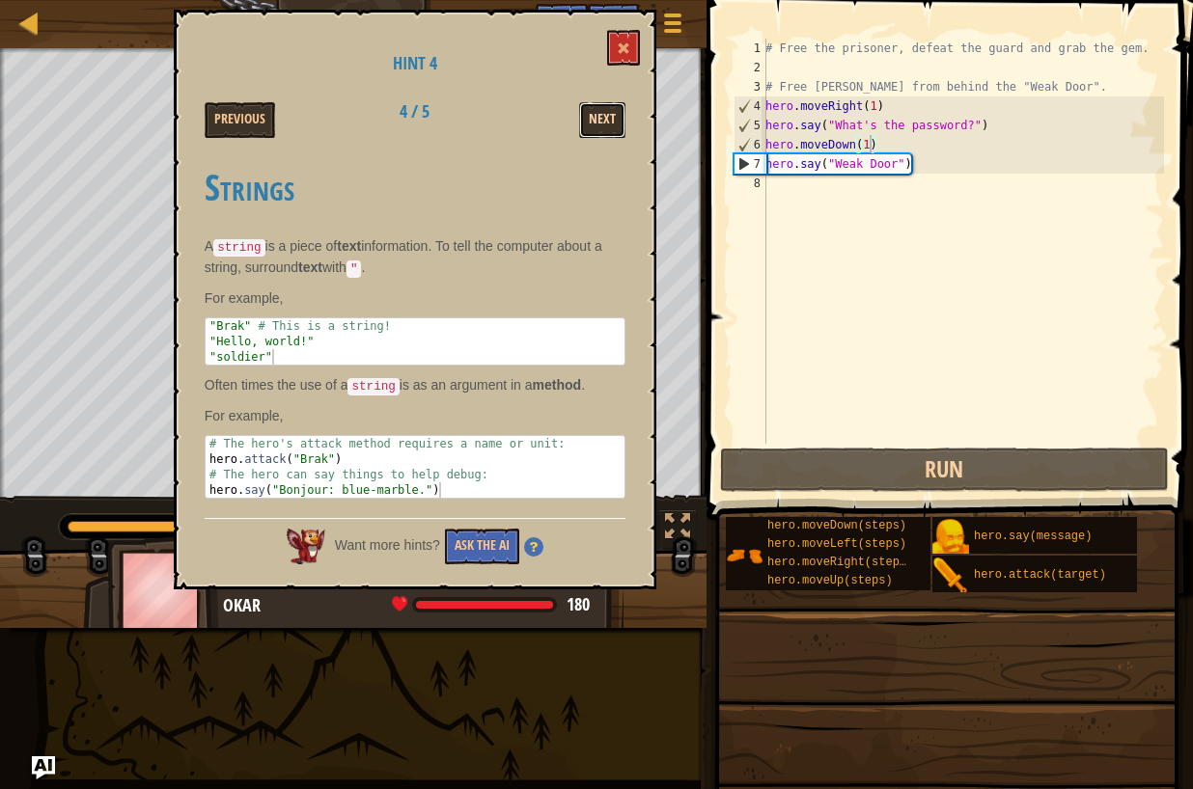
click at [588, 124] on button "Next" at bounding box center [602, 120] width 46 height 36
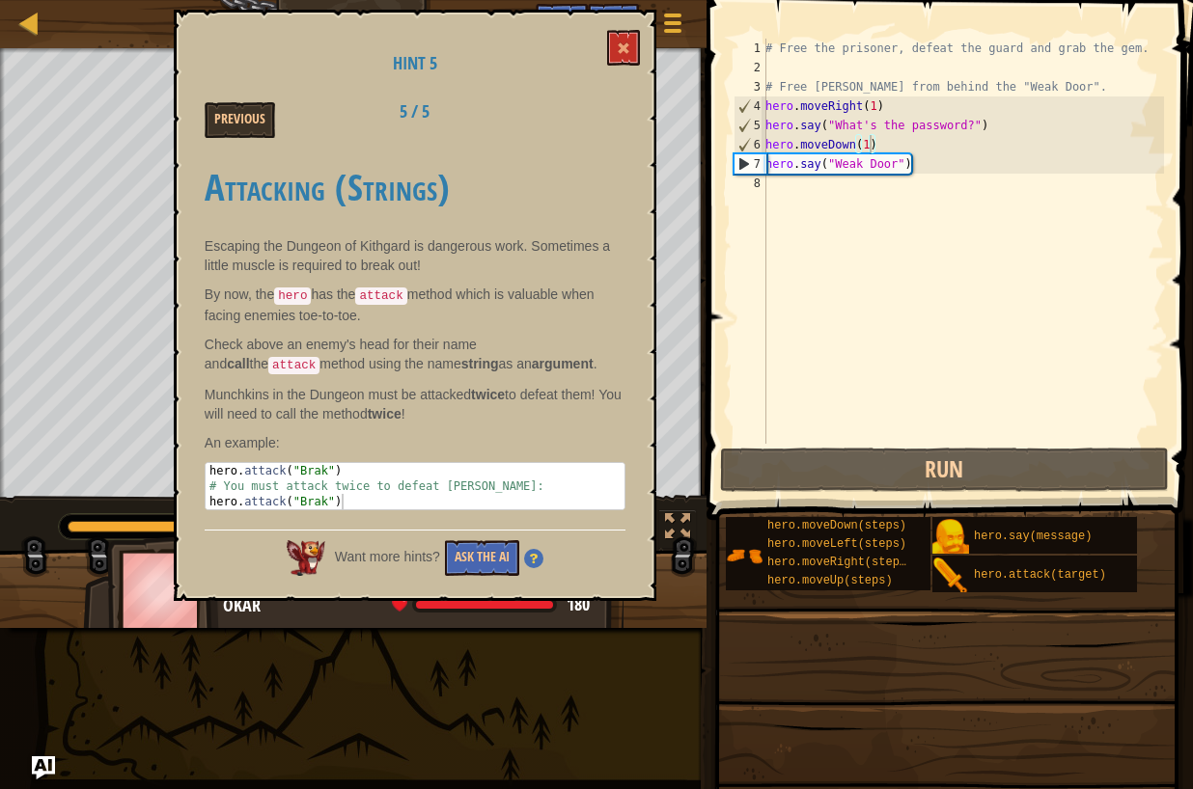
click at [604, 49] on div "Hint 5 Previous 5 / 5 Attacking (Strings) Escaping the Dungeon of Kithgard is d…" at bounding box center [415, 306] width 482 height 592
click at [618, 48] on span at bounding box center [624, 48] width 14 height 14
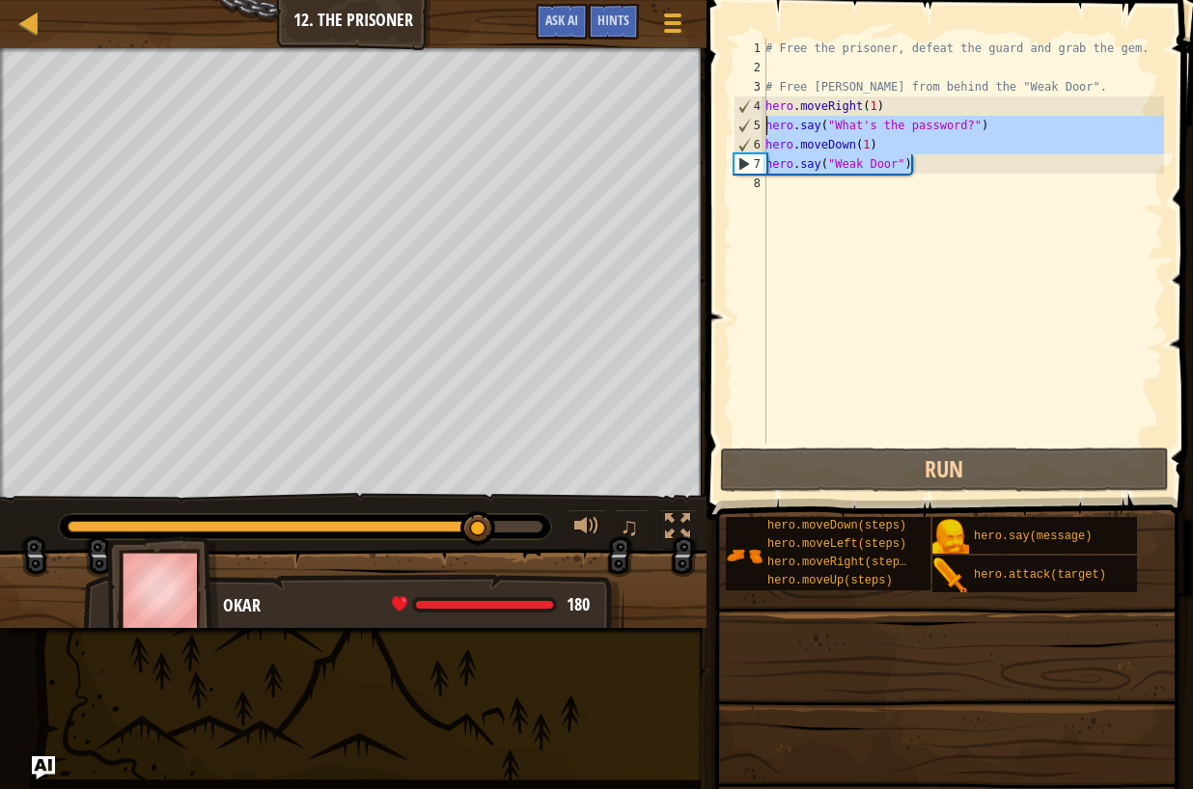
drag, startPoint x: 918, startPoint y: 164, endPoint x: 754, endPoint y: 126, distance: 168.3
click at [754, 126] on div "hero.say("Weak Door") 1 2 3 4 5 6 7 8 # Free the prisoner, defeat the guard and…" at bounding box center [947, 241] width 434 height 405
click at [549, 4] on button "Ask AI" at bounding box center [562, 22] width 52 height 36
type textarea "hero.say("What's the password?")"
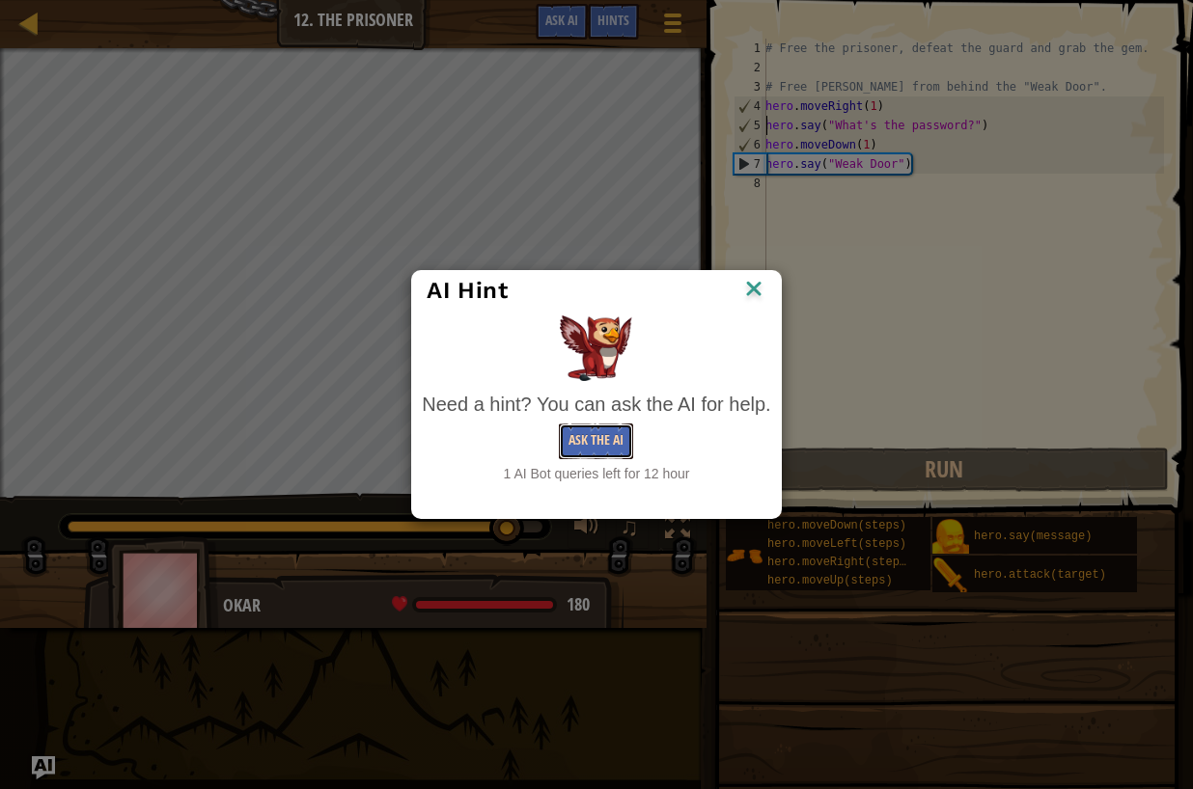
click at [605, 432] on button "Ask the AI" at bounding box center [596, 442] width 74 height 36
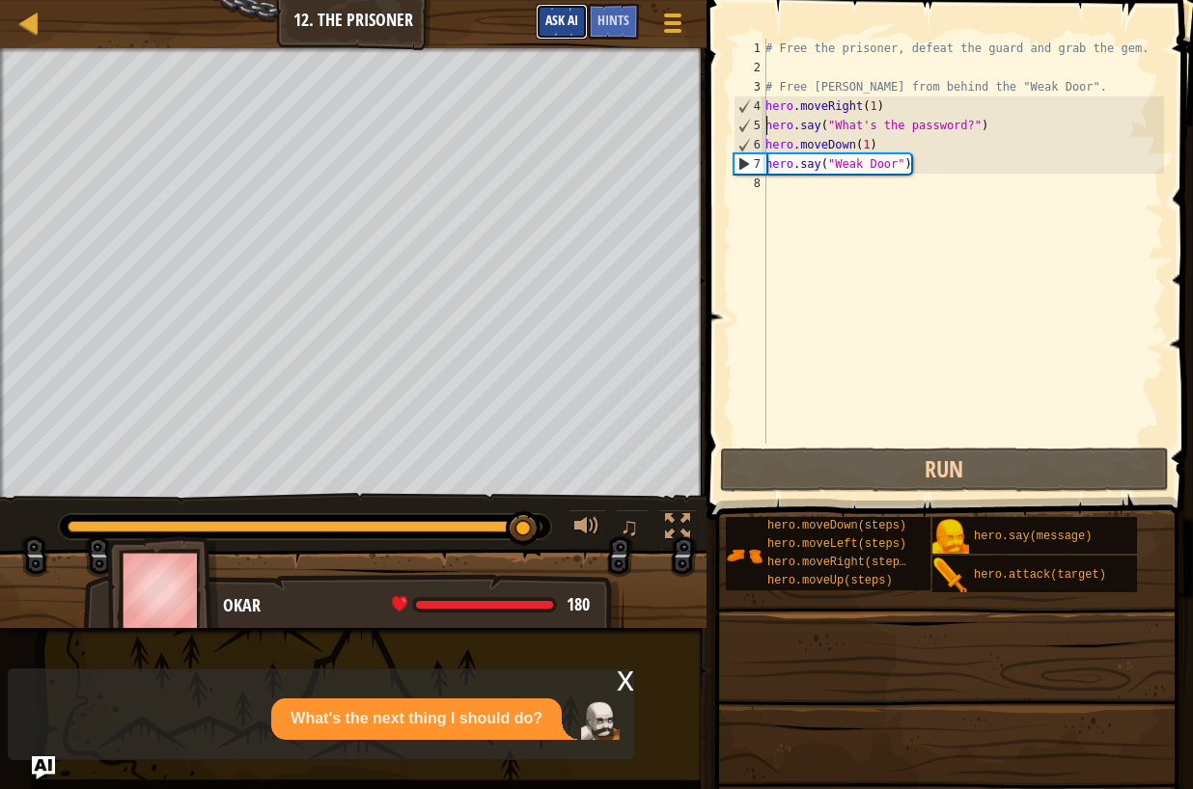
click at [556, 19] on span "Ask AI" at bounding box center [561, 20] width 33 height 18
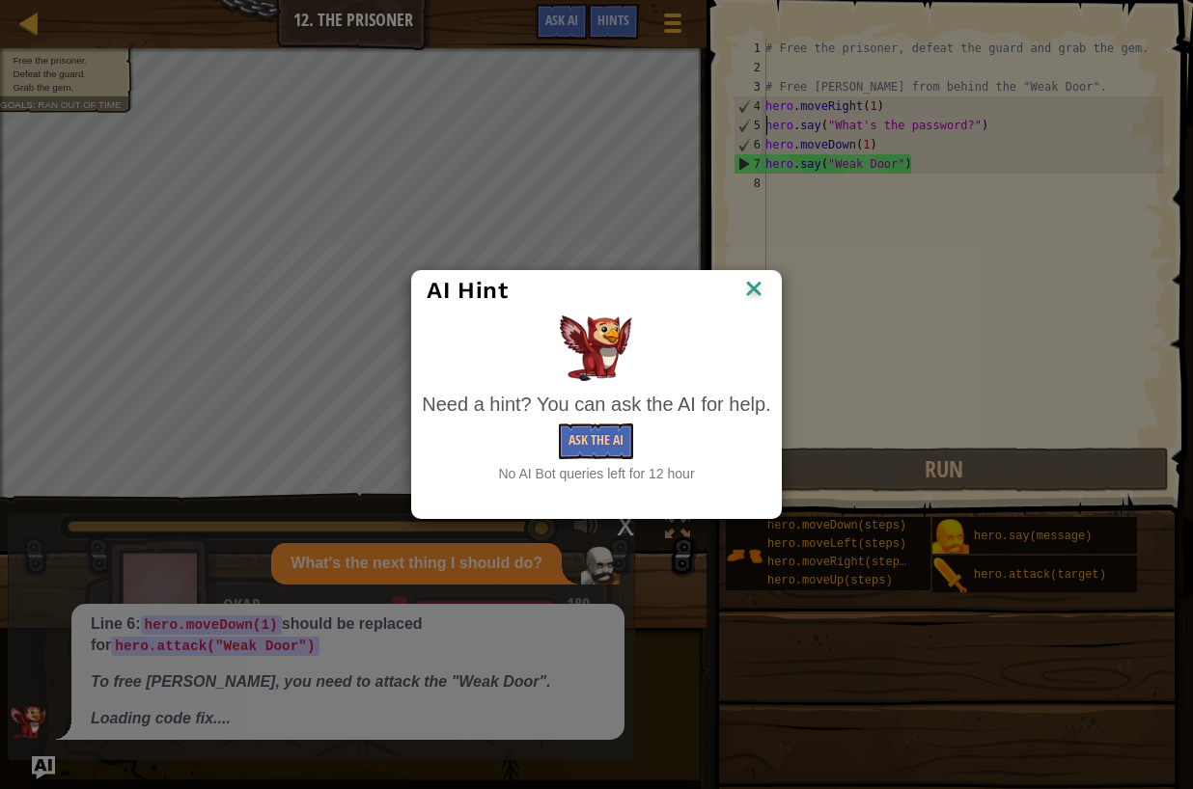
click at [765, 316] on div at bounding box center [596, 349] width 348 height 66
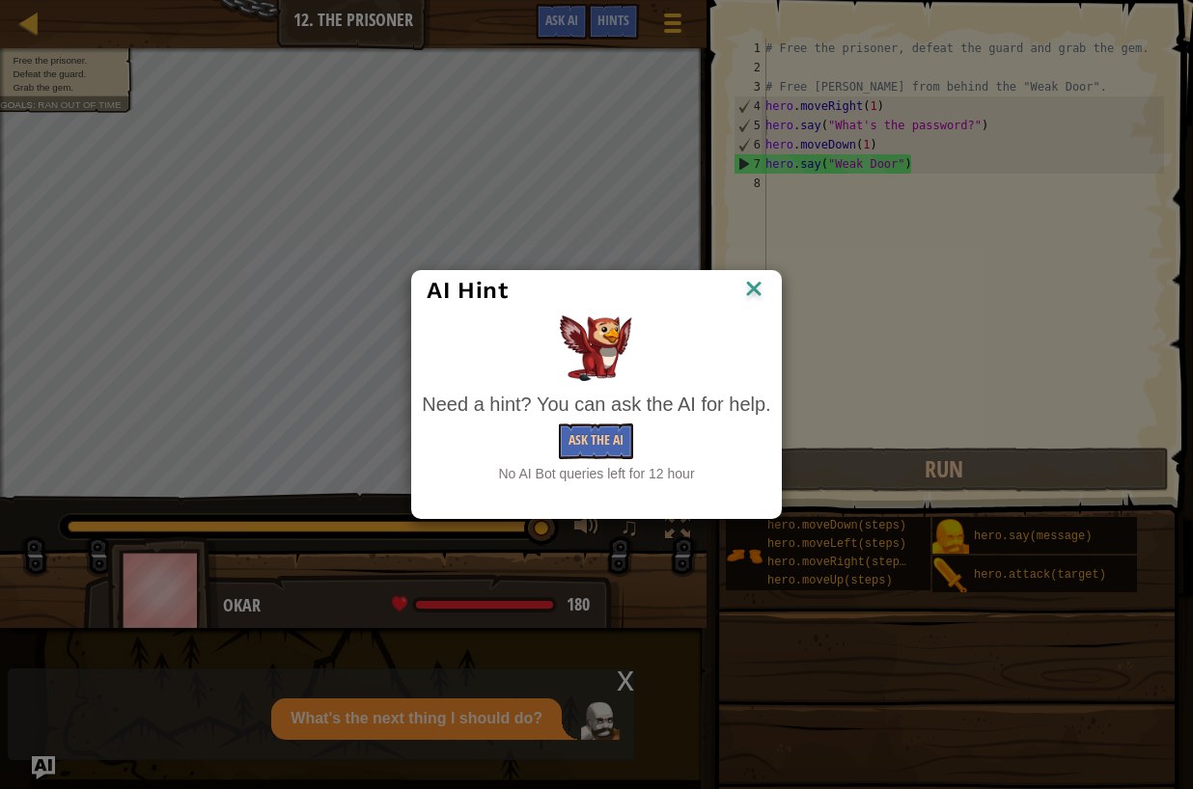
click at [758, 316] on div at bounding box center [596, 349] width 348 height 66
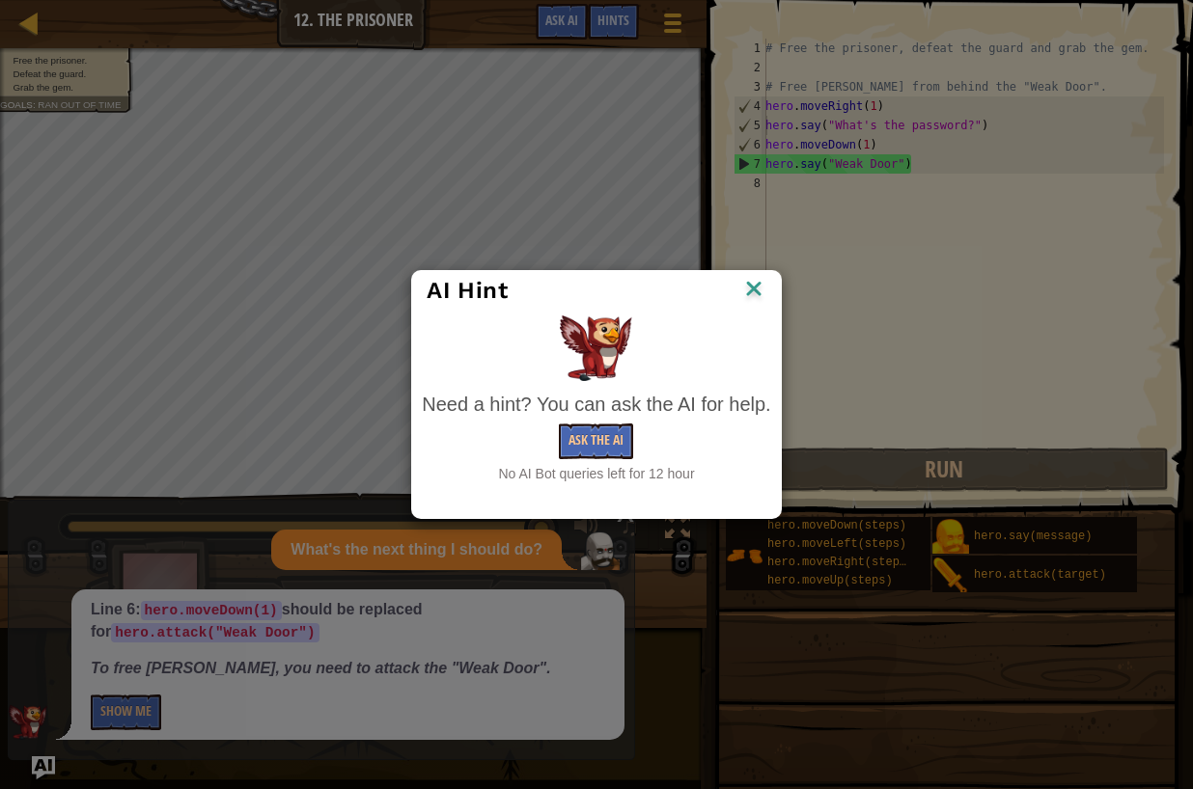
click at [758, 287] on img at bounding box center [753, 290] width 25 height 29
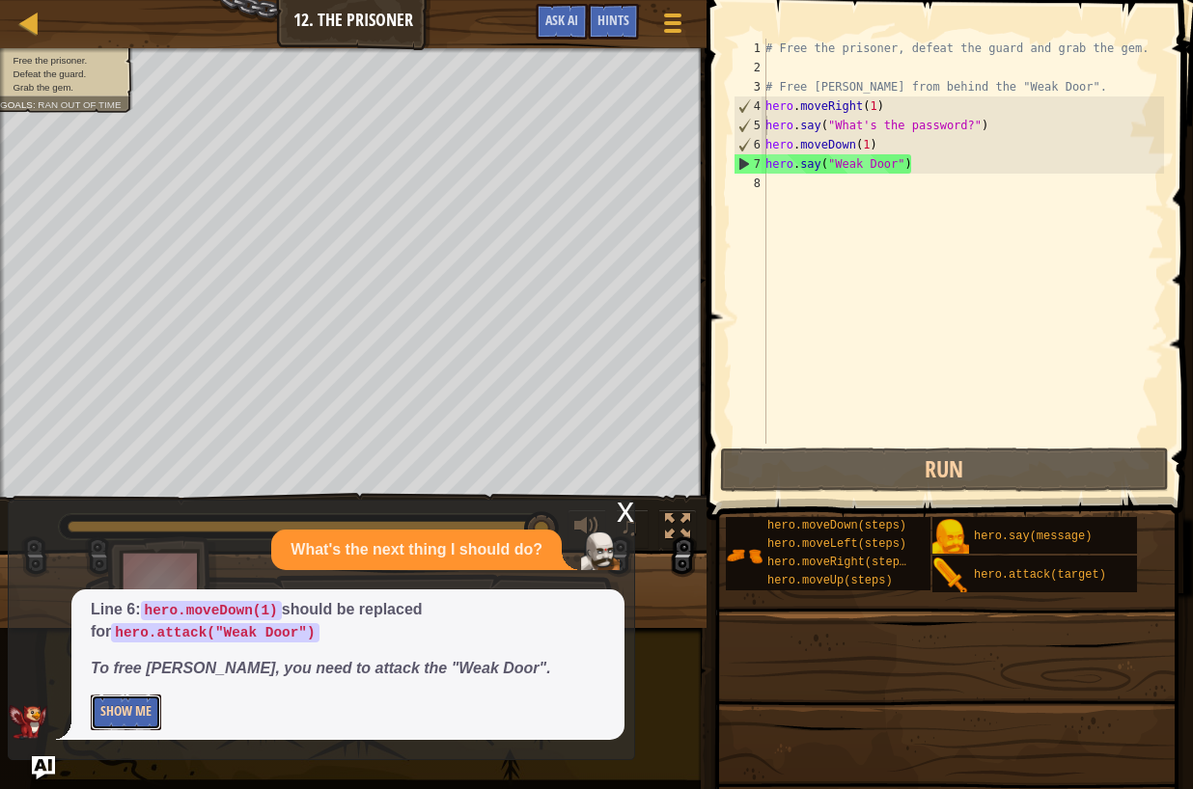
click at [140, 713] on button "Show Me" at bounding box center [126, 713] width 70 height 36
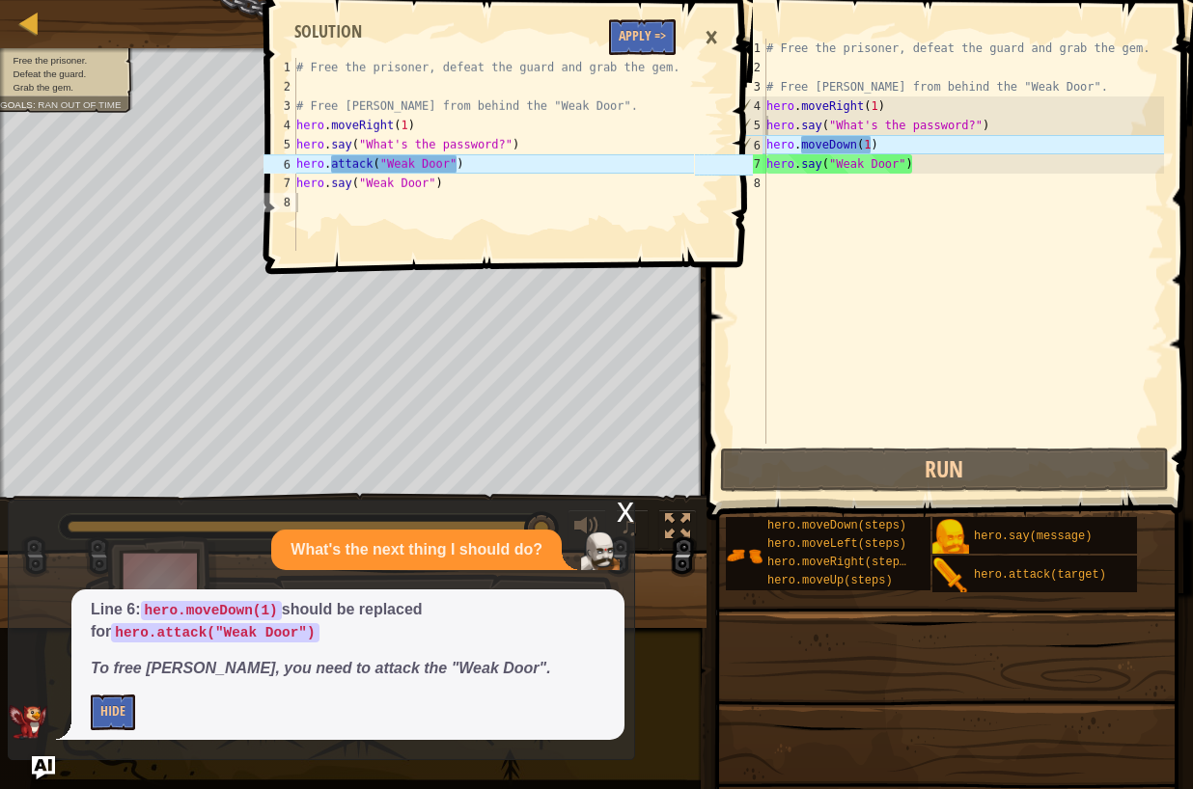
scroll to position [9, 0]
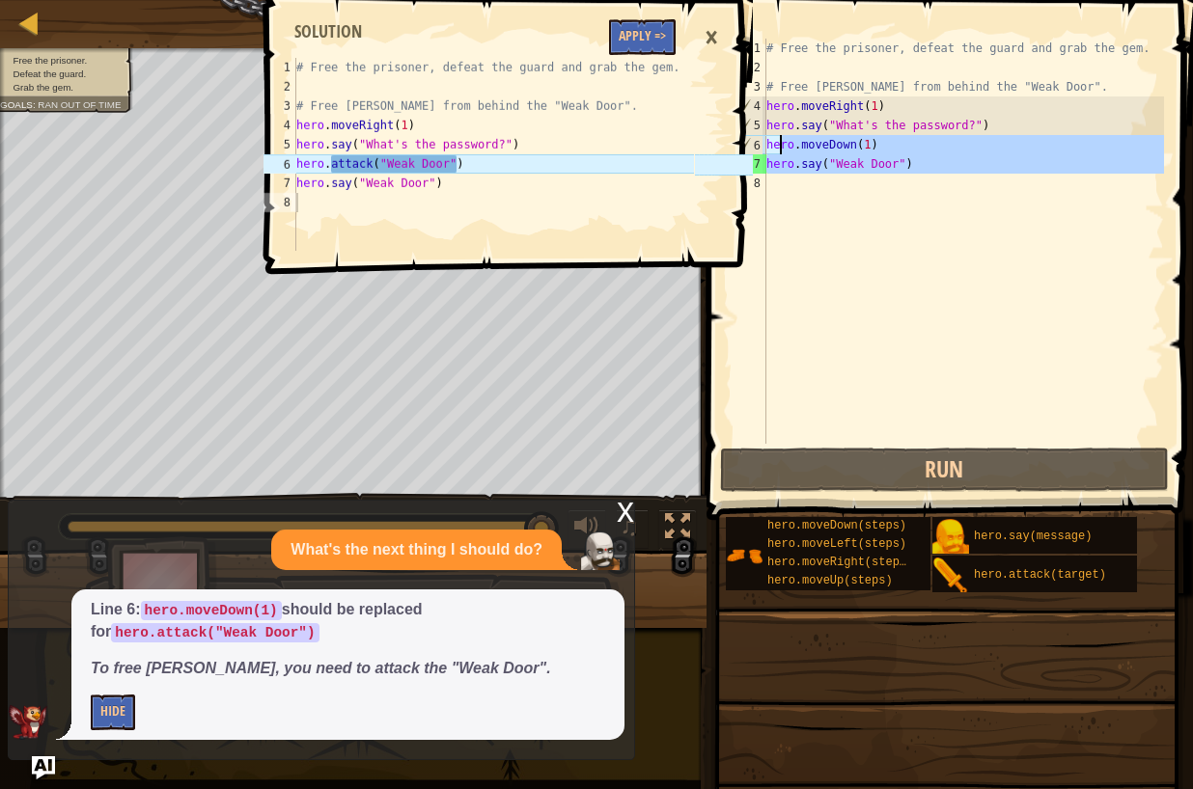
drag, startPoint x: 959, startPoint y: 176, endPoint x: 774, endPoint y: 134, distance: 189.9
click at [778, 139] on div "# Free the prisoner, defeat the guard and grab the gem. # Free [PERSON_NAME] fr…" at bounding box center [962, 261] width 401 height 444
type textarea "hero.moveDown(1) hero.say("Weak Door")"
click at [641, 35] on button "Apply =>" at bounding box center [642, 37] width 67 height 36
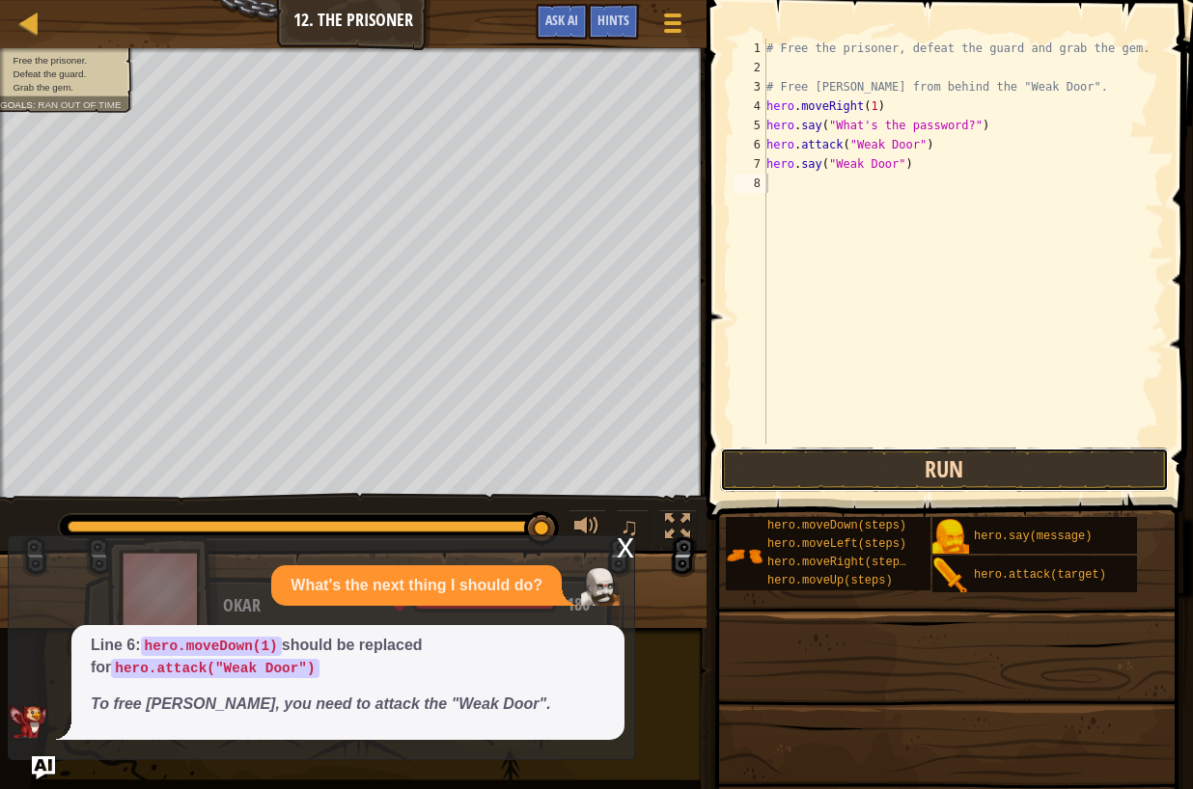
click at [985, 468] on button "Run" at bounding box center [945, 470] width 450 height 44
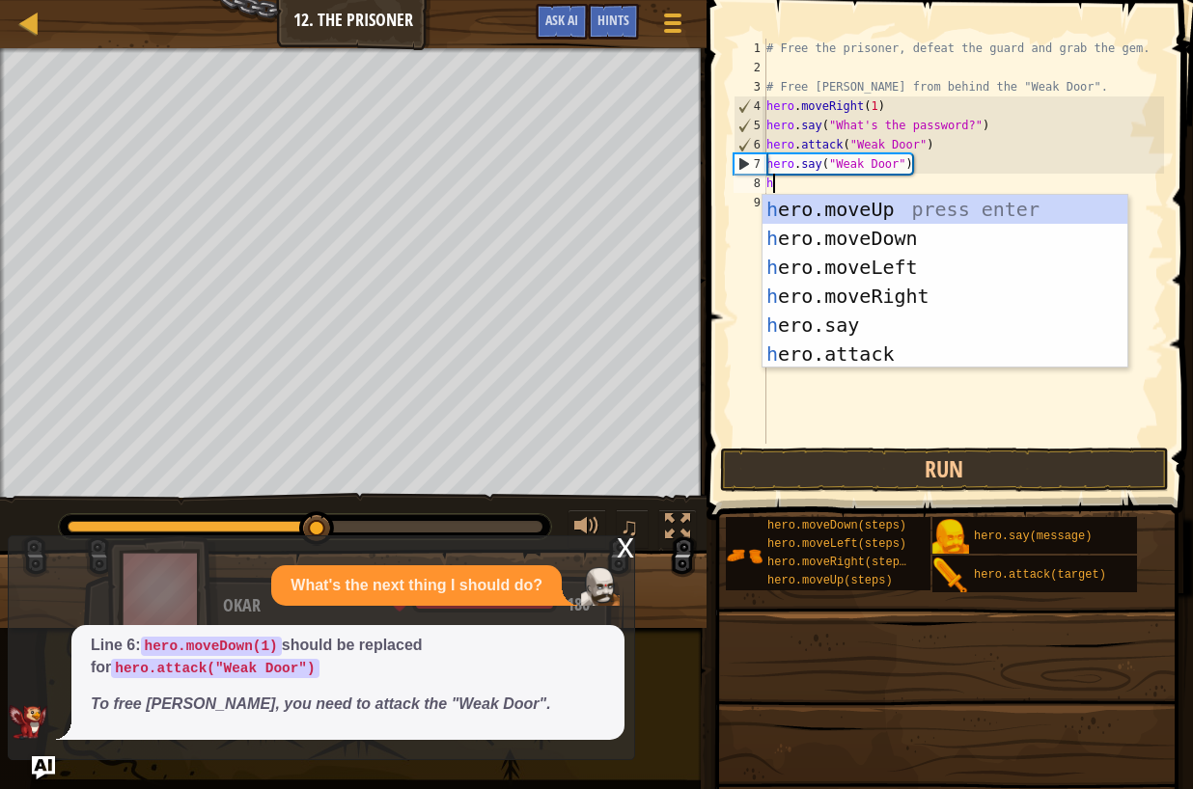
type textarea "he"
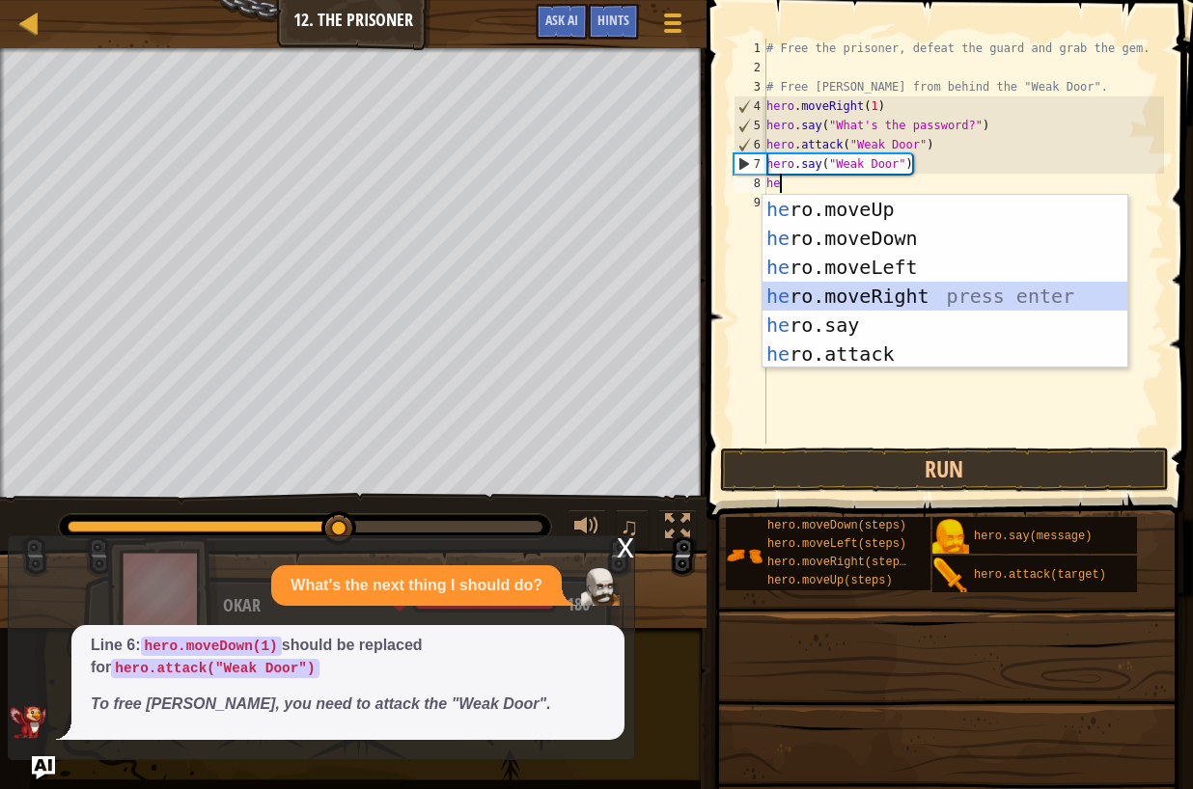
click at [884, 284] on div "he ro.moveUp press enter he ro.moveDown press enter he ro.moveLeft press enter …" at bounding box center [944, 311] width 365 height 232
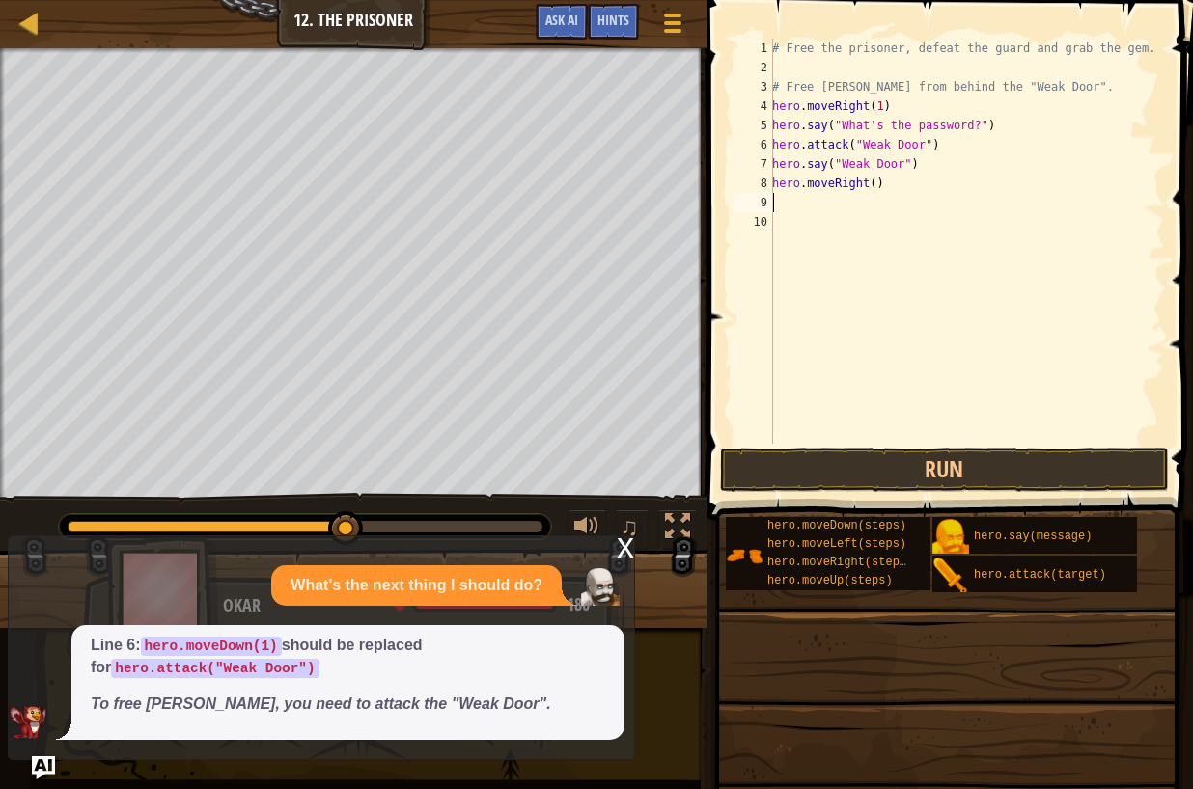
click at [877, 185] on div "# Free the prisoner, defeat the guard and grab the gem. # Free [PERSON_NAME] fr…" at bounding box center [966, 261] width 396 height 444
type textarea "hero.moveRight(3)"
click at [779, 201] on div "# Free the prisoner, defeat the guard and grab the gem. # Free [PERSON_NAME] fr…" at bounding box center [966, 261] width 396 height 444
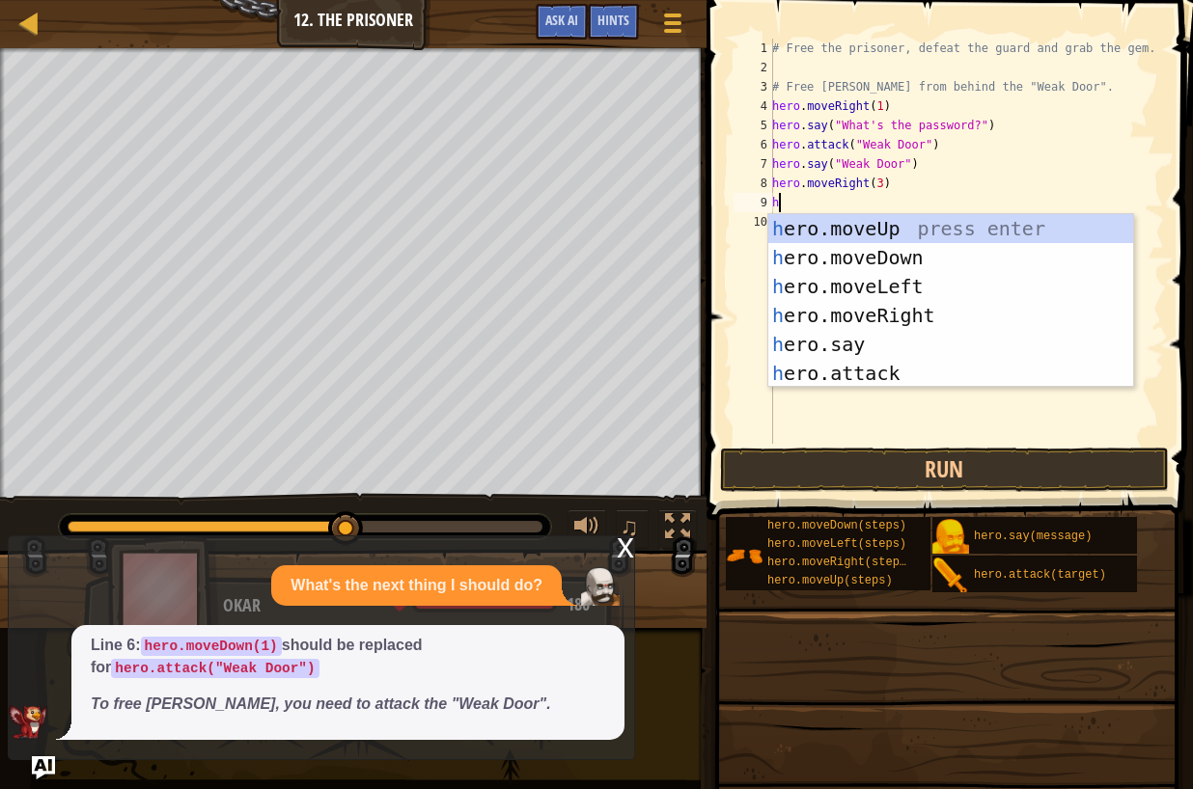
type textarea "he"
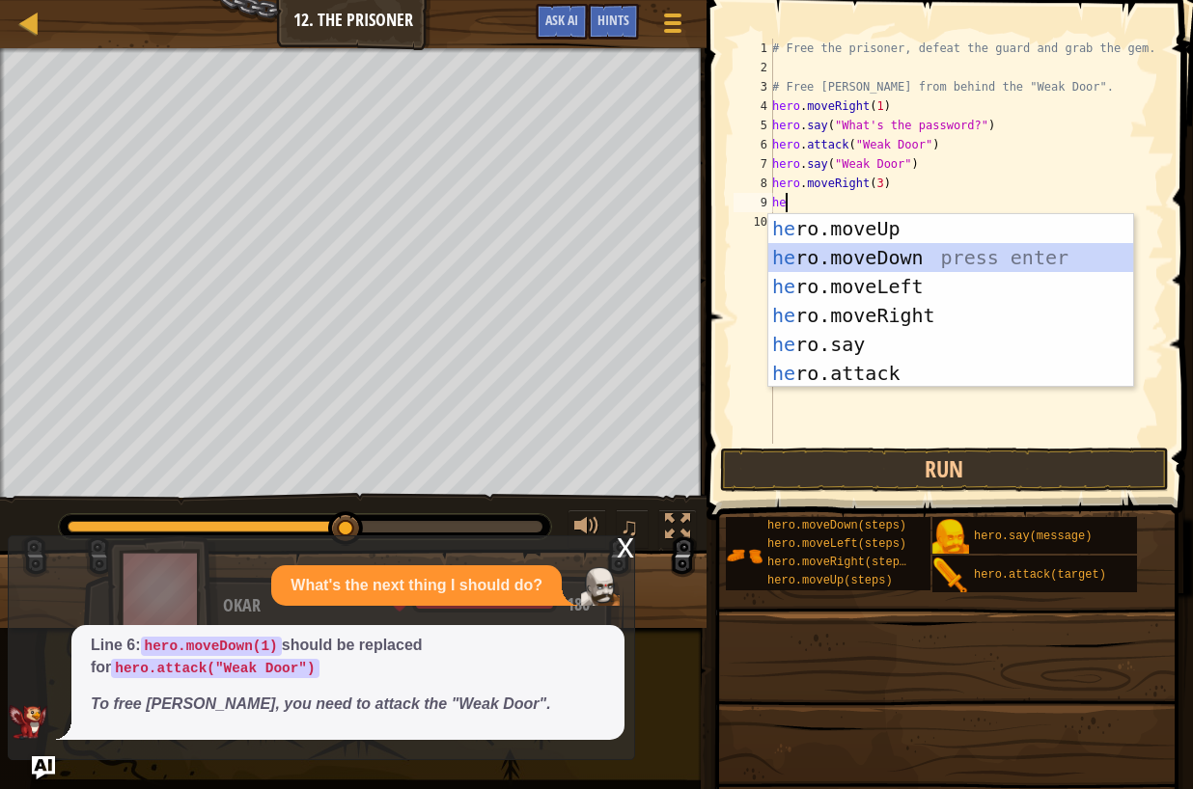
click at [837, 260] on div "he ro.moveUp press enter he ro.moveDown press enter he ro.moveLeft press enter …" at bounding box center [950, 330] width 365 height 232
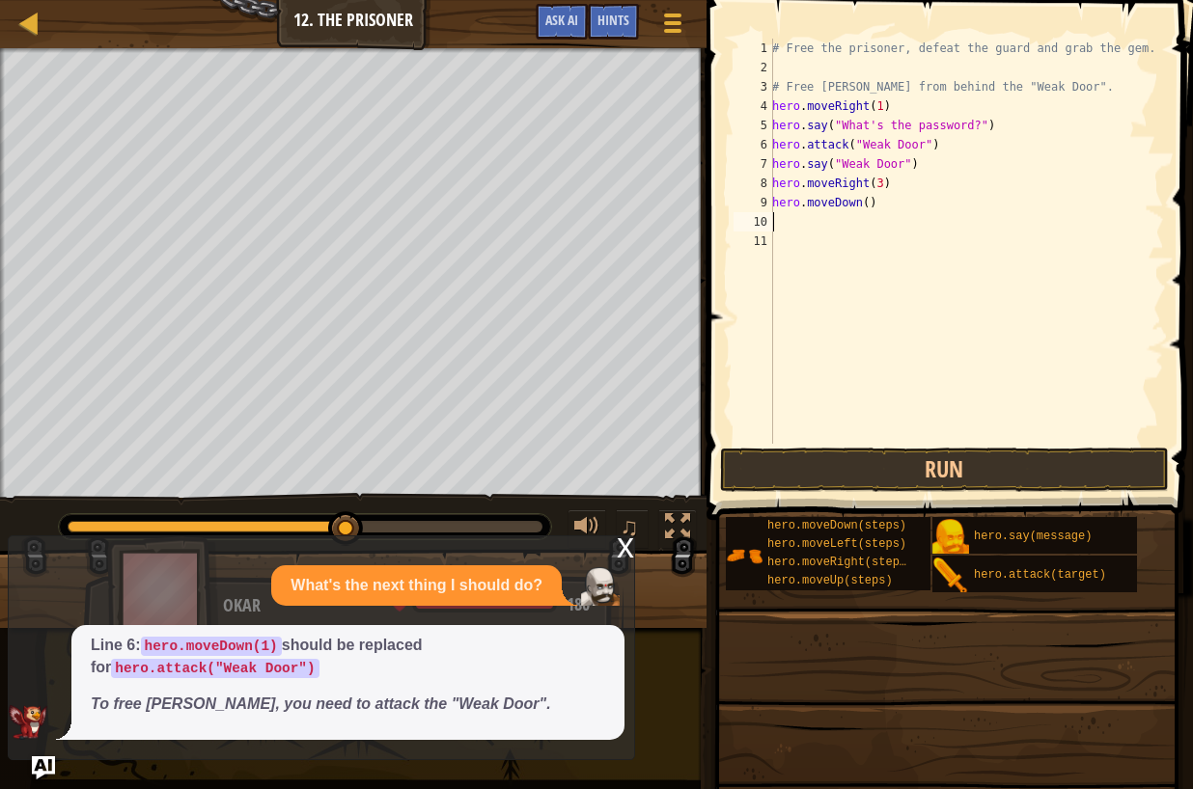
click at [868, 202] on div "# Free the prisoner, defeat the guard and grab the gem. # Free [PERSON_NAME] fr…" at bounding box center [966, 261] width 396 height 444
type textarea "hero.moveDown(4)"
click at [779, 216] on div "# Free the prisoner, defeat the guard and grab the gem. # Free [PERSON_NAME] fr…" at bounding box center [966, 261] width 396 height 444
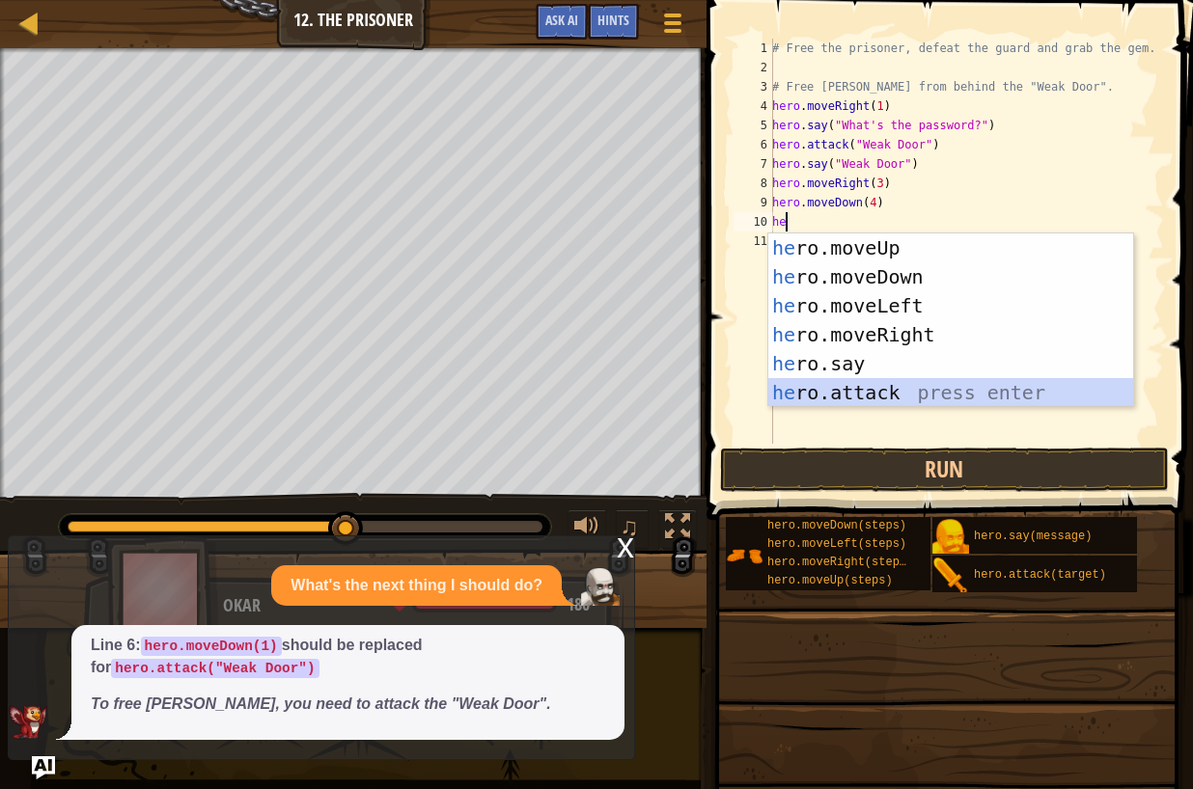
click at [881, 381] on div "he ro.moveUp press enter he ro.moveDown press enter he ro.moveLeft press enter …" at bounding box center [950, 350] width 365 height 232
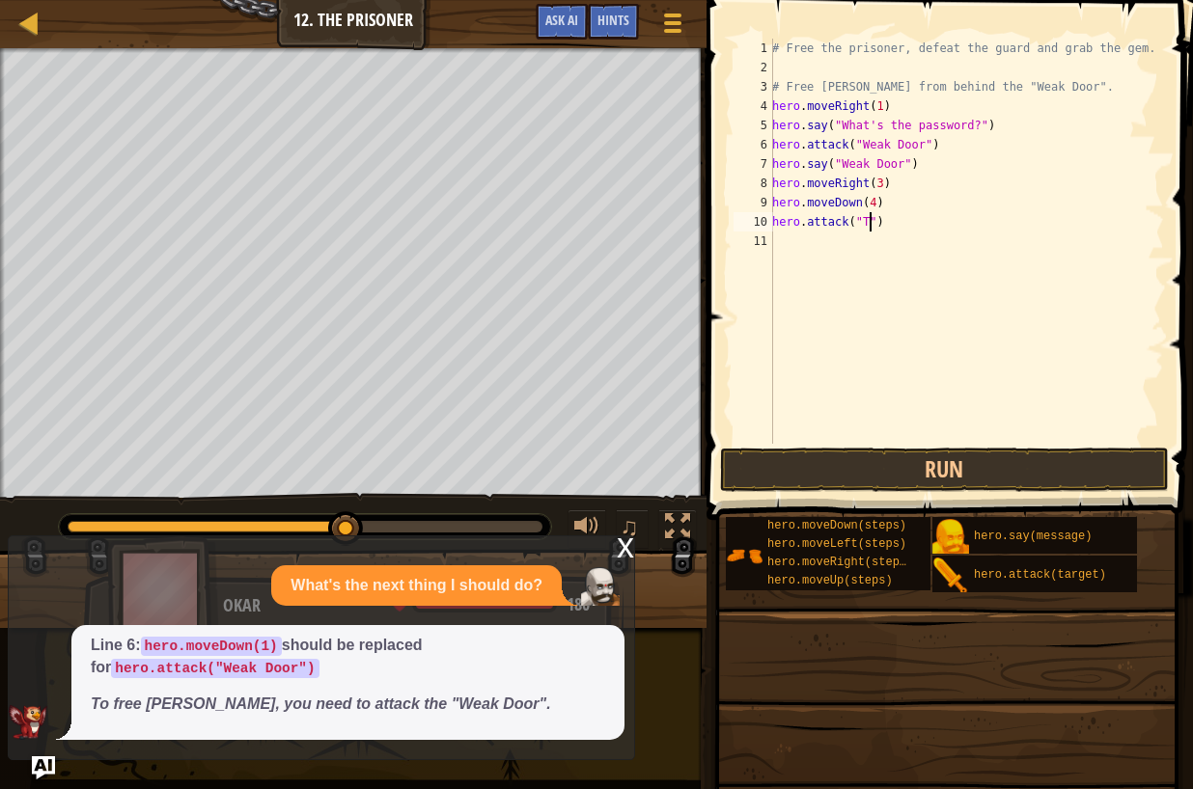
scroll to position [9, 9]
type textarea "hero.attack("Two")"
click at [781, 234] on div "# Free the prisoner, defeat the guard and grab the gem. # Free [PERSON_NAME] fr…" at bounding box center [966, 261] width 396 height 444
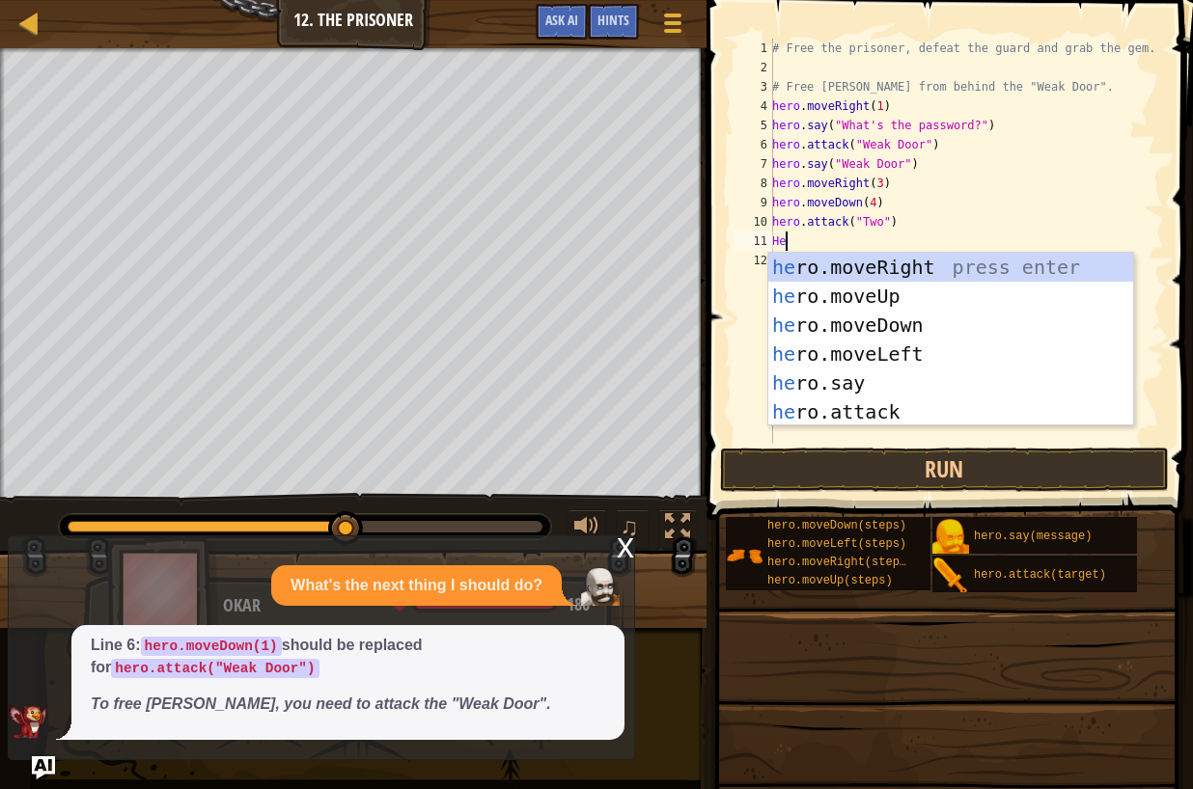
scroll to position [9, 0]
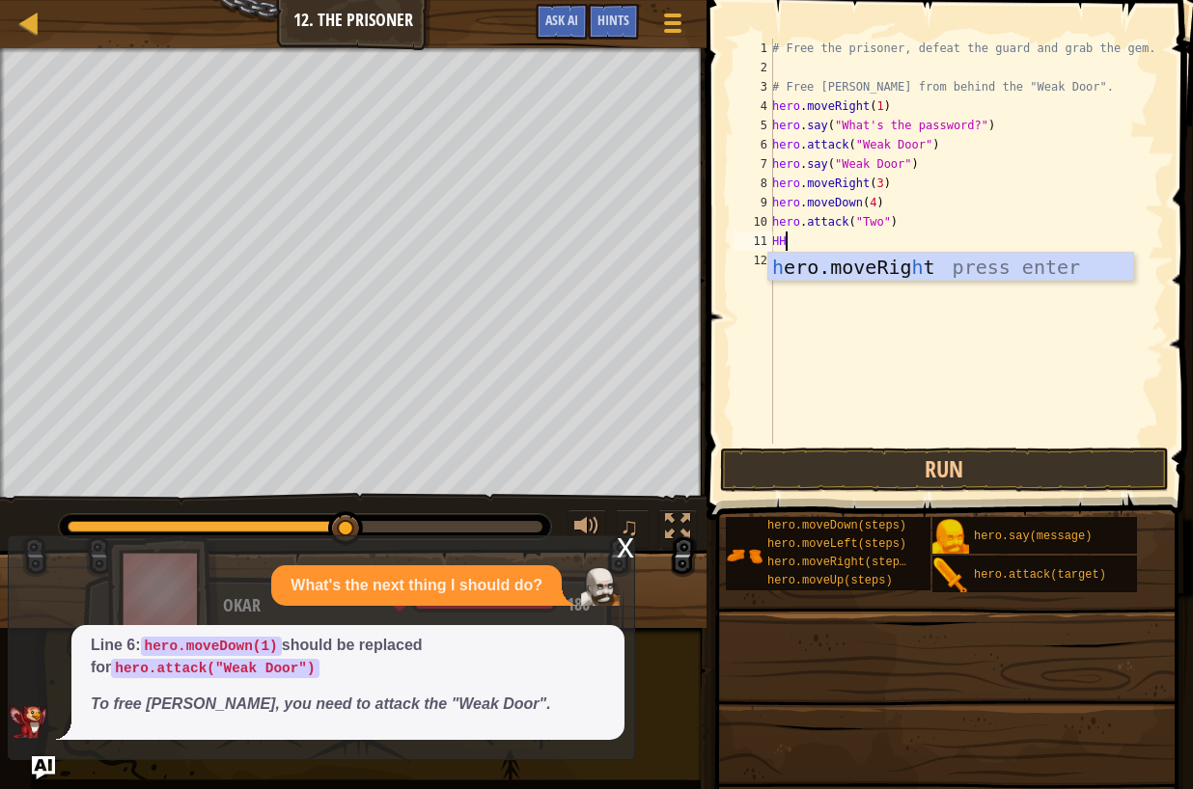
type textarea "H"
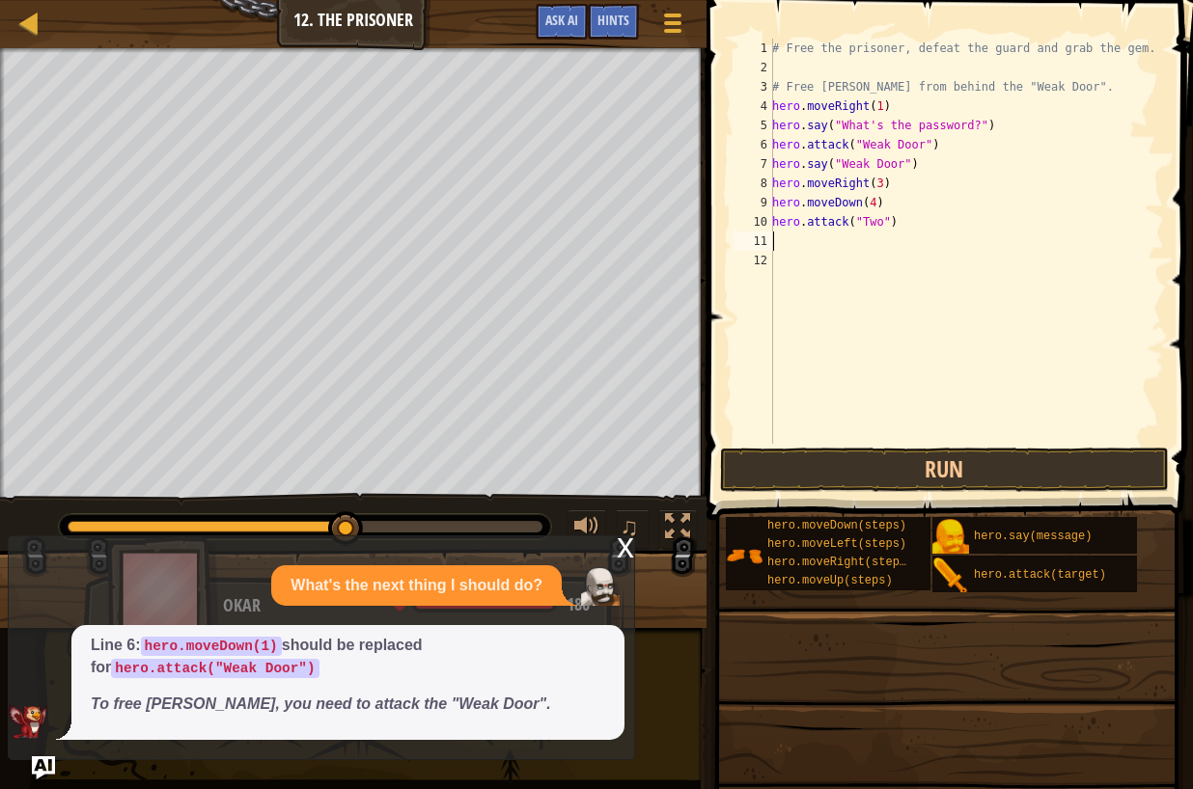
type textarea "g"
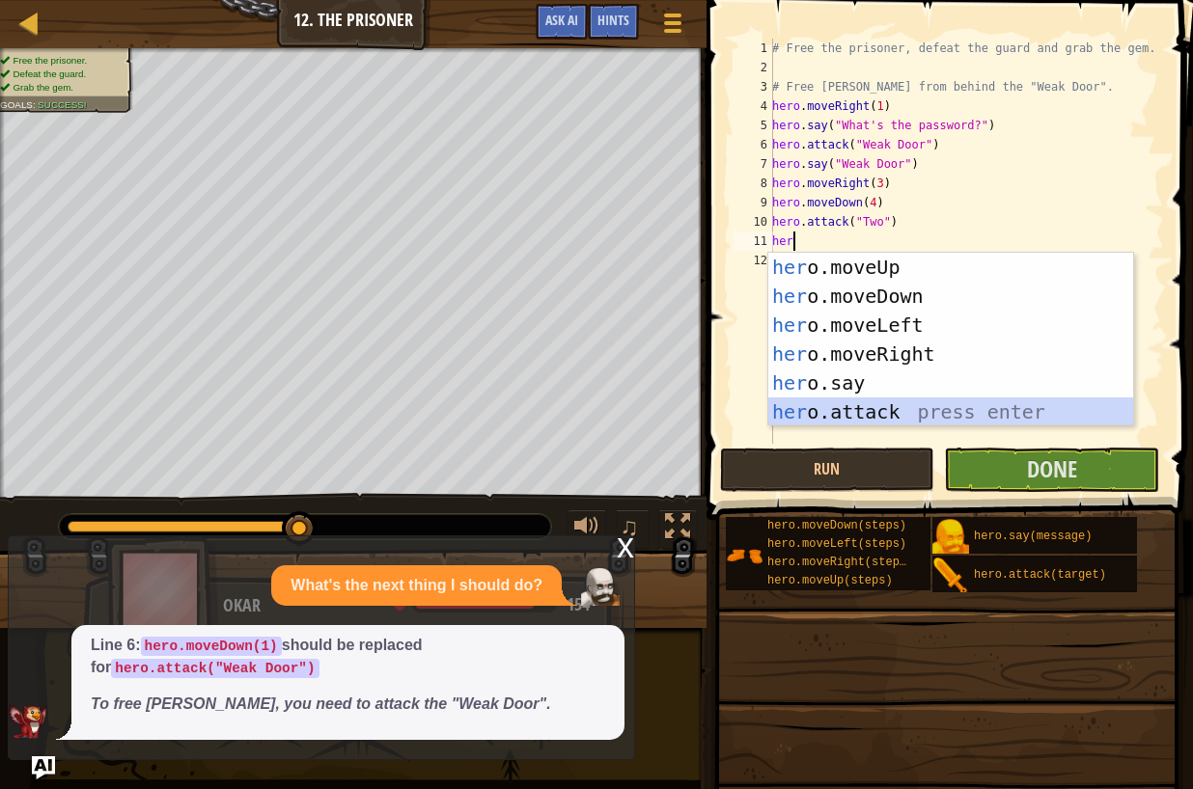
click at [851, 410] on div "her o.moveUp press enter her o.moveDown press enter her o.moveLeft press enter …" at bounding box center [950, 369] width 365 height 232
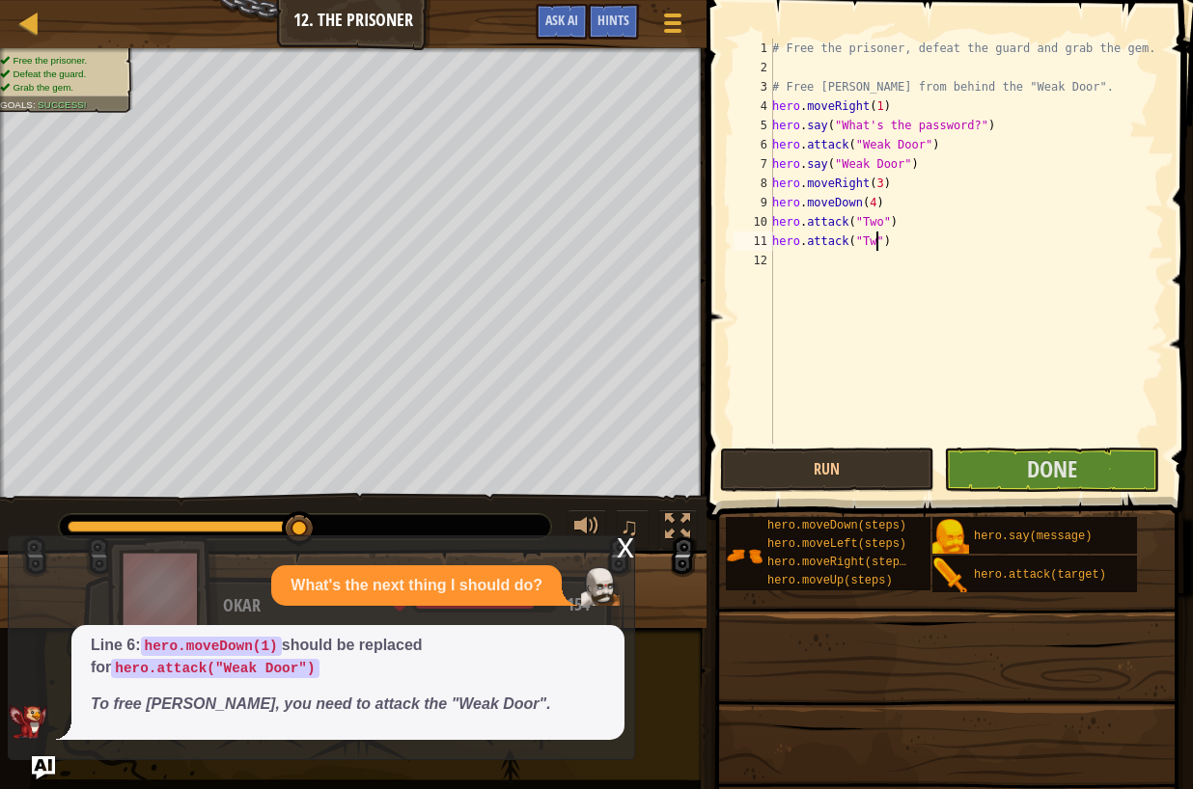
scroll to position [9, 9]
type textarea "hero.attack("Two")"
click at [1068, 436] on div "# Free the prisoner, defeat the guard and grab the gem. # Free [PERSON_NAME] fr…" at bounding box center [966, 261] width 396 height 444
click at [1089, 468] on button "Done" at bounding box center [1051, 470] width 215 height 44
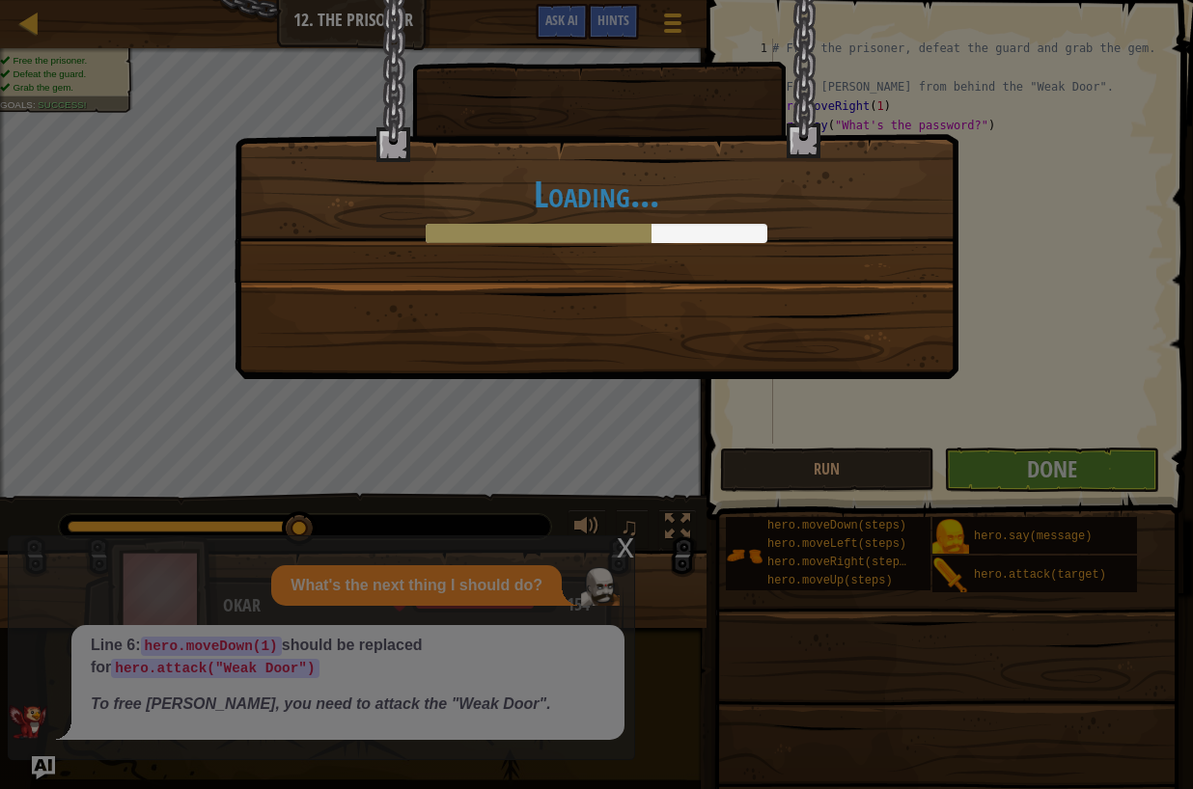
click at [998, 455] on div "Loading..." at bounding box center [596, 394] width 1193 height 789
click at [1019, 477] on div "Loading..." at bounding box center [596, 394] width 1193 height 789
drag, startPoint x: 1043, startPoint y: 456, endPoint x: 1038, endPoint y: 469, distance: 13.4
click at [1042, 458] on div "Loading..." at bounding box center [596, 394] width 1193 height 789
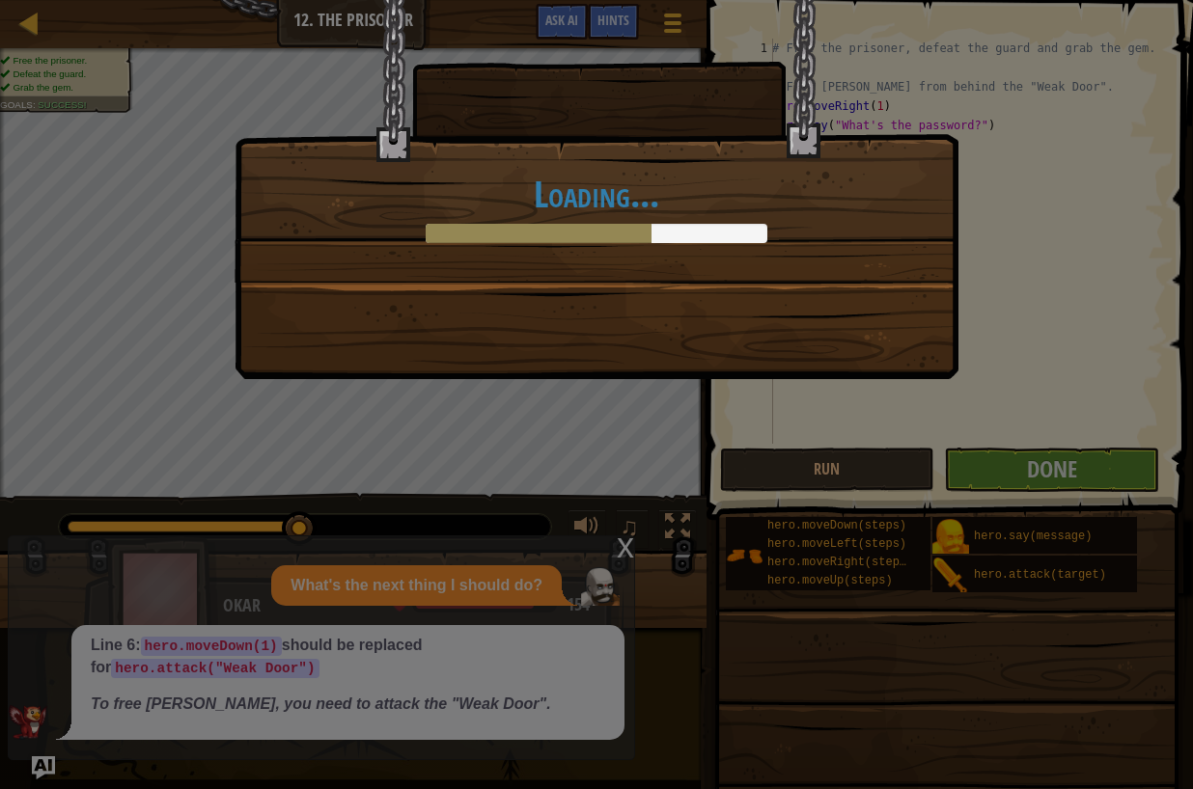
click at [843, 451] on div "Loading..." at bounding box center [596, 394] width 1193 height 789
click at [615, 150] on div "Loading..." at bounding box center [596, 141] width 722 height 282
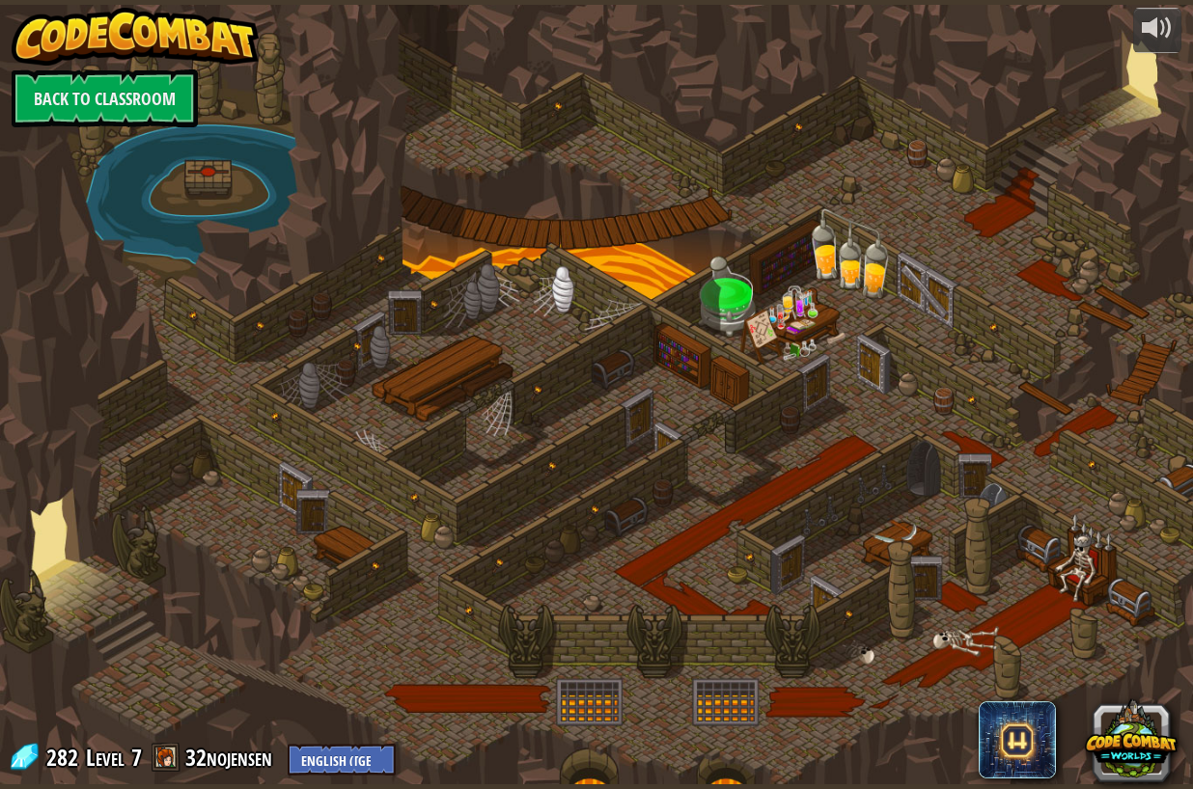
click at [948, 672] on div at bounding box center [596, 395] width 1193 height 780
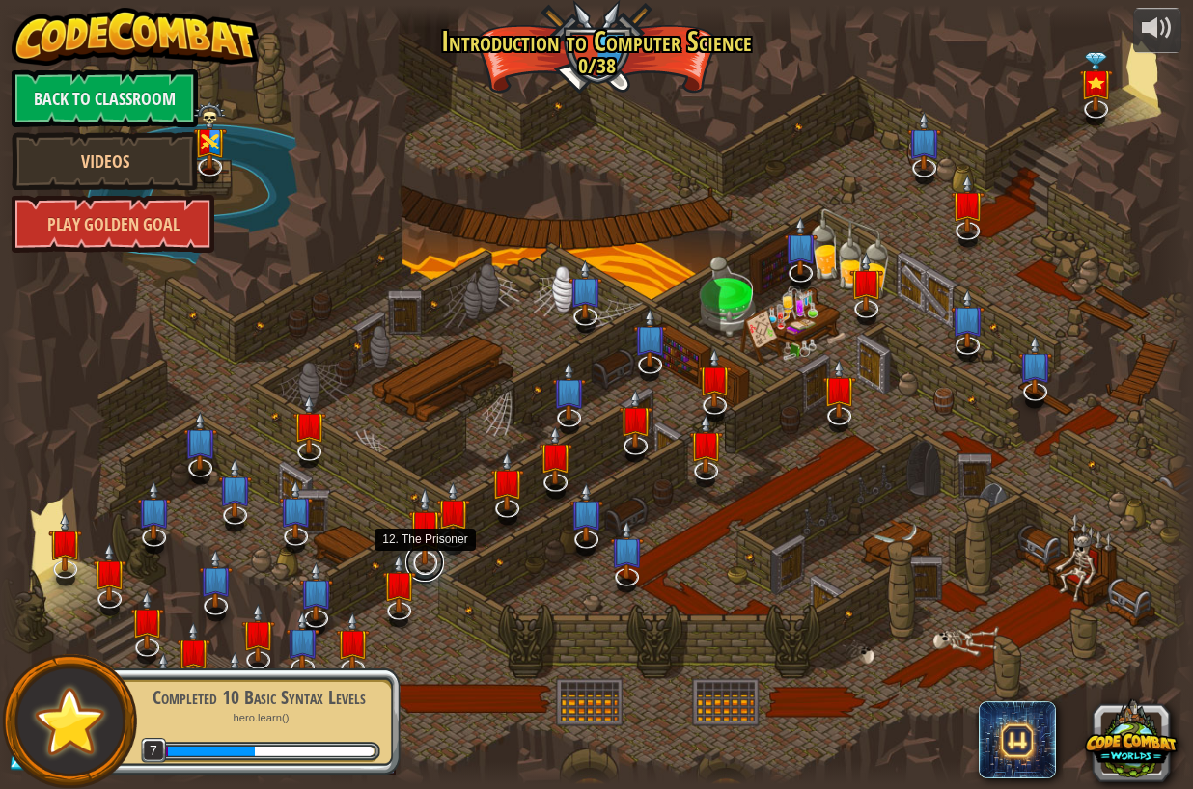
click at [422, 569] on link at bounding box center [424, 562] width 39 height 39
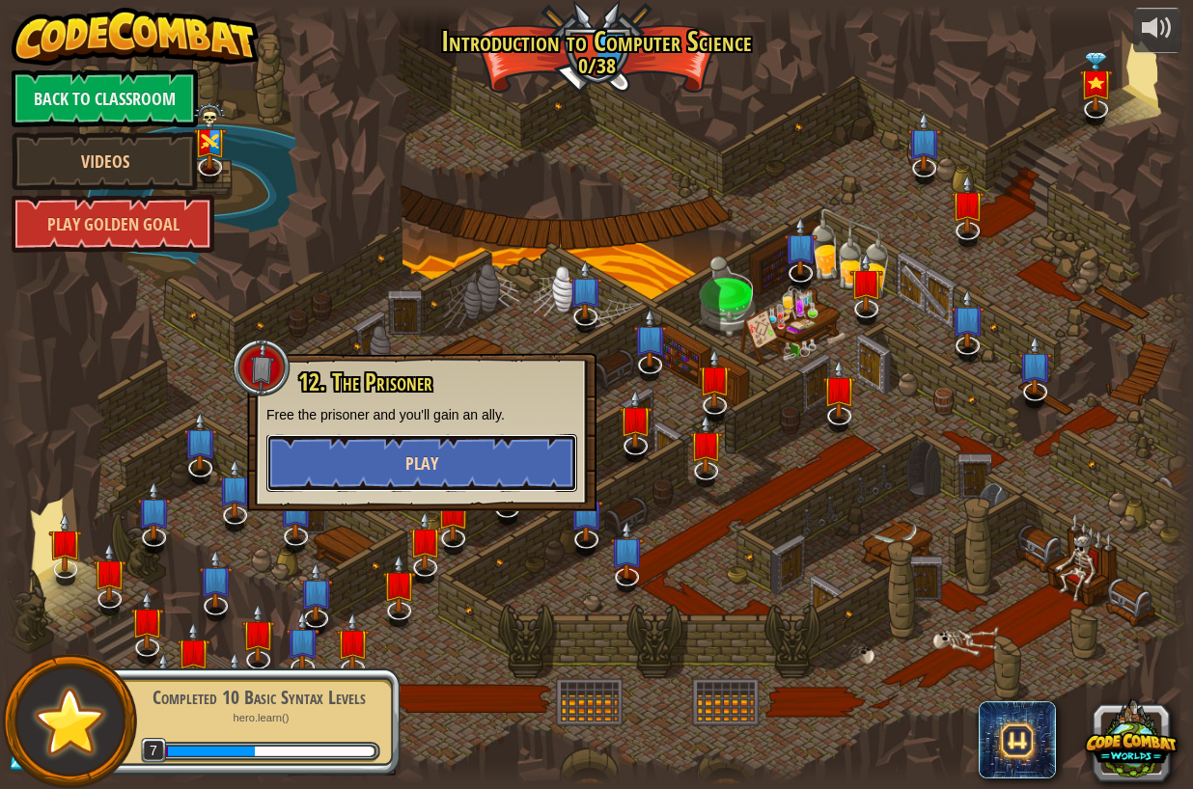
click at [404, 482] on button "Play" at bounding box center [421, 463] width 311 height 58
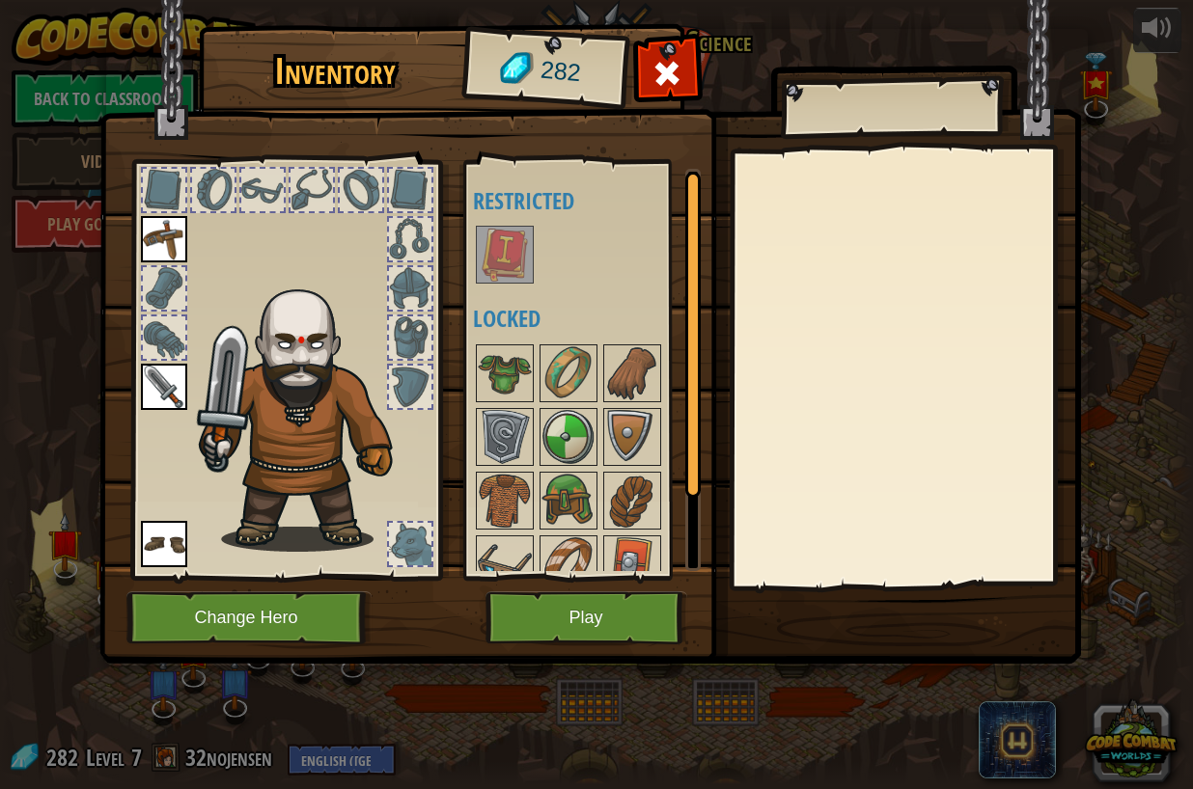
click at [607, 651] on img at bounding box center [589, 313] width 981 height 701
click at [606, 628] on button "Play" at bounding box center [586, 618] width 202 height 53
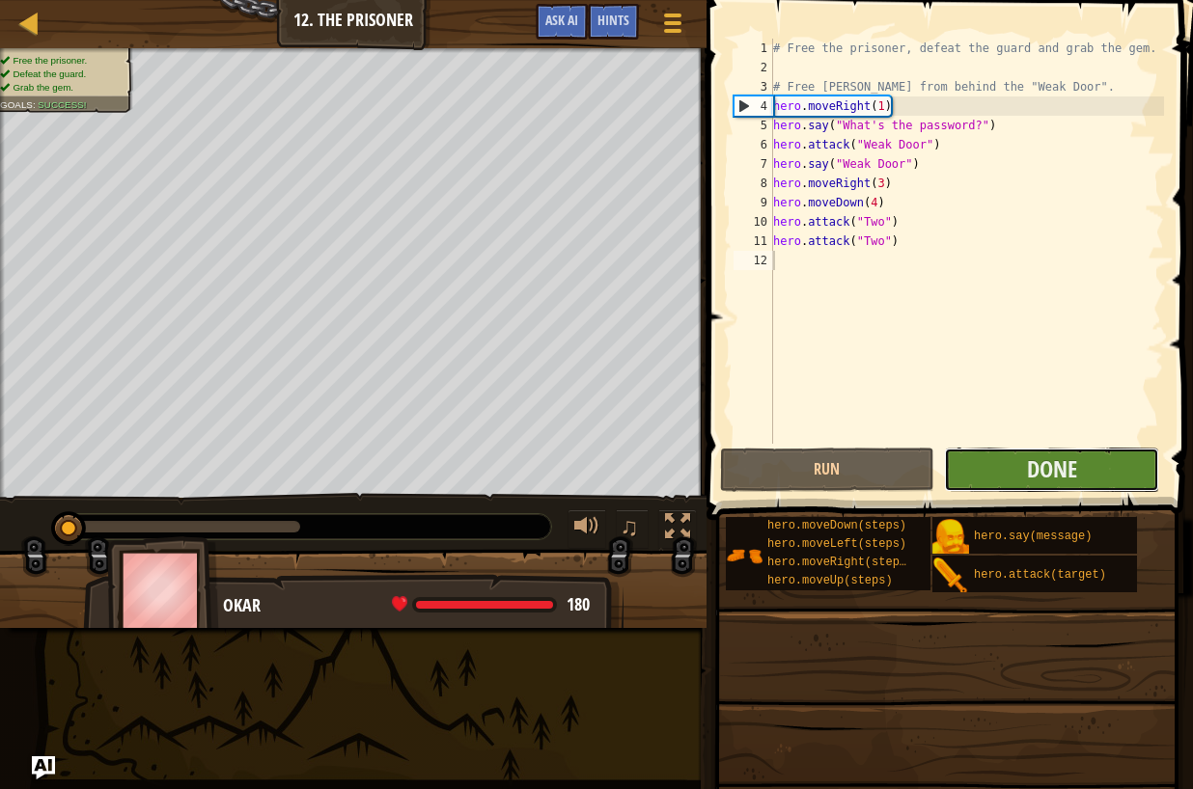
click at [1084, 457] on button "Done" at bounding box center [1051, 470] width 215 height 44
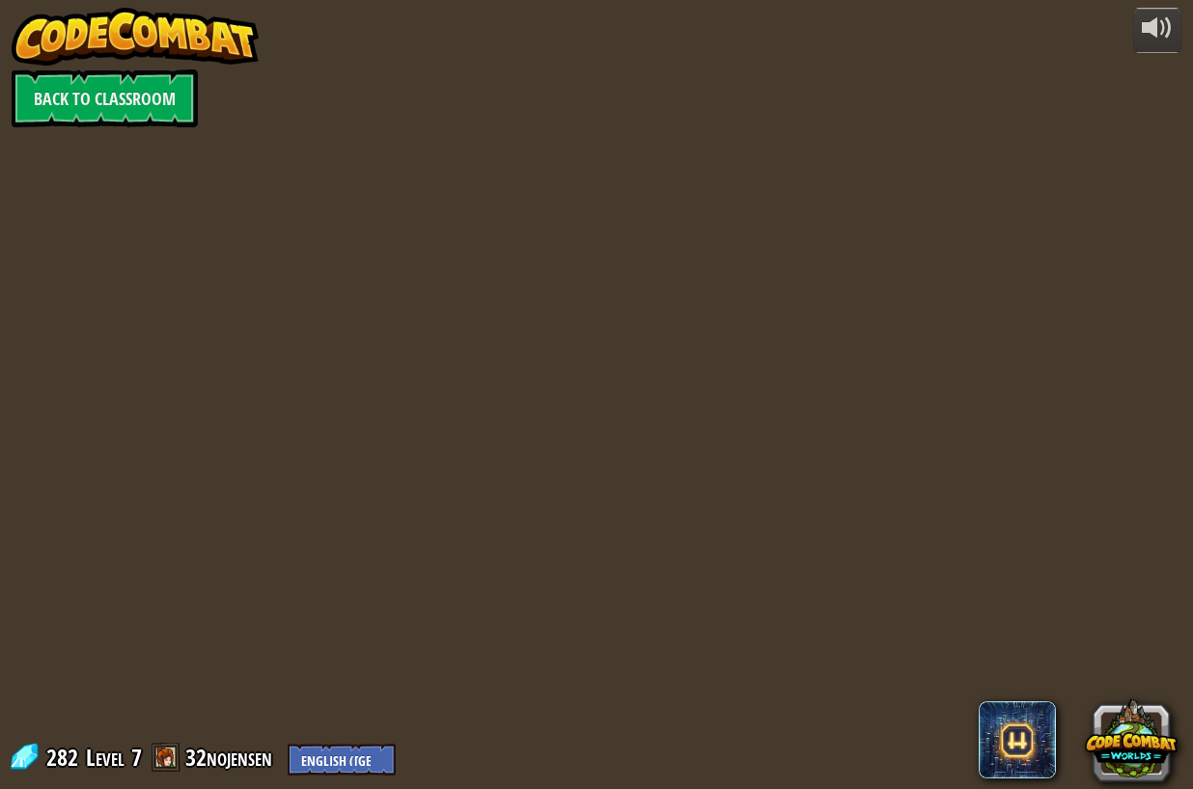
click at [158, 764] on span at bounding box center [166, 757] width 29 height 29
